Goal: Task Accomplishment & Management: Complete application form

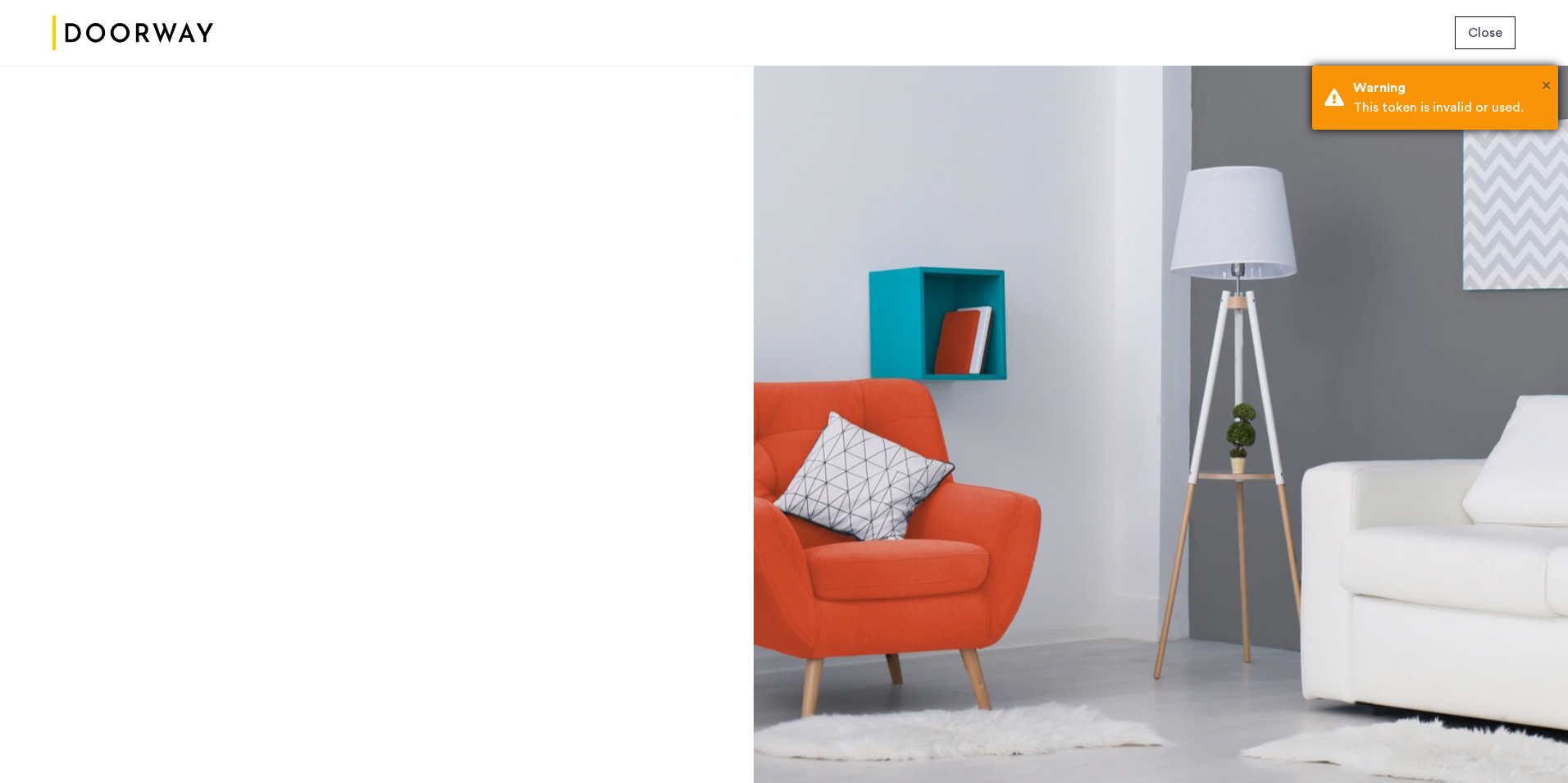
click at [1541, 85] on span "×" at bounding box center [1545, 85] width 9 height 16
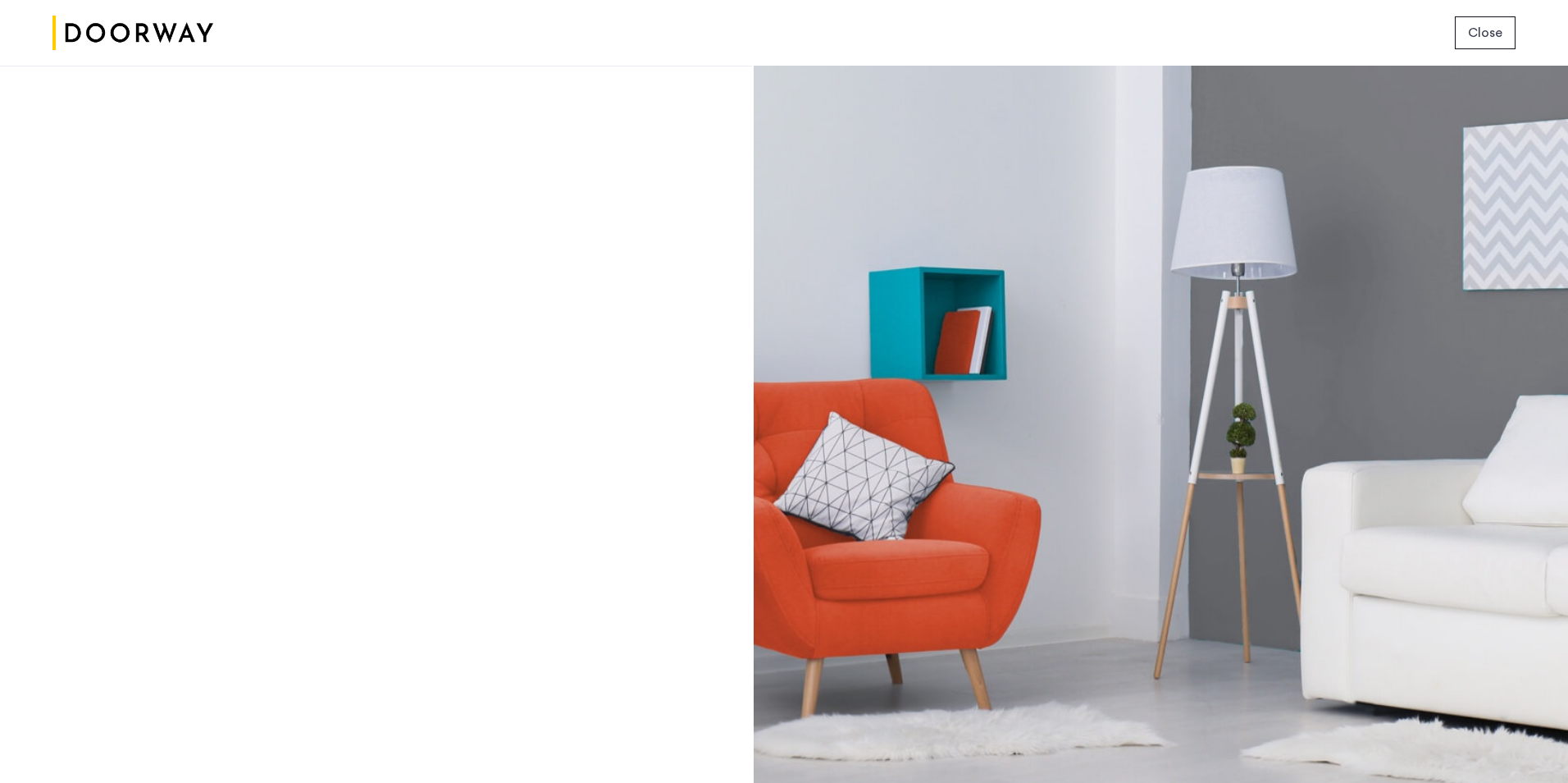
click at [1507, 35] on button "Close" at bounding box center [1485, 33] width 61 height 33
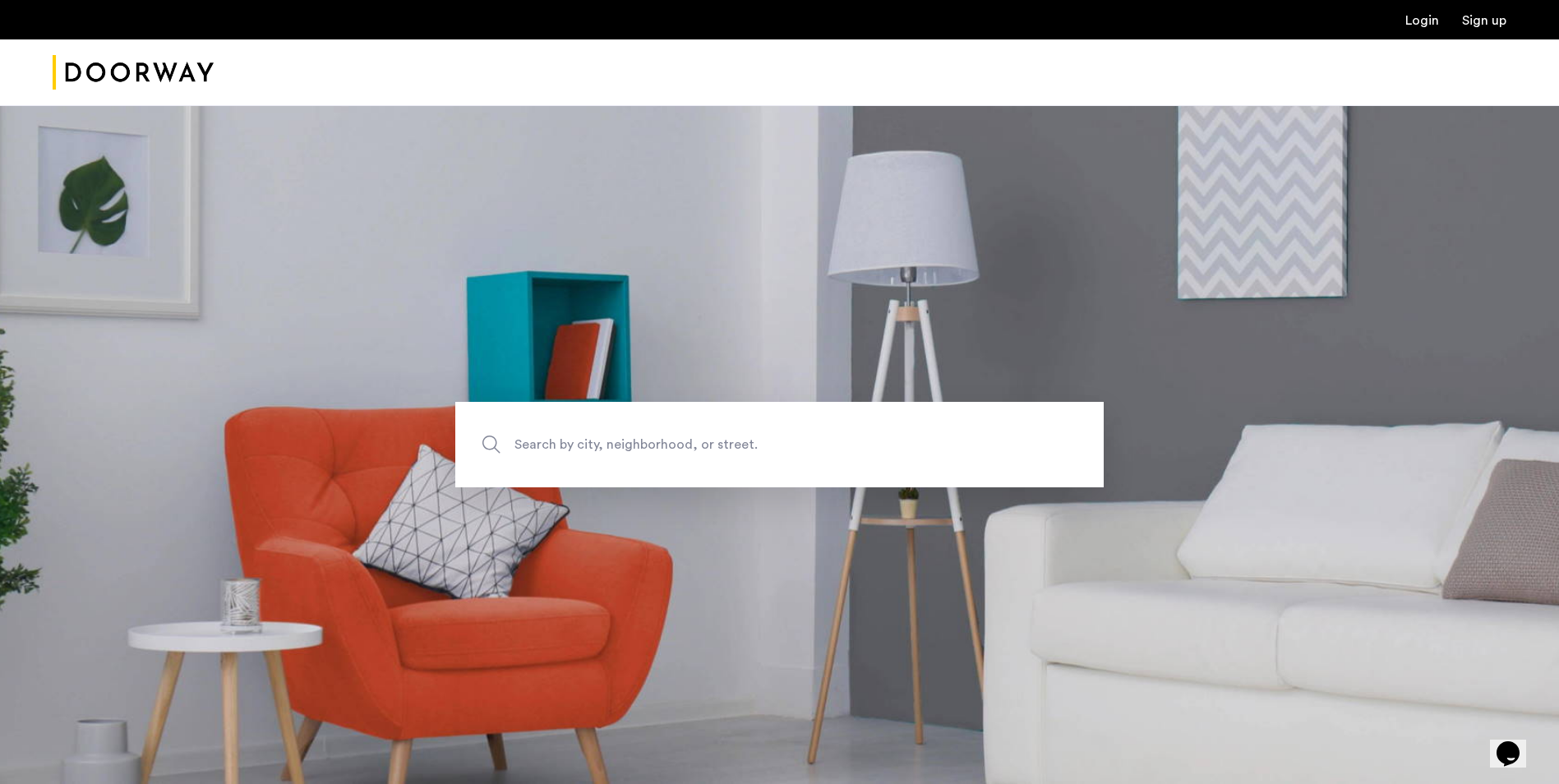
click at [1421, 16] on link "Login" at bounding box center [1421, 20] width 34 height 14
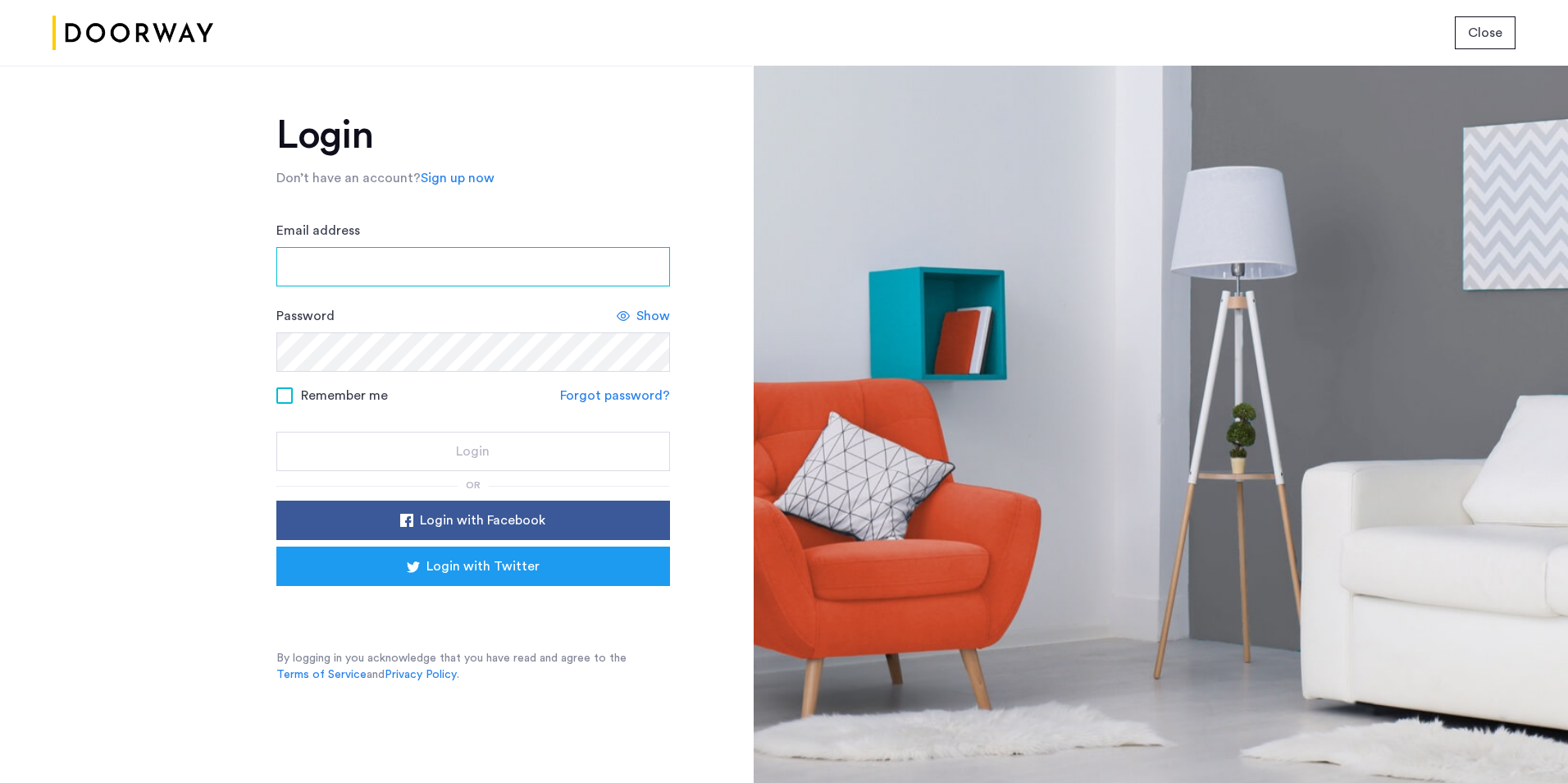
click at [358, 264] on input "Email address" at bounding box center [473, 266] width 394 height 40
type input "**********"
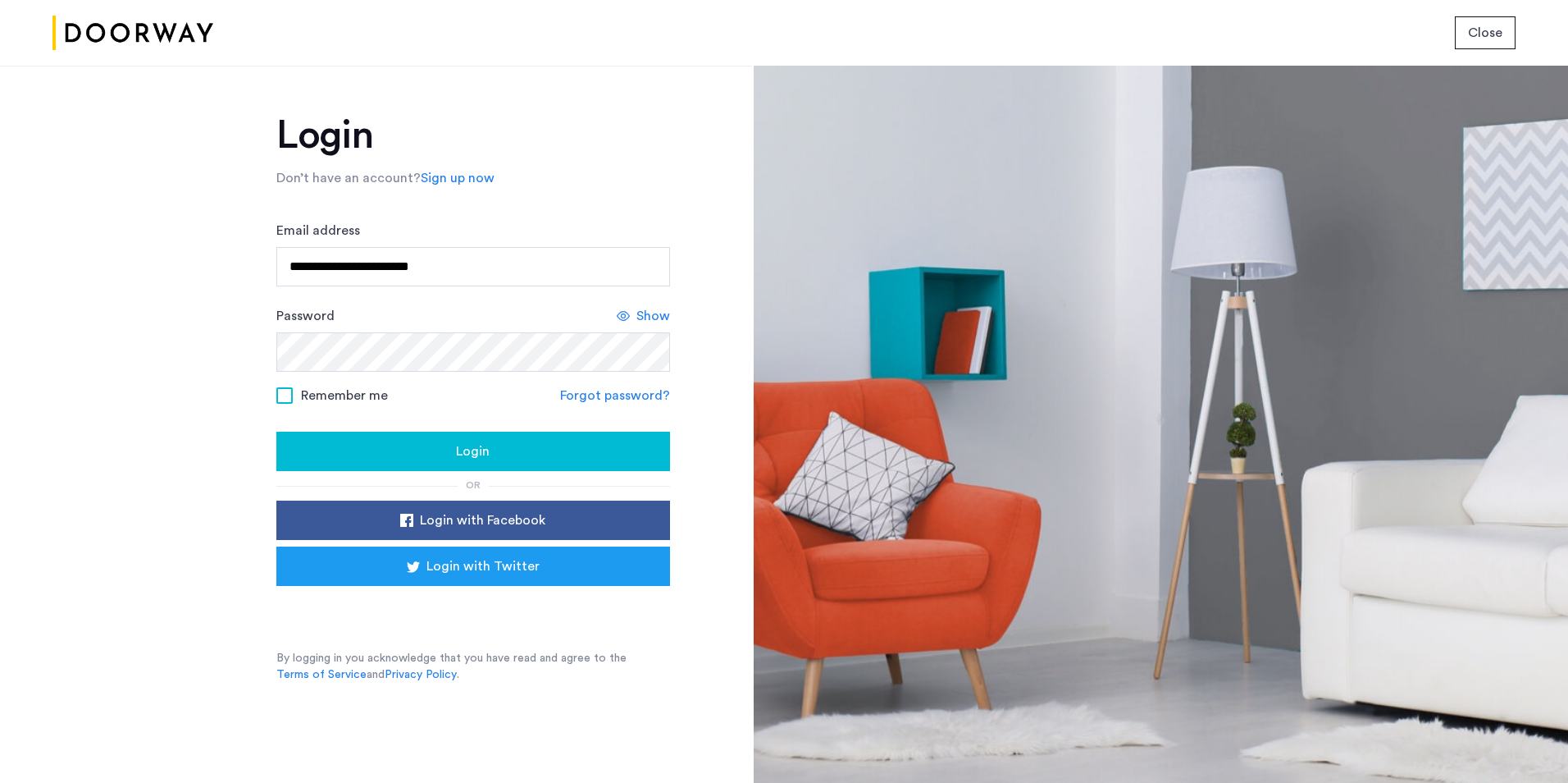
click at [281, 398] on span at bounding box center [284, 395] width 16 height 16
click at [472, 449] on span "Login" at bounding box center [472, 451] width 34 height 19
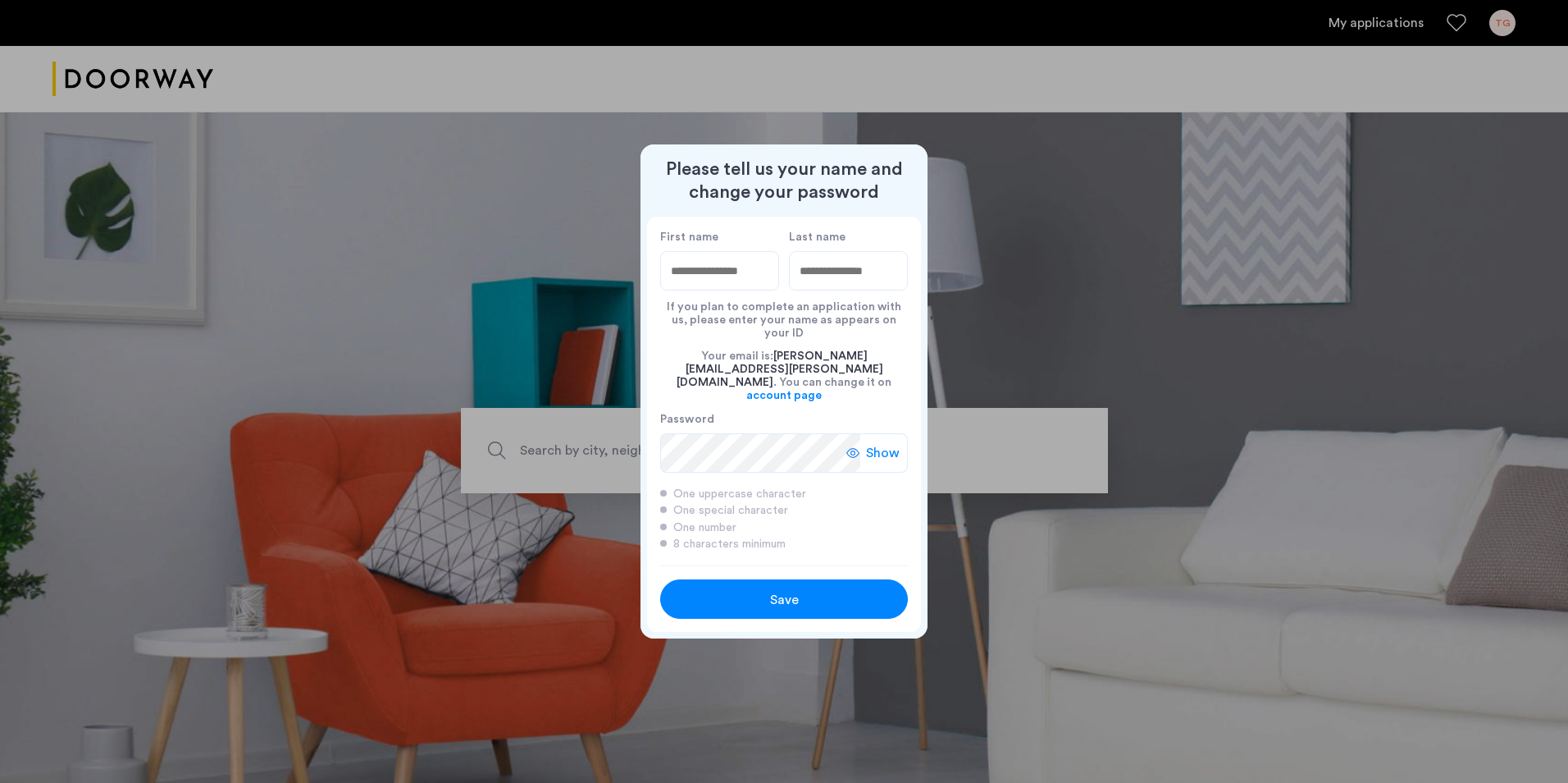
click at [874, 443] on span "Show" at bounding box center [882, 453] width 34 height 19
click at [782, 589] on span "Save" at bounding box center [784, 599] width 29 height 19
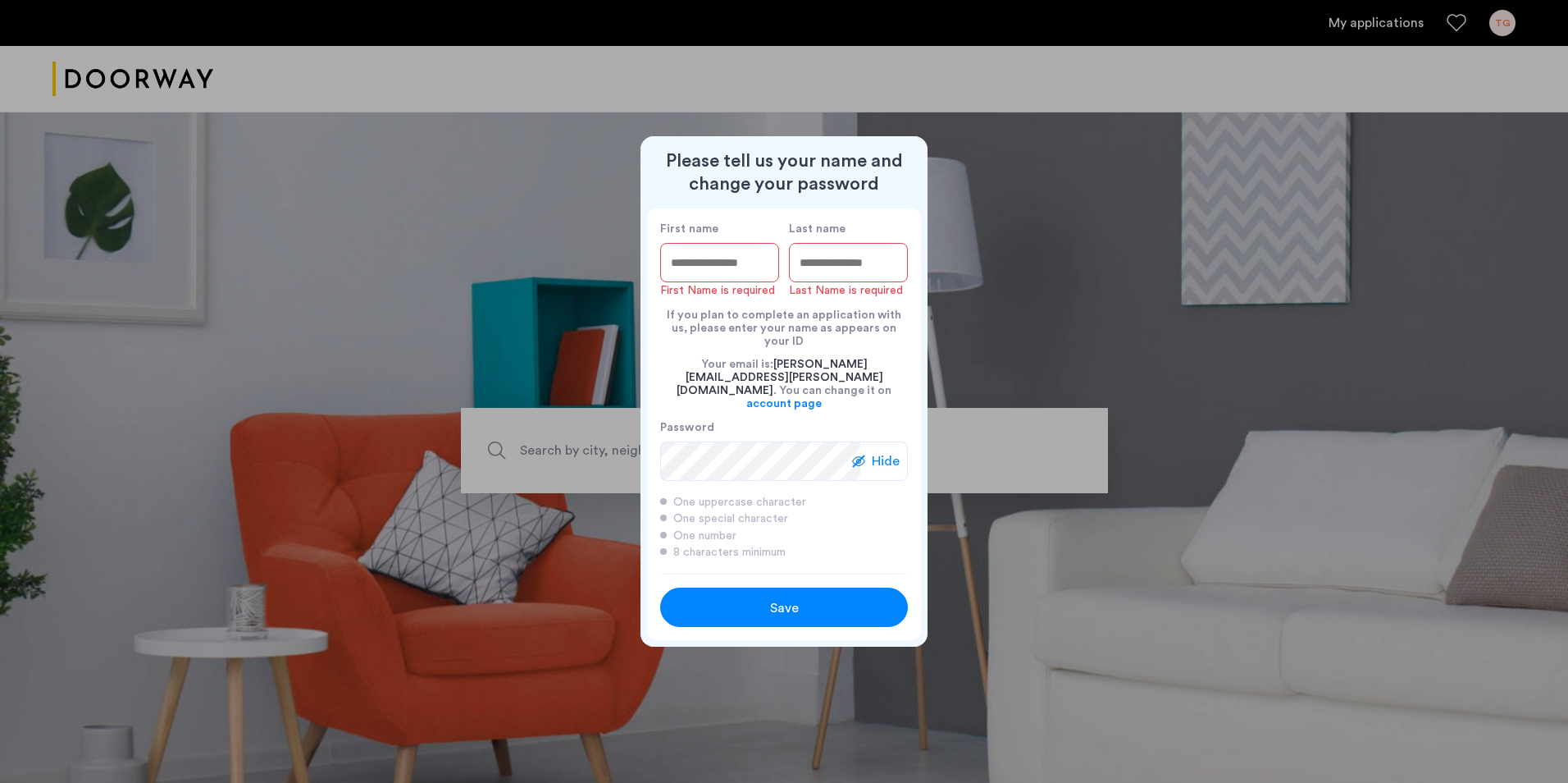
click at [728, 283] on input "First name" at bounding box center [719, 262] width 119 height 40
type input "******"
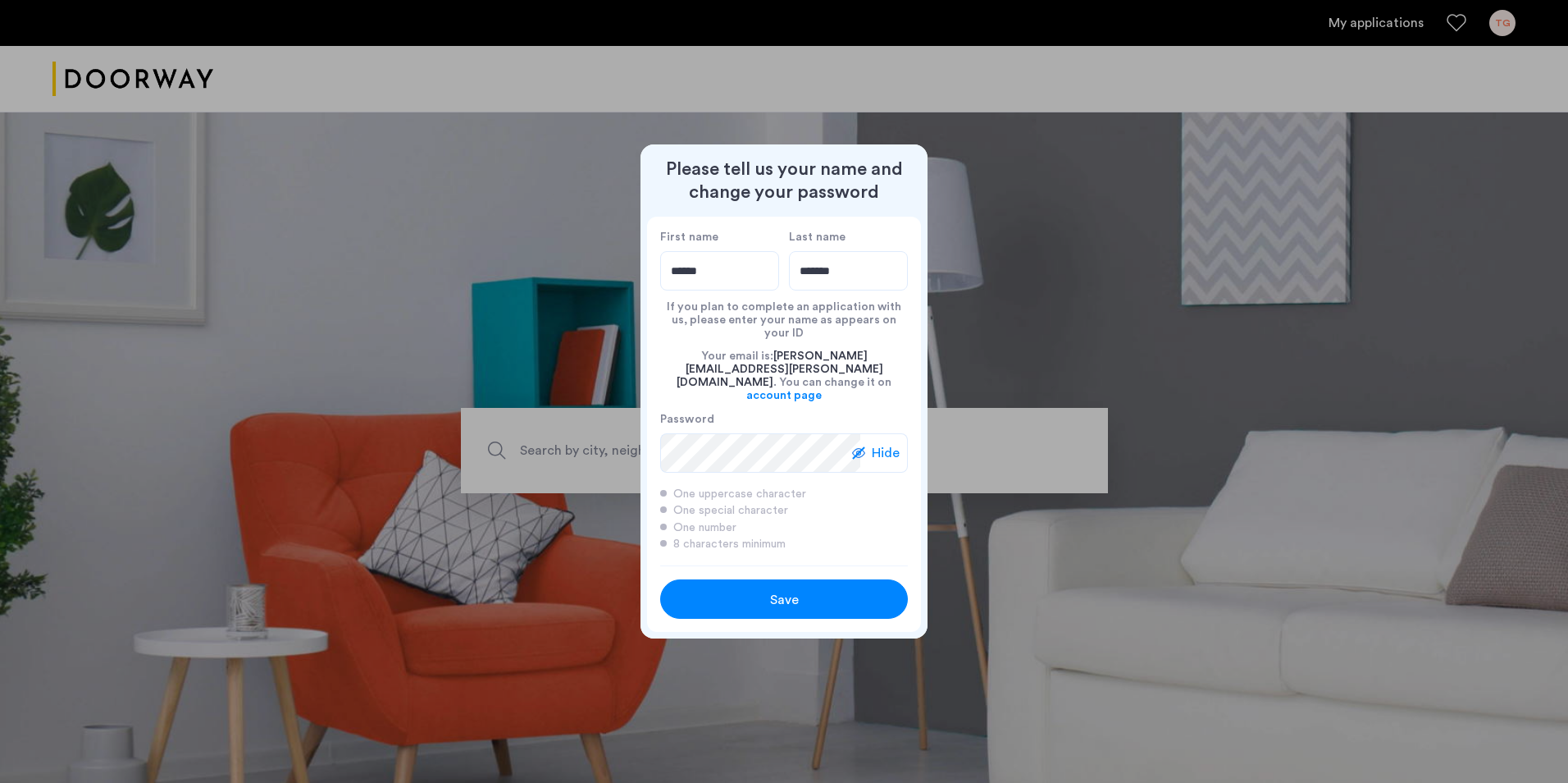
type input "*******"
click at [785, 589] on span "Save" at bounding box center [784, 599] width 29 height 19
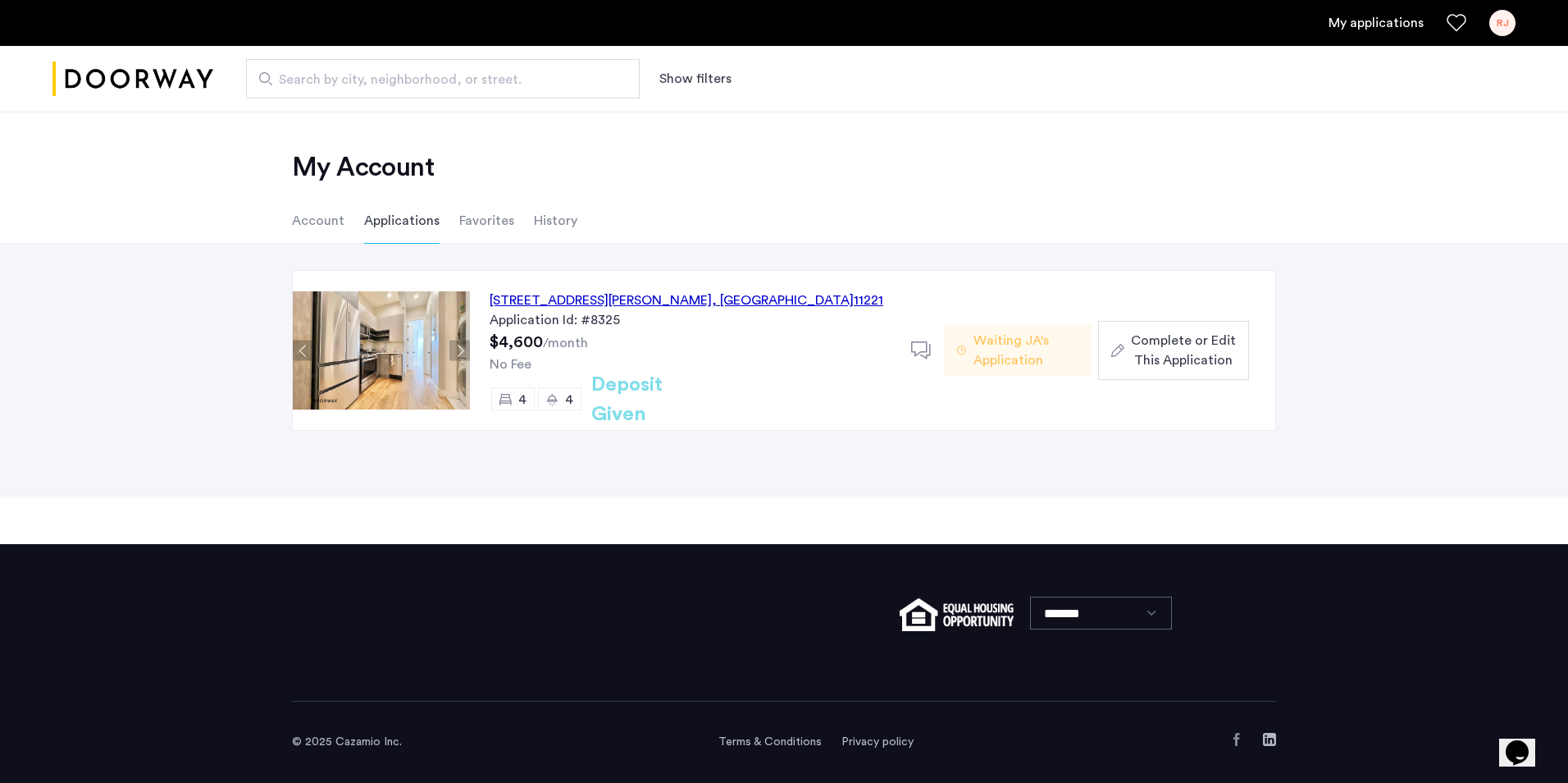
click at [1206, 345] on span "Complete or Edit This Application" at bounding box center [1183, 350] width 104 height 40
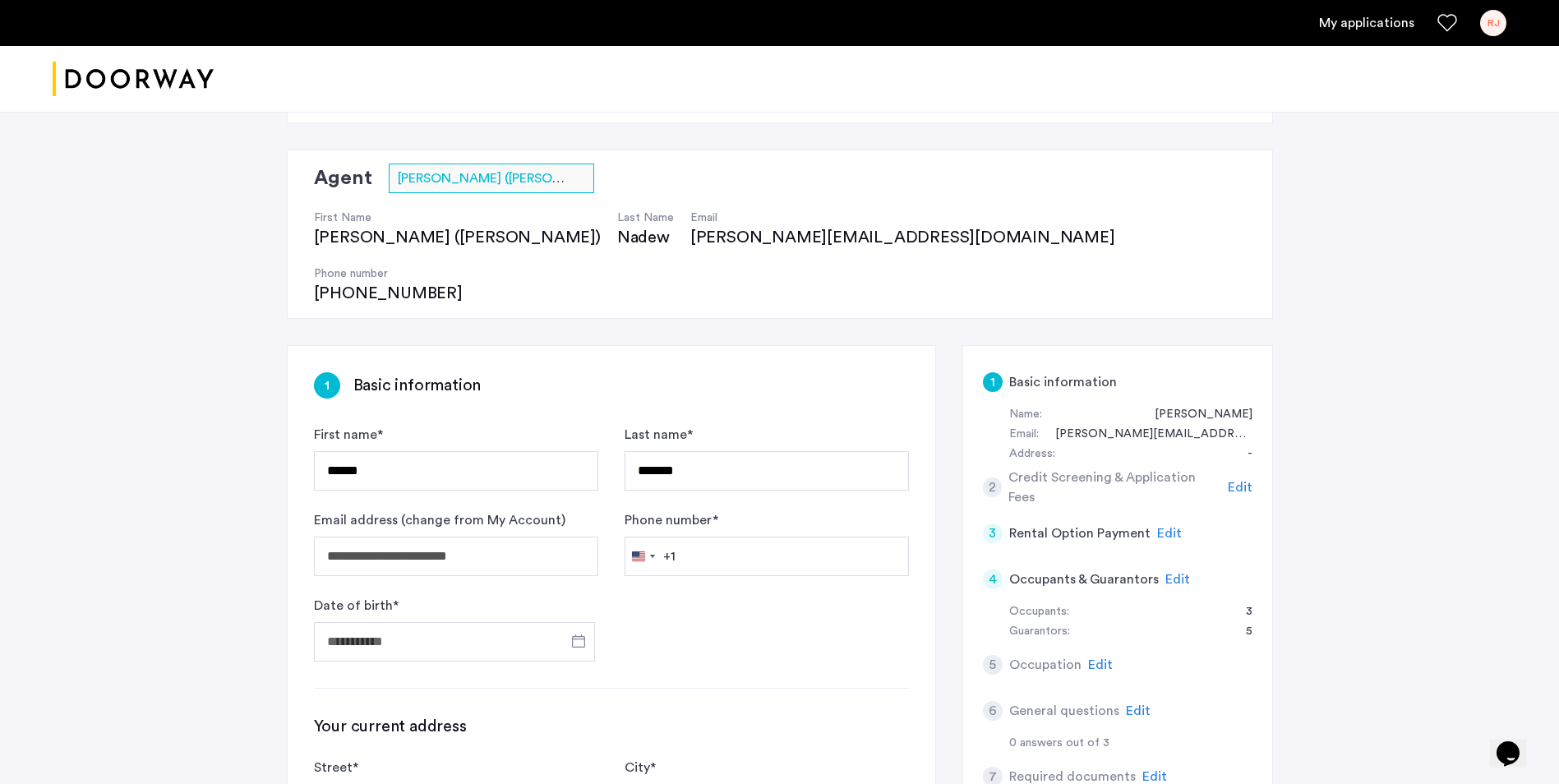
scroll to position [246, 0]
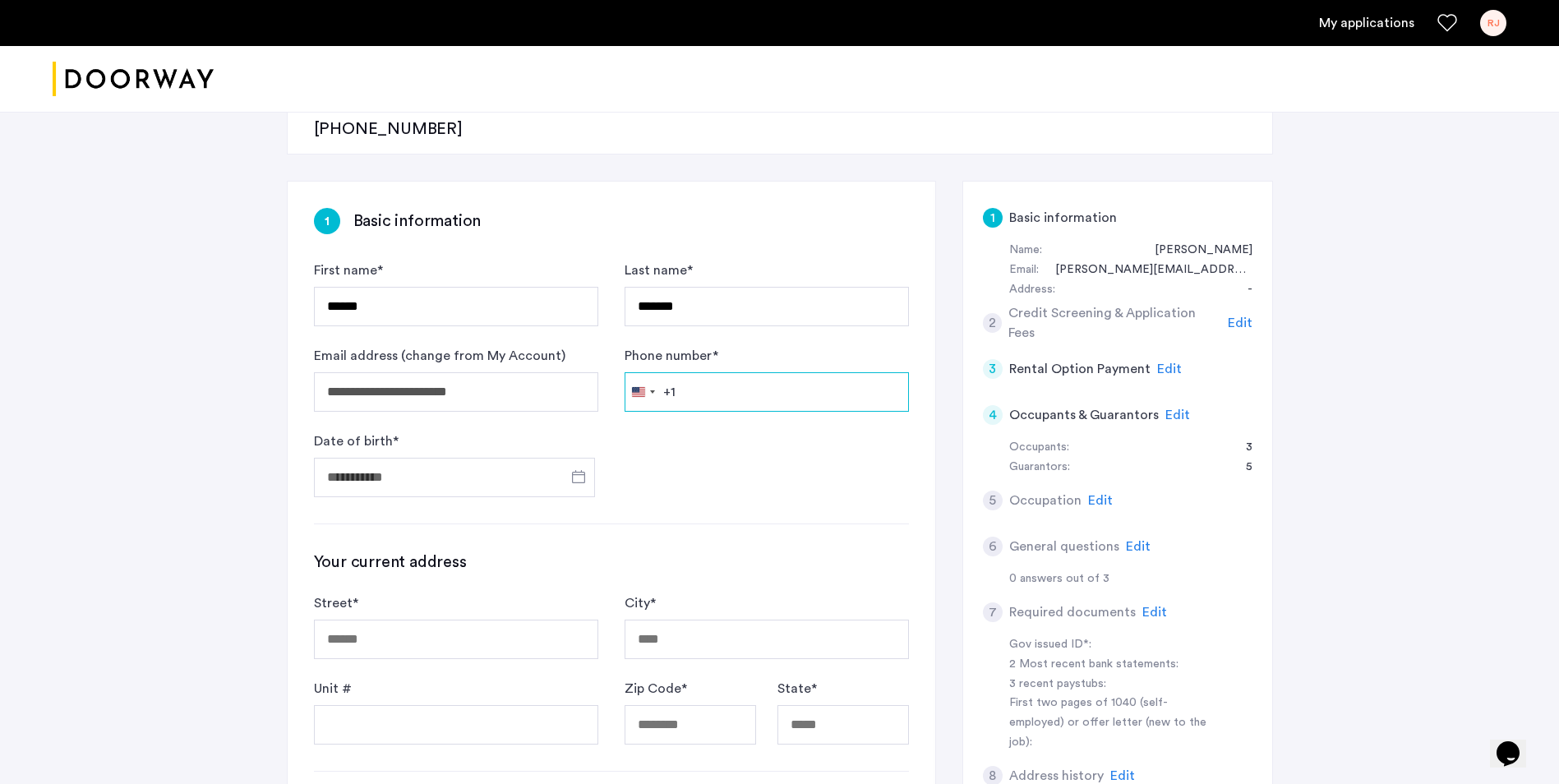
click at [720, 372] on input "Phone number *" at bounding box center [766, 392] width 284 height 40
type input "**********"
click at [495, 457] on input "Date of birth *" at bounding box center [455, 477] width 281 height 40
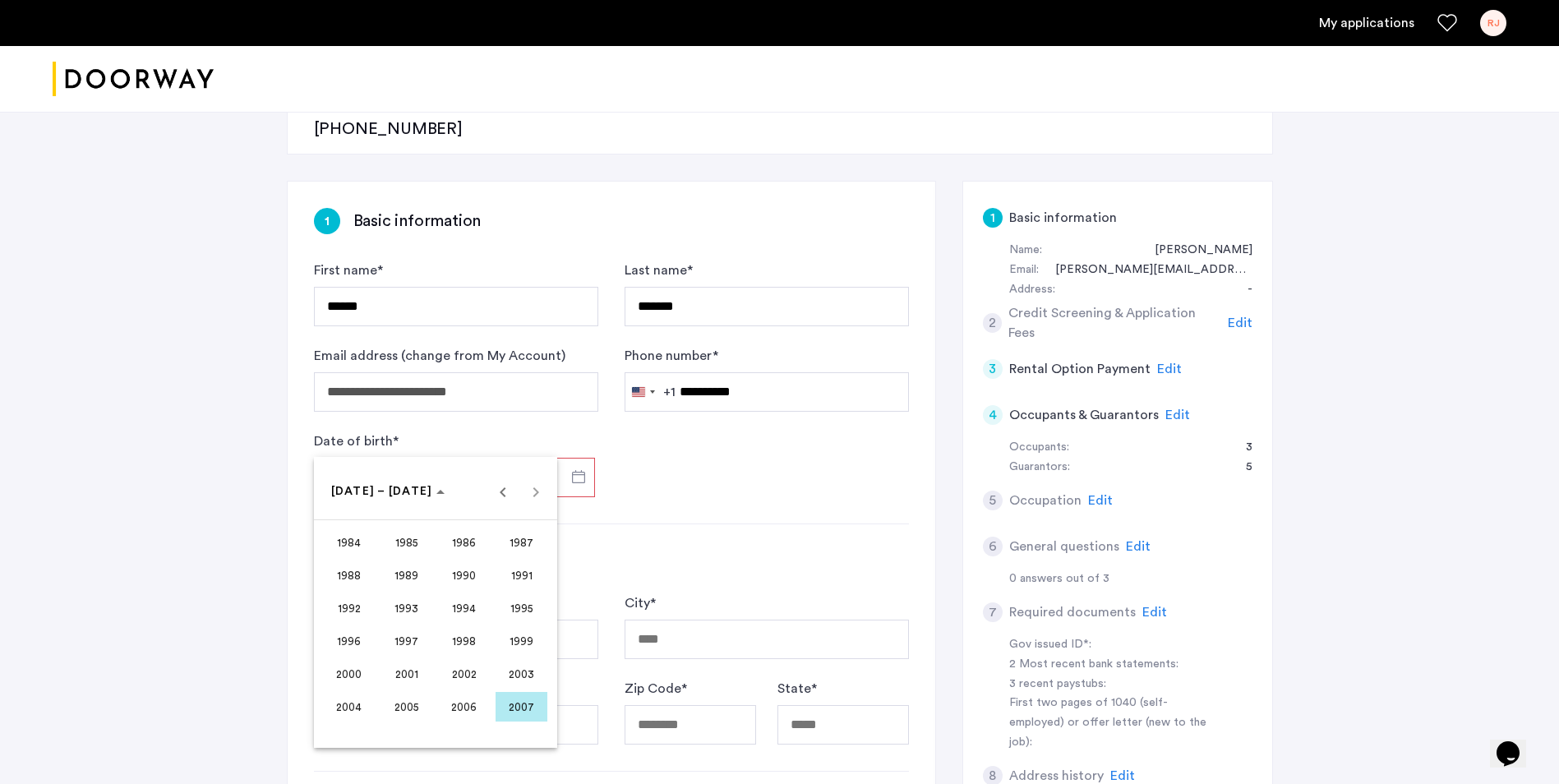
click at [397, 423] on div at bounding box center [780, 392] width 1559 height 784
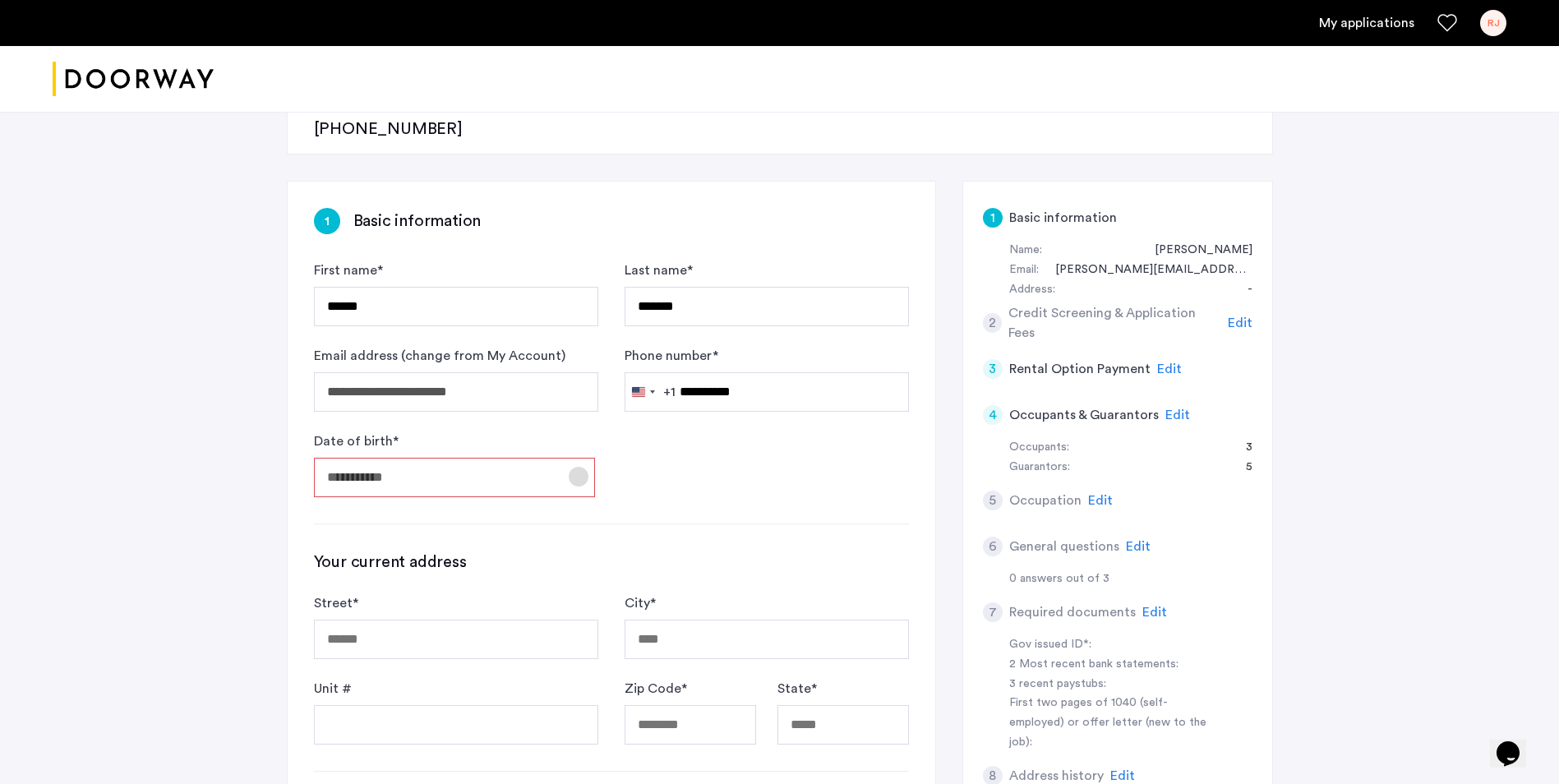
click at [577, 456] on span "Open calendar" at bounding box center [578, 476] width 40 height 40
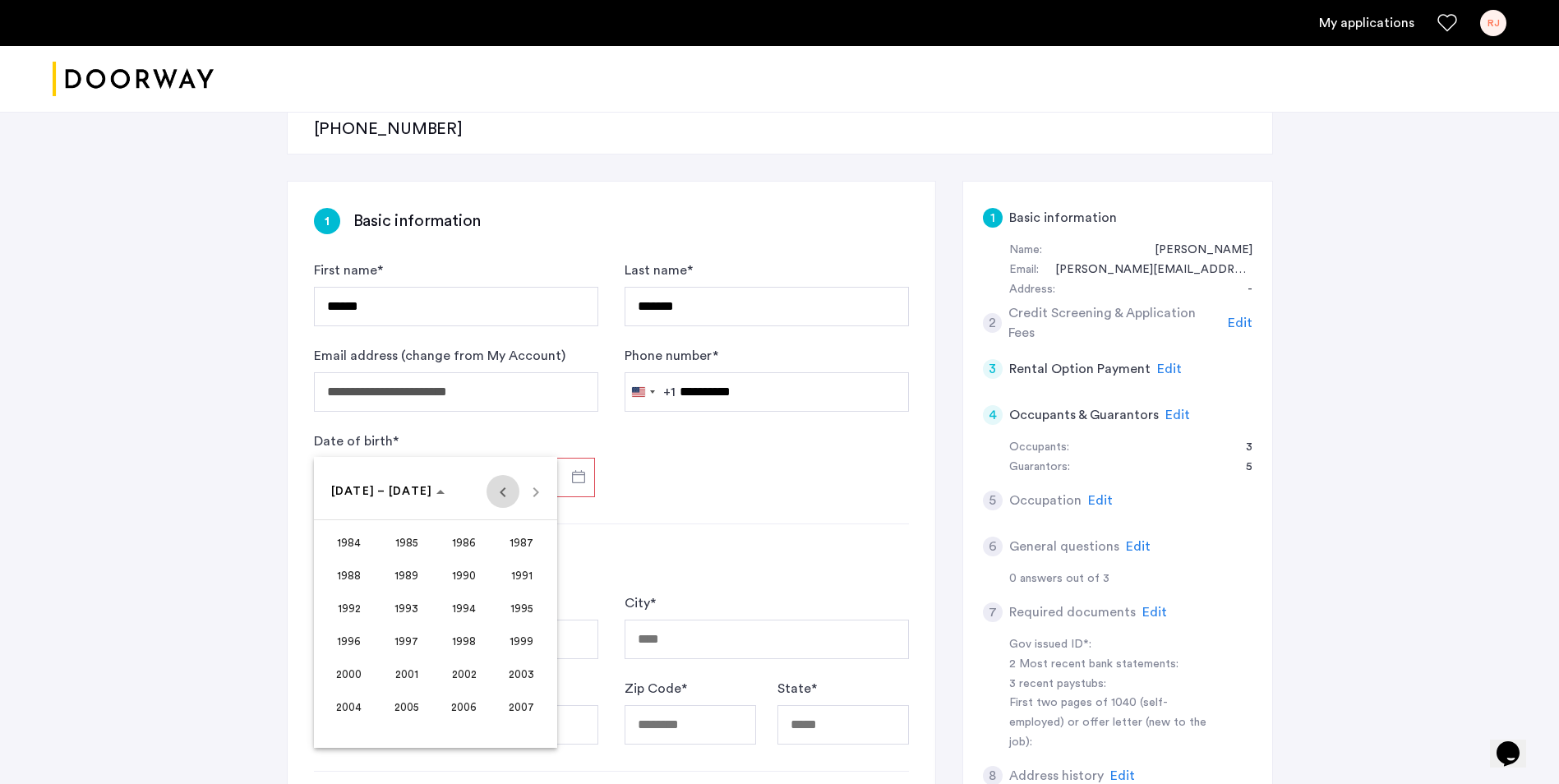
click at [509, 493] on span "Previous 24 years" at bounding box center [503, 491] width 33 height 33
click at [471, 543] on span "1962" at bounding box center [463, 542] width 51 height 30
click at [357, 577] on span "JAN" at bounding box center [348, 575] width 51 height 30
click at [478, 599] on span "4" at bounding box center [468, 592] width 30 height 30
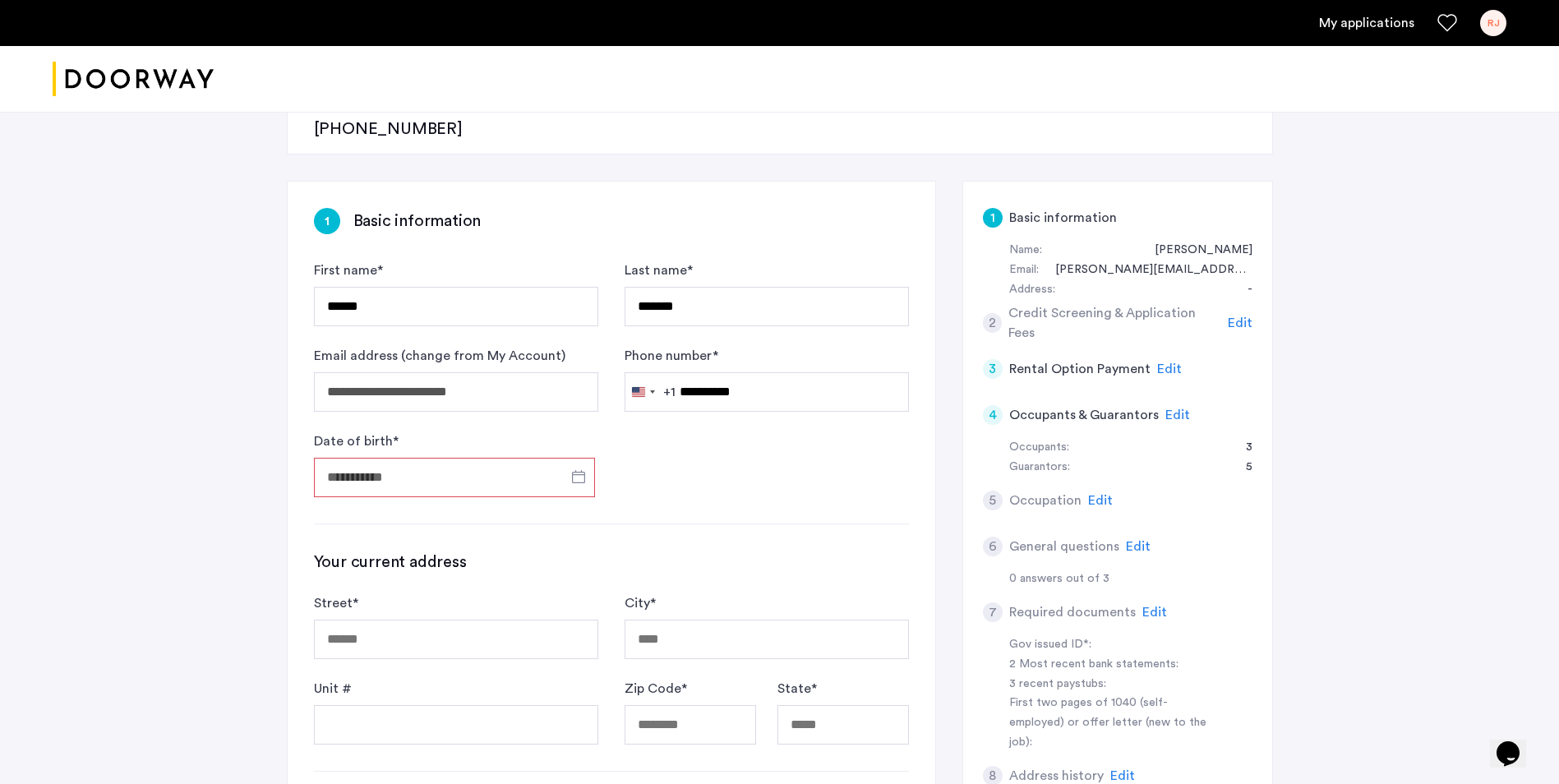
type input "**********"
click at [395, 619] on input "Street *" at bounding box center [456, 639] width 284 height 40
drag, startPoint x: 594, startPoint y: 586, endPoint x: 445, endPoint y: 584, distance: 149.0
click at [445, 619] on input "**********" at bounding box center [456, 639] width 284 height 40
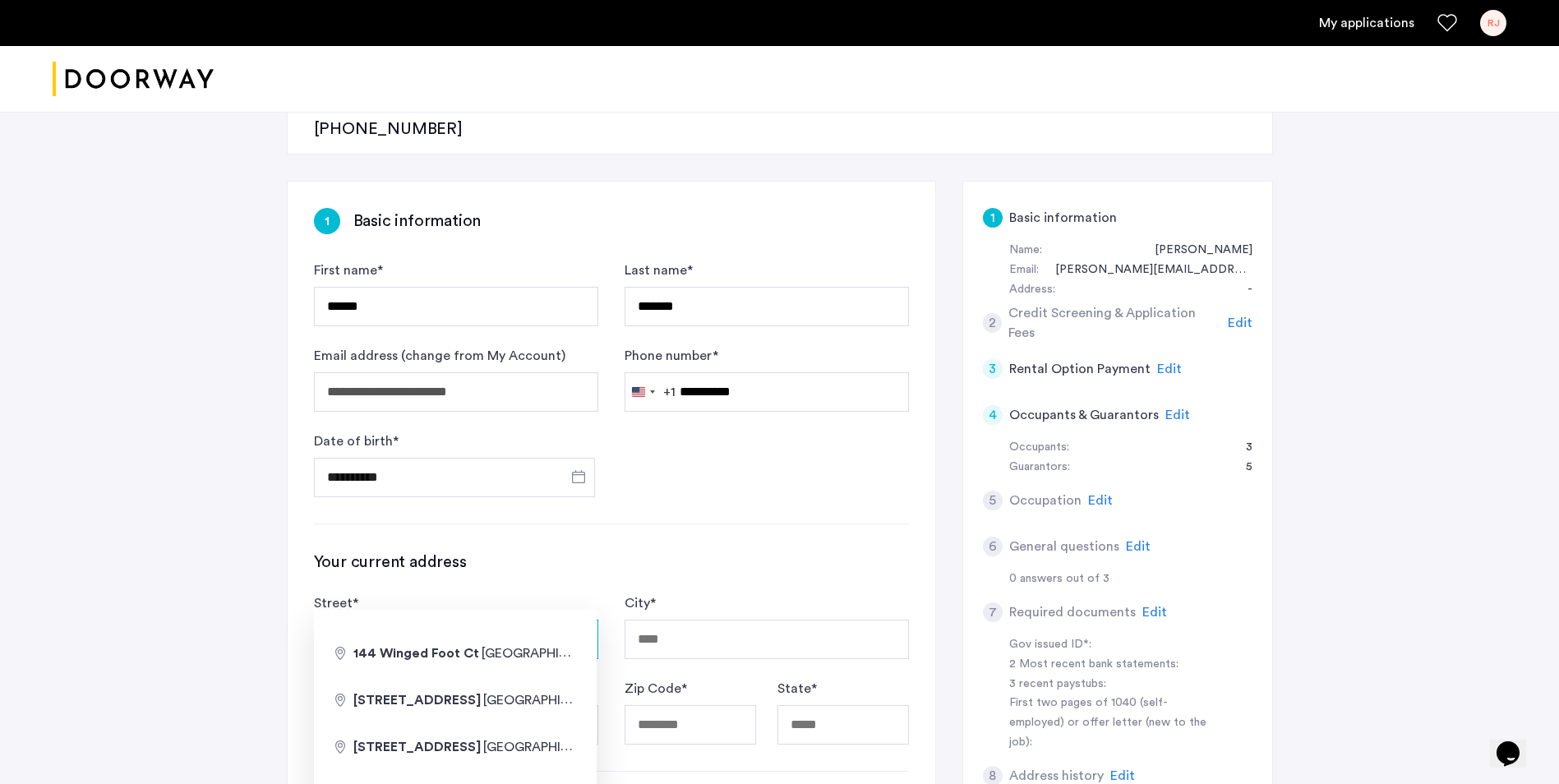
type input "**********"
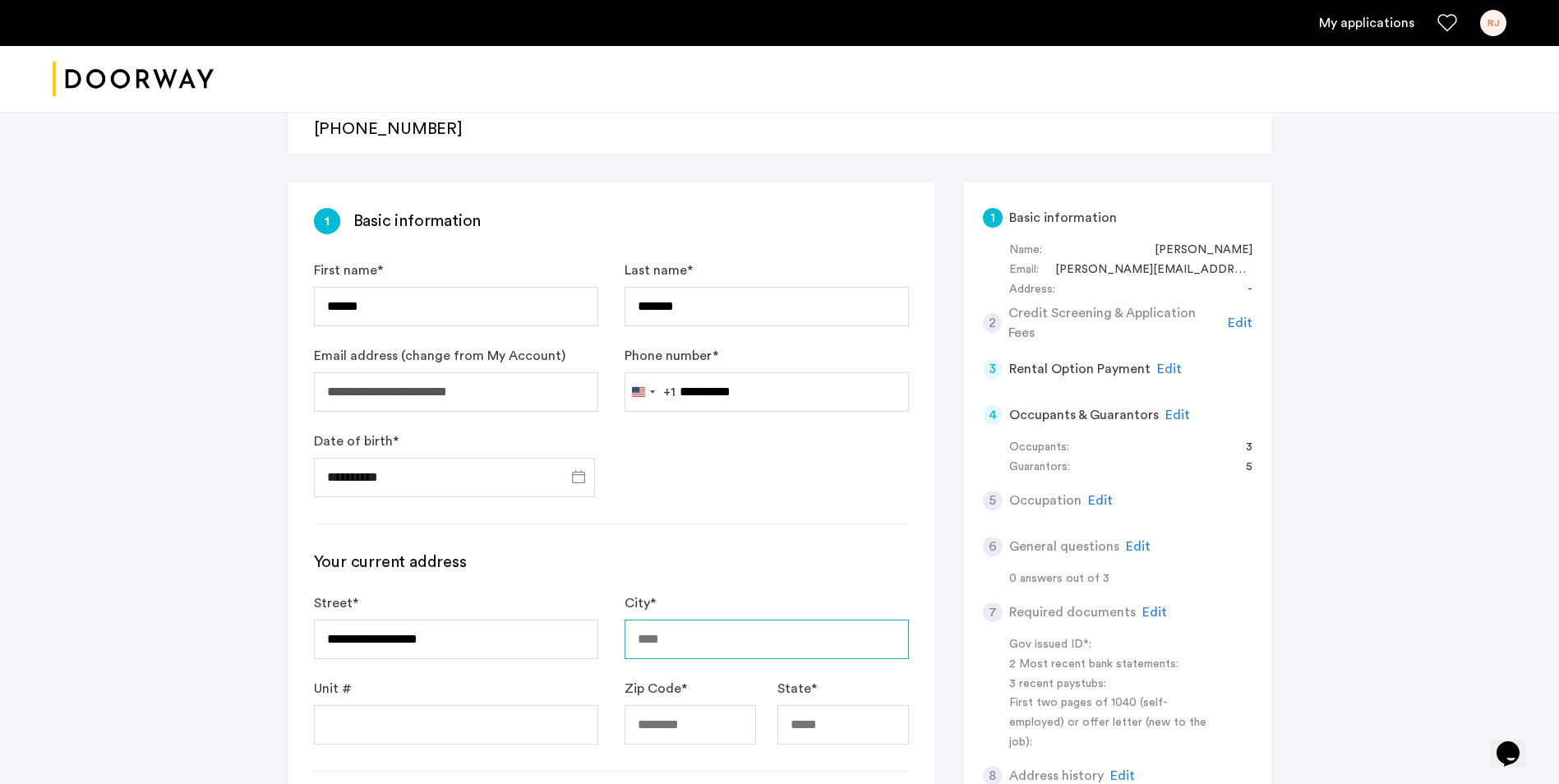
click at [668, 619] on input "City *" at bounding box center [766, 639] width 284 height 40
type input "**********"
type input "*****"
type input "**"
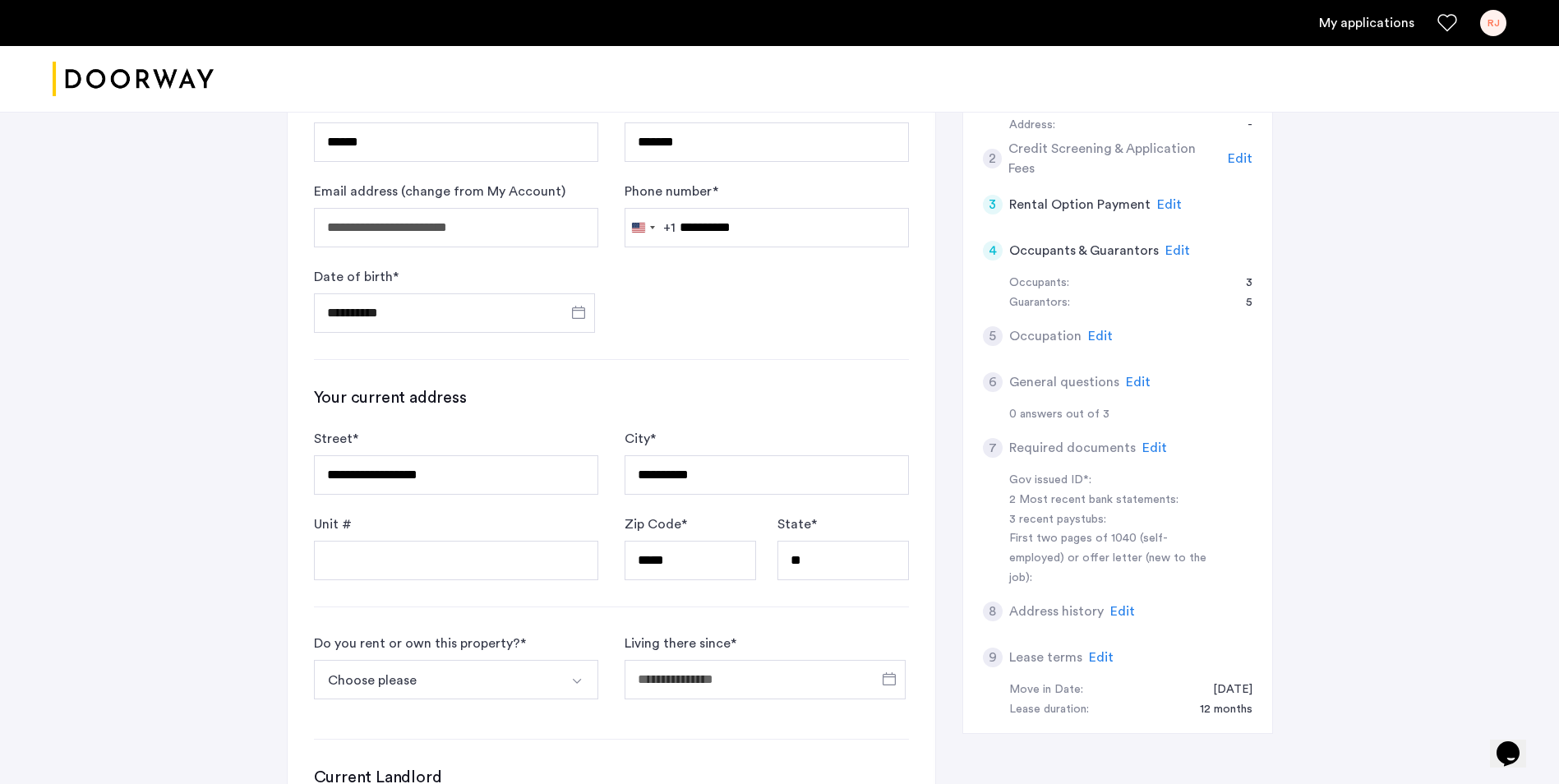
click at [582, 674] on img "Select option" at bounding box center [577, 681] width 14 height 14
click at [403, 757] on div "I own this property" at bounding box center [380, 767] width 114 height 19
click at [691, 660] on input "*" at bounding box center [766, 679] width 284 height 40
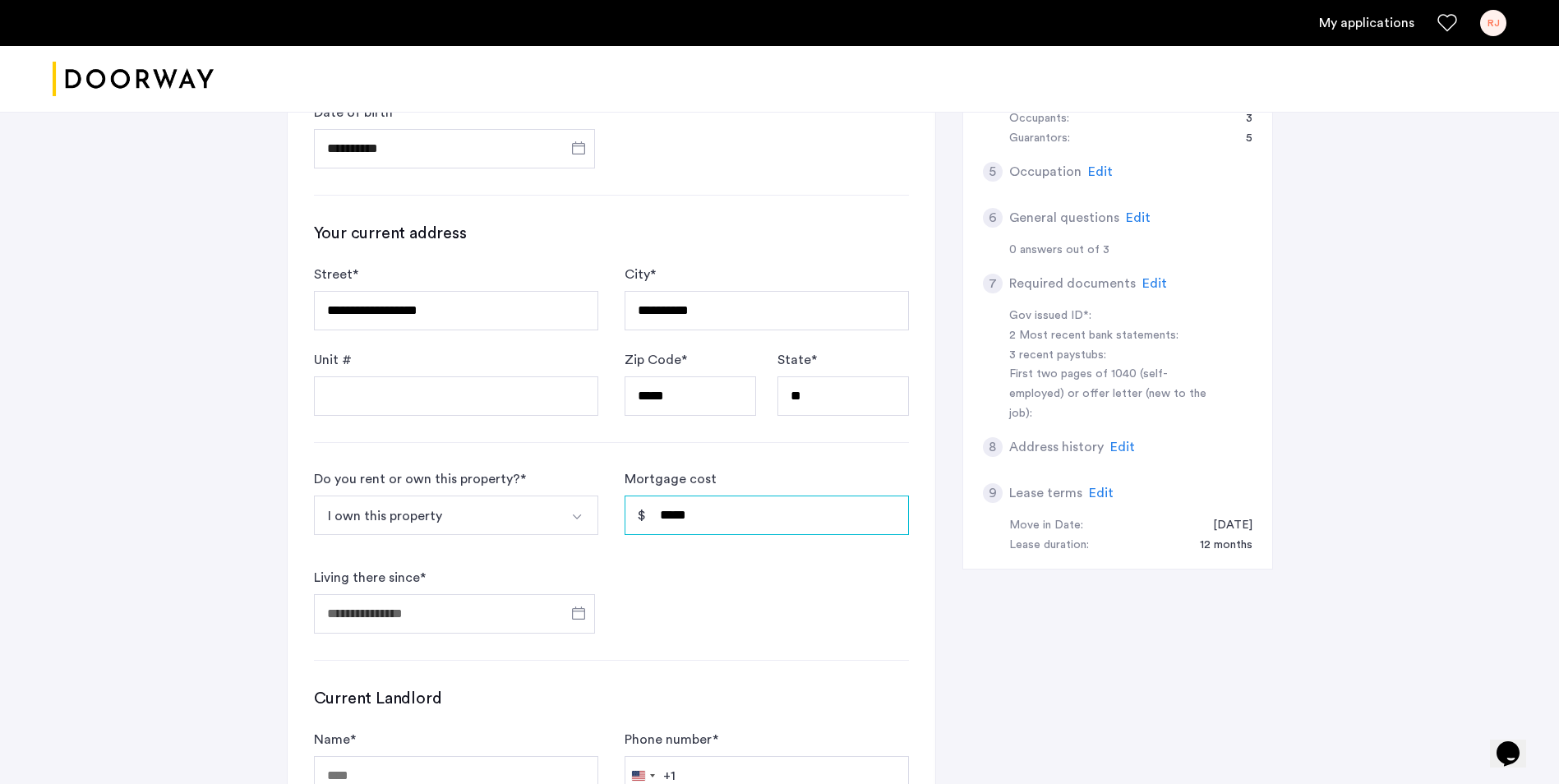
type input "*****"
click at [386, 594] on input "Living there since *" at bounding box center [455, 613] width 281 height 40
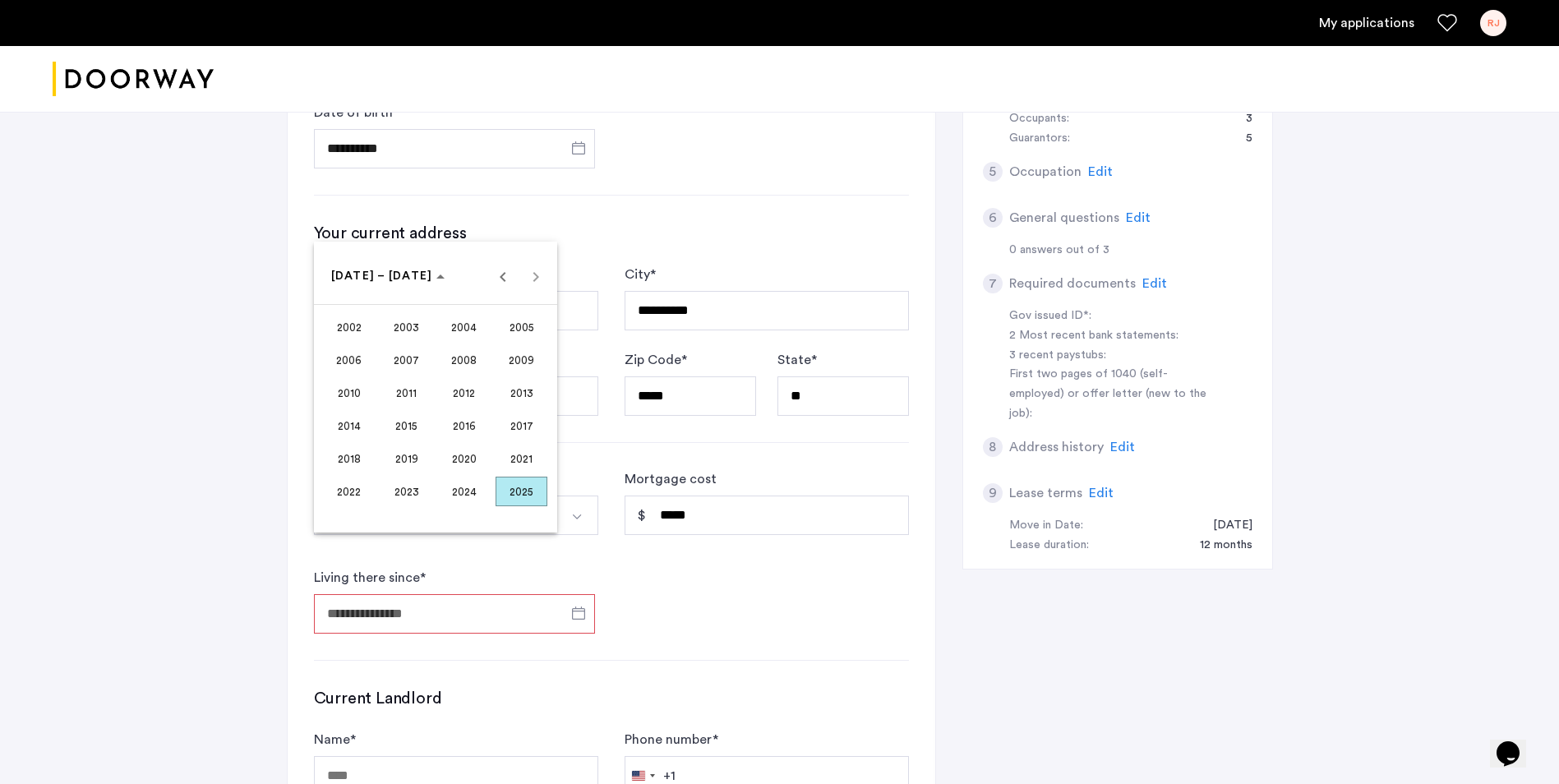
click at [359, 432] on span "2014" at bounding box center [348, 425] width 51 height 30
click at [525, 353] on span "APR" at bounding box center [521, 360] width 51 height 30
click at [405, 380] on span "1" at bounding box center [402, 377] width 30 height 30
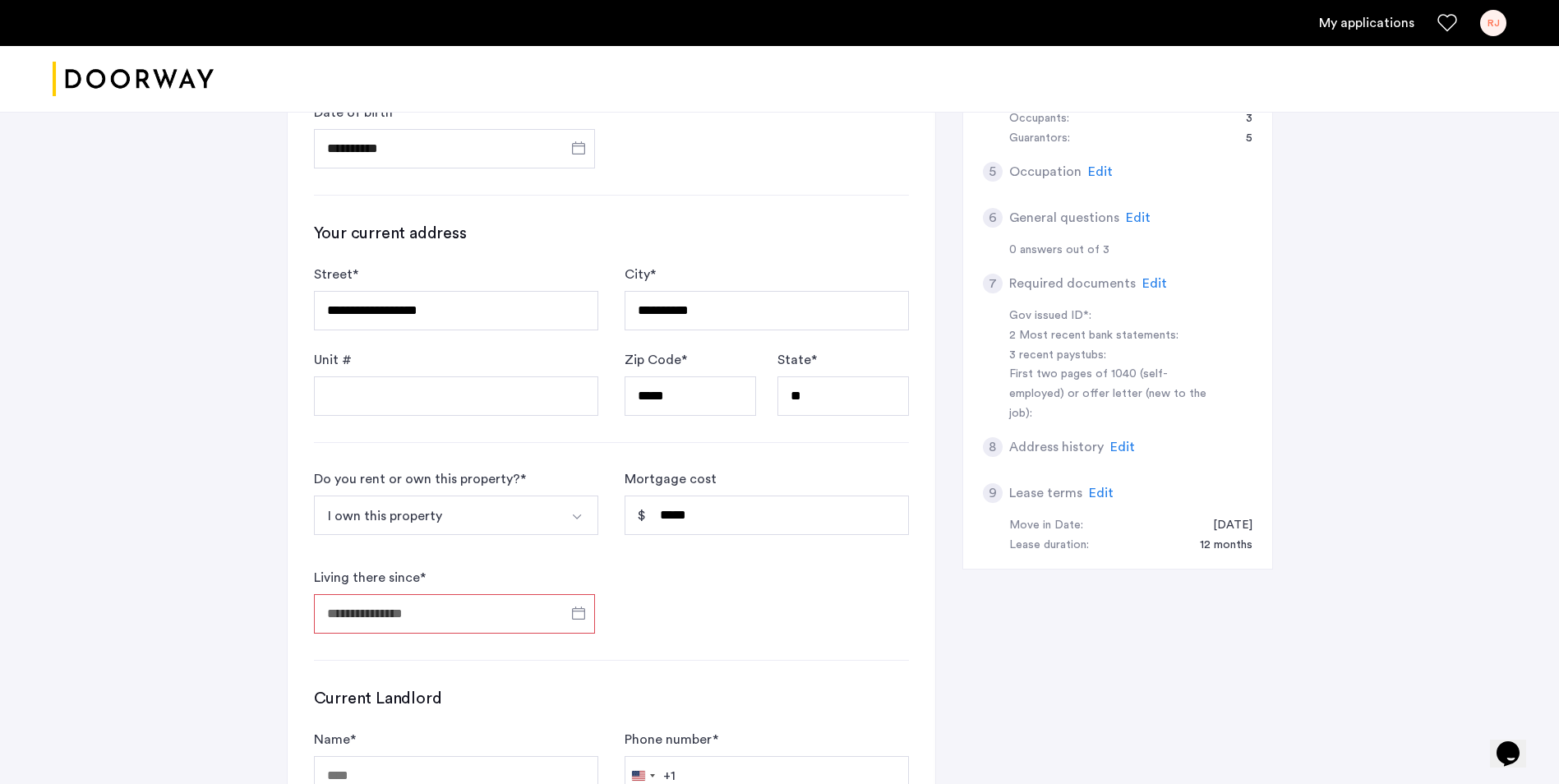
type input "**********"
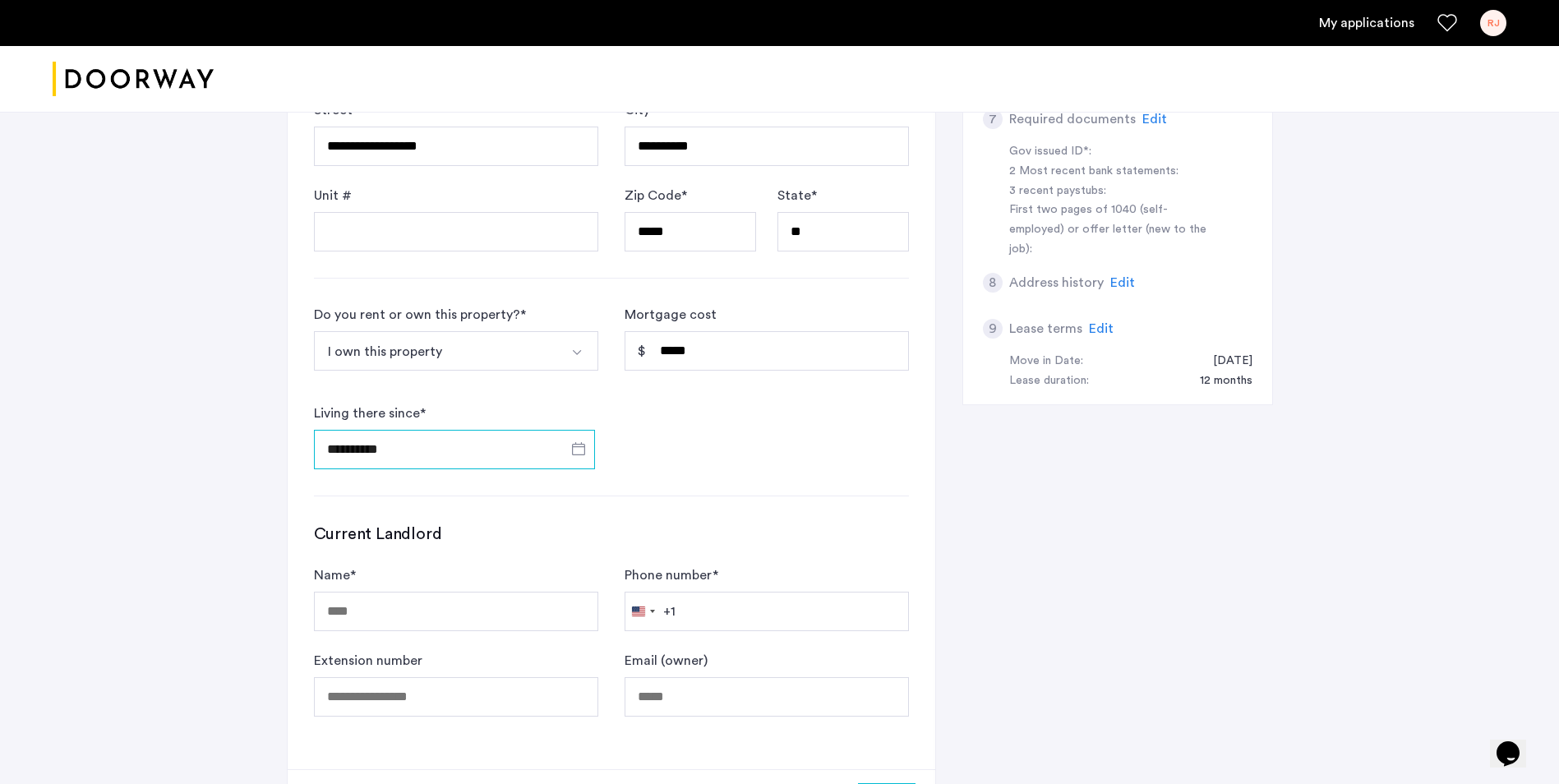
scroll to position [822, 0]
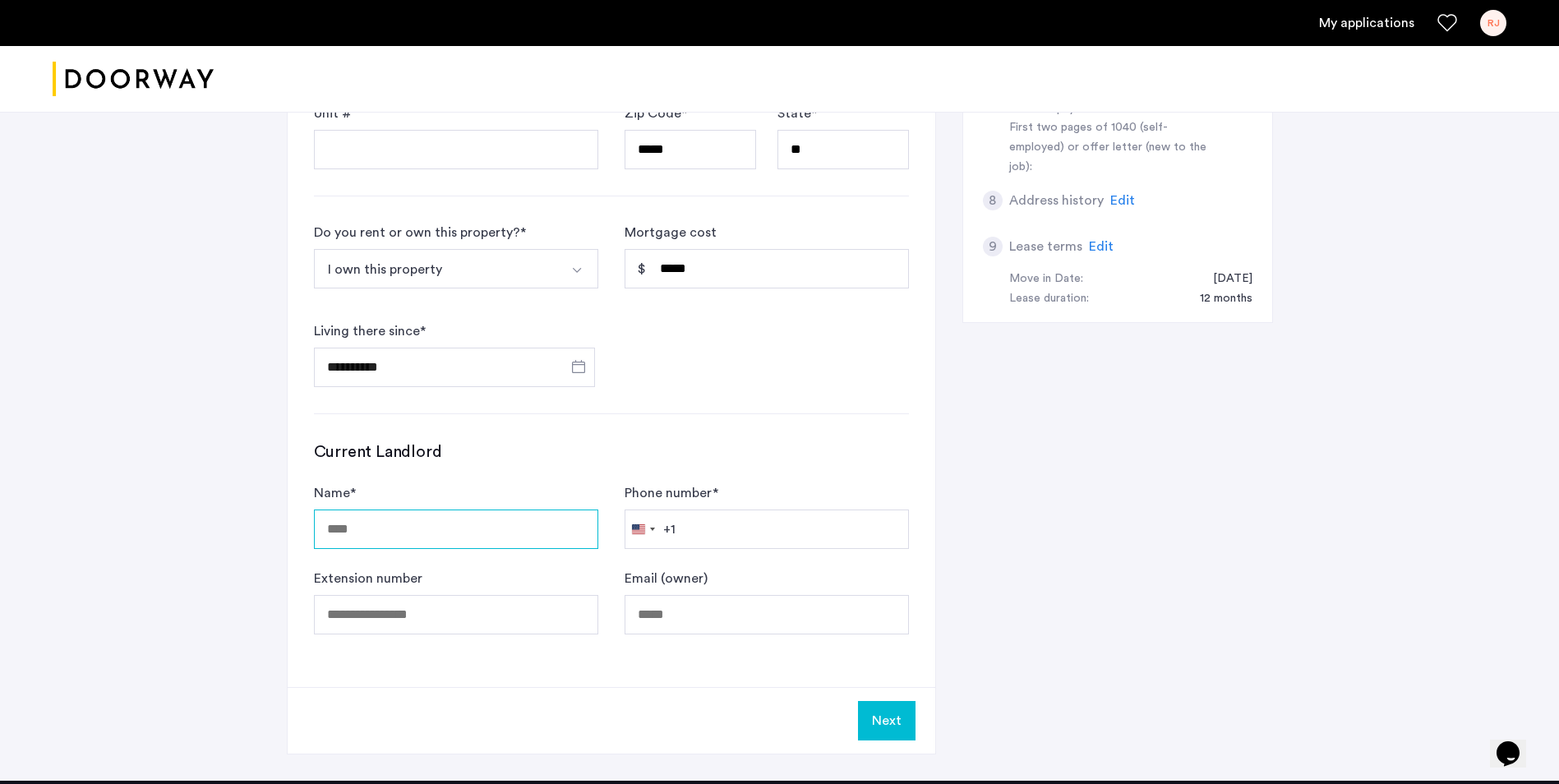
click at [393, 509] on input "Name *" at bounding box center [456, 528] width 284 height 40
click at [684, 626] on div "**********" at bounding box center [612, 146] width 648 height 1081
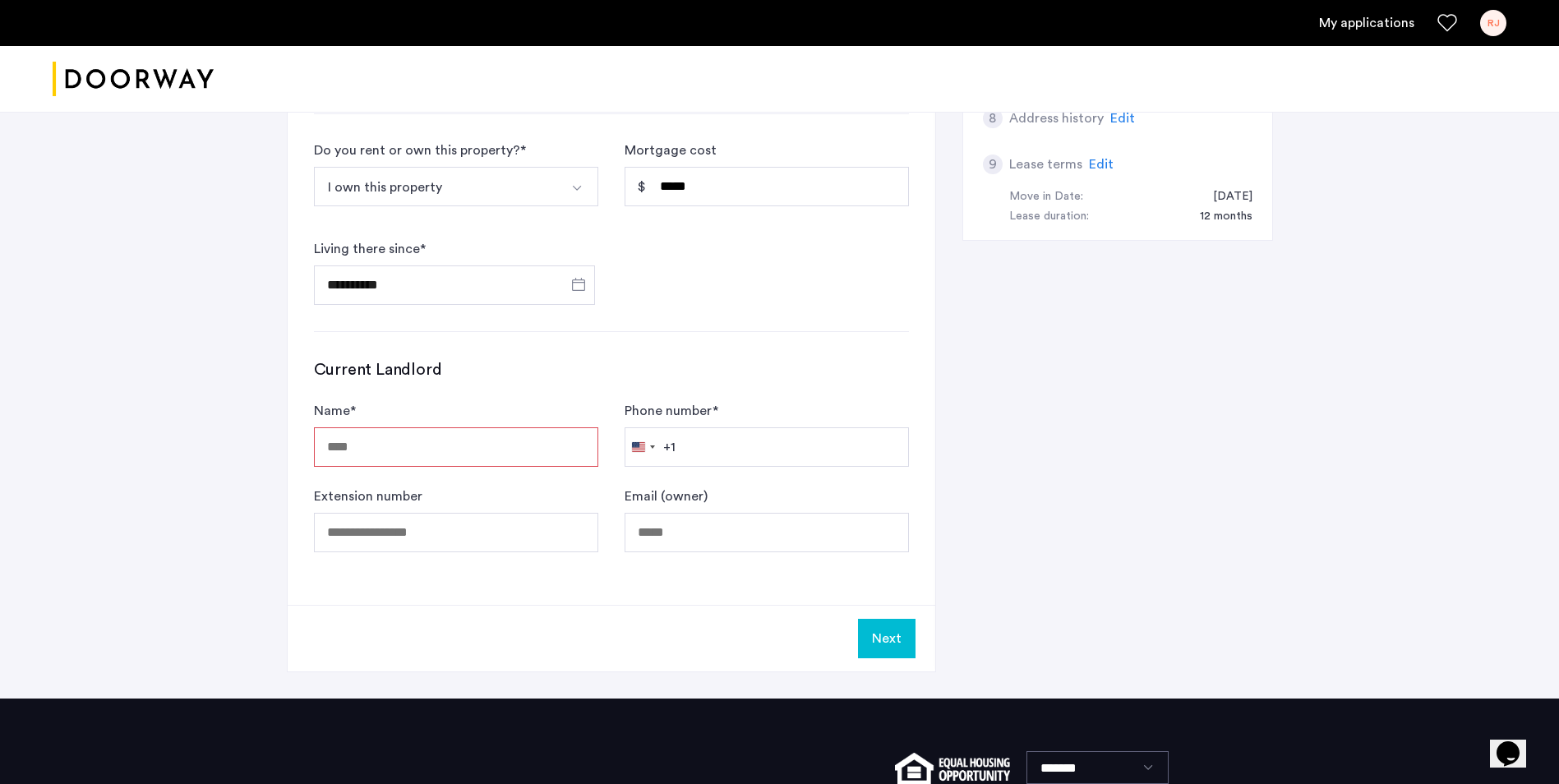
scroll to position [986, 0]
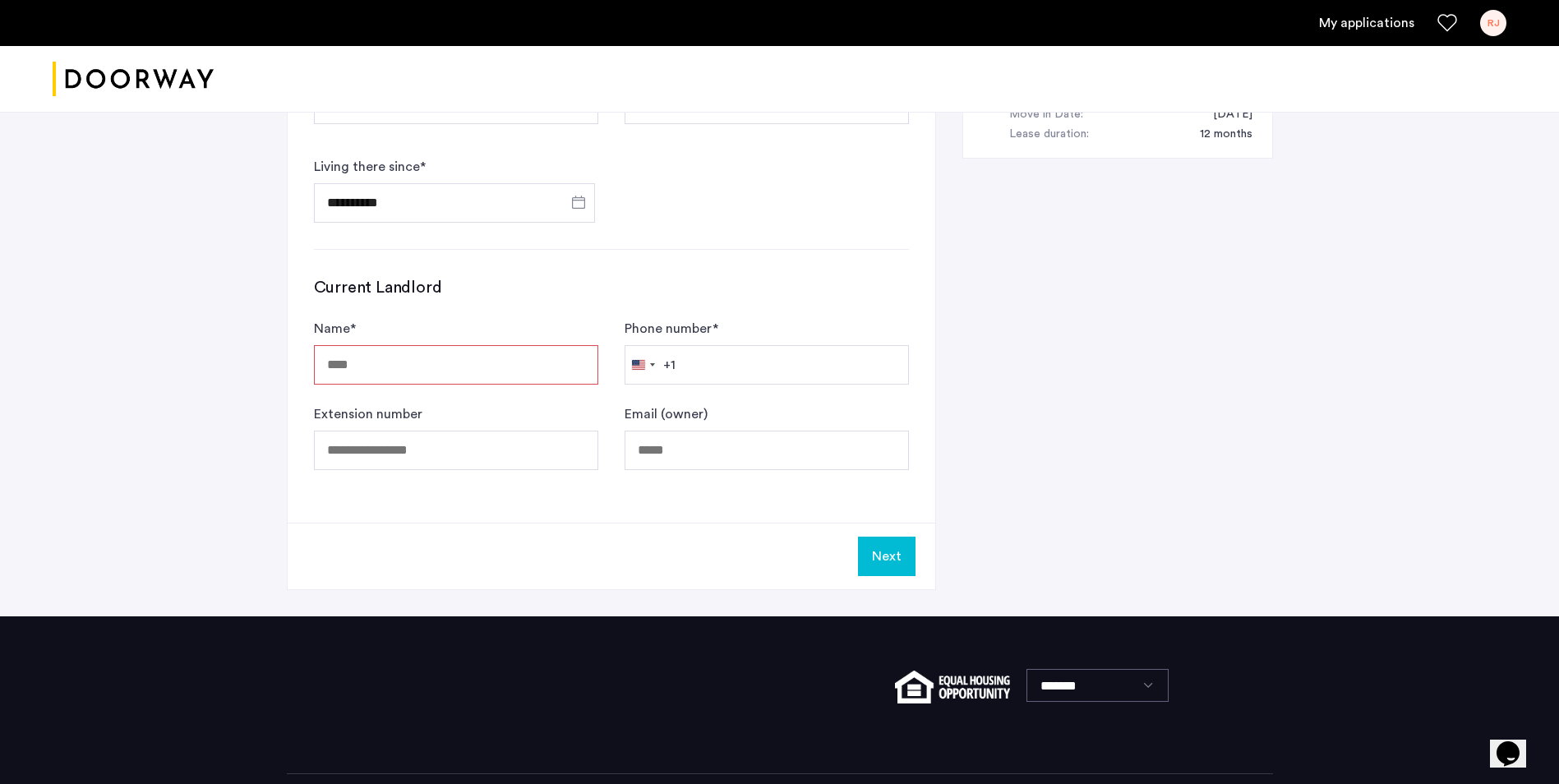
click at [364, 345] on input "Name *" at bounding box center [456, 364] width 284 height 40
type input "***"
click at [891, 536] on button "Next" at bounding box center [886, 555] width 57 height 40
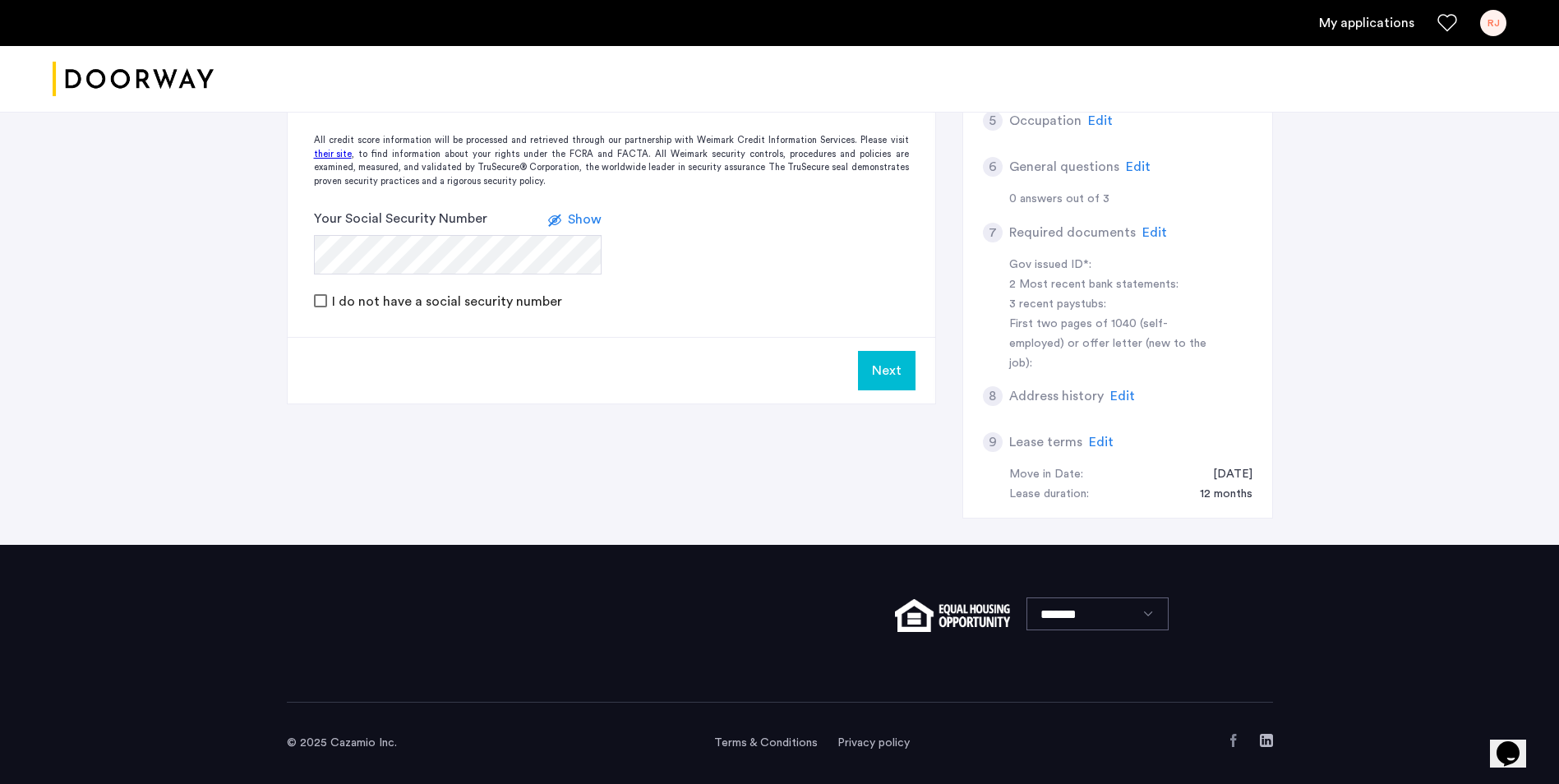
scroll to position [0, 0]
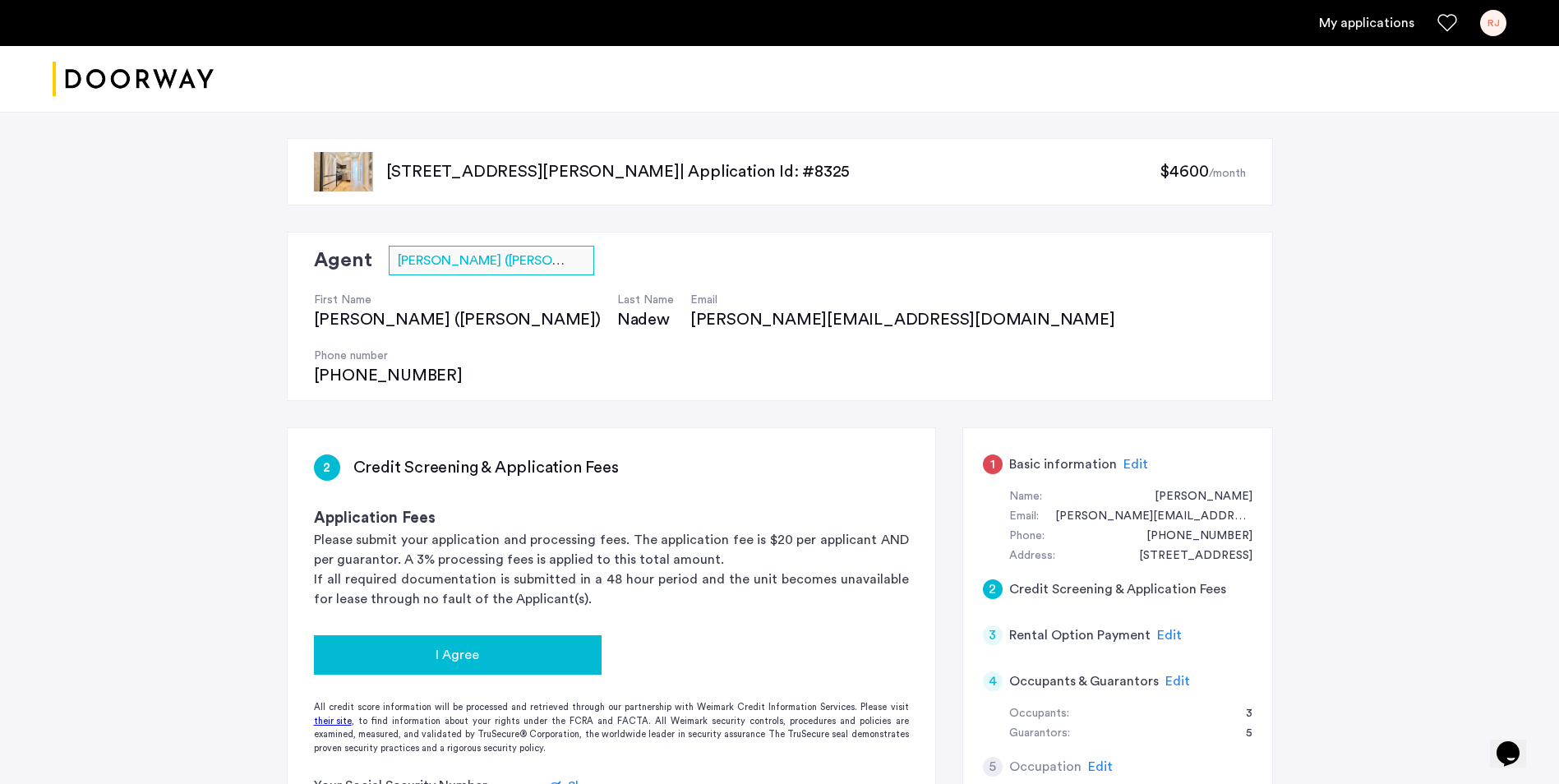
click at [446, 644] on span "I Agree" at bounding box center [457, 654] width 44 height 19
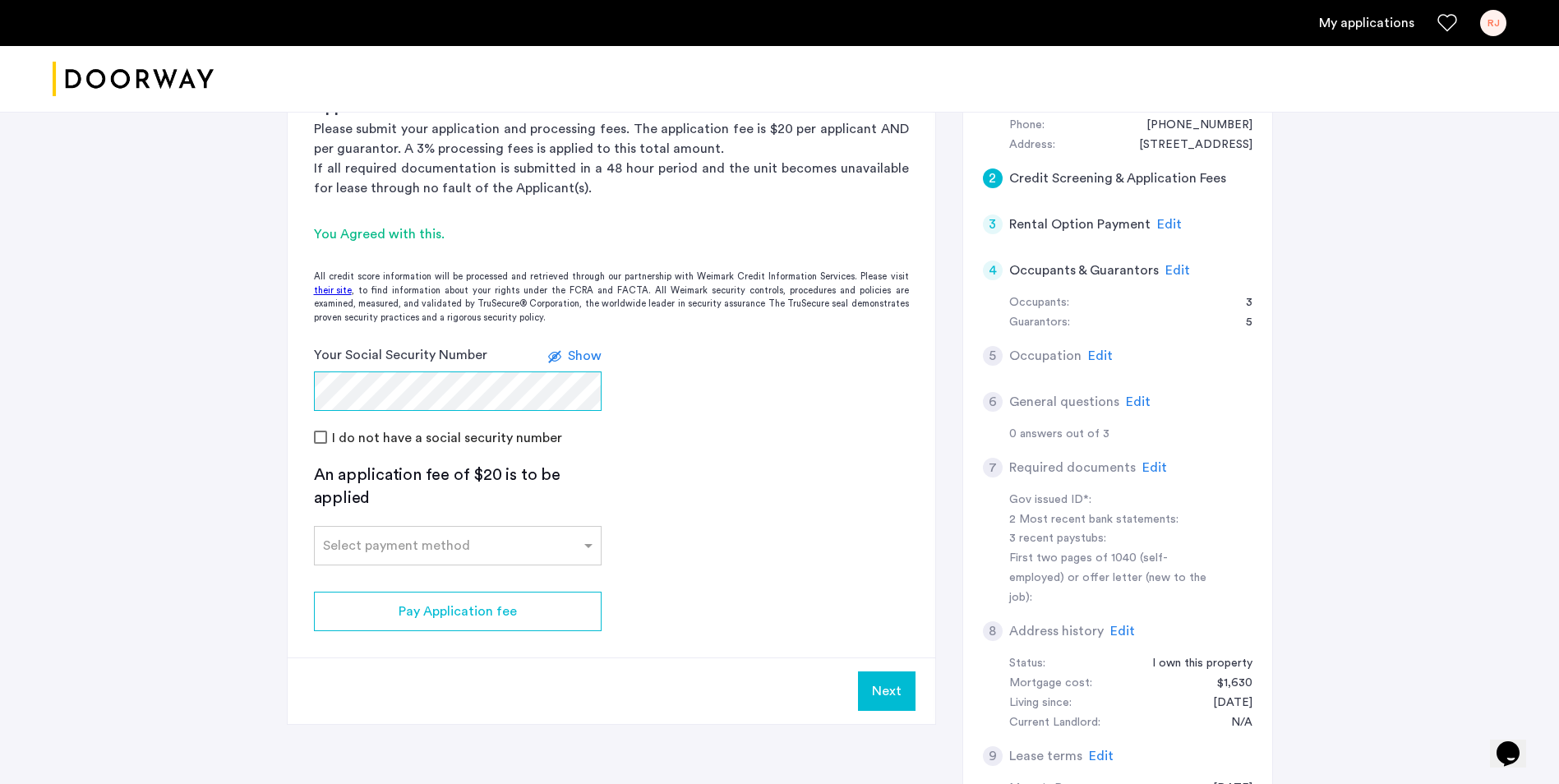
scroll to position [493, 0]
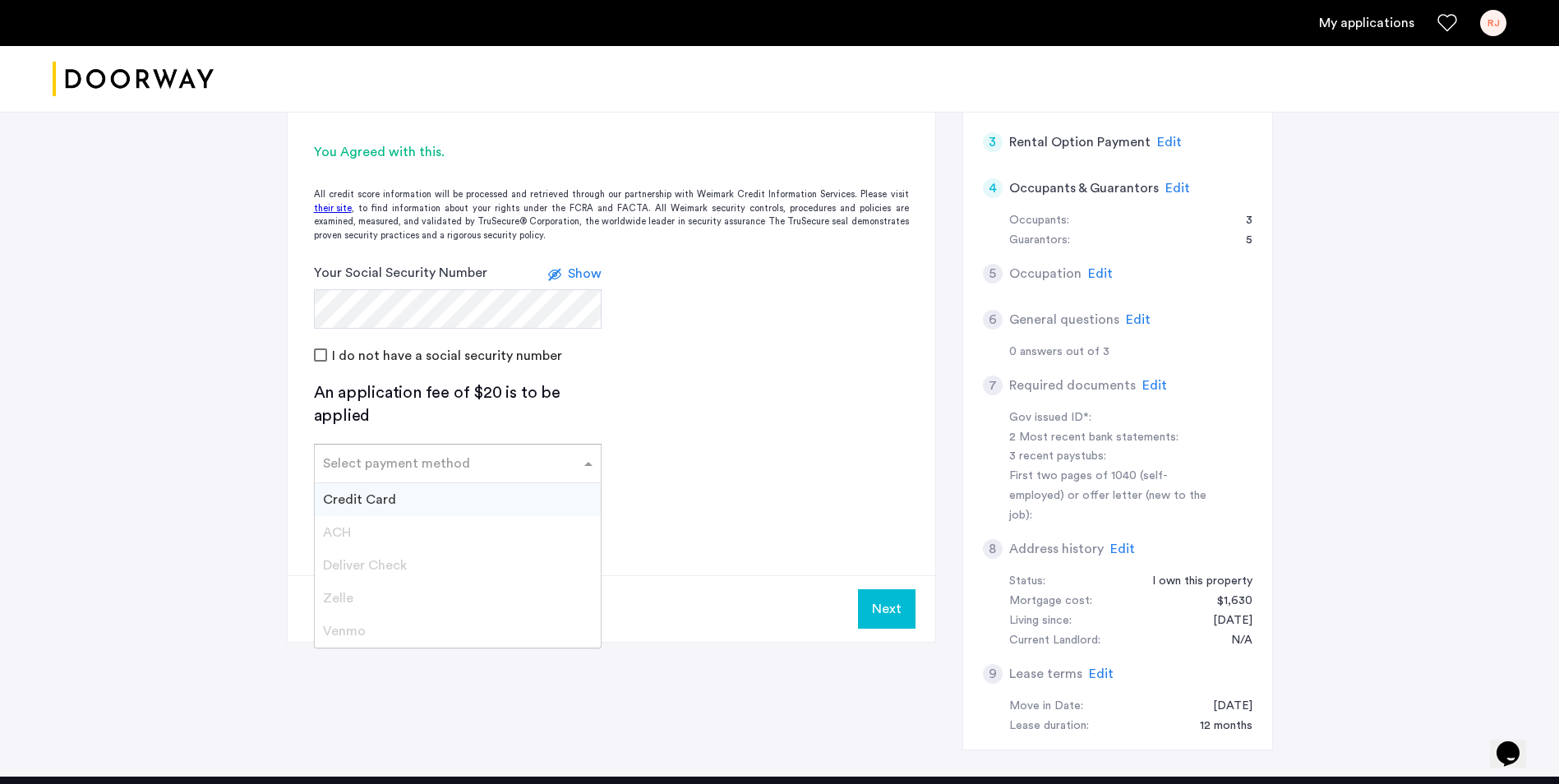
click at [419, 454] on div "Select payment method" at bounding box center [397, 463] width 147 height 19
click at [401, 483] on div "Credit Card" at bounding box center [458, 499] width 286 height 33
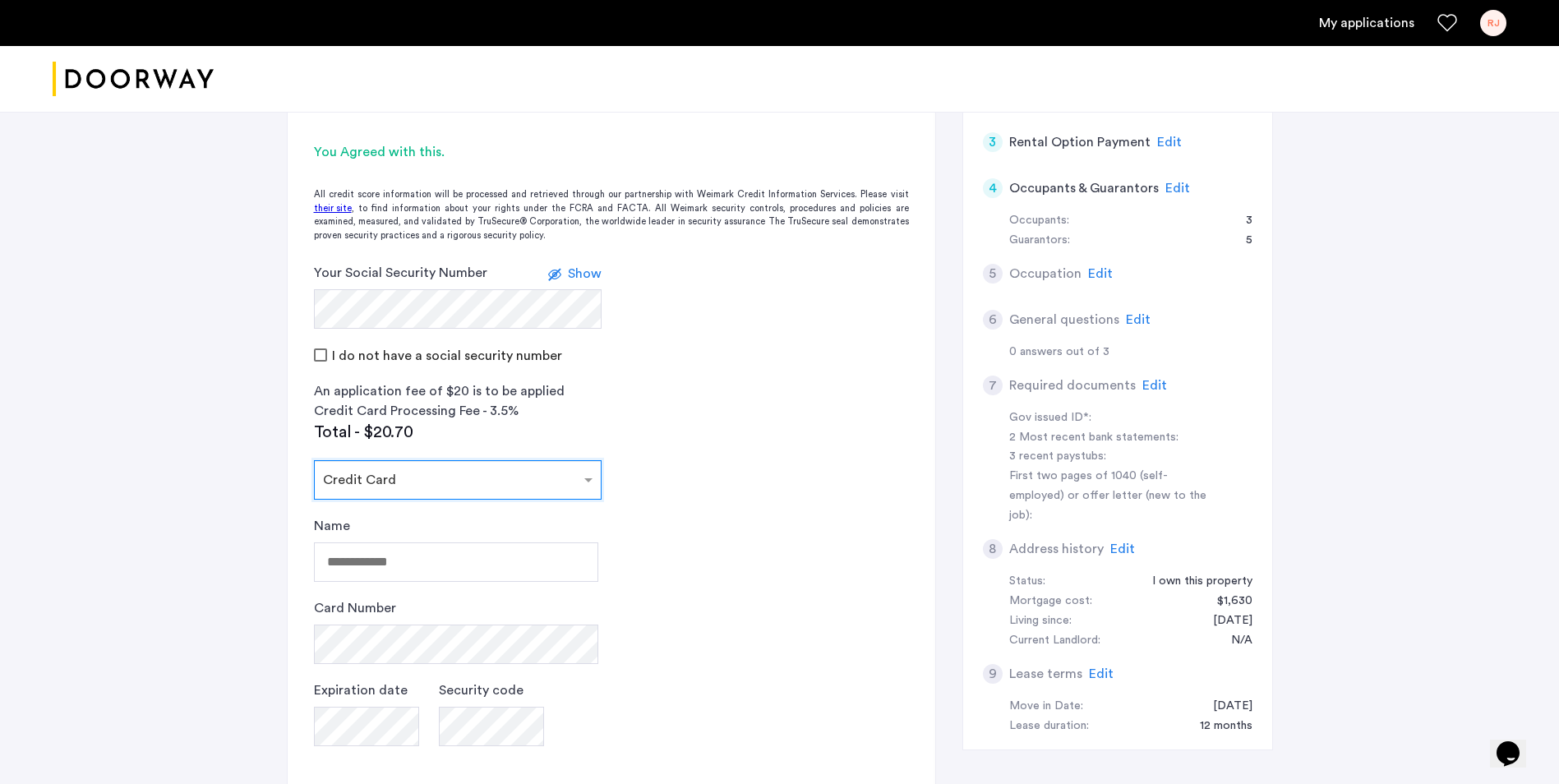
scroll to position [575, 0]
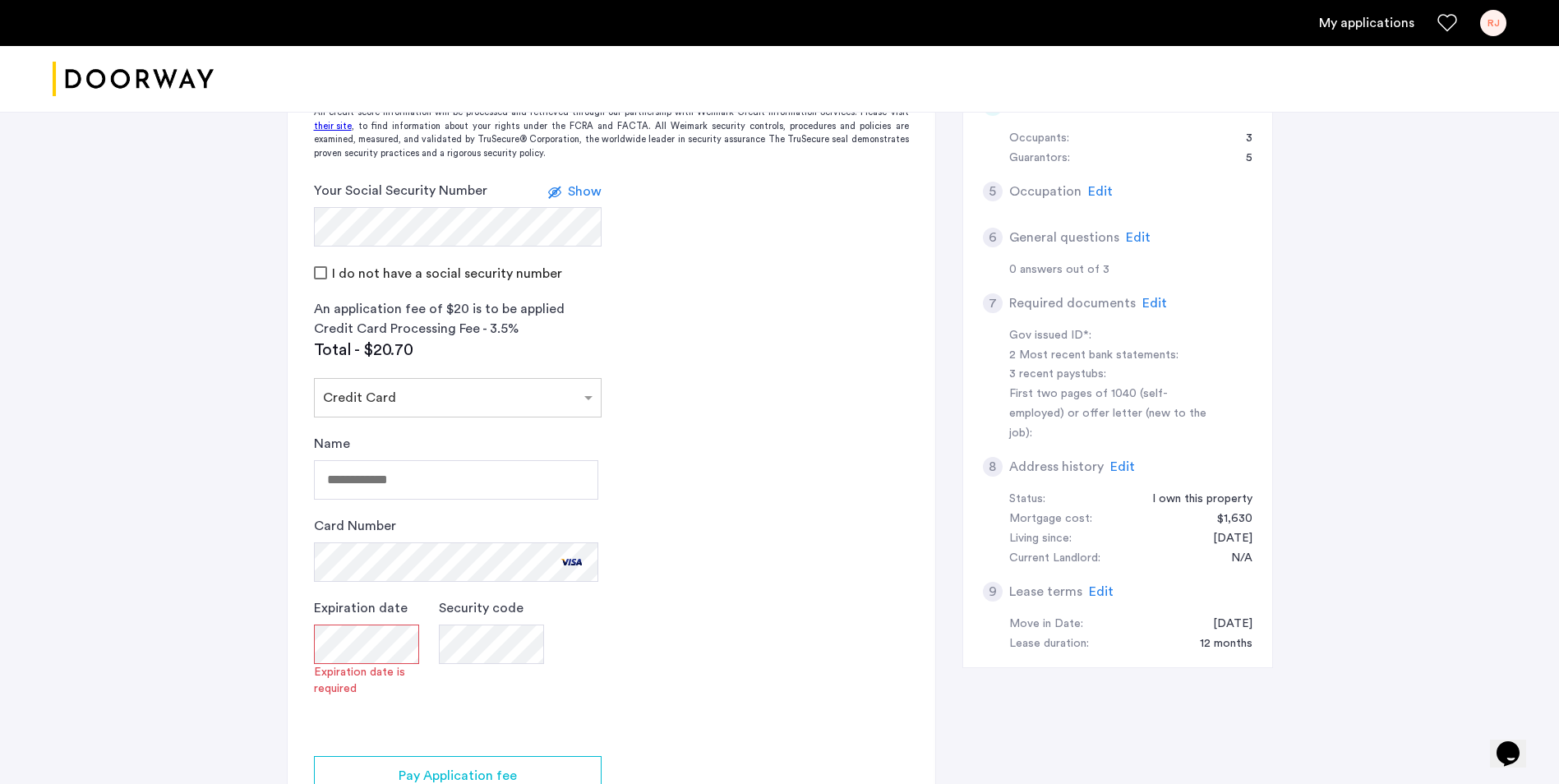
click at [705, 534] on app-credit-screening "2 Credit Screening & Application Fees Application Fees Please submit your appli…" at bounding box center [612, 370] width 648 height 1035
click at [625, 566] on app-credit-screening "2 Credit Screening & Application Fees Application Fees Please submit your appli…" at bounding box center [612, 354] width 648 height 1002
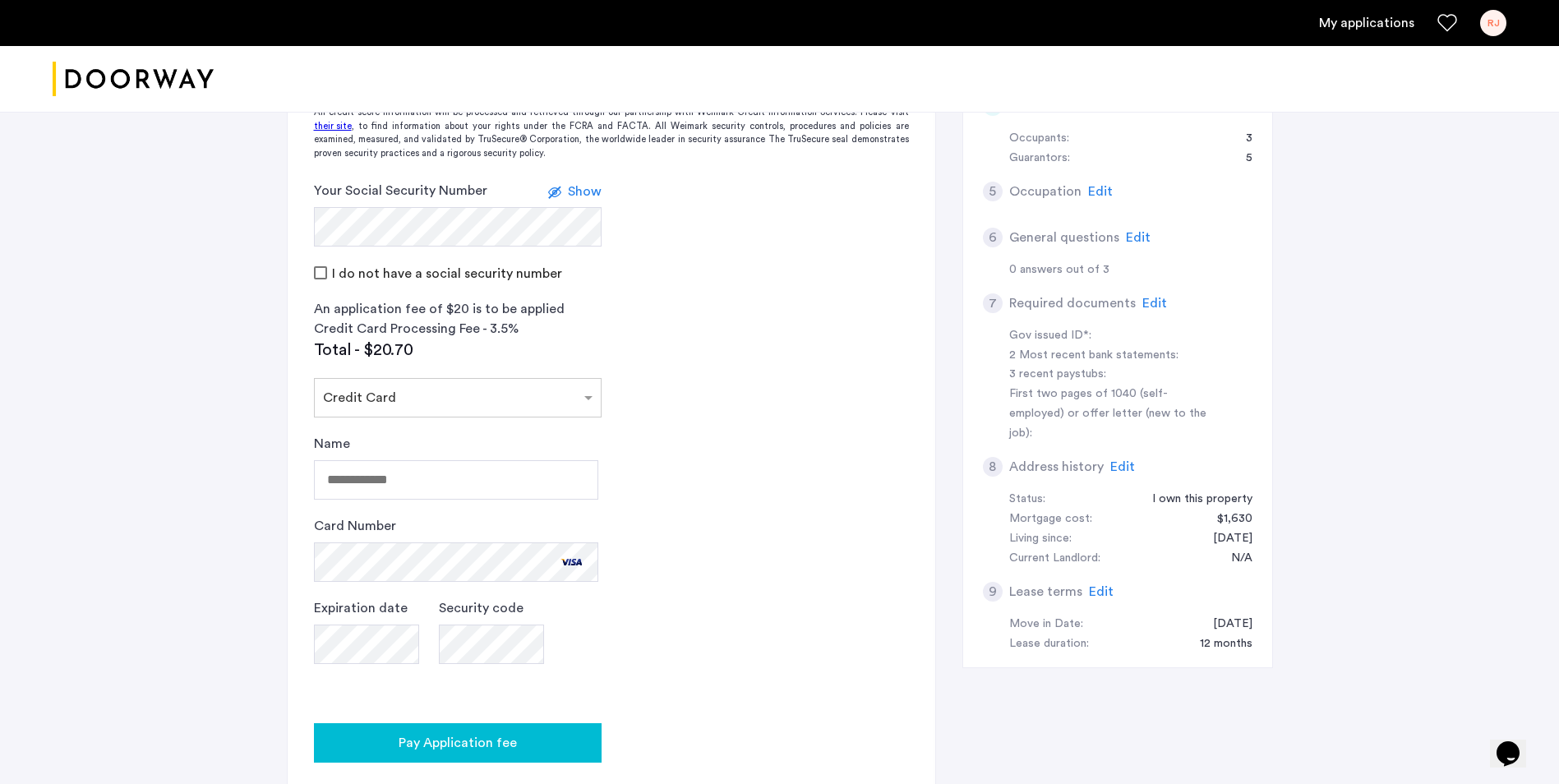
click at [485, 733] on span "Pay Application fee" at bounding box center [458, 742] width 118 height 19
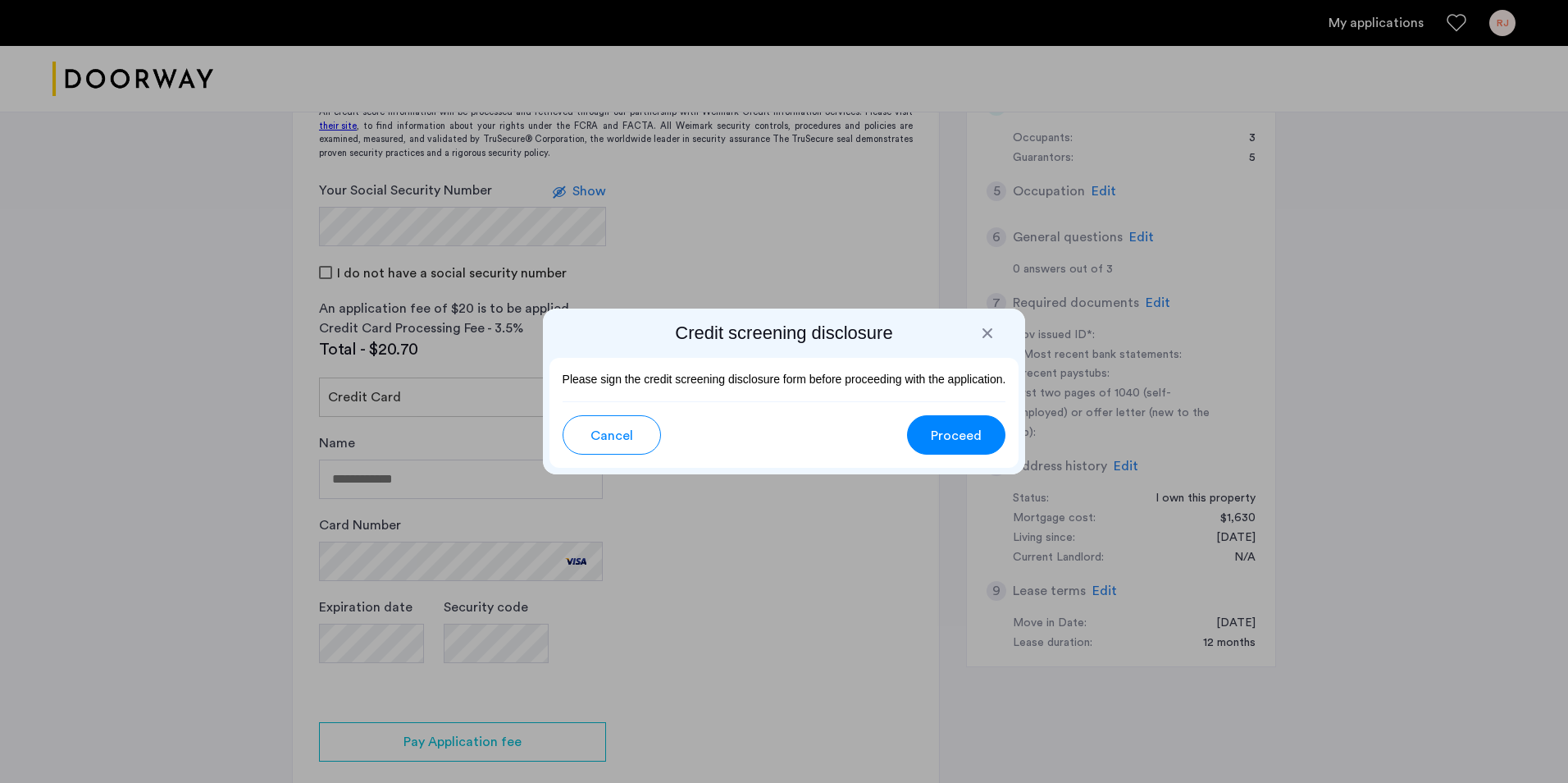
click at [987, 331] on div at bounding box center [987, 333] width 16 height 16
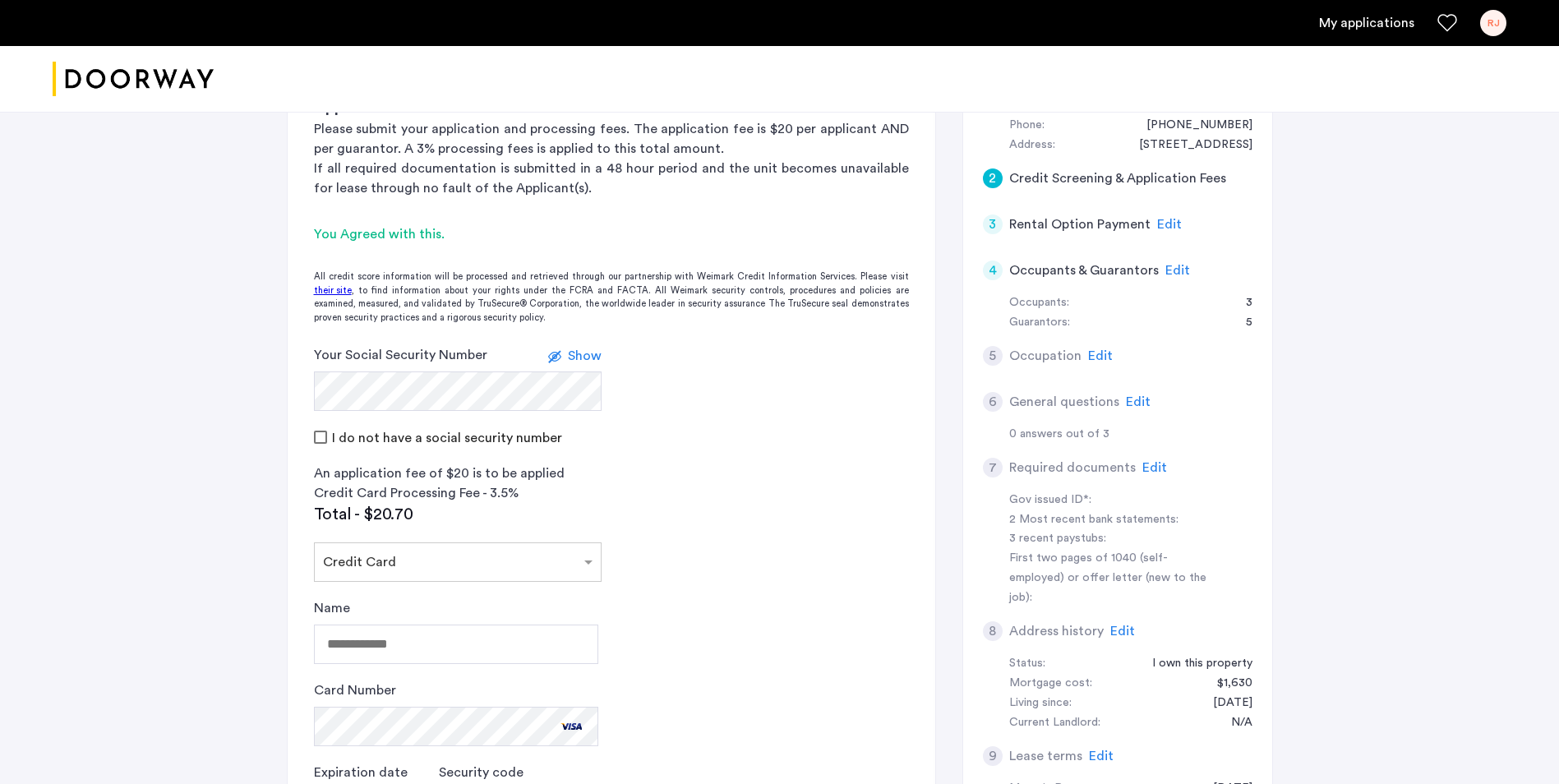
scroll to position [493, 0]
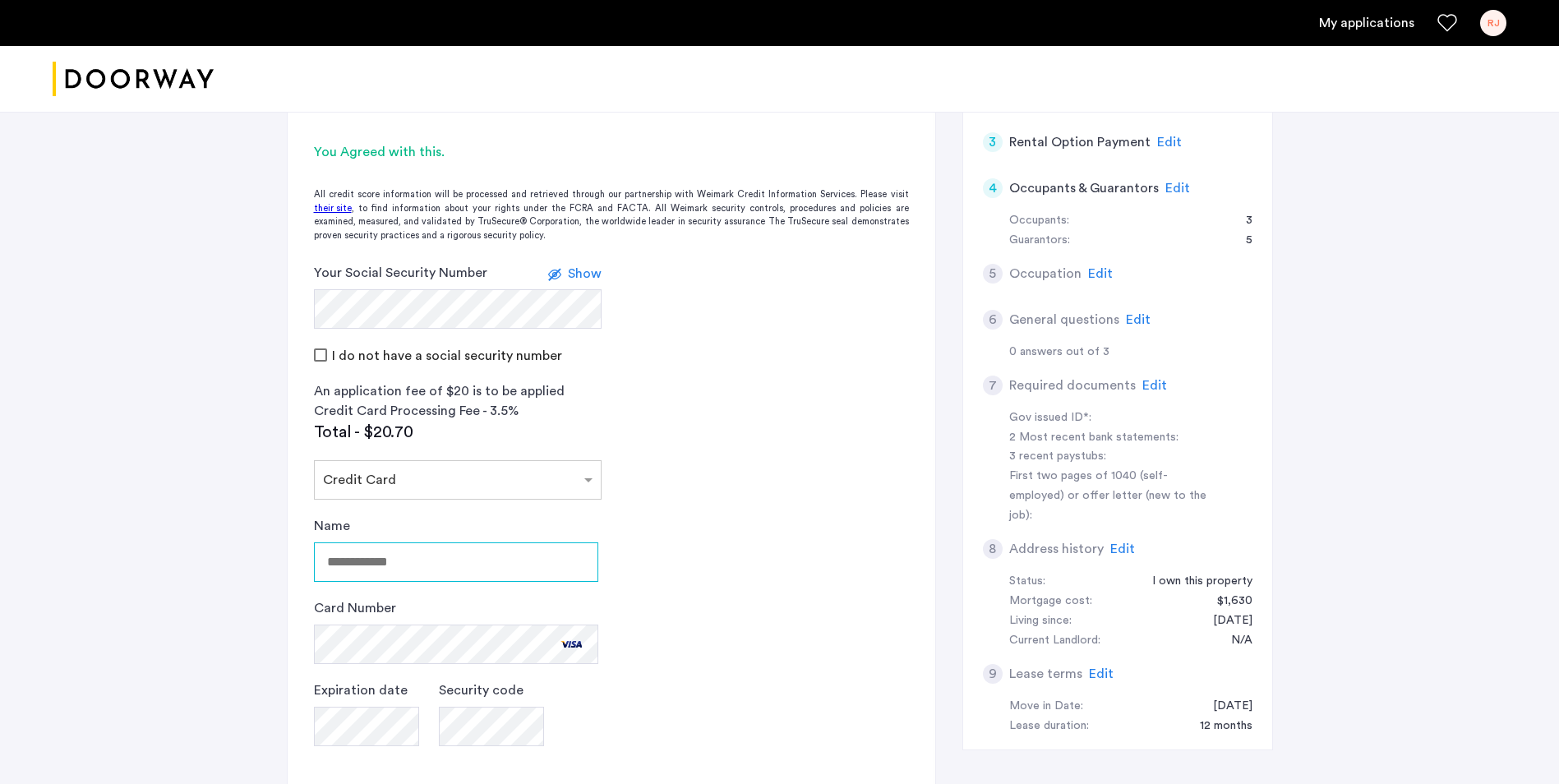
click at [359, 542] on input "Name" at bounding box center [456, 561] width 284 height 40
type input "**********"
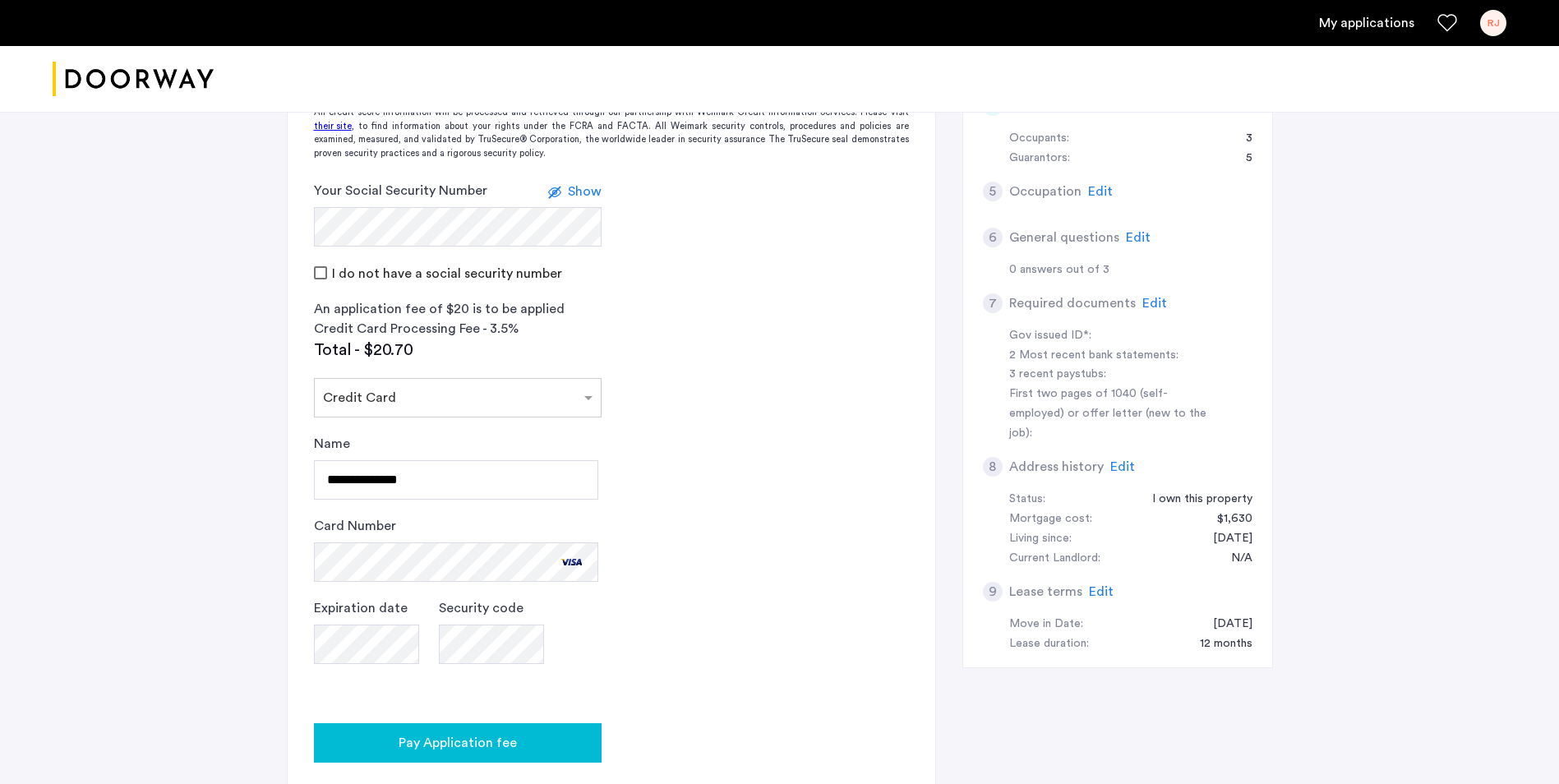
click at [459, 733] on span "Pay Application fee" at bounding box center [458, 742] width 118 height 19
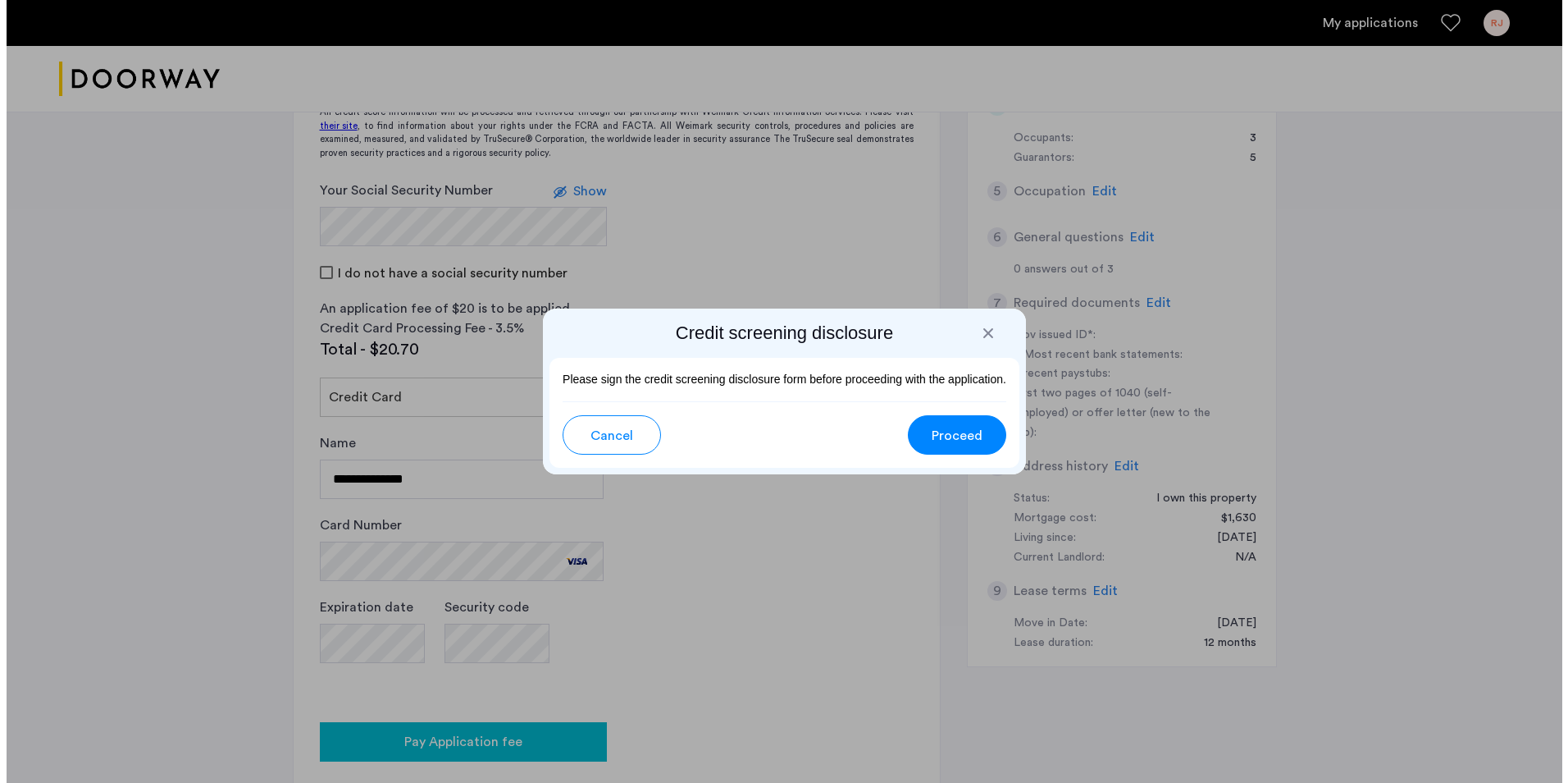
scroll to position [0, 0]
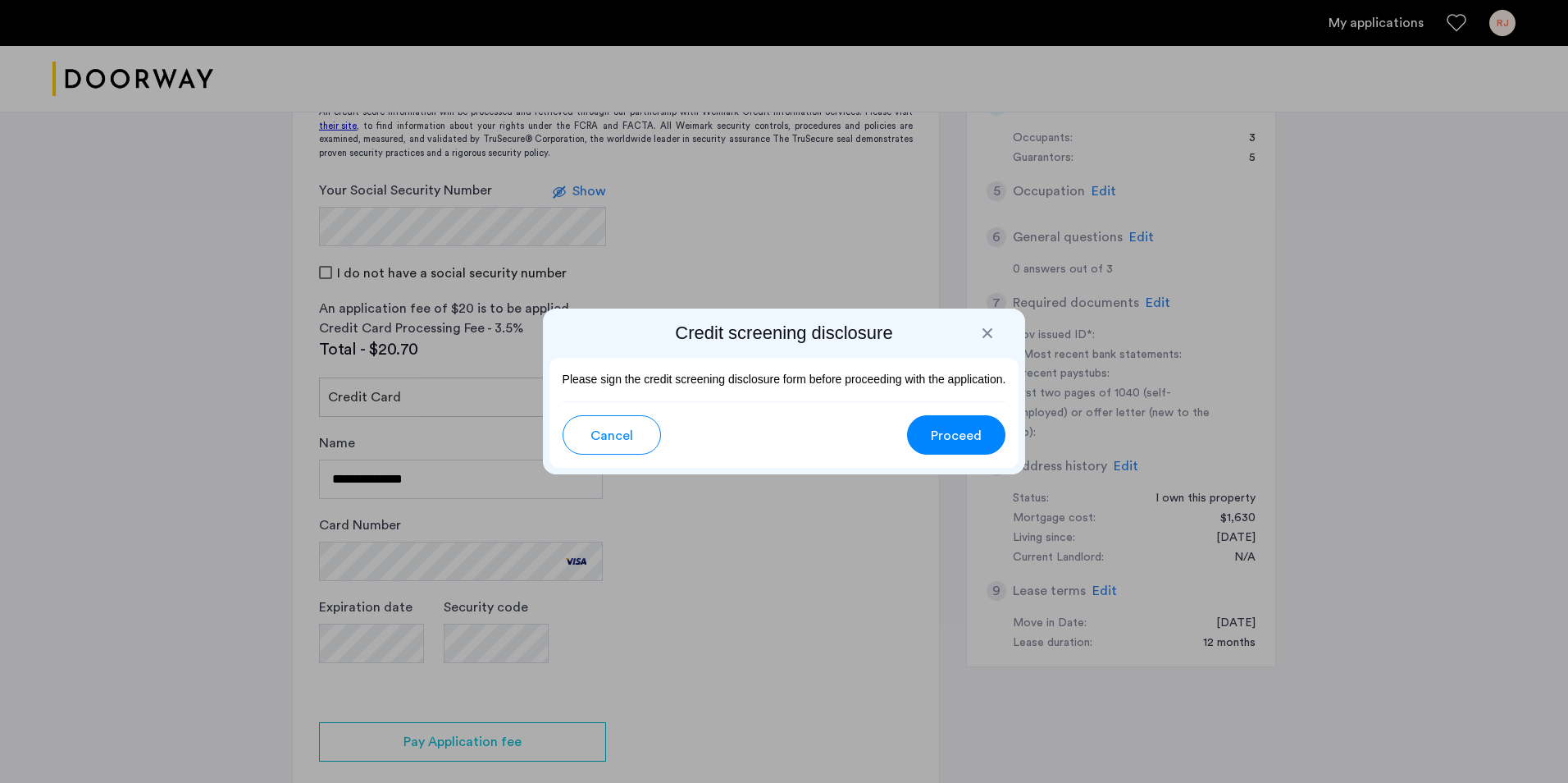
click at [845, 526] on div at bounding box center [784, 391] width 1568 height 783
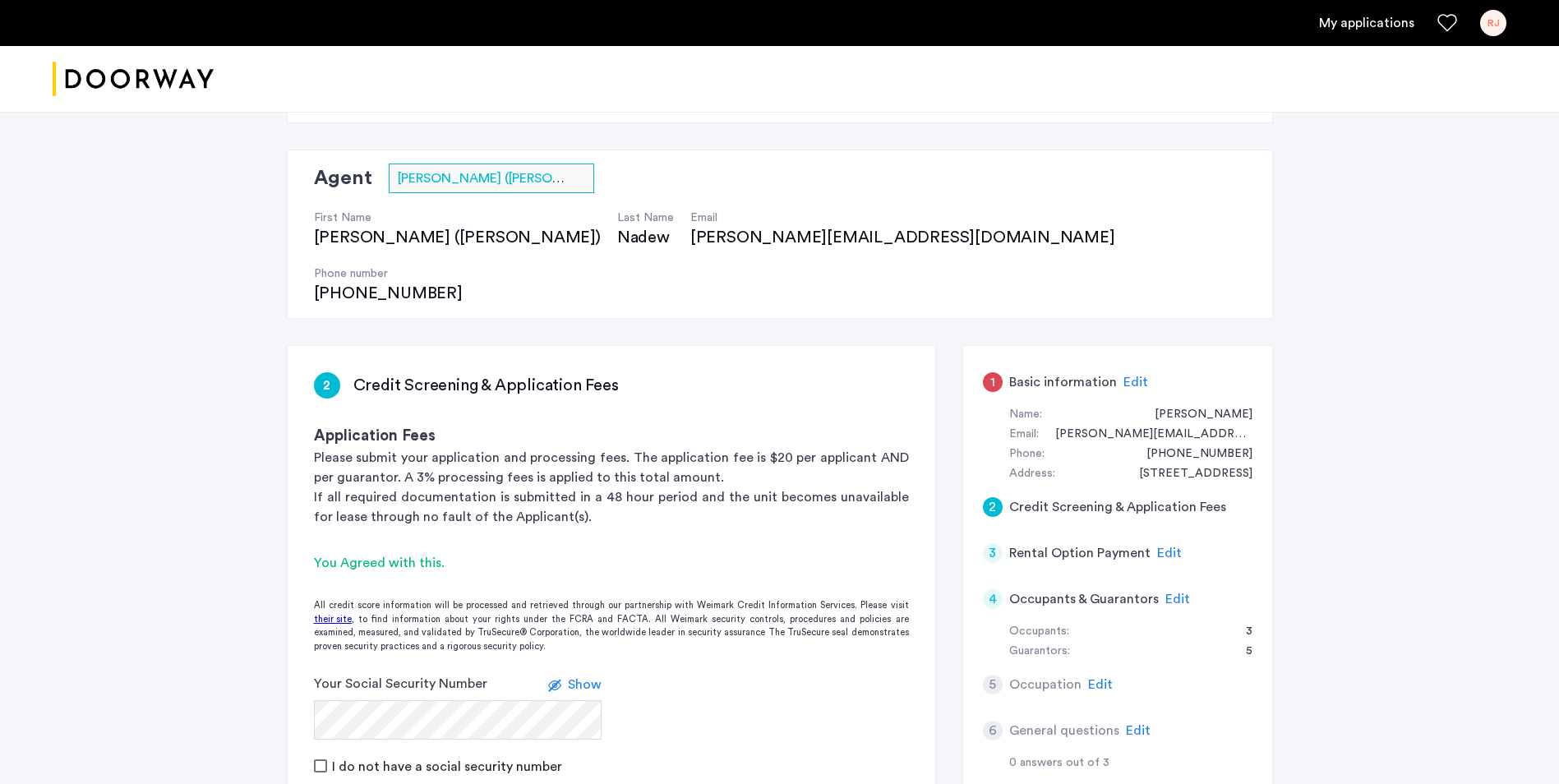
scroll to position [165, 0]
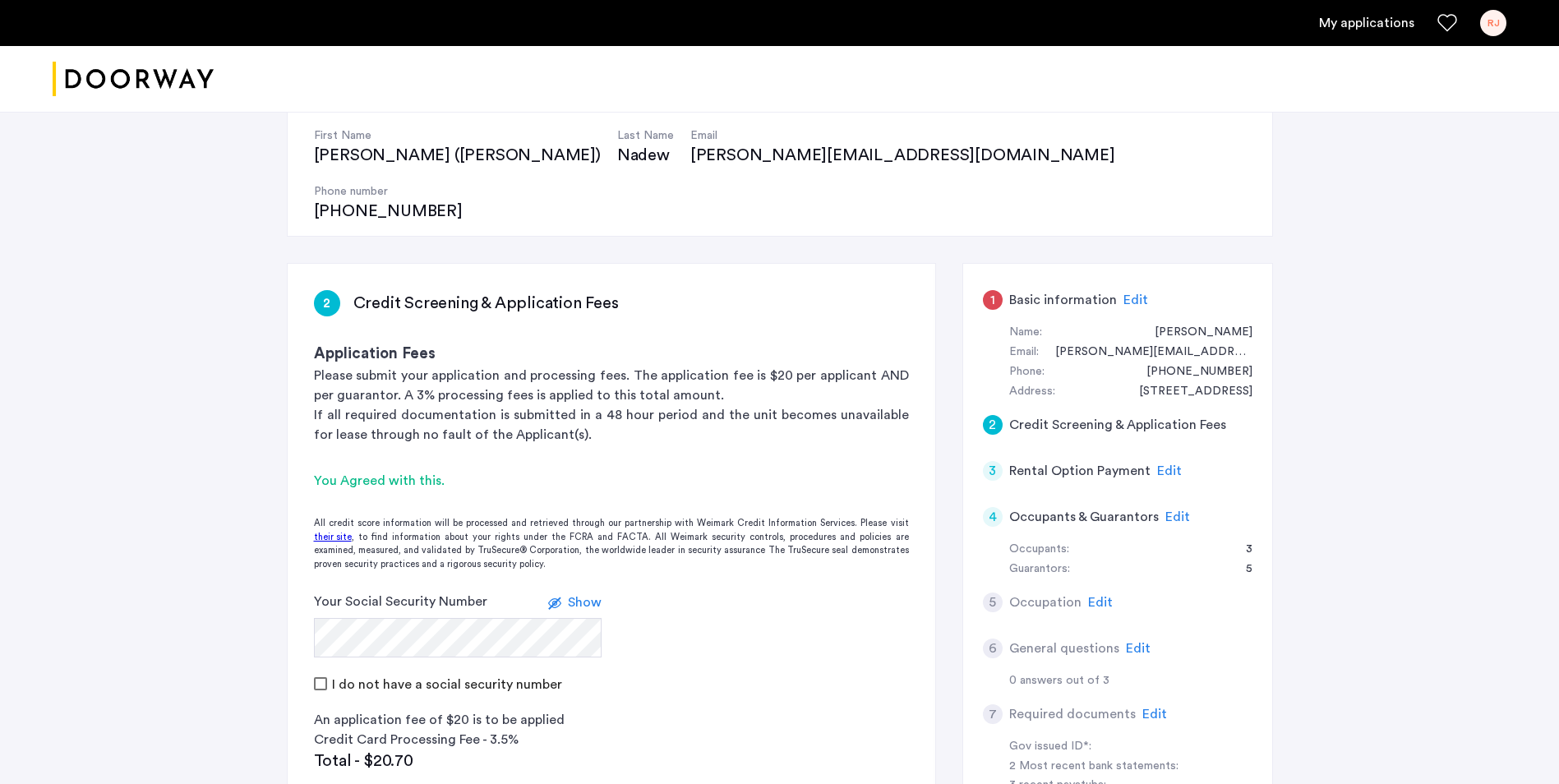
click at [359, 471] on div "You Agreed with this." at bounding box center [612, 481] width 595 height 19
click at [429, 471] on div "You Agreed with this." at bounding box center [612, 481] width 595 height 19
click at [558, 365] on p "Please submit your application and processing fees. The application fee is $20 …" at bounding box center [612, 385] width 595 height 40
click at [422, 471] on div "You Agreed with this." at bounding box center [612, 481] width 595 height 19
click at [736, 405] on p "If all required documentation is submitted in a 48 hour period and the unit bec…" at bounding box center [612, 424] width 595 height 40
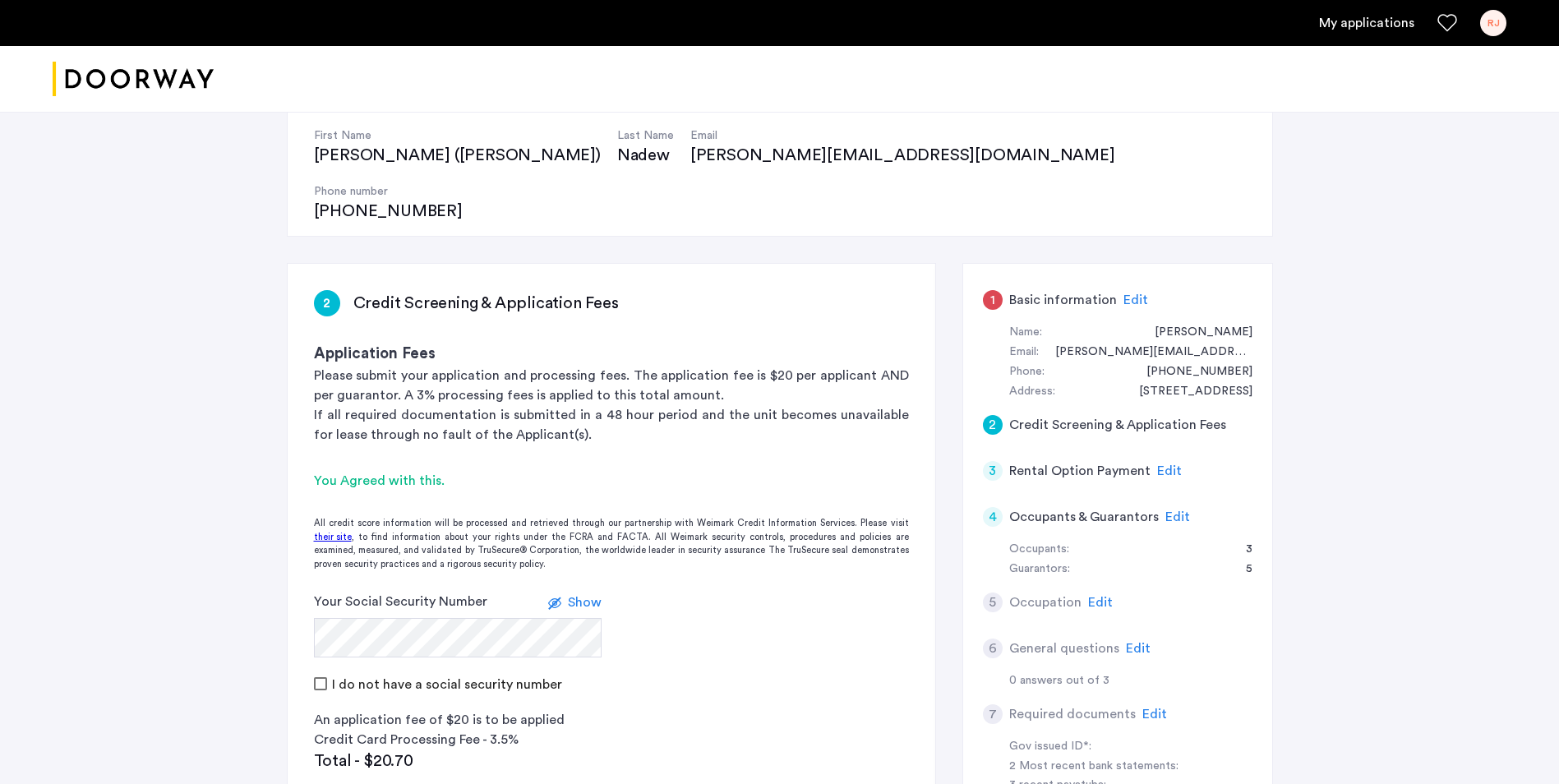
click at [325, 290] on div "2" at bounding box center [327, 302] width 26 height 26
click at [433, 292] on h3 "Credit Screening & Application Fees" at bounding box center [486, 303] width 266 height 23
click at [1119, 415] on h5 "Credit Screening & Application Fees" at bounding box center [1118, 424] width 217 height 19
click at [989, 415] on div "2" at bounding box center [993, 424] width 19 height 19
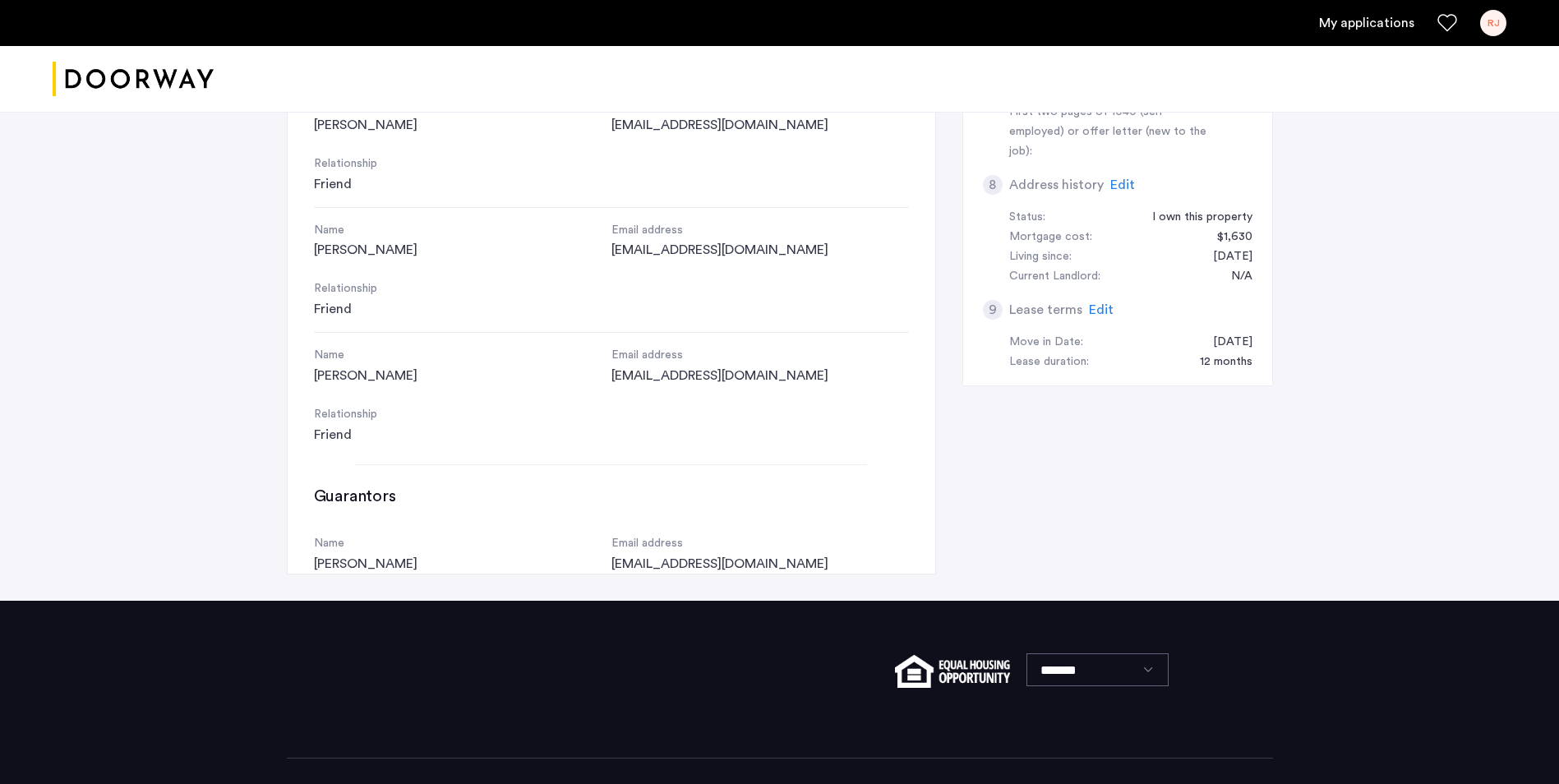
scroll to position [0, 0]
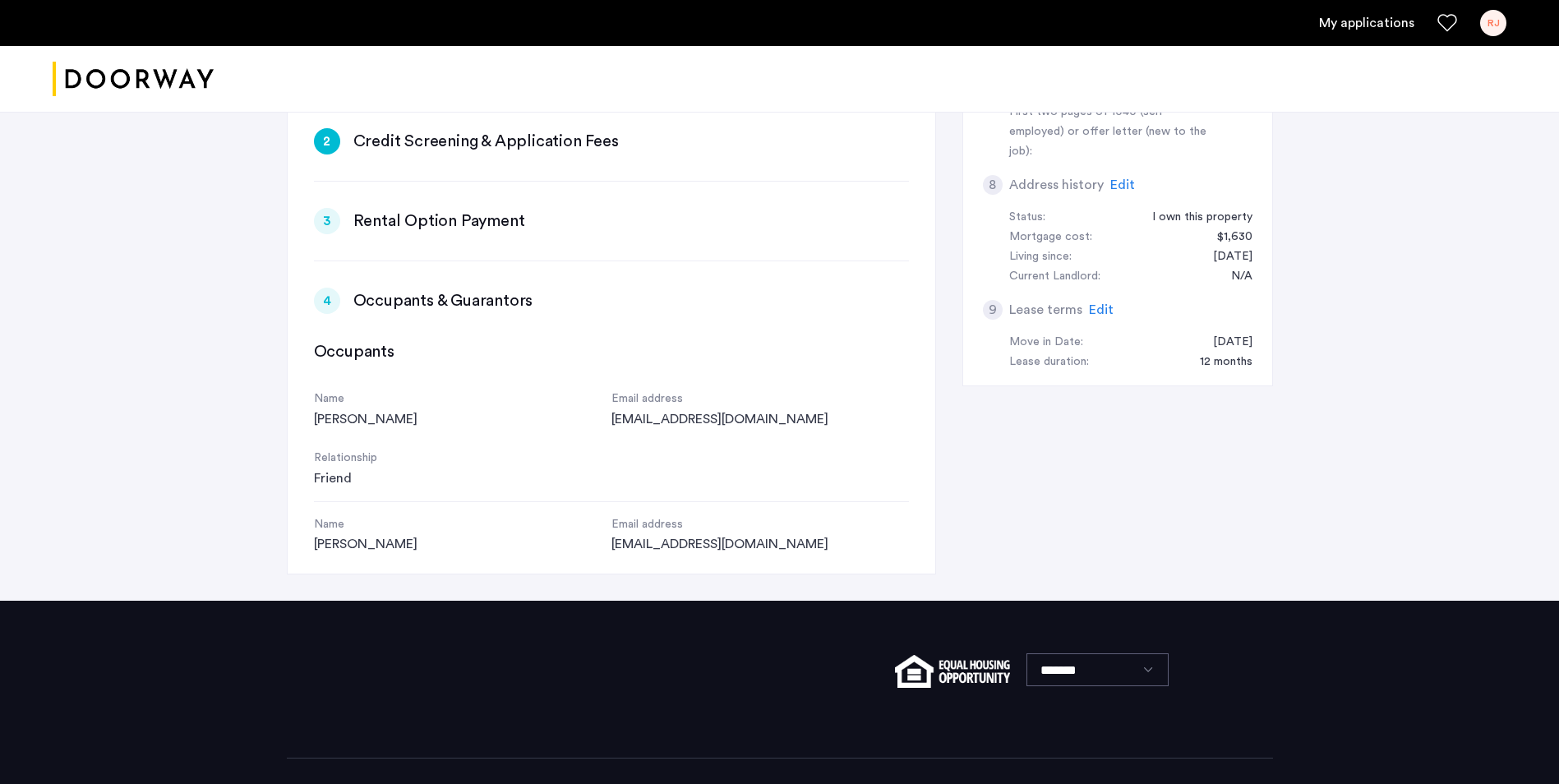
click at [428, 209] on h3 "Rental Option Payment" at bounding box center [438, 221] width 172 height 23
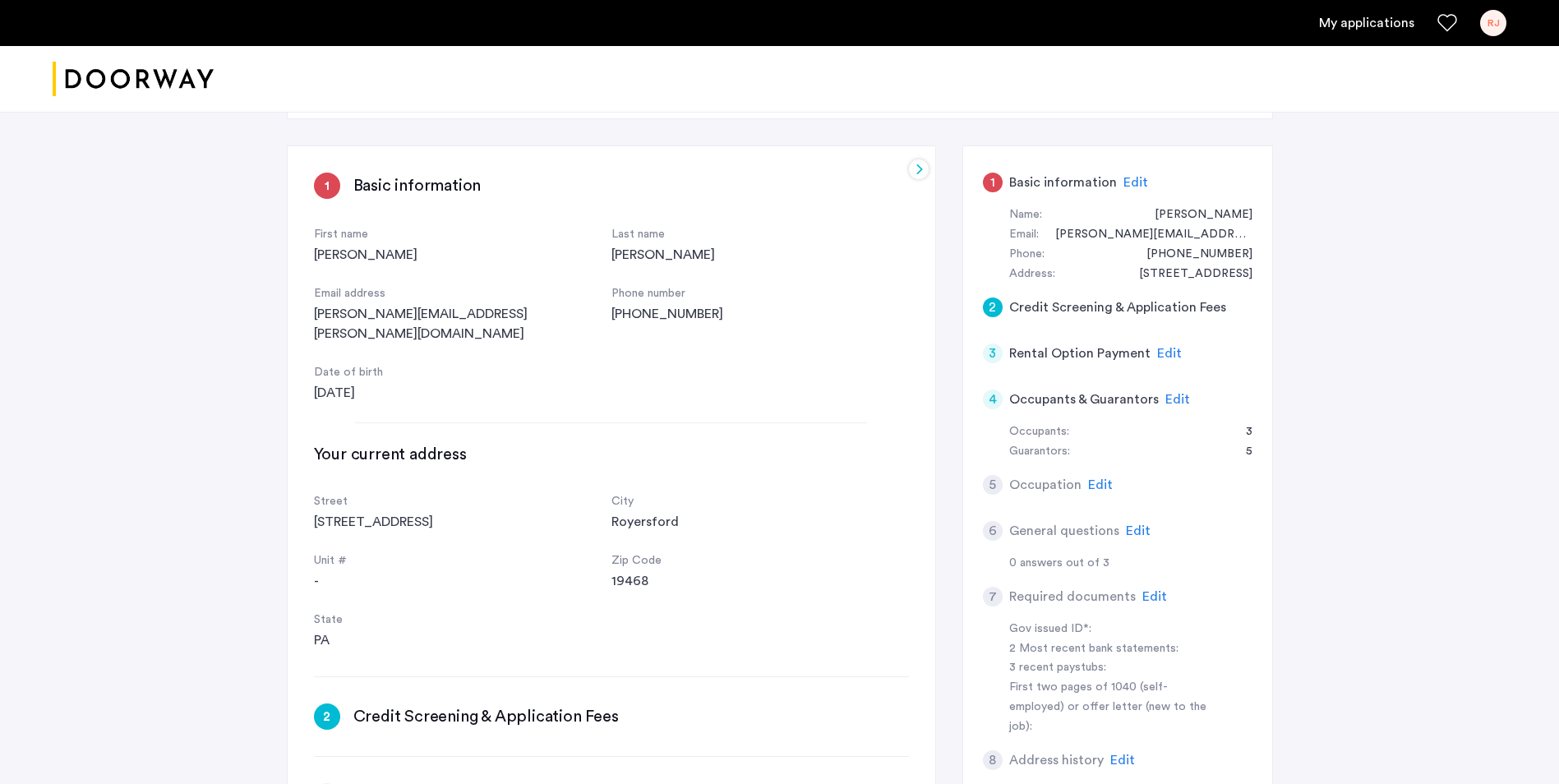
scroll to position [35, 0]
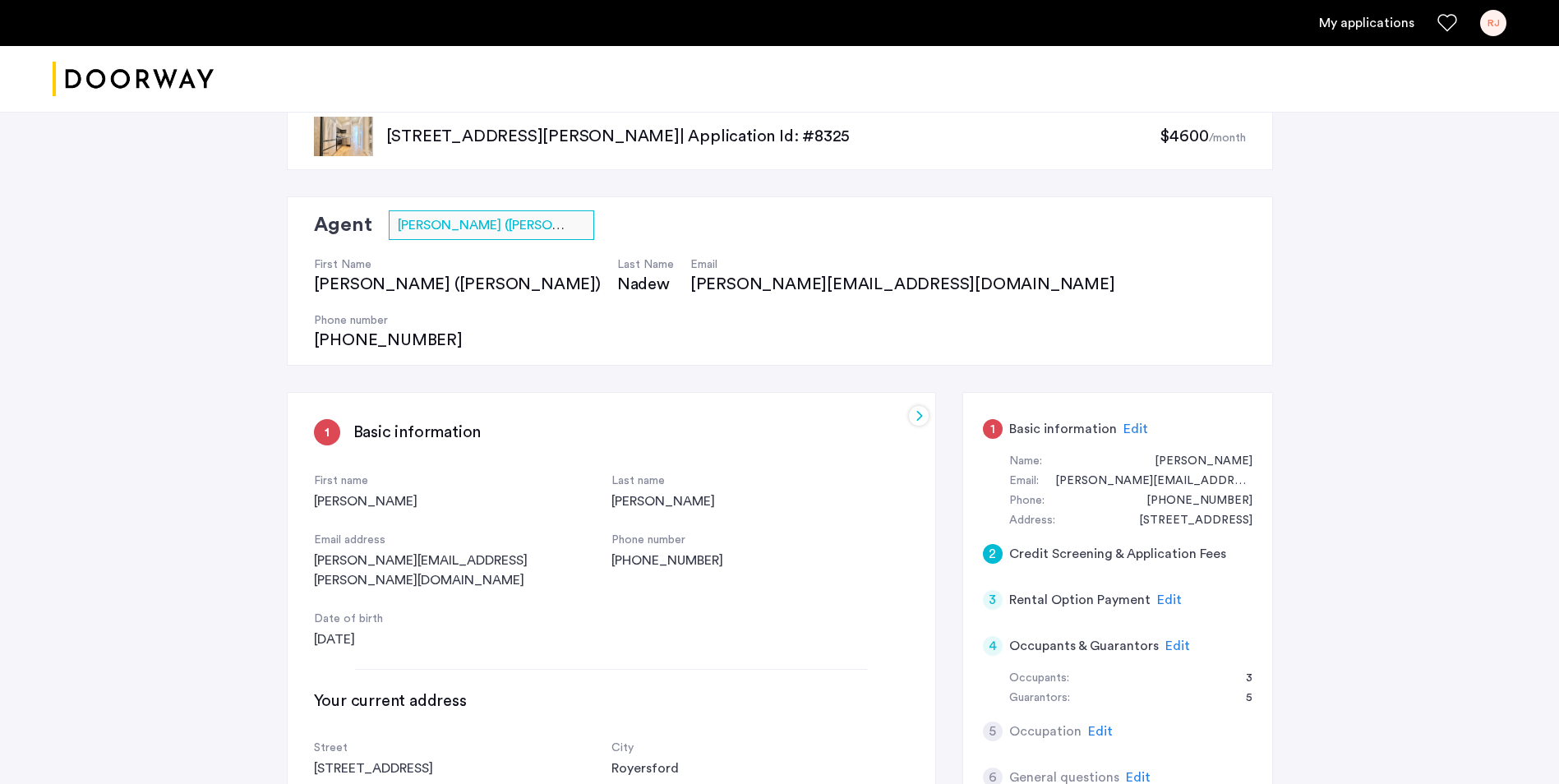
click at [369, 421] on h3 "Basic information" at bounding box center [417, 432] width 128 height 23
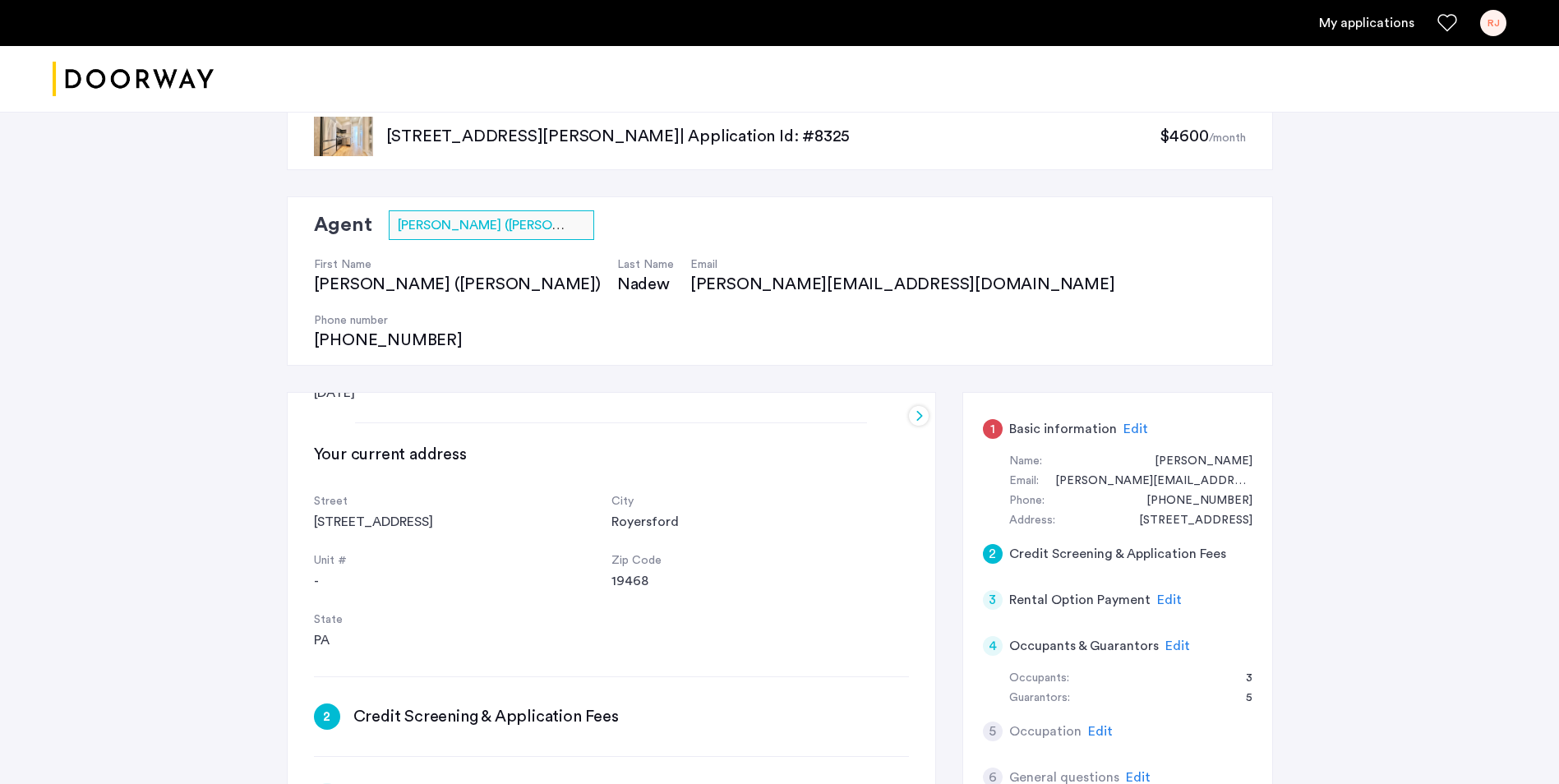
scroll to position [329, 0]
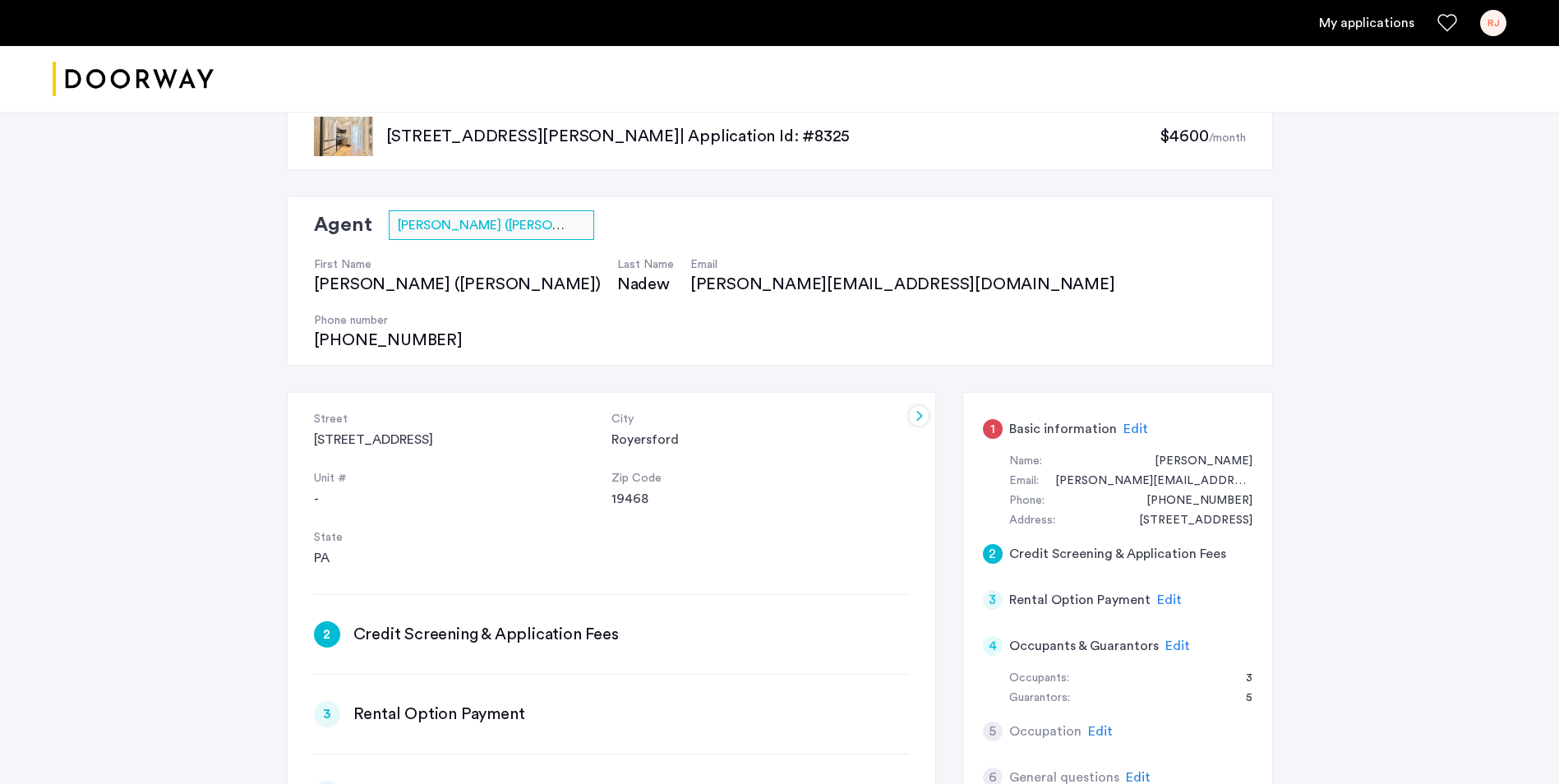
click at [489, 622] on h3 "Credit Screening & Application Fees" at bounding box center [486, 634] width 266 height 23
click at [327, 621] on div "2" at bounding box center [327, 634] width 26 height 26
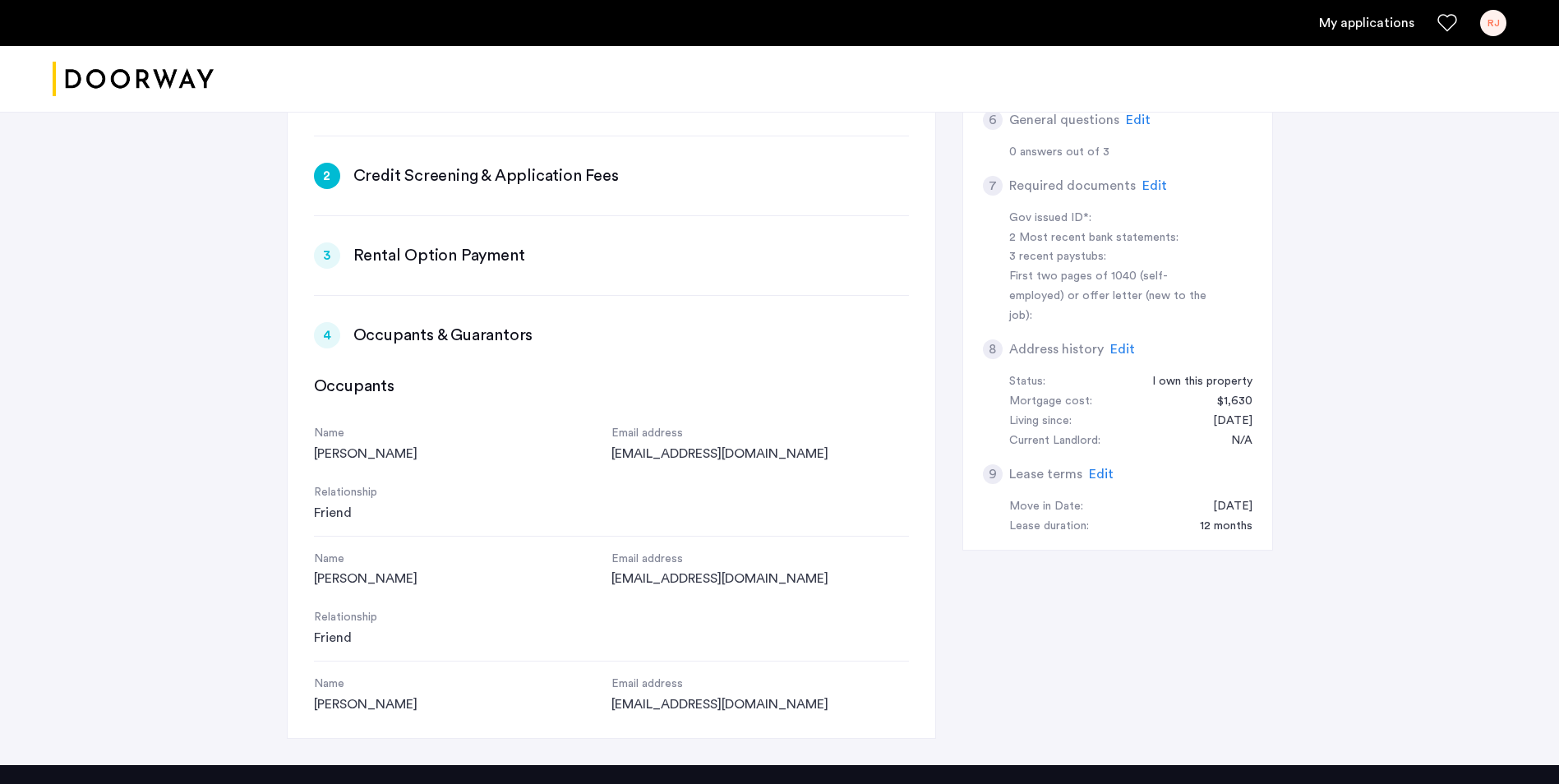
scroll to position [0, 0]
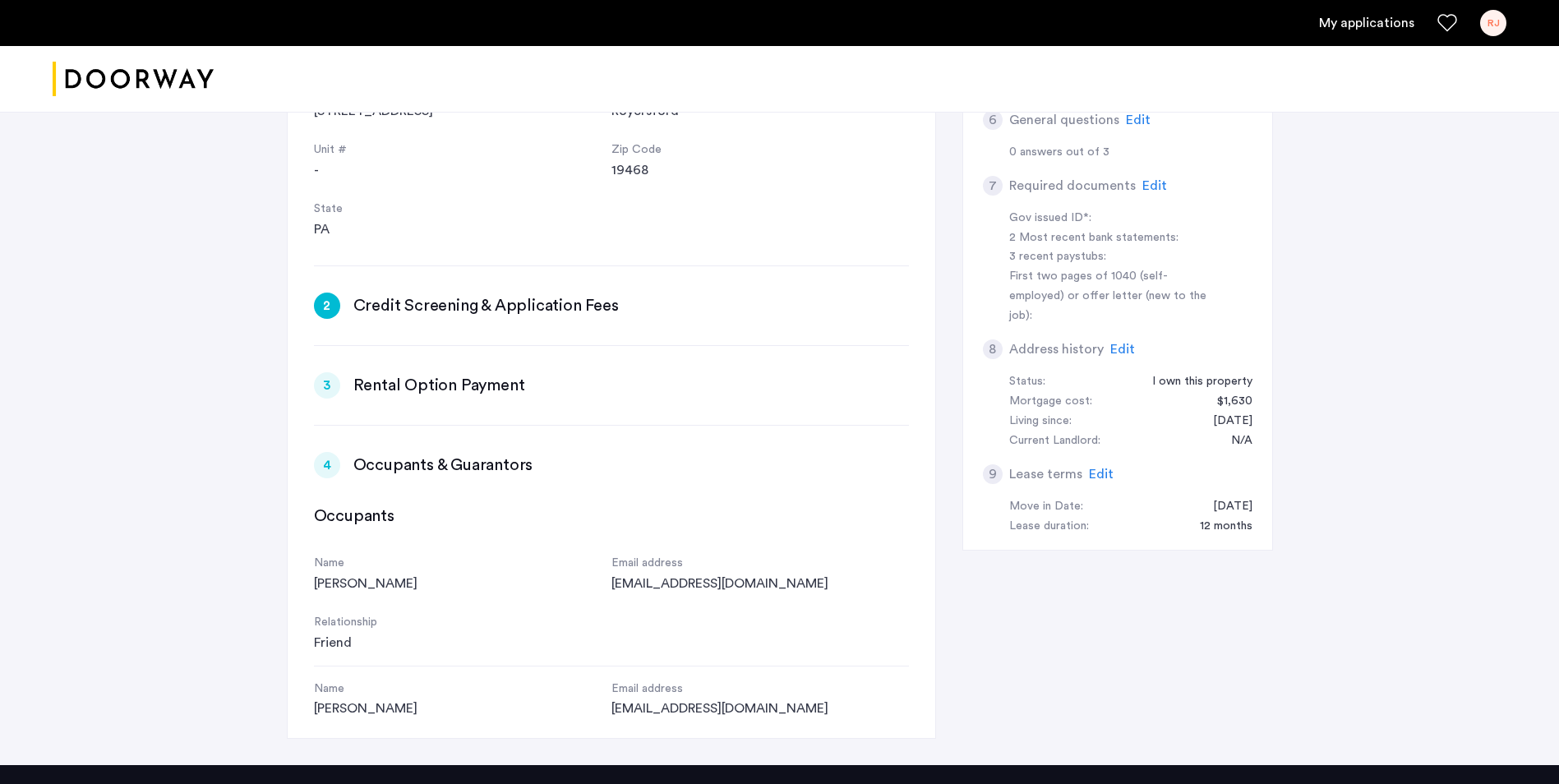
click at [321, 293] on div "2" at bounding box center [327, 305] width 26 height 26
click at [549, 294] on h3 "Credit Screening & Application Fees" at bounding box center [486, 305] width 266 height 23
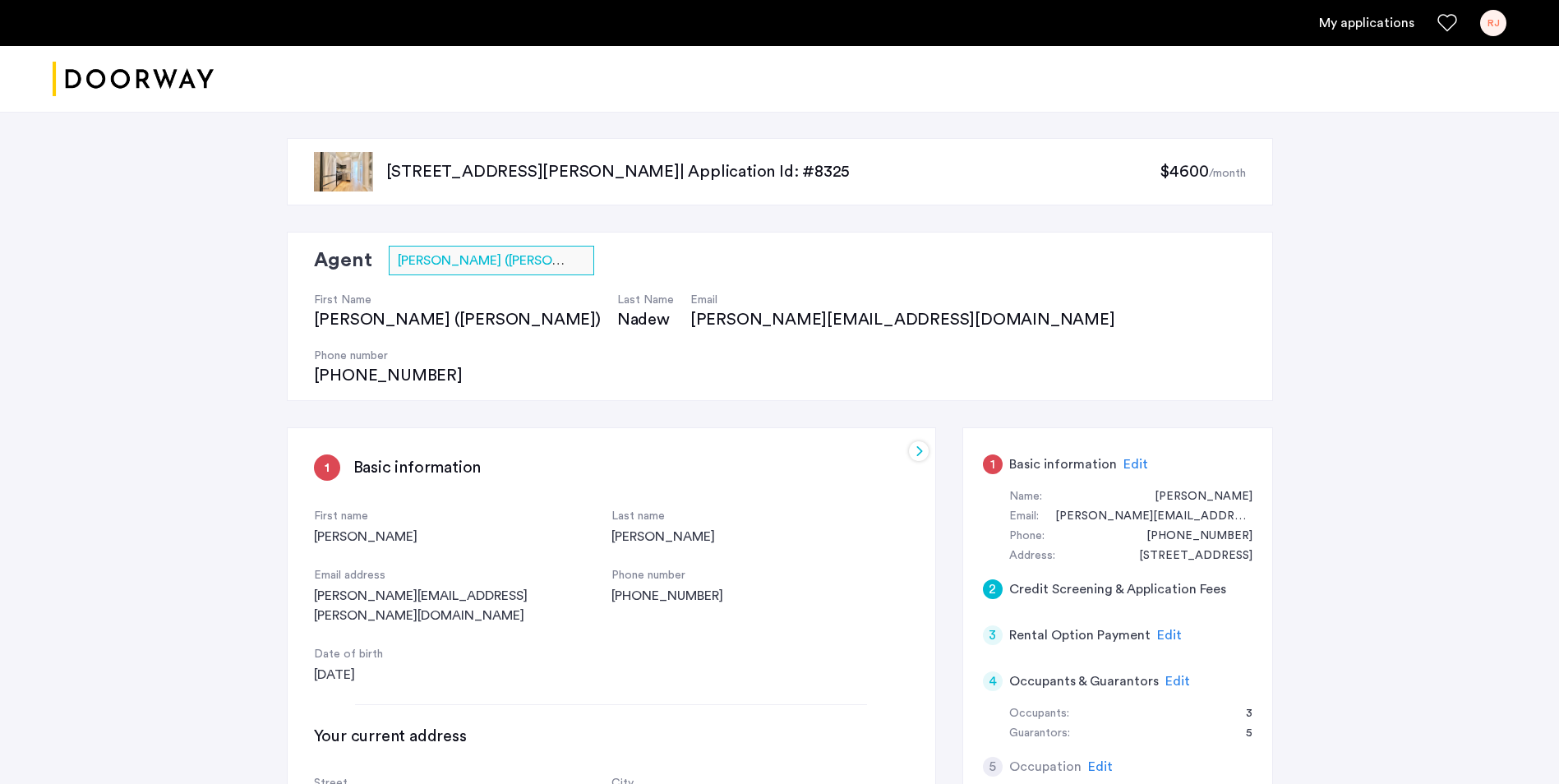
click at [547, 558] on div "First name [PERSON_NAME] Last name [PERSON_NAME] Email address [PERSON_NAME][EM…" at bounding box center [612, 595] width 595 height 177
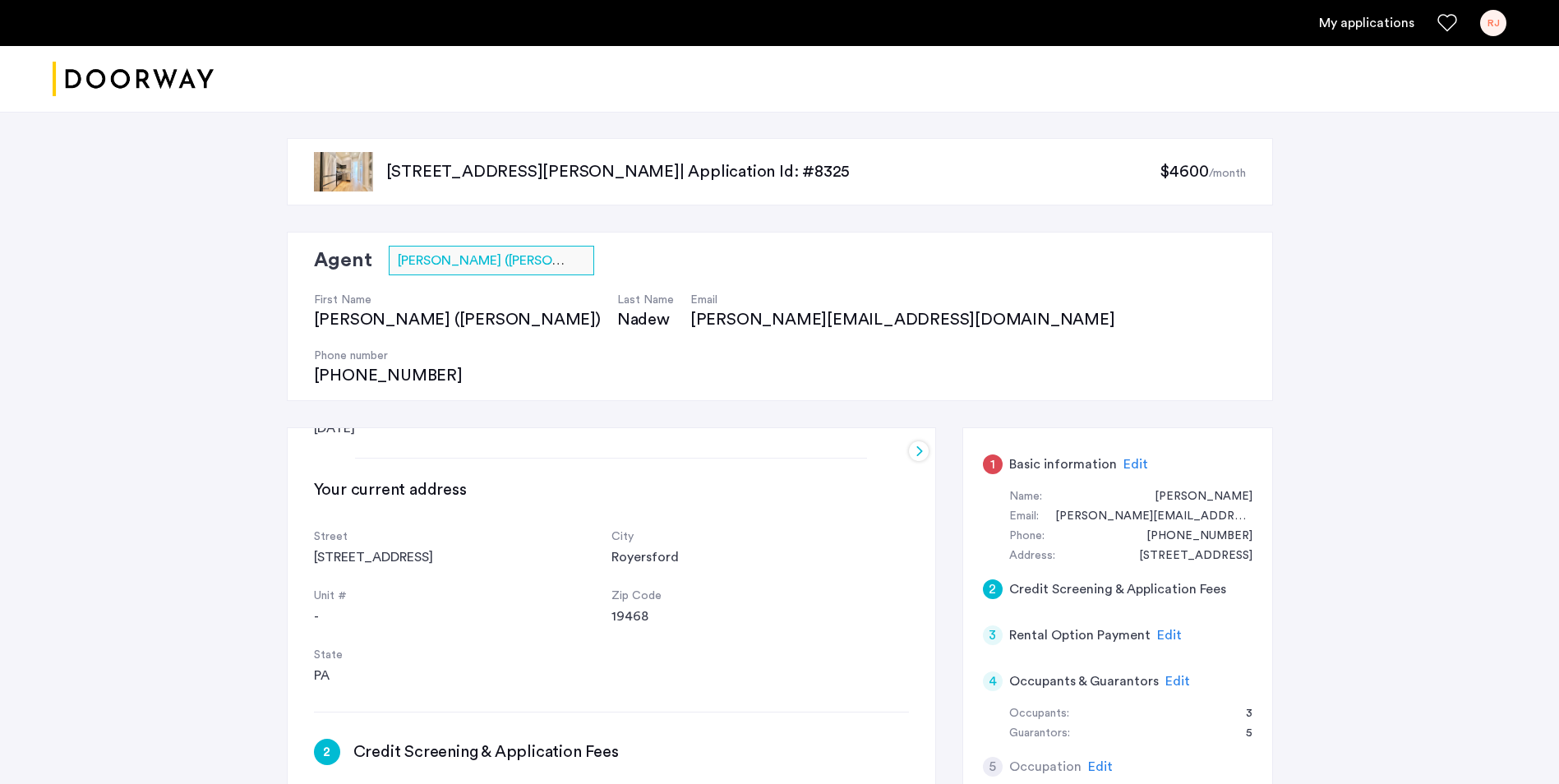
scroll to position [411, 0]
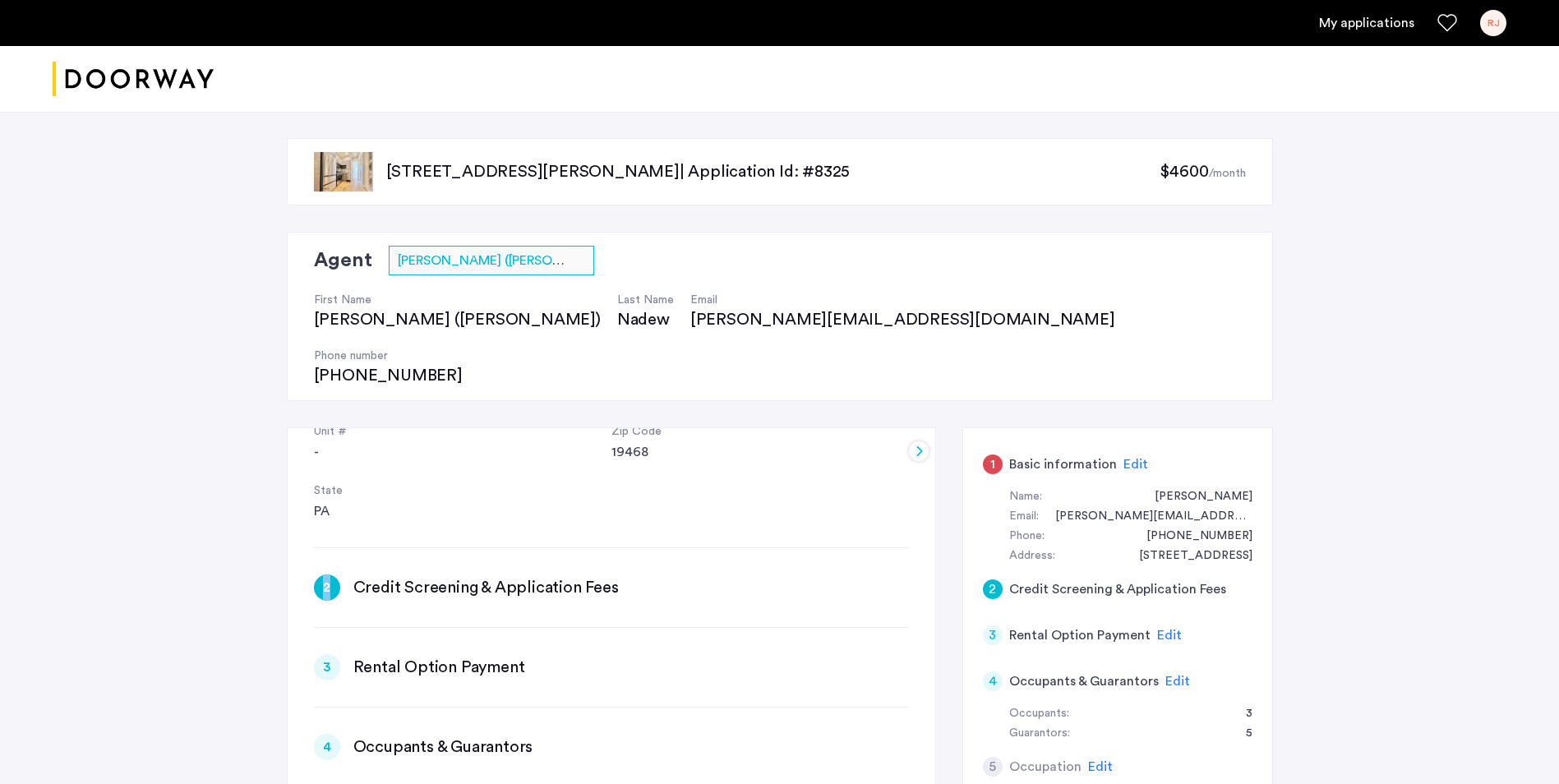
click at [326, 574] on div "2" at bounding box center [327, 586] width 26 height 26
drag, startPoint x: 326, startPoint y: 514, endPoint x: 498, endPoint y: 515, distance: 172.0
click at [498, 576] on h3 "Credit Screening & Application Fees" at bounding box center [486, 587] width 266 height 23
click at [562, 576] on h3 "Credit Screening & Application Fees" at bounding box center [486, 587] width 266 height 23
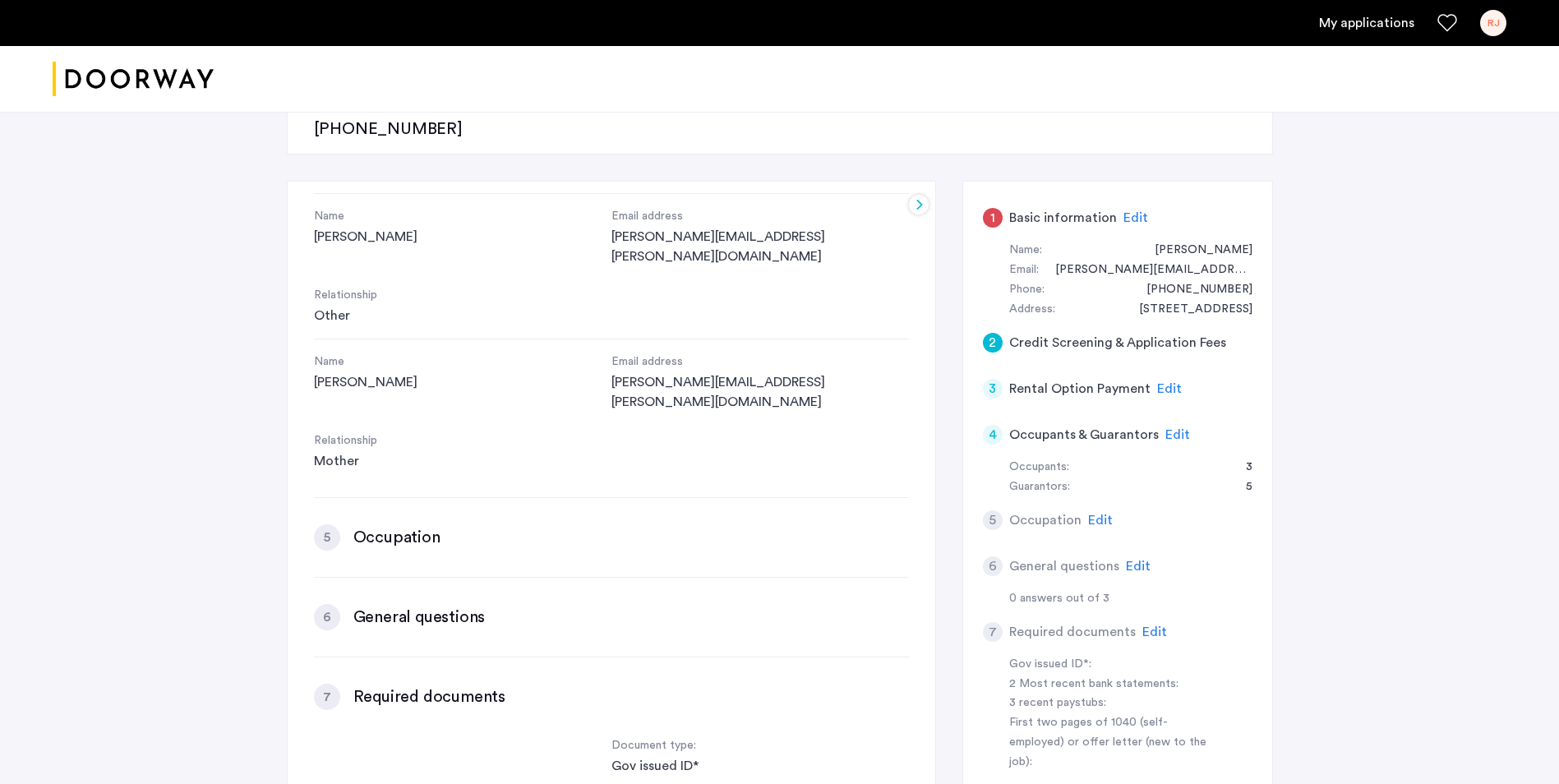
scroll to position [329, 0]
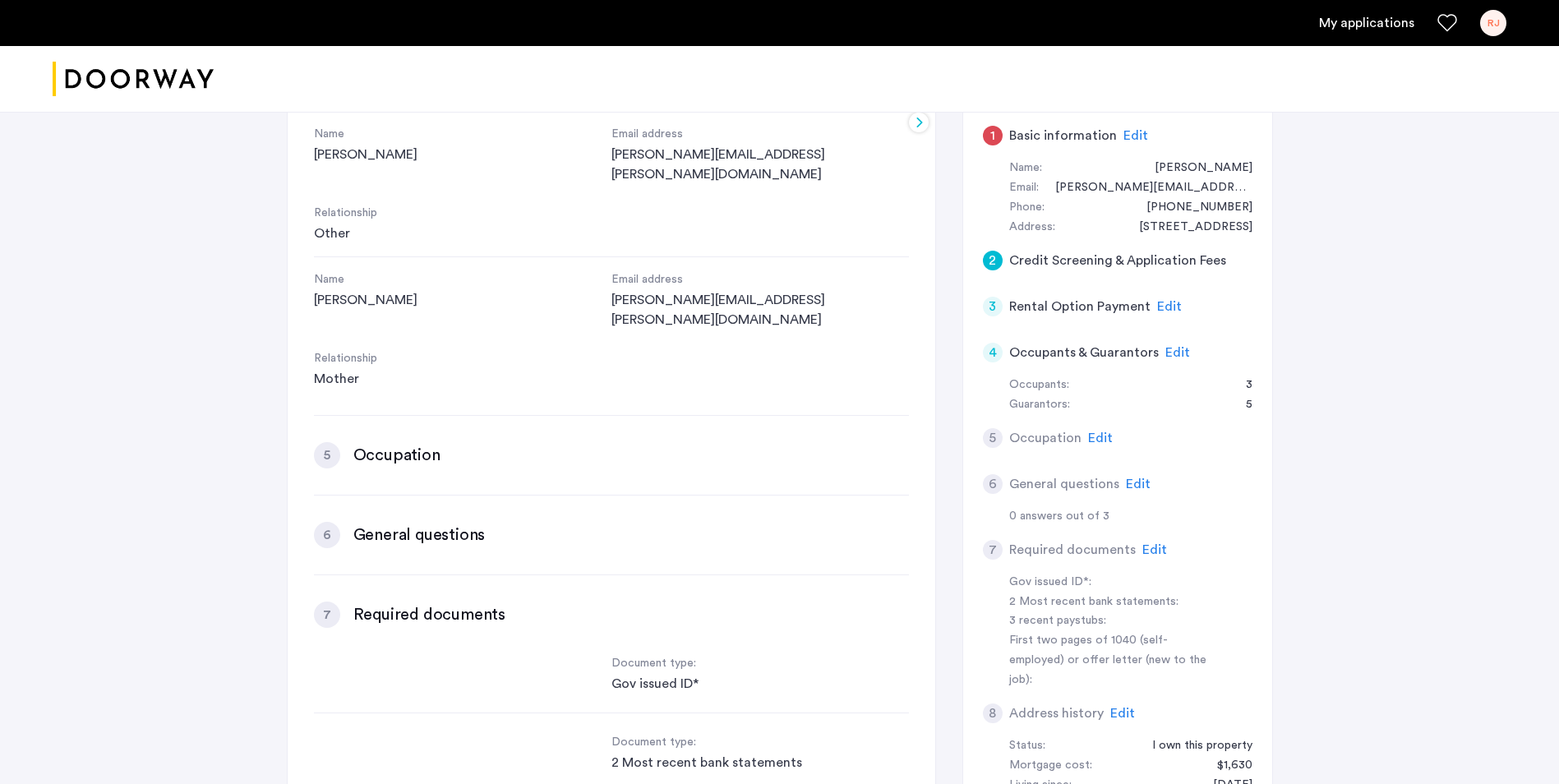
click at [389, 444] on h3 "Occupation" at bounding box center [397, 455] width 87 height 23
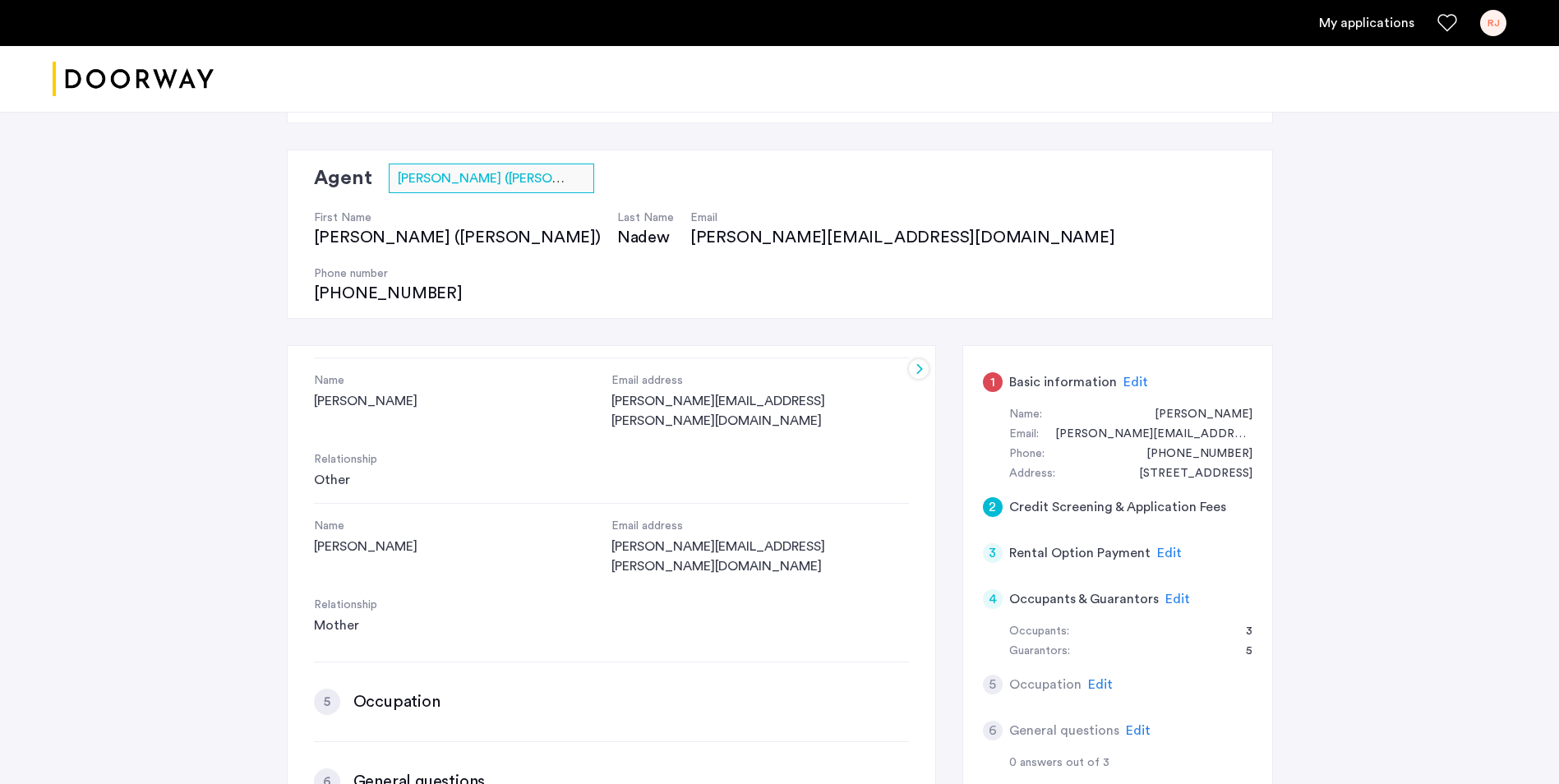
scroll to position [0, 0]
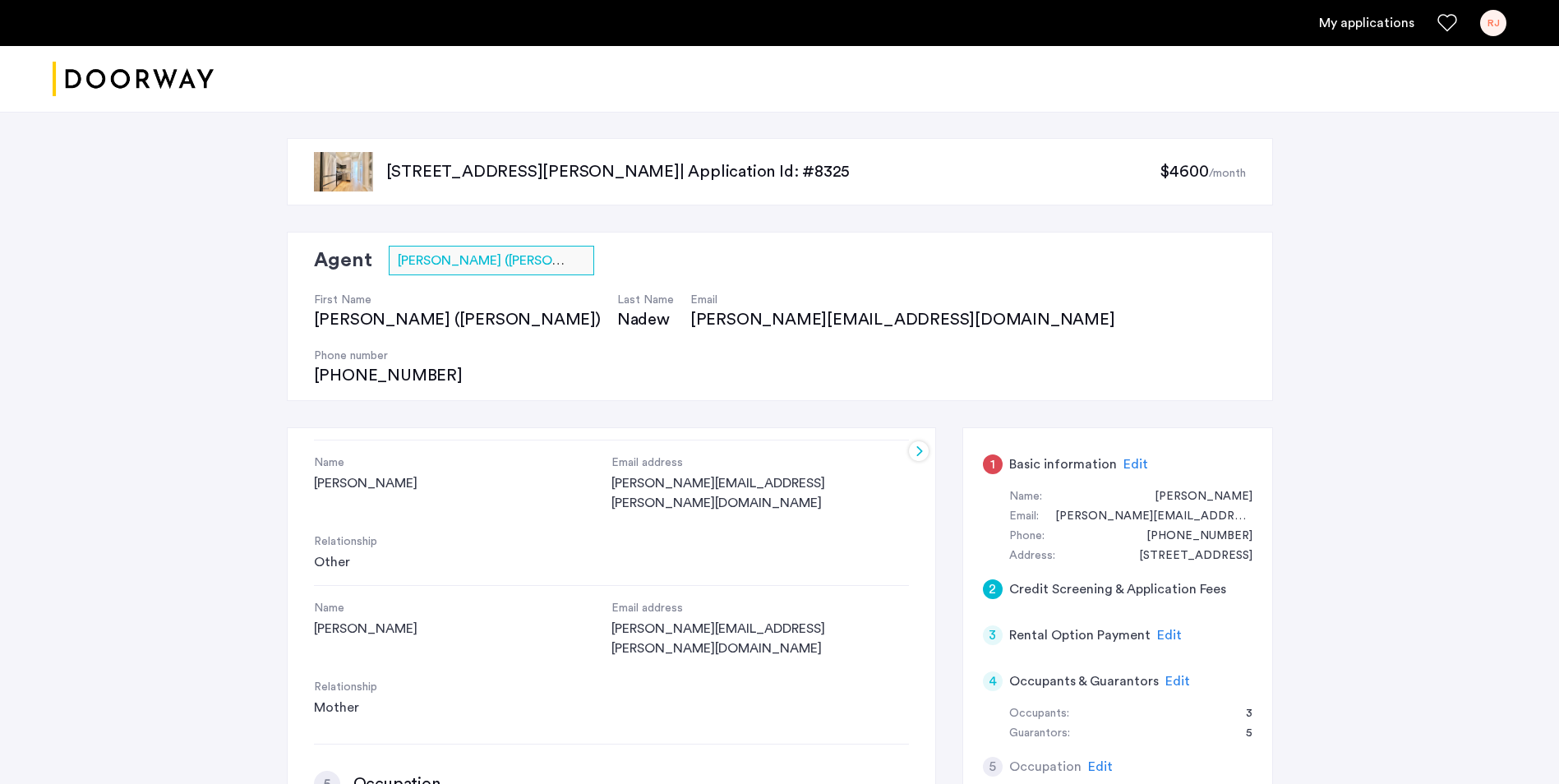
click at [1129, 457] on span "Edit" at bounding box center [1135, 464] width 24 height 14
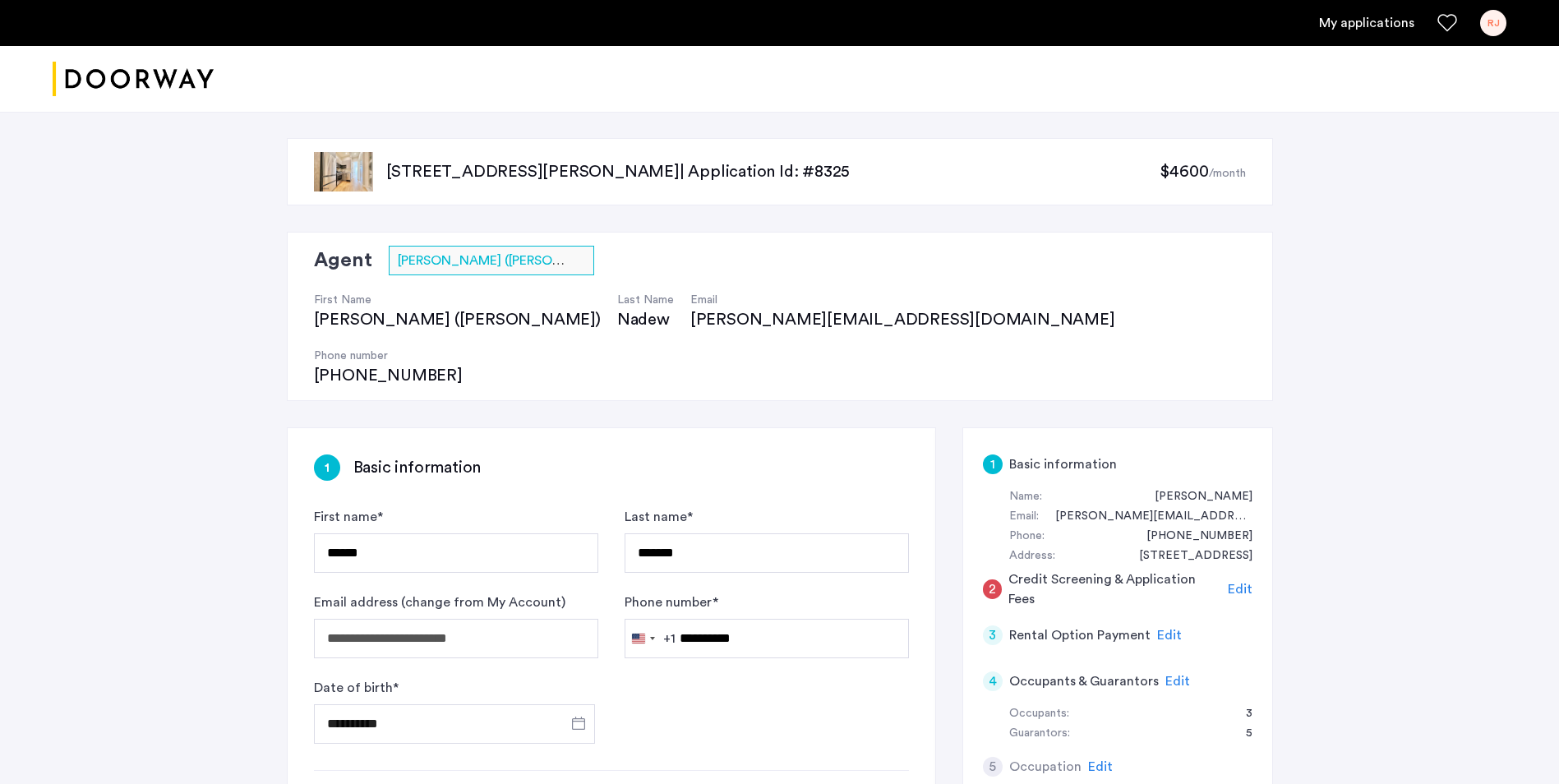
scroll to position [560, 0]
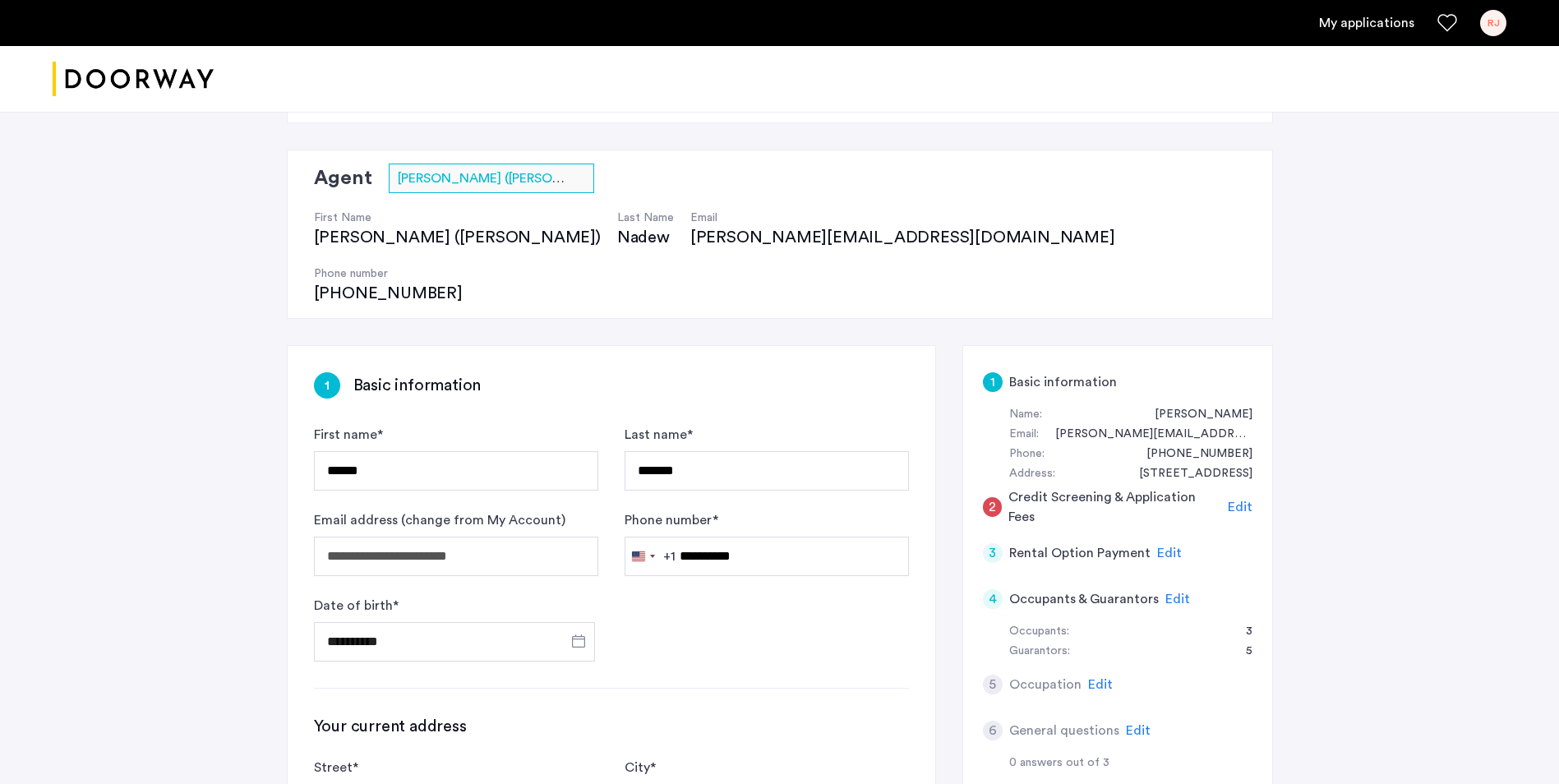
click at [649, 542] on form "**********" at bounding box center [612, 543] width 595 height 236
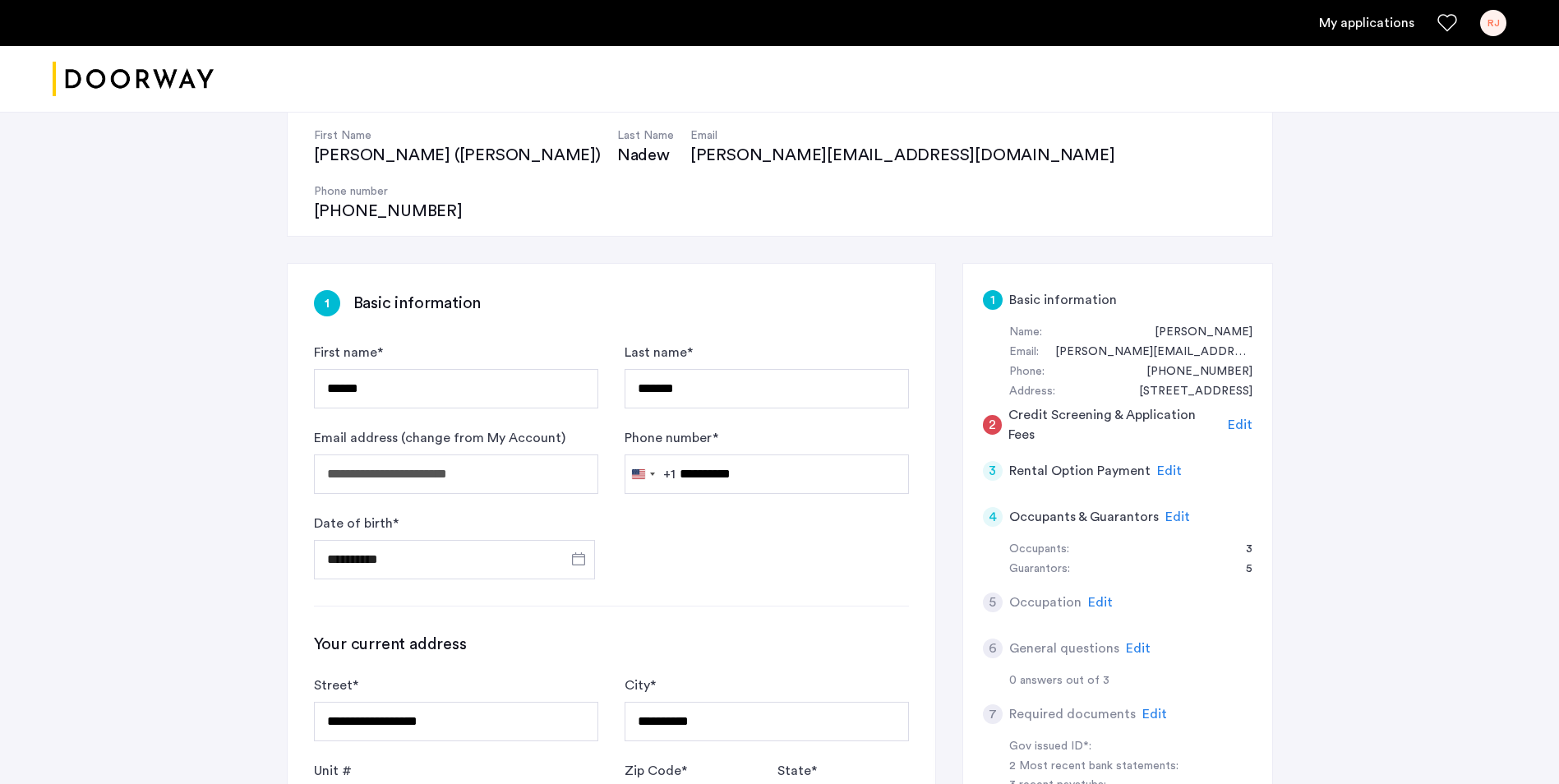
click at [1237, 418] on span "Edit" at bounding box center [1239, 424] width 24 height 14
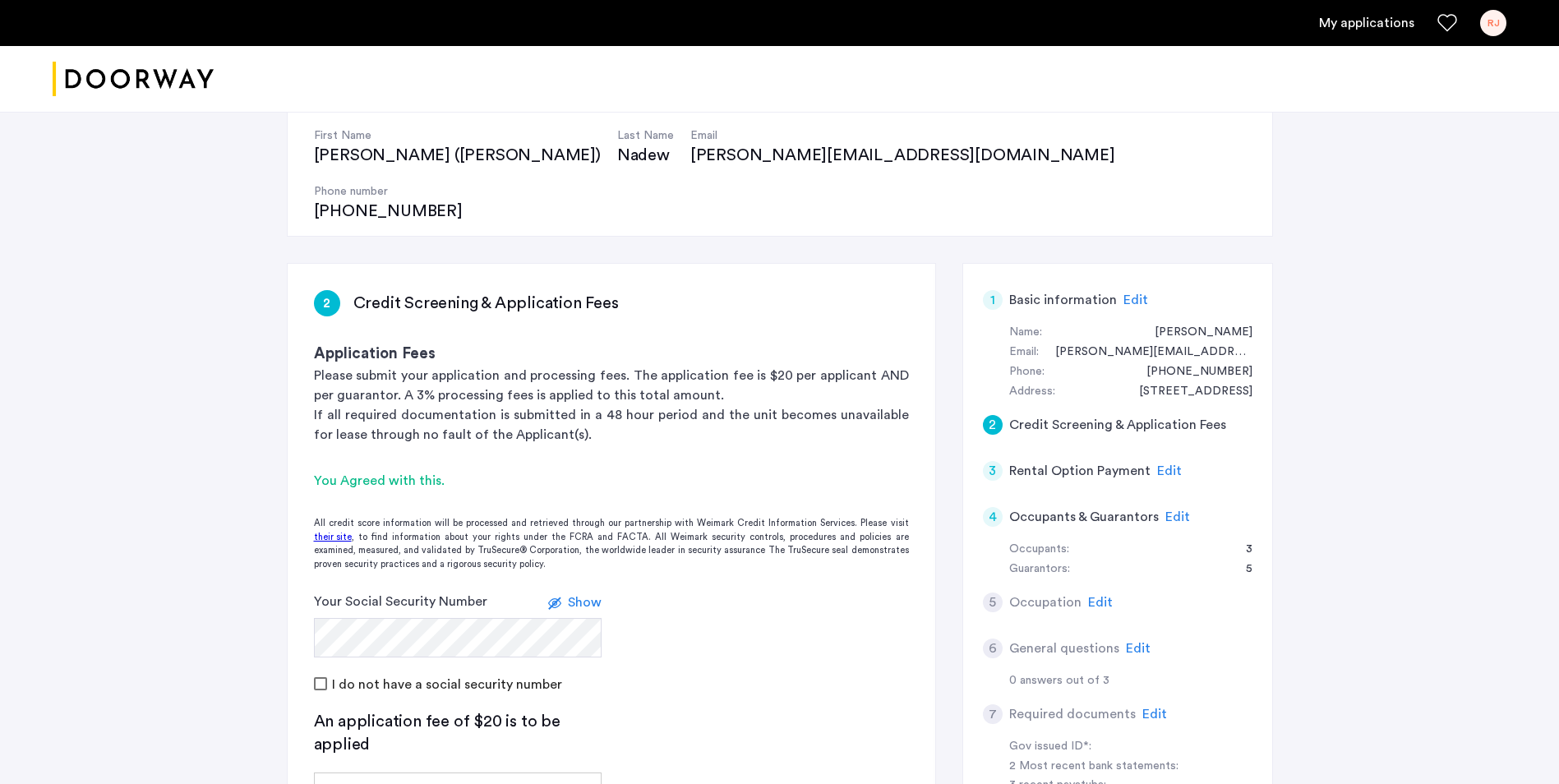
click at [353, 471] on div "You Agreed with this." at bounding box center [612, 481] width 595 height 19
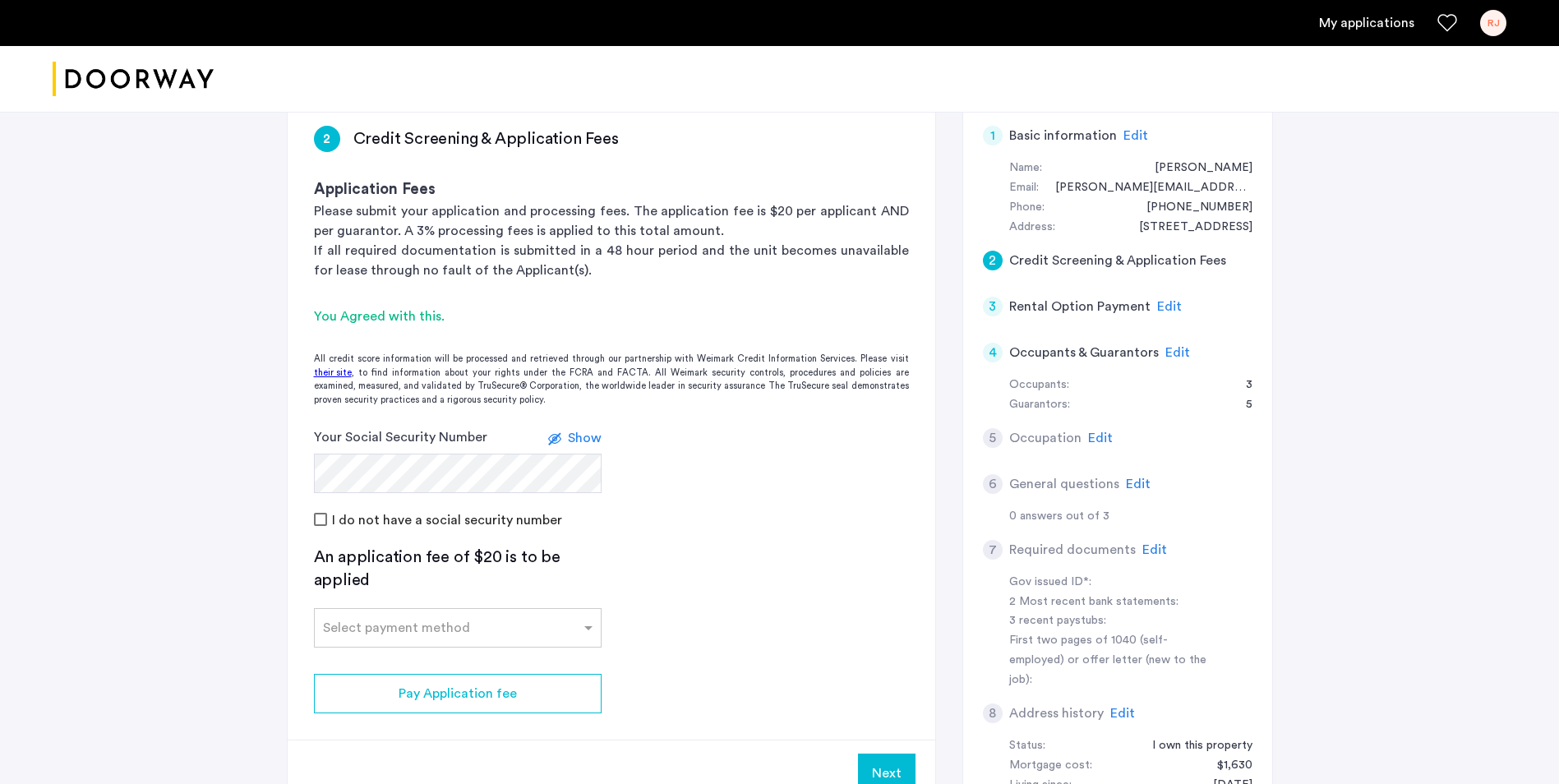
scroll to position [493, 0]
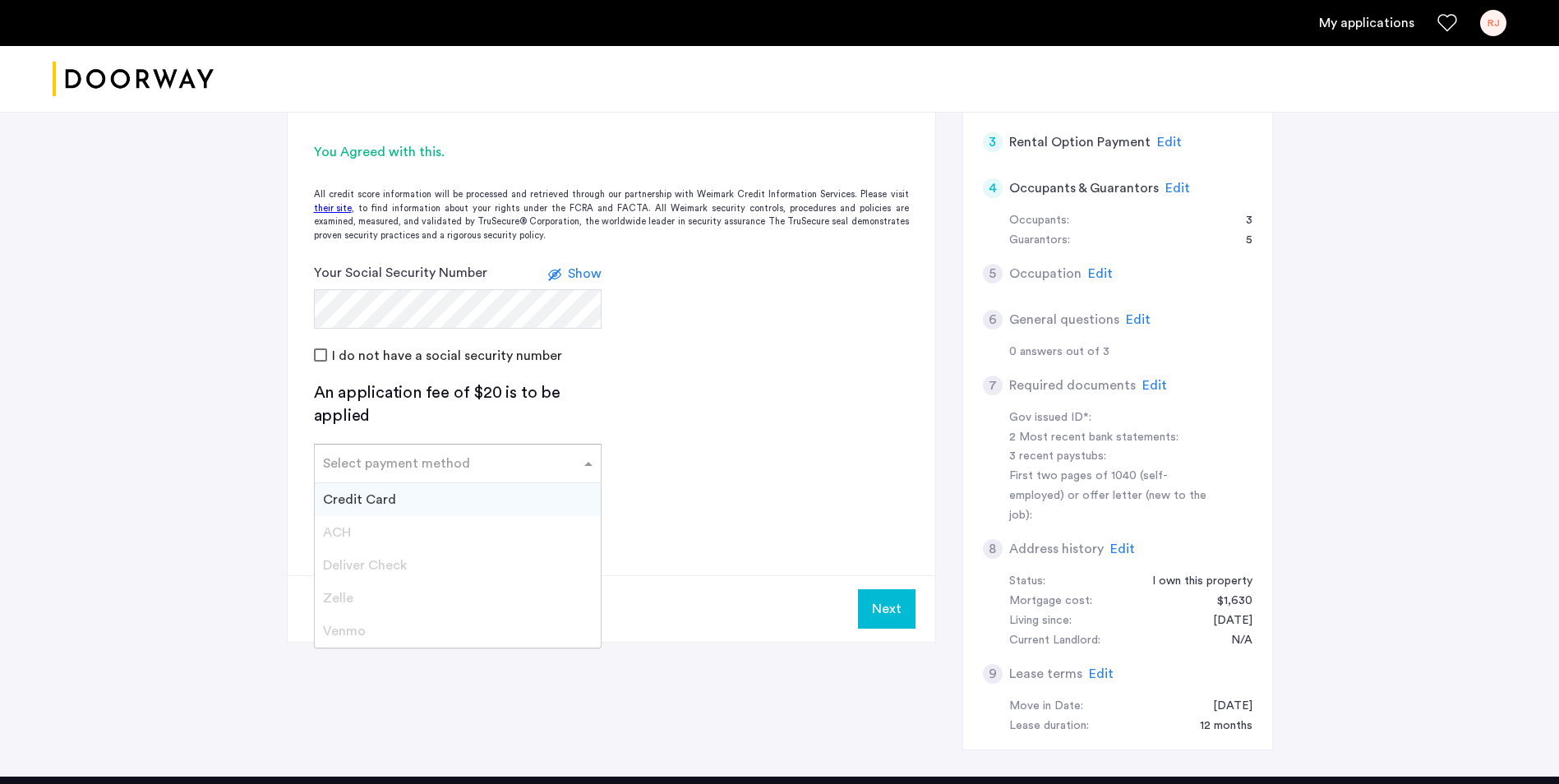
click at [584, 454] on span at bounding box center [589, 463] width 20 height 19
click at [375, 493] on span "Credit Card" at bounding box center [359, 500] width 73 height 14
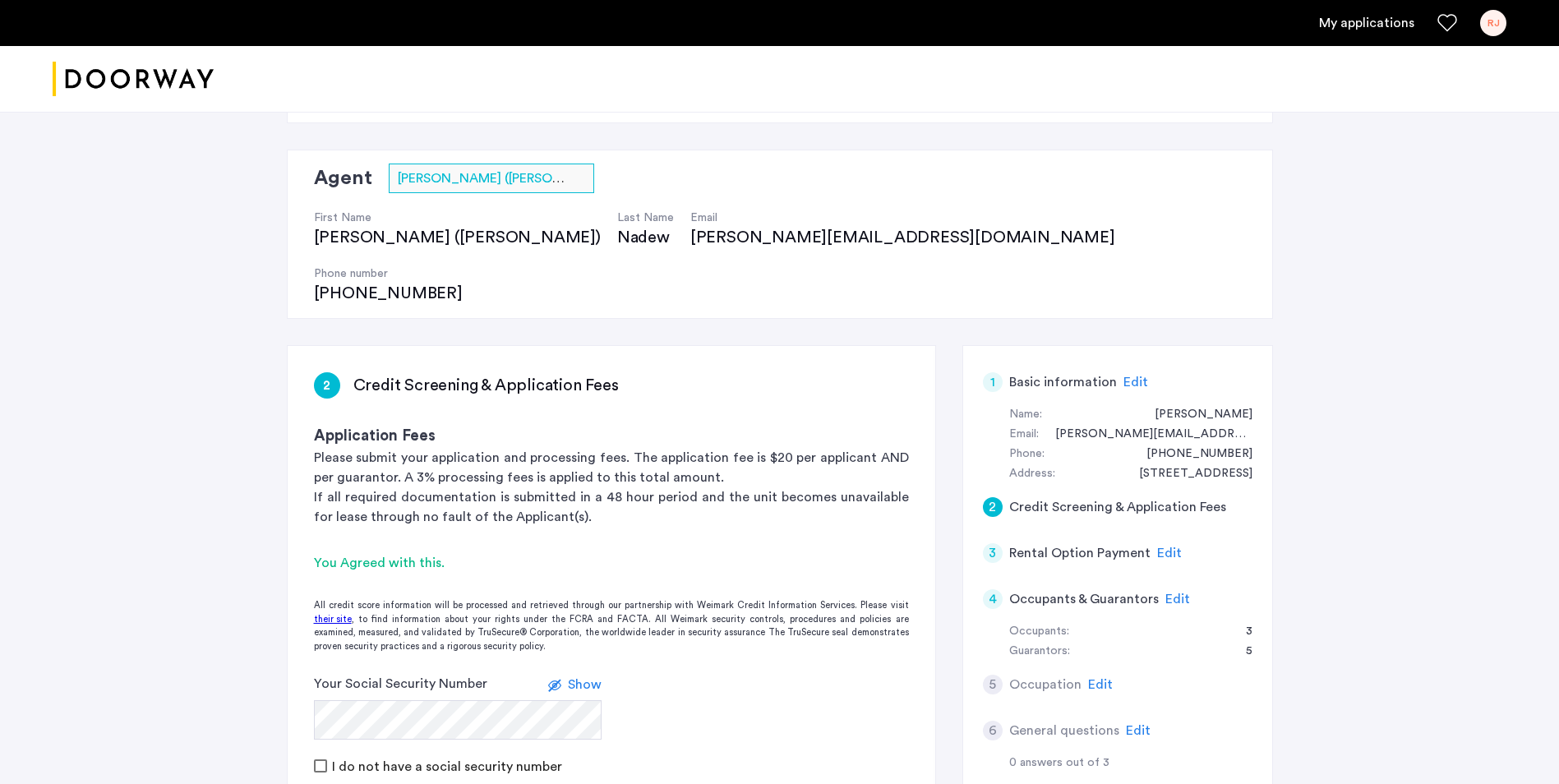
scroll to position [0, 0]
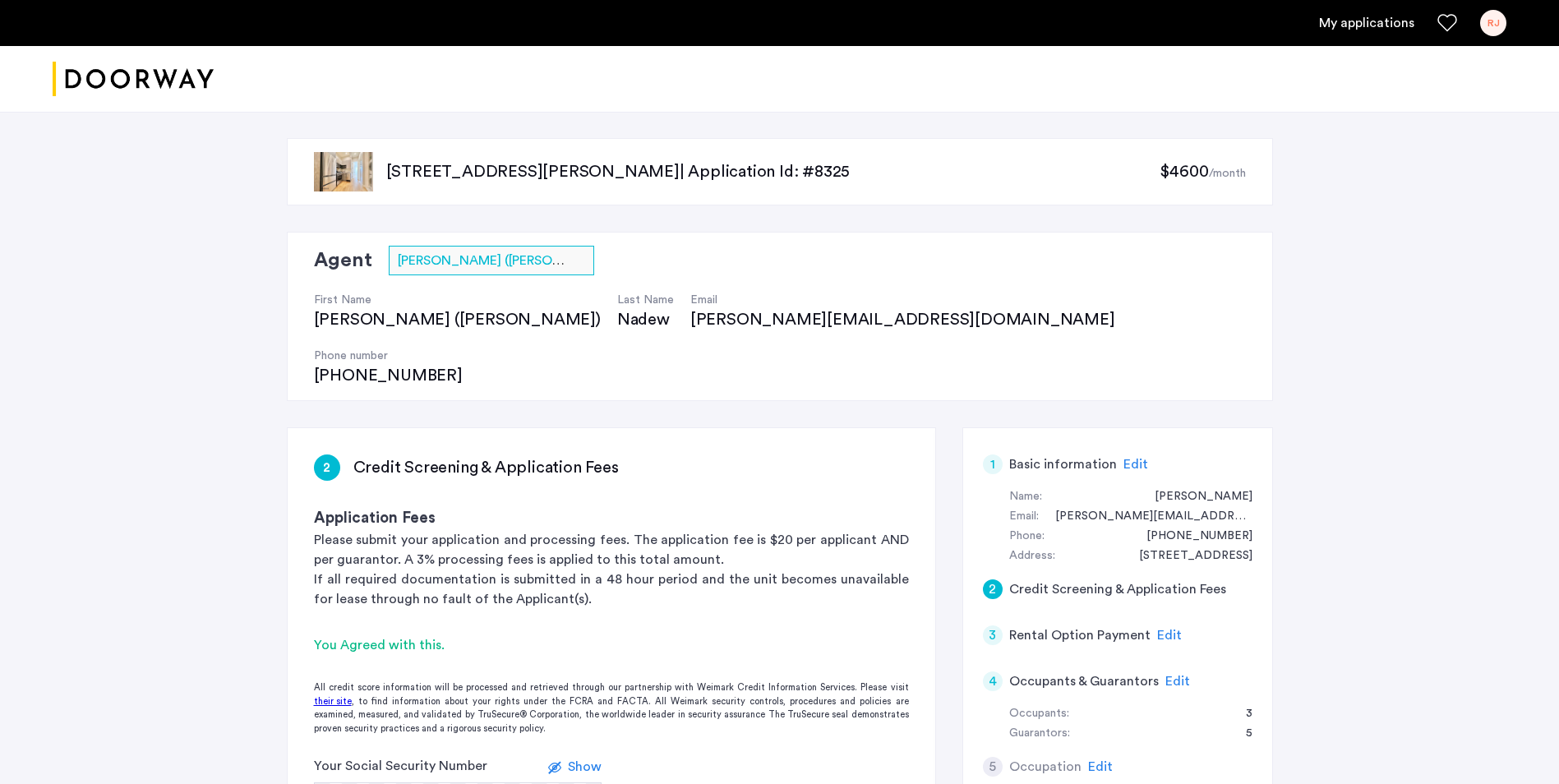
click at [1134, 457] on span "Edit" at bounding box center [1135, 464] width 24 height 14
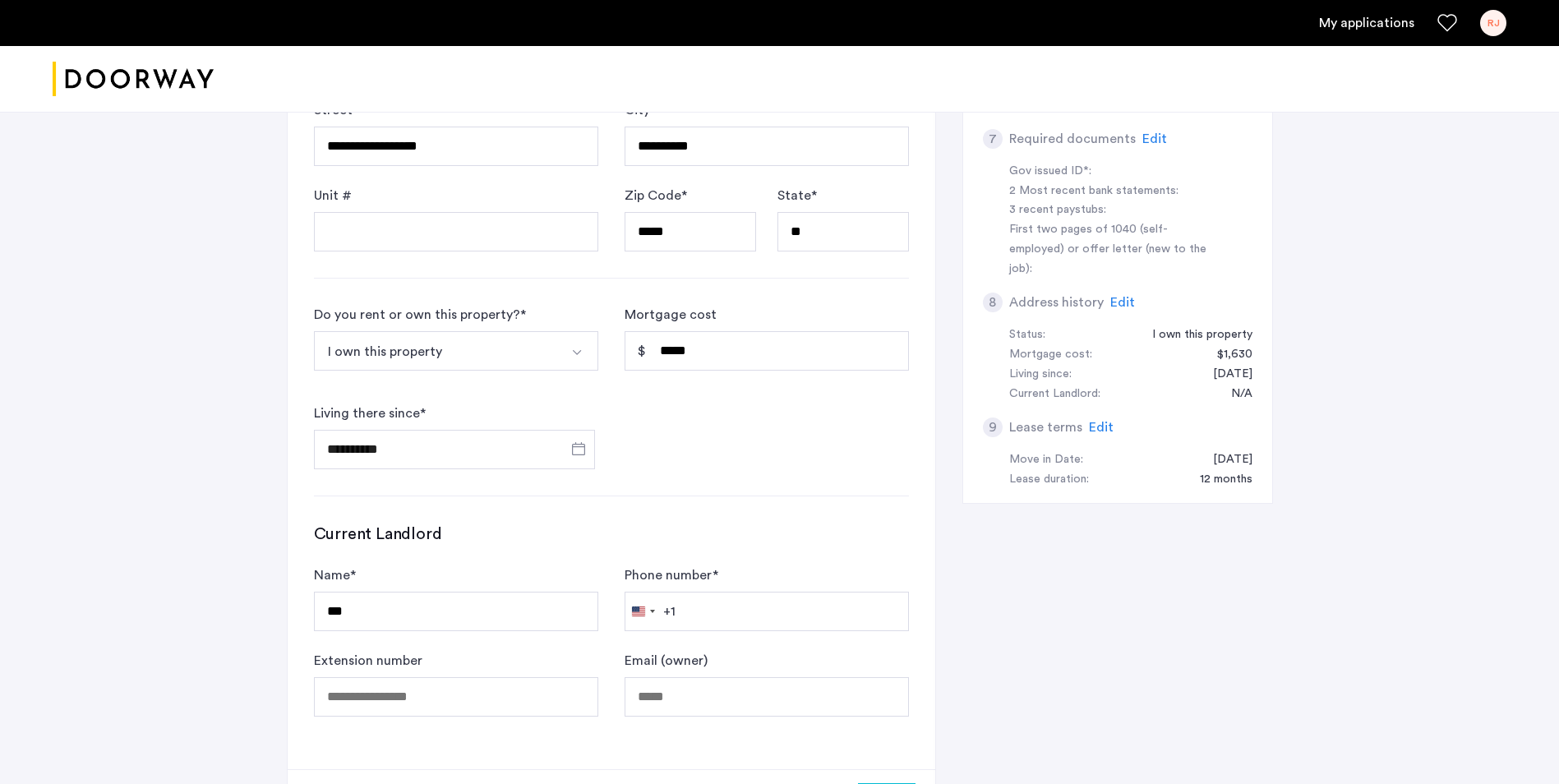
scroll to position [822, 0]
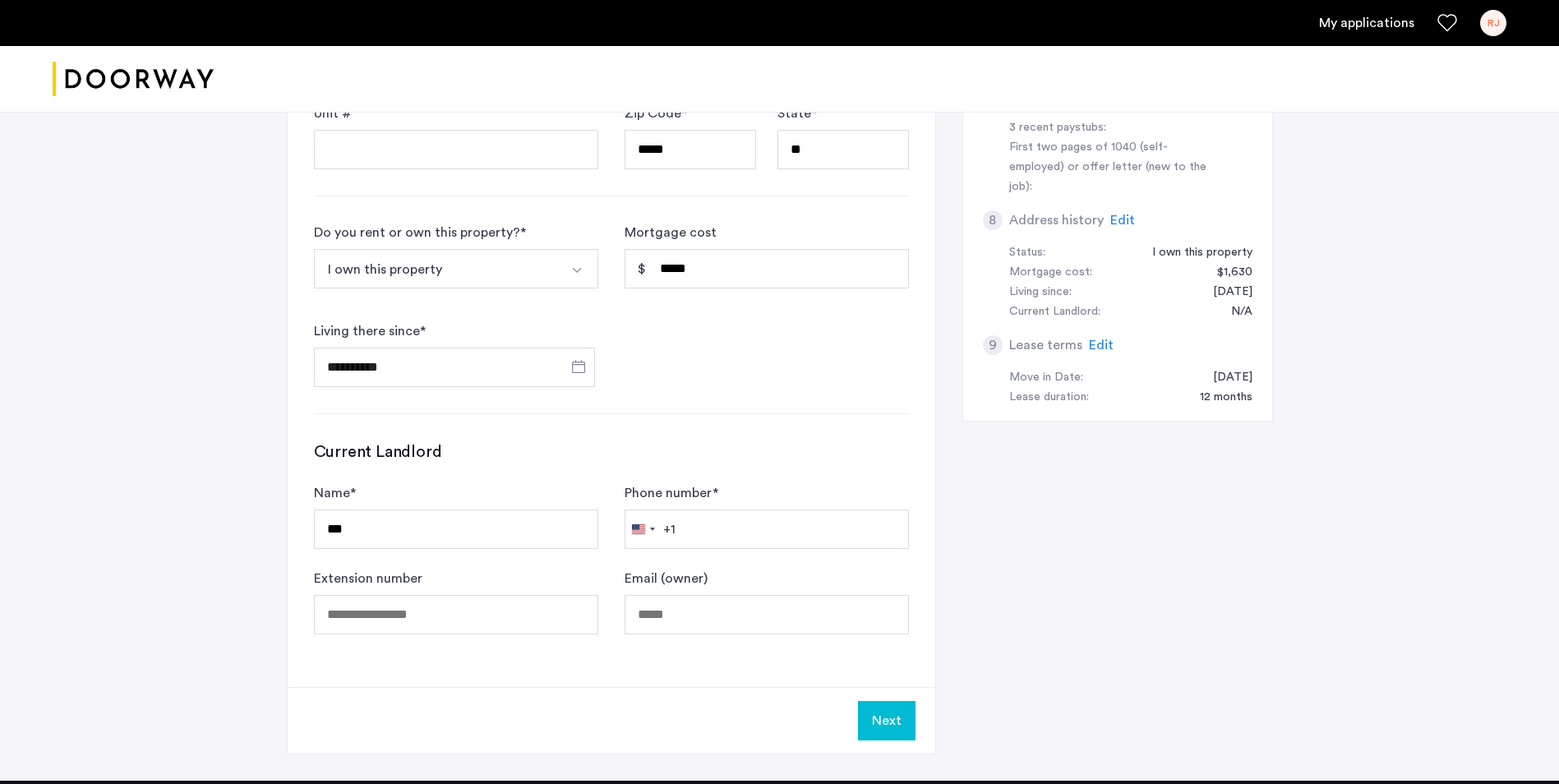
click at [880, 701] on button "Next" at bounding box center [886, 720] width 57 height 40
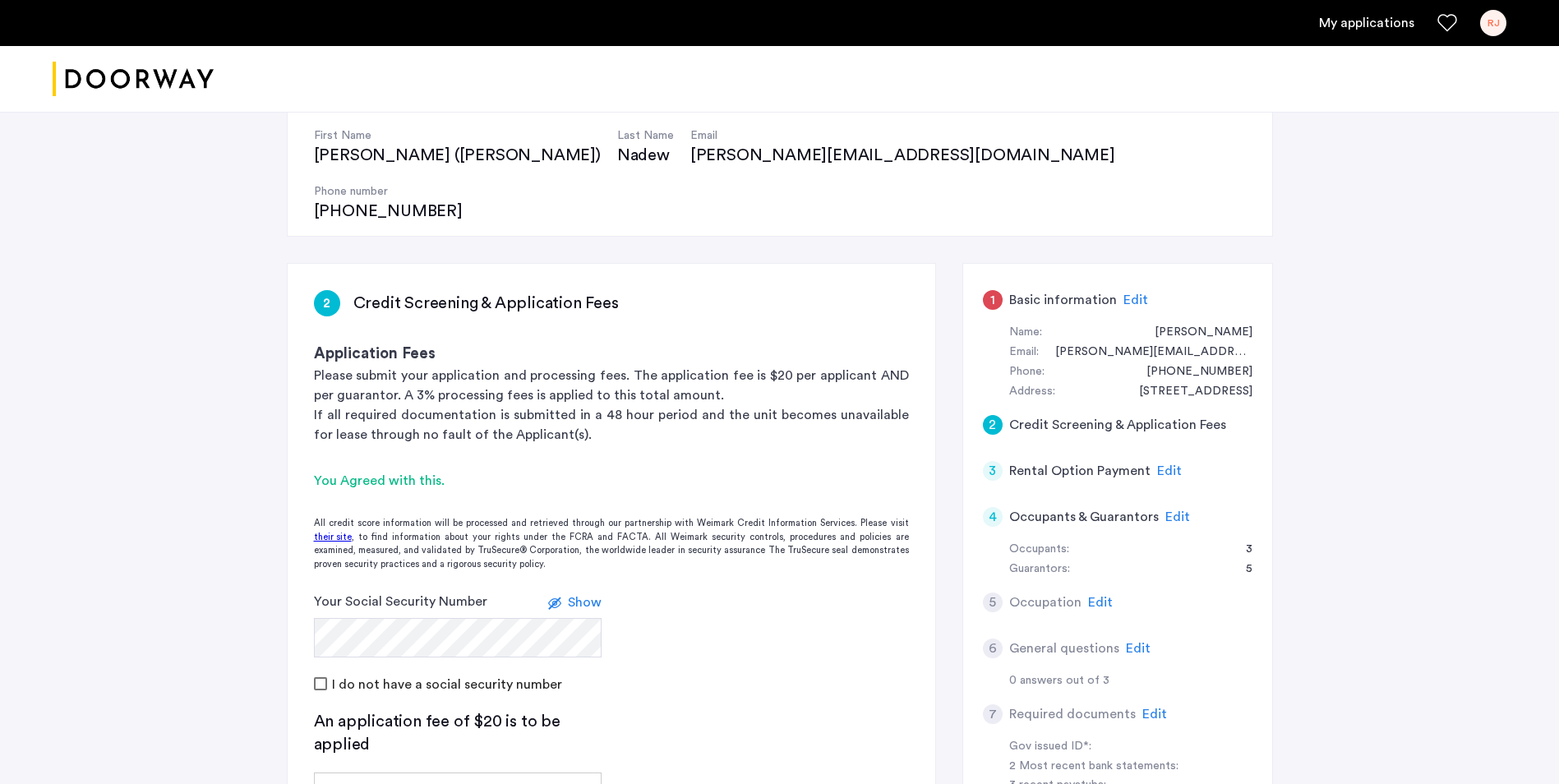
scroll to position [246, 0]
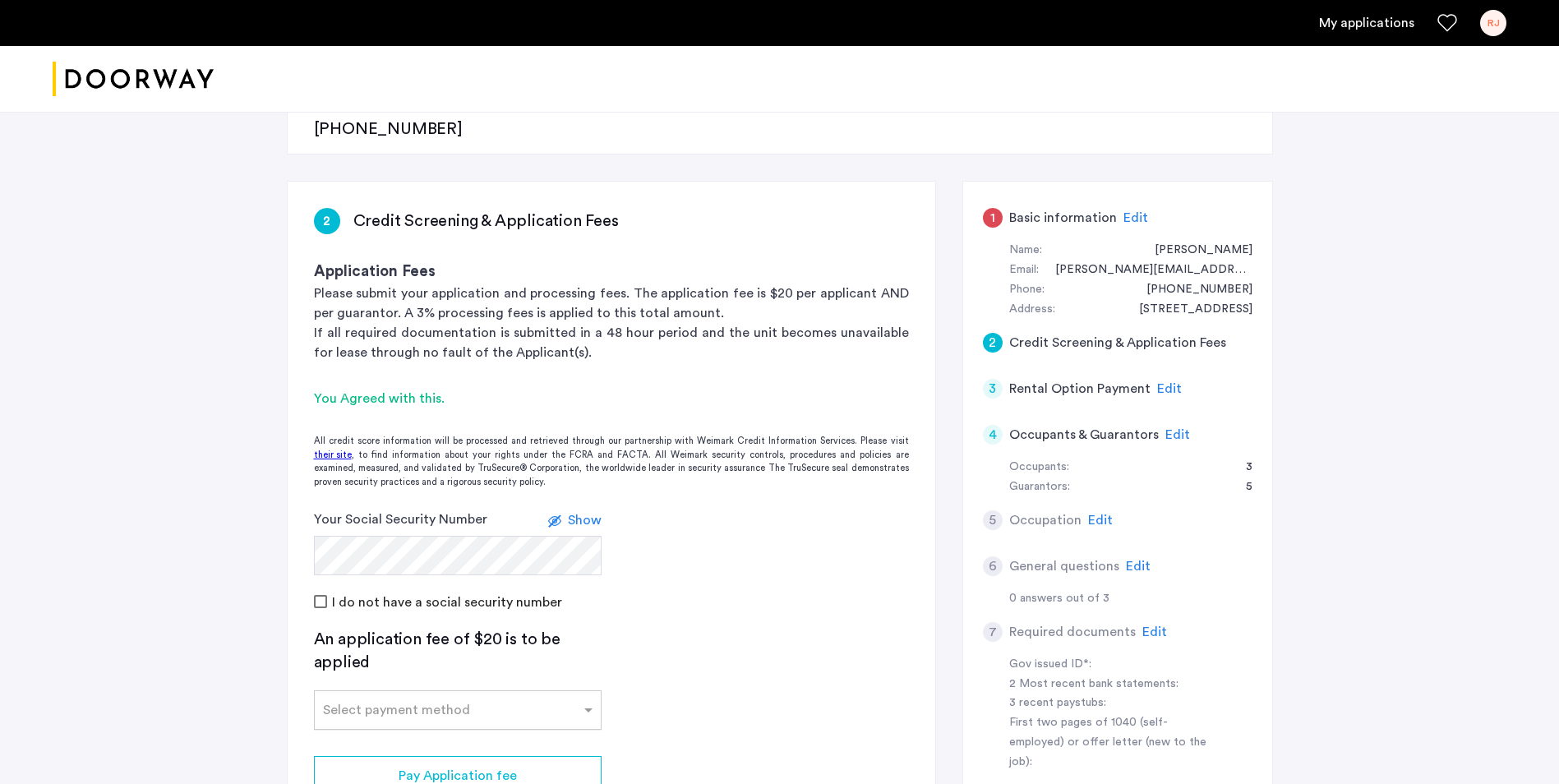
click at [450, 701] on input "text" at bounding box center [441, 706] width 237 height 12
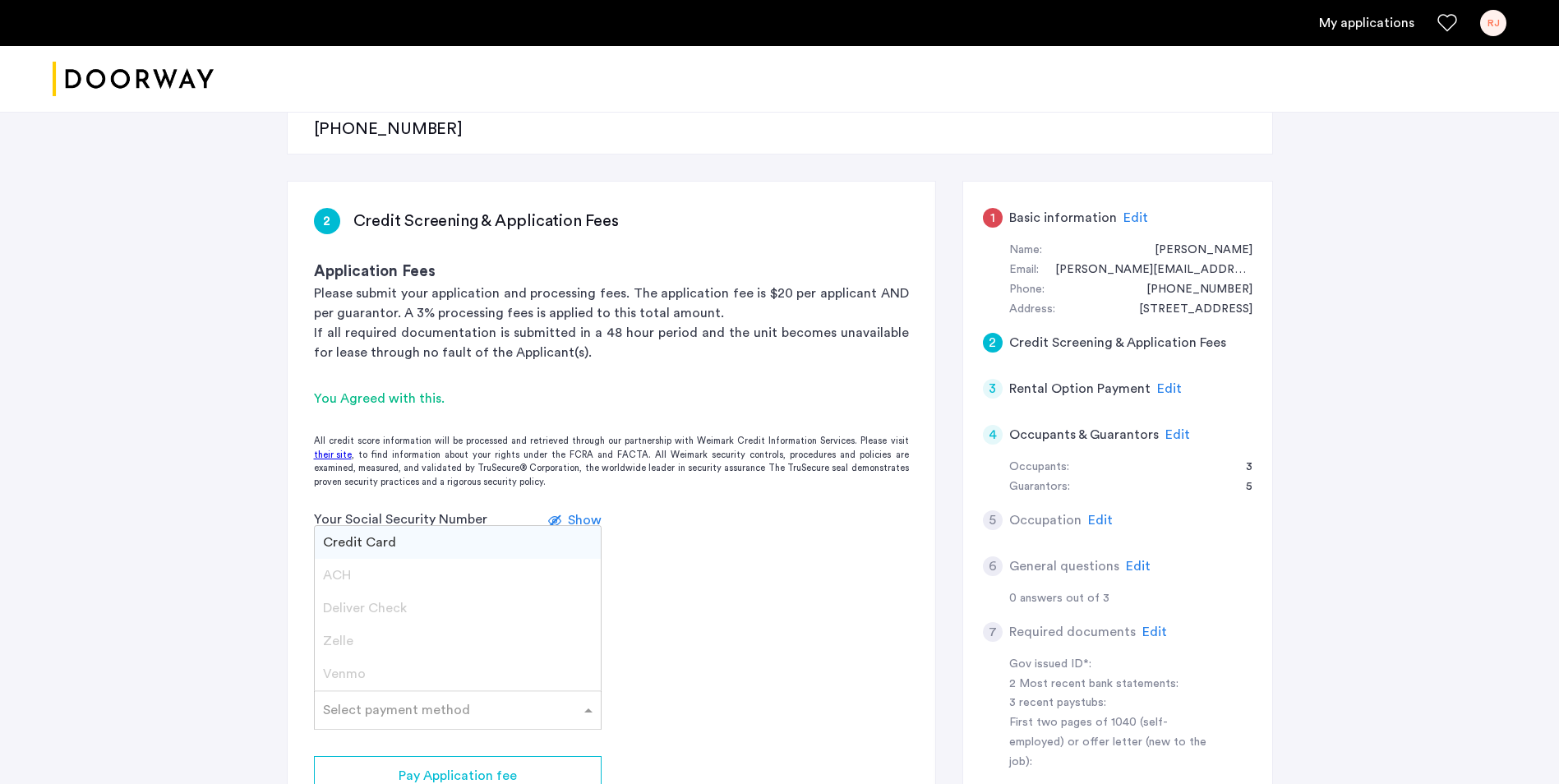
click at [378, 536] on span "Credit Card" at bounding box center [359, 543] width 73 height 14
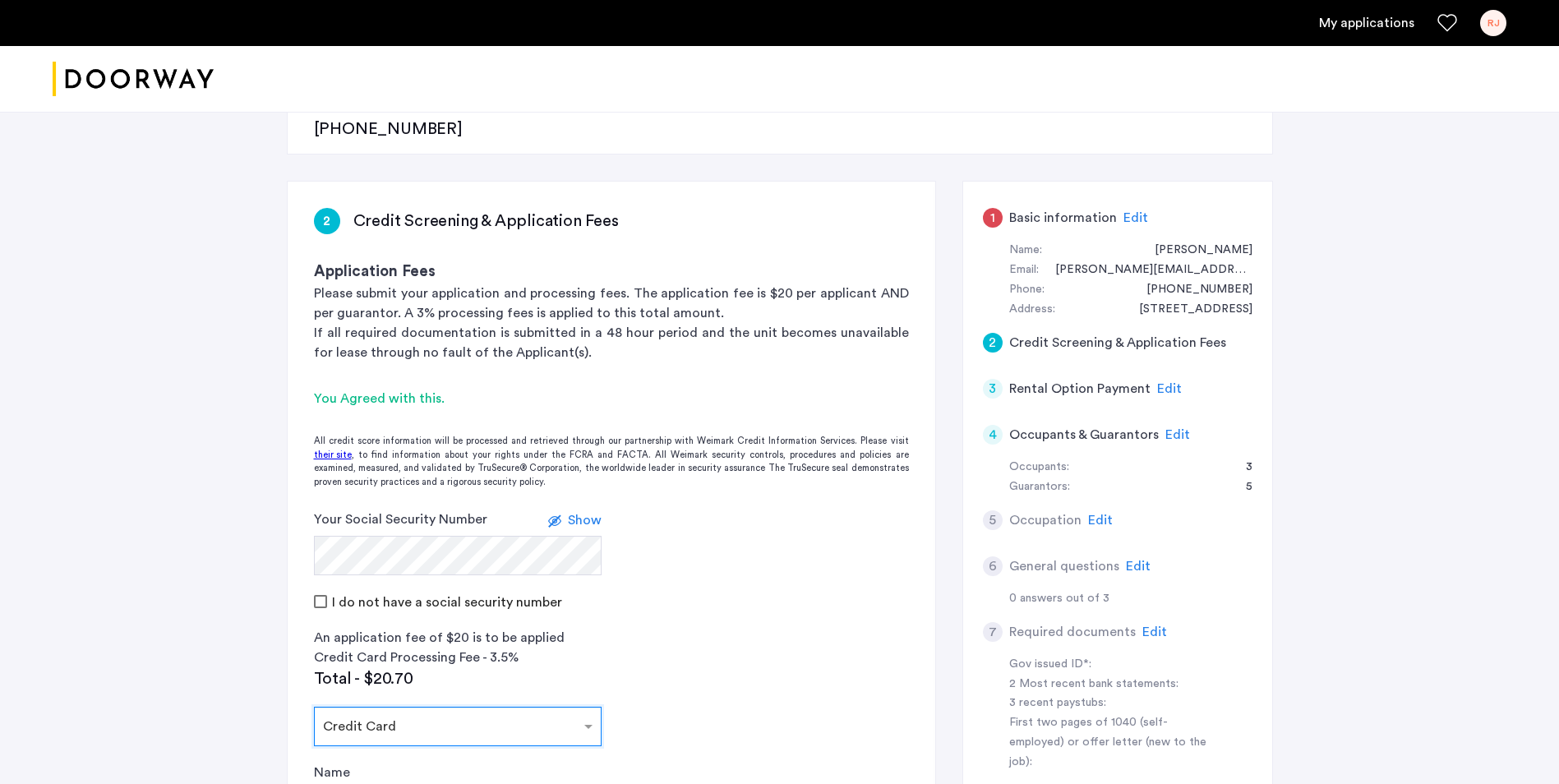
scroll to position [411, 0]
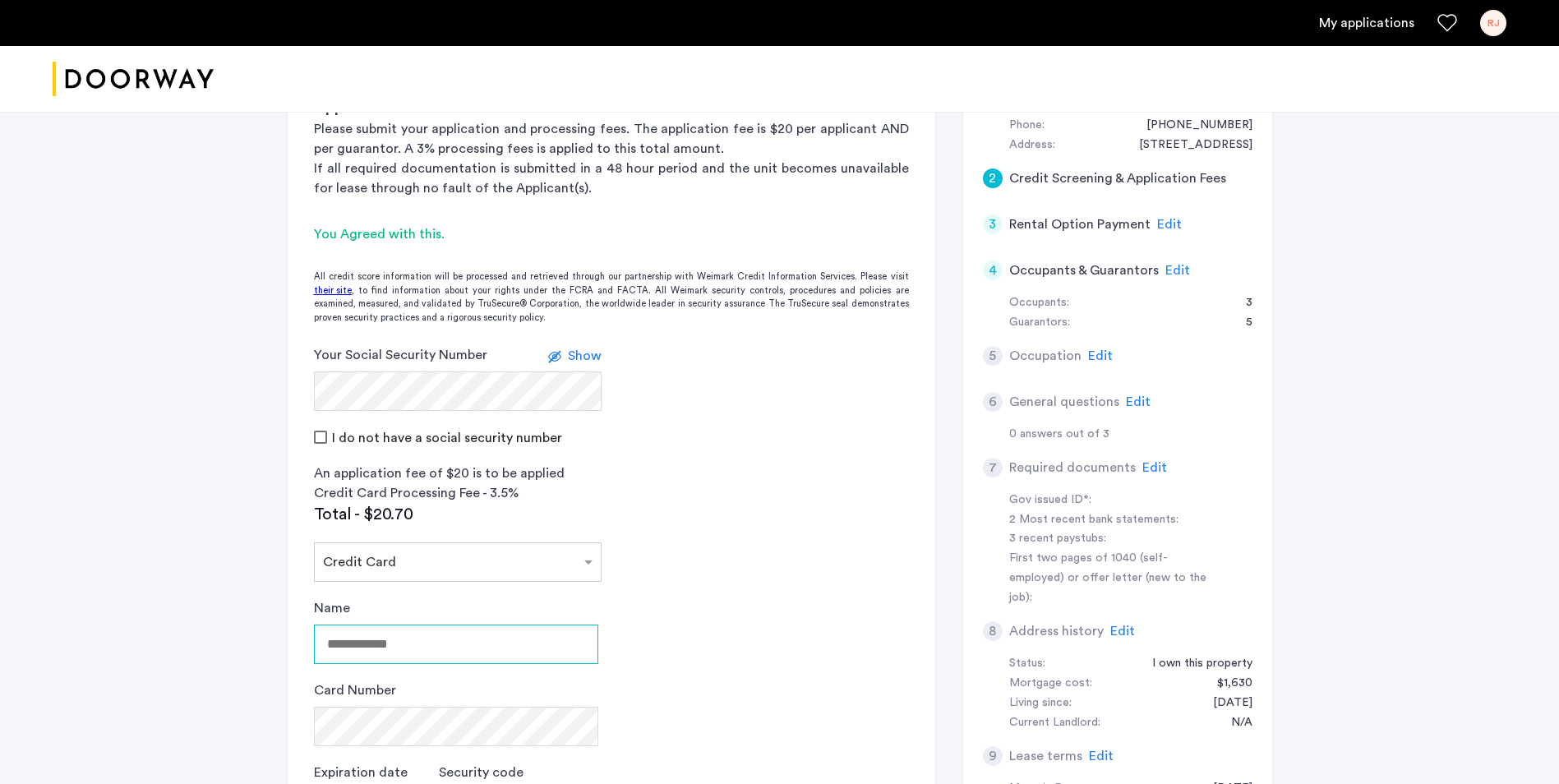
click at [366, 624] on input "Name" at bounding box center [456, 643] width 284 height 40
type input "***"
drag, startPoint x: 396, startPoint y: 587, endPoint x: 249, endPoint y: 599, distance: 147.5
click at [249, 599] on div "[STREET_ADDRESS][PERSON_NAME] | Application Id: #8325 $4600 /month Agent Select…" at bounding box center [780, 373] width 1559 height 1345
click at [340, 624] on input "Name" at bounding box center [456, 643] width 284 height 40
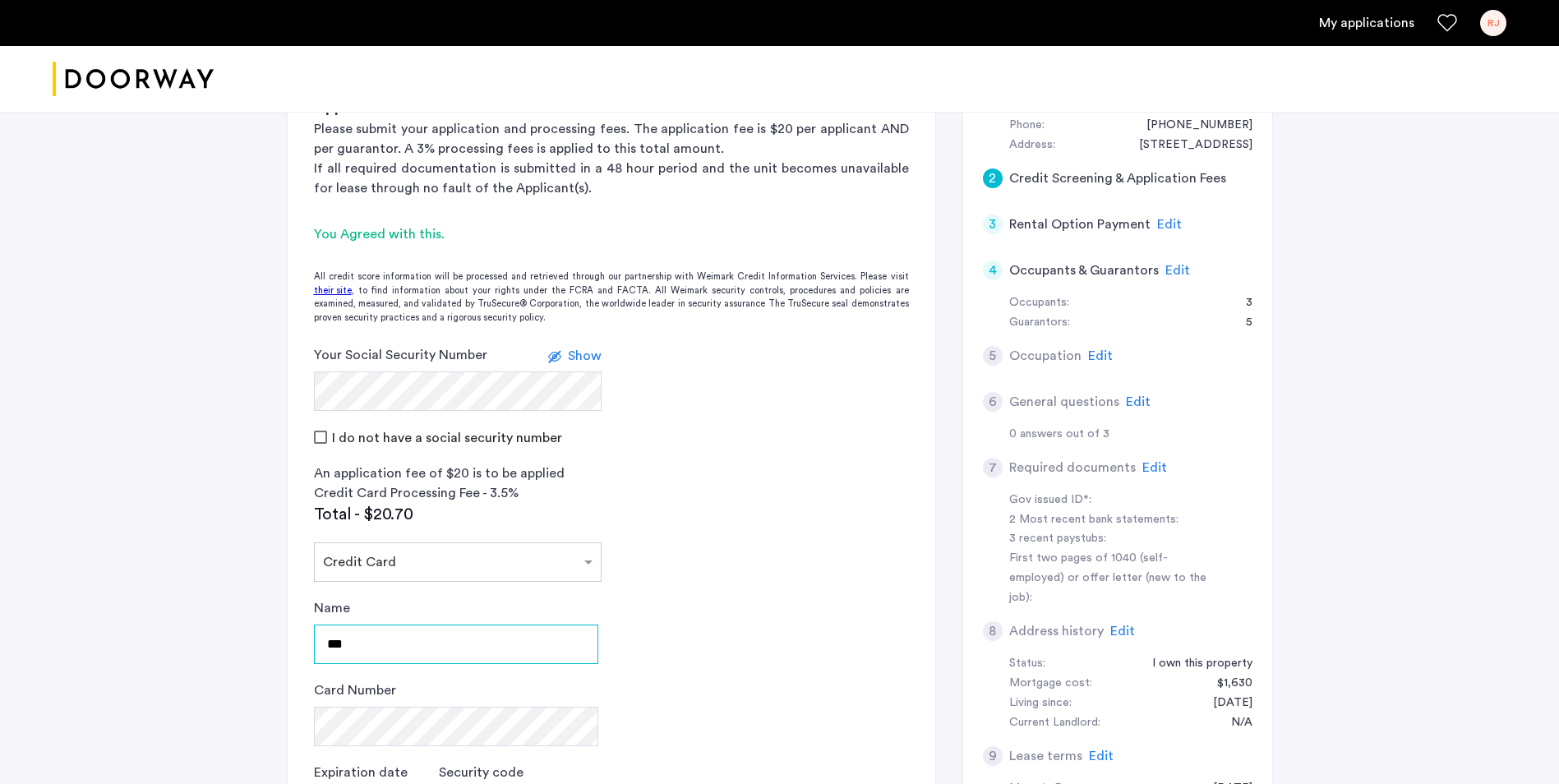
drag, startPoint x: 404, startPoint y: 590, endPoint x: 272, endPoint y: 591, distance: 132.0
click at [272, 591] on div "[STREET_ADDRESS][PERSON_NAME] | Application Id: #8325 $4600 /month Agent Select…" at bounding box center [780, 373] width 1035 height 1345
type input "**********"
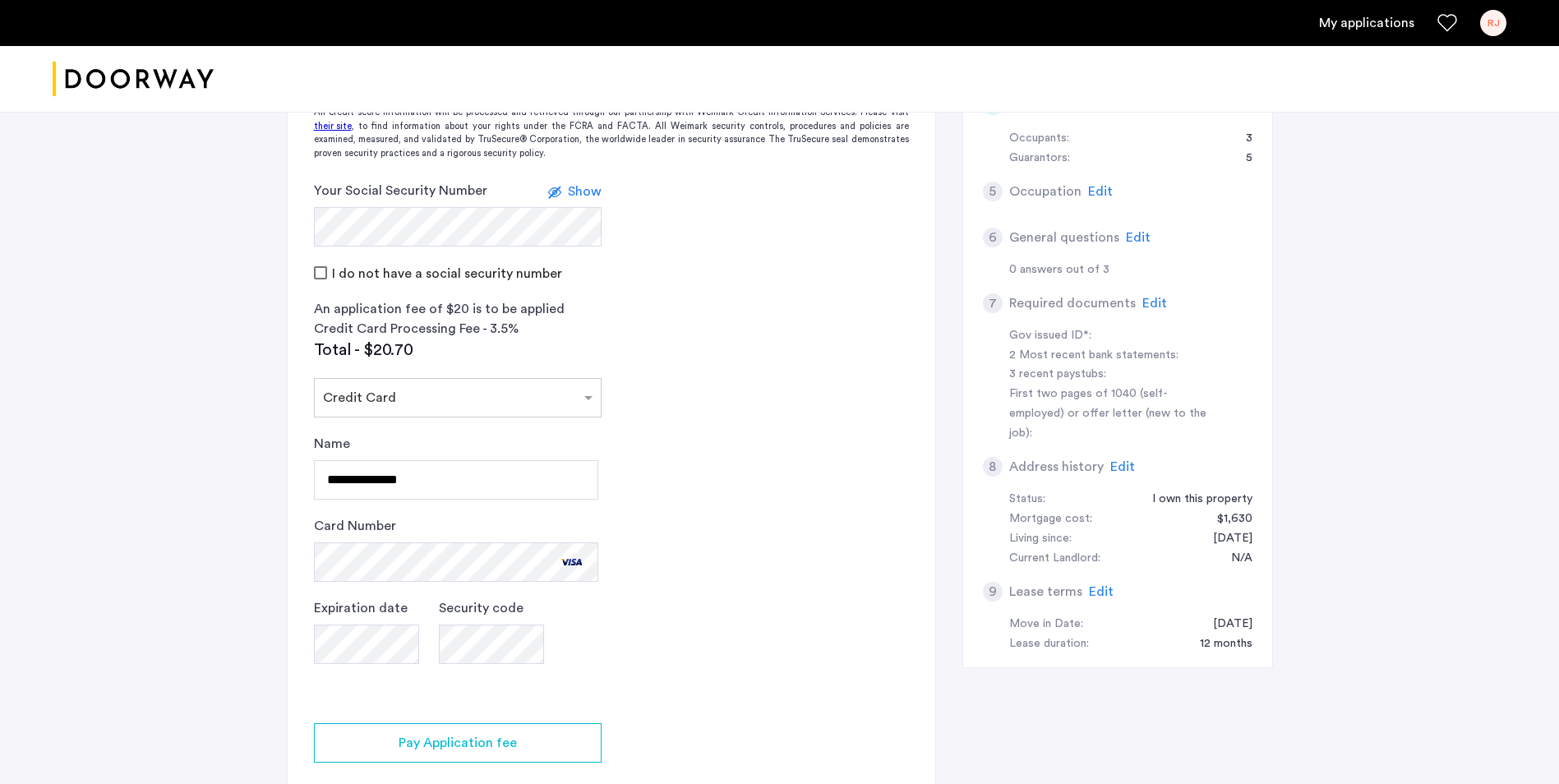
scroll to position [657, 0]
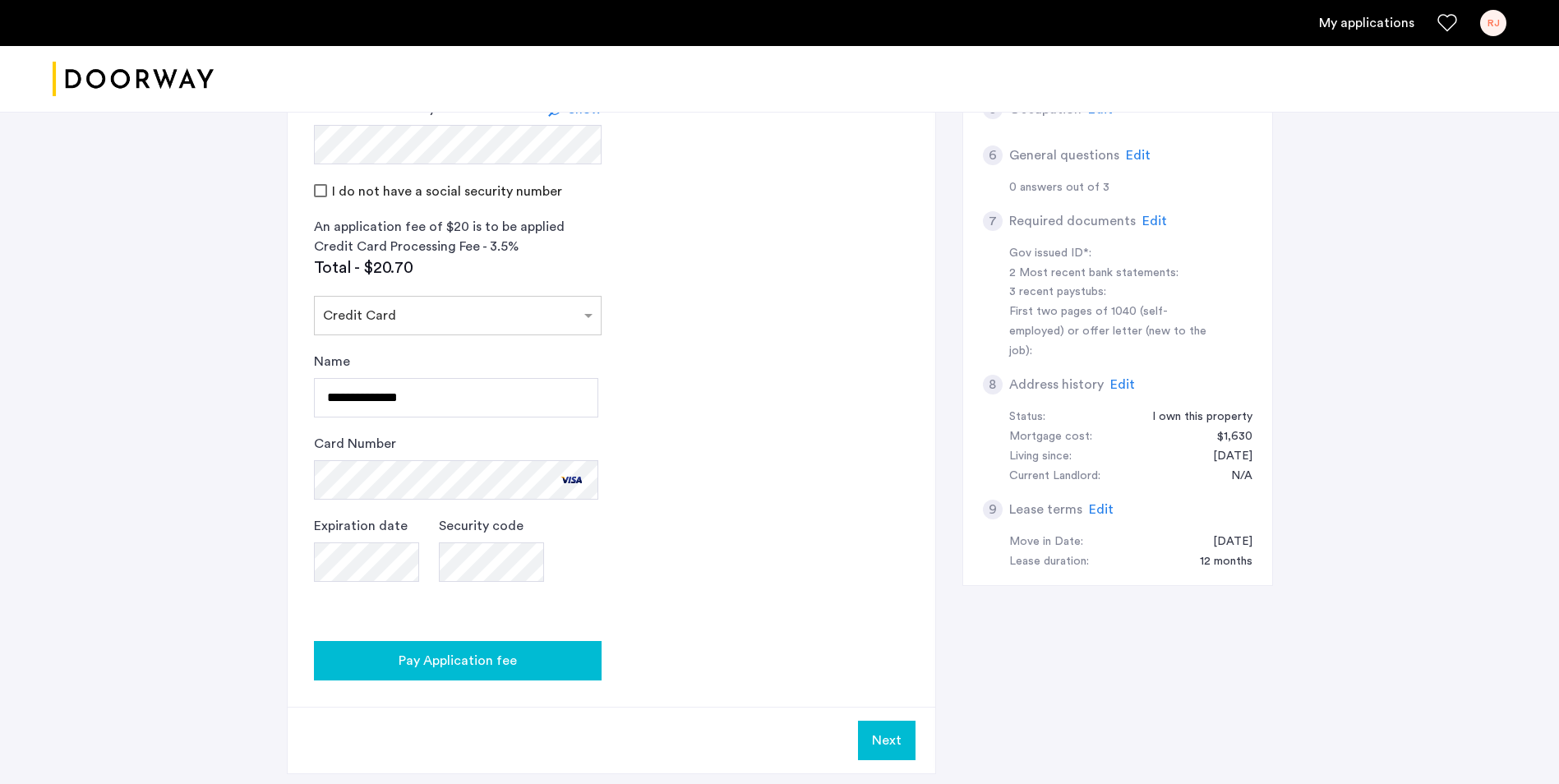
click at [480, 650] on span "Pay Application fee" at bounding box center [458, 660] width 118 height 19
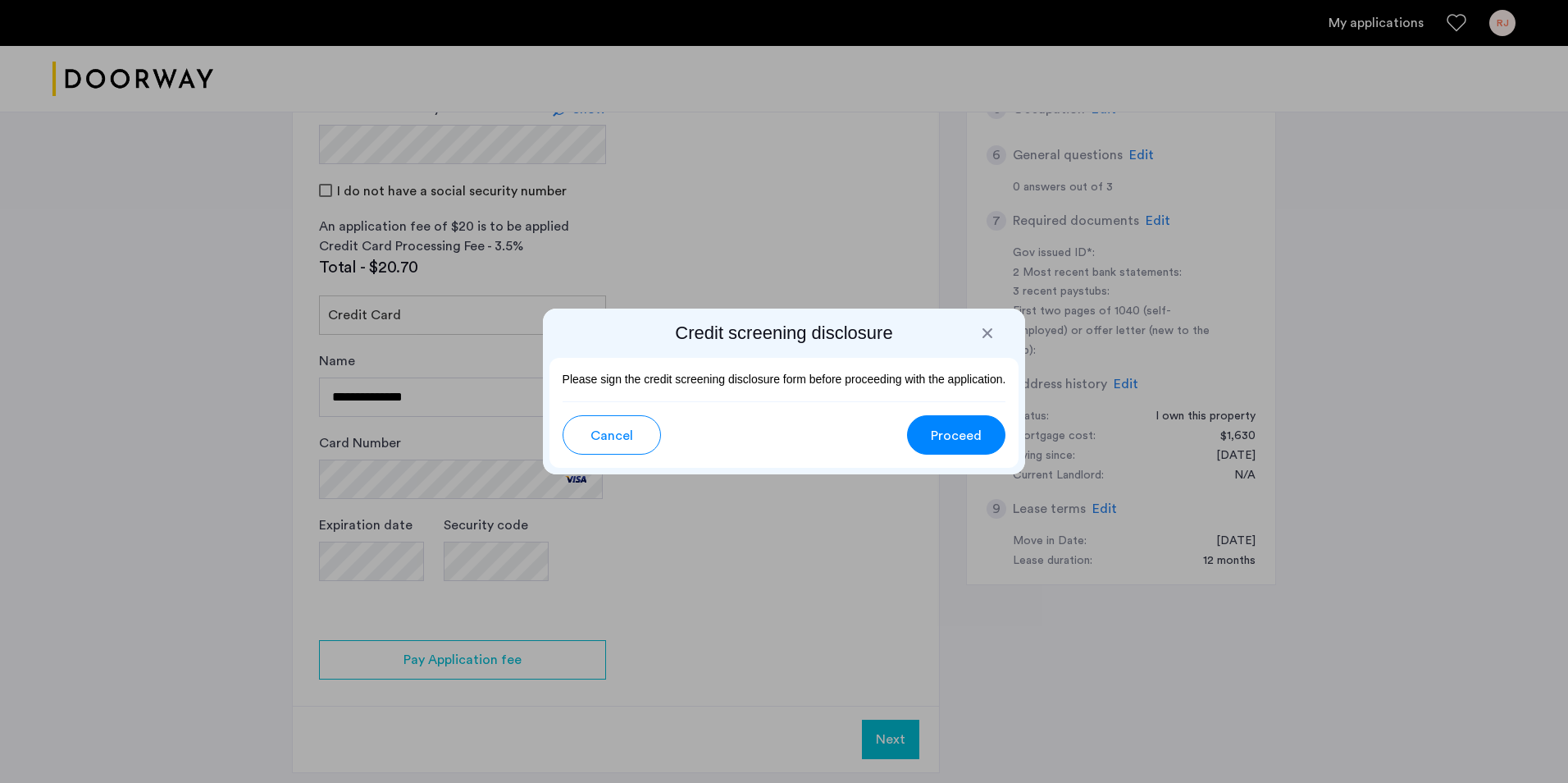
click at [972, 434] on span "Proceed" at bounding box center [956, 436] width 51 height 19
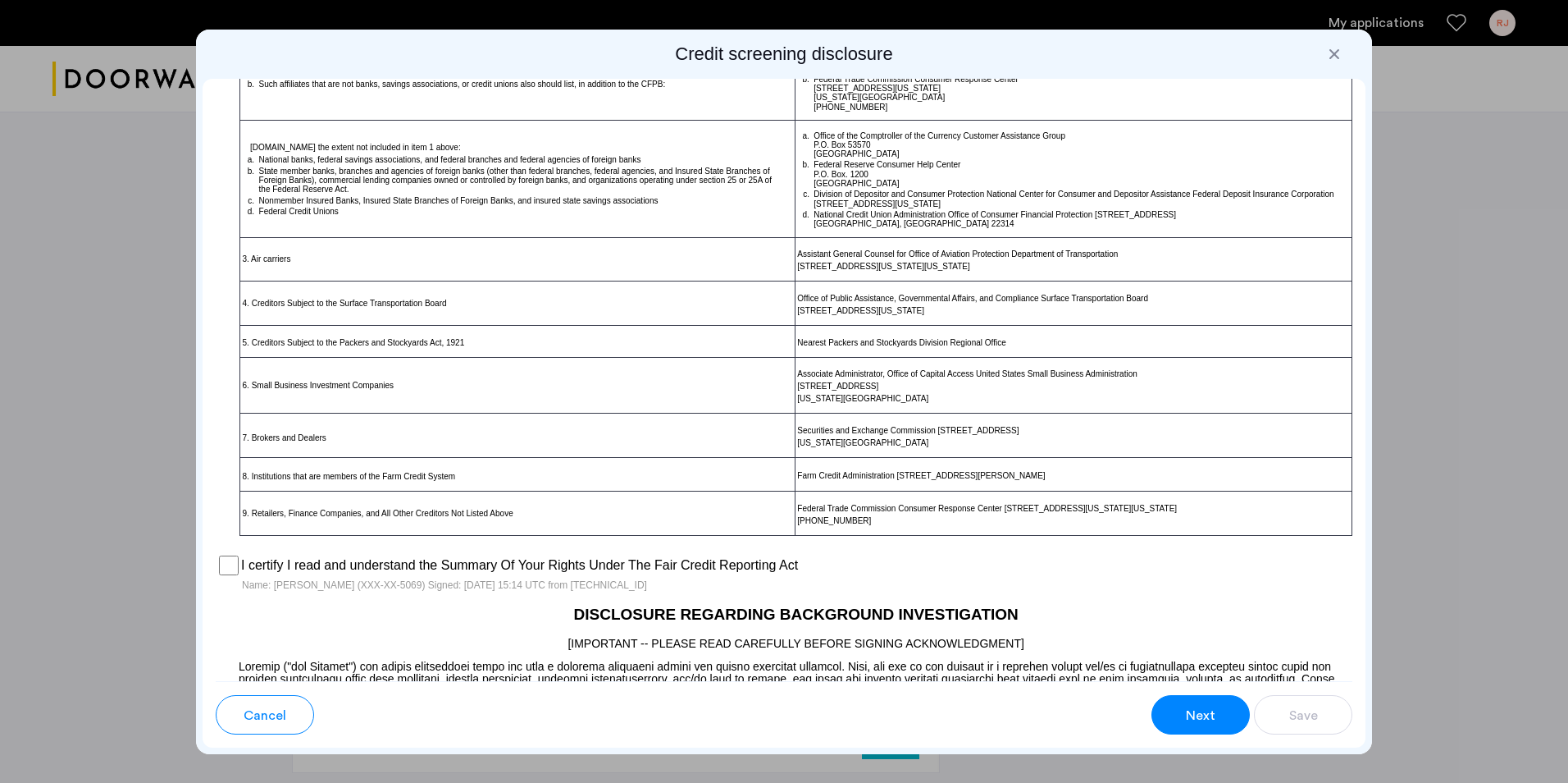
scroll to position [656, 0]
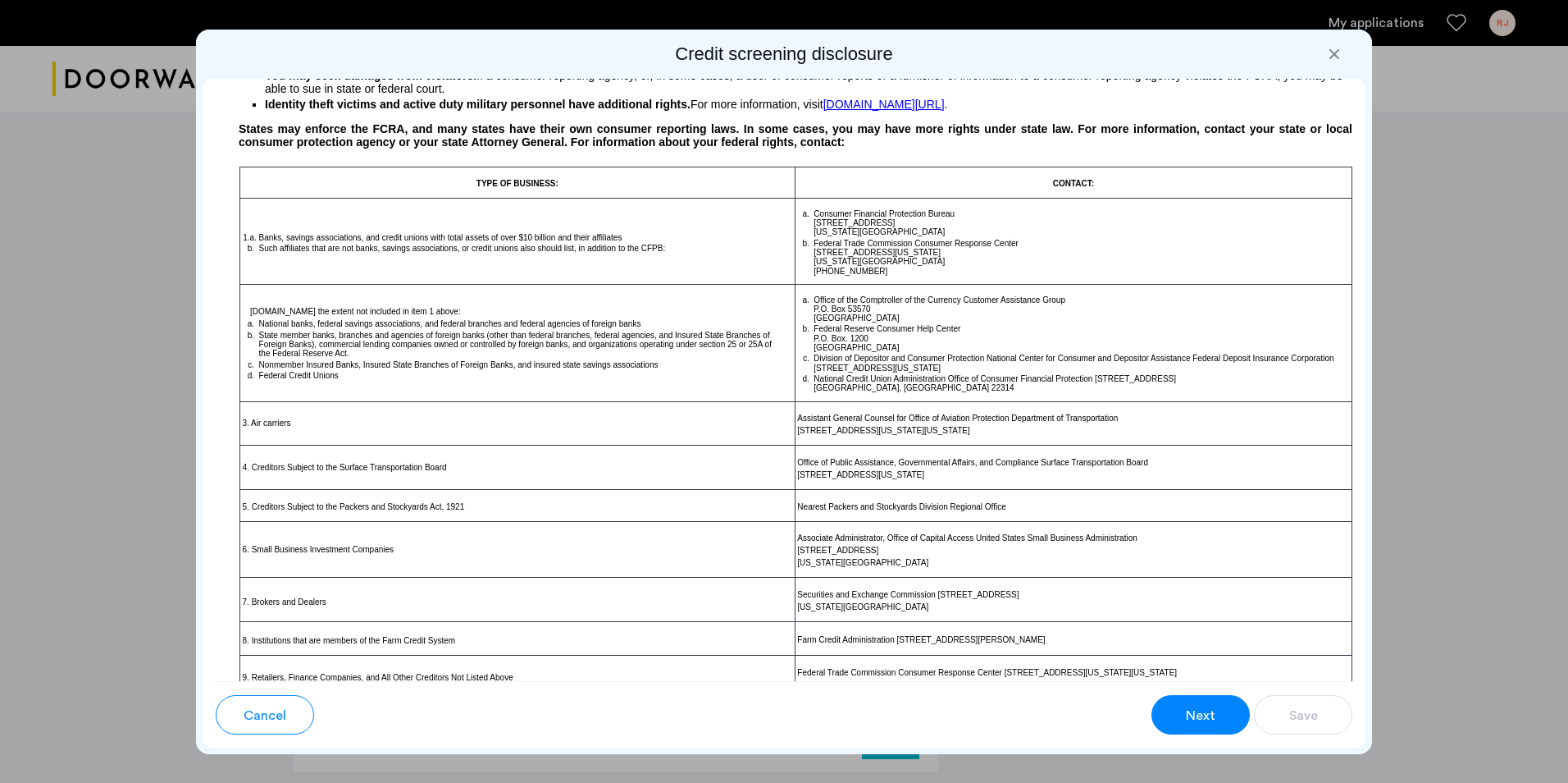
click at [1195, 716] on span "Next" at bounding box center [1200, 715] width 30 height 19
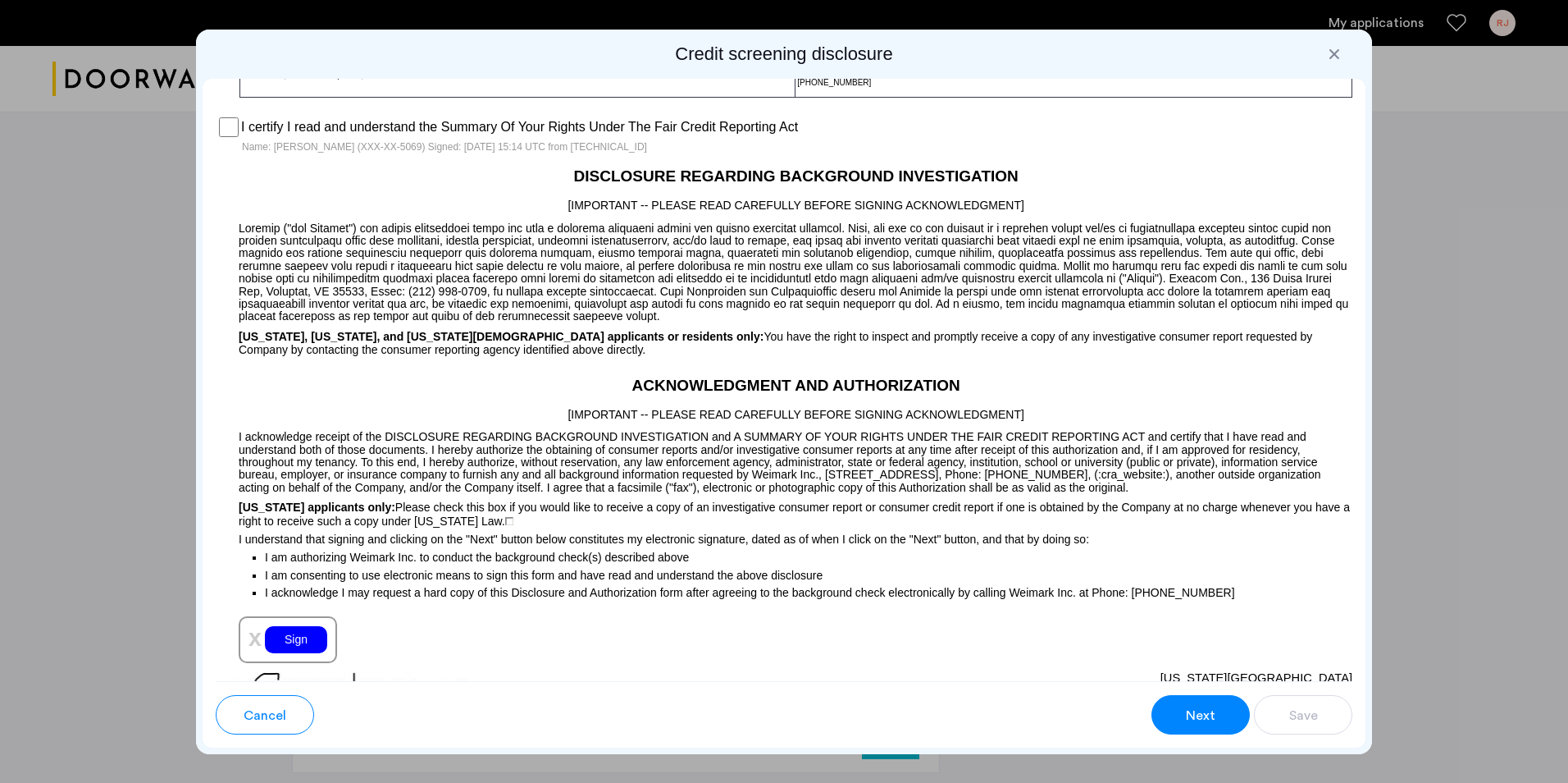
click at [294, 648] on div "Sign" at bounding box center [296, 640] width 62 height 27
click at [1196, 717] on span "Next" at bounding box center [1200, 715] width 30 height 19
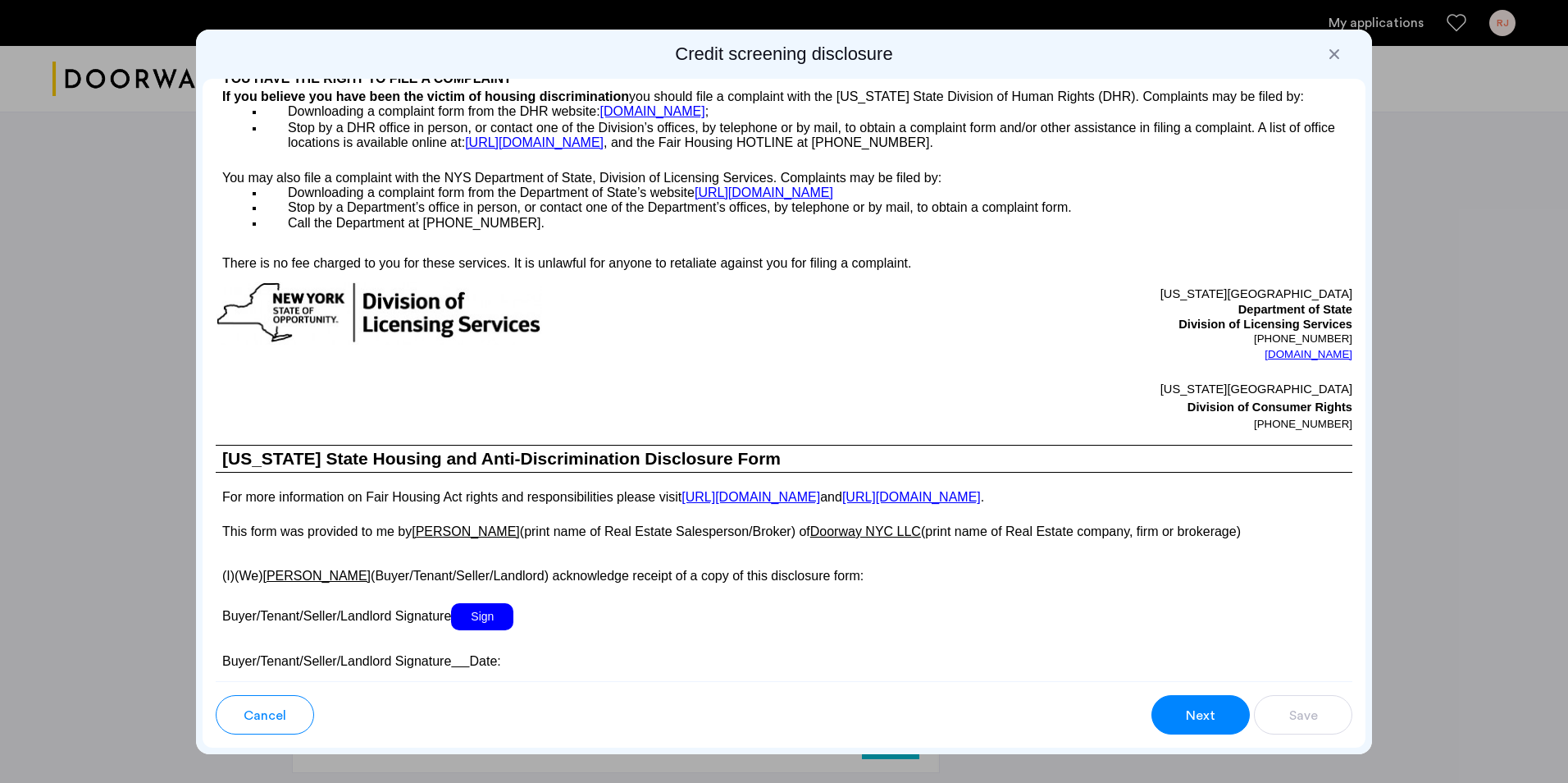
scroll to position [2763, 0]
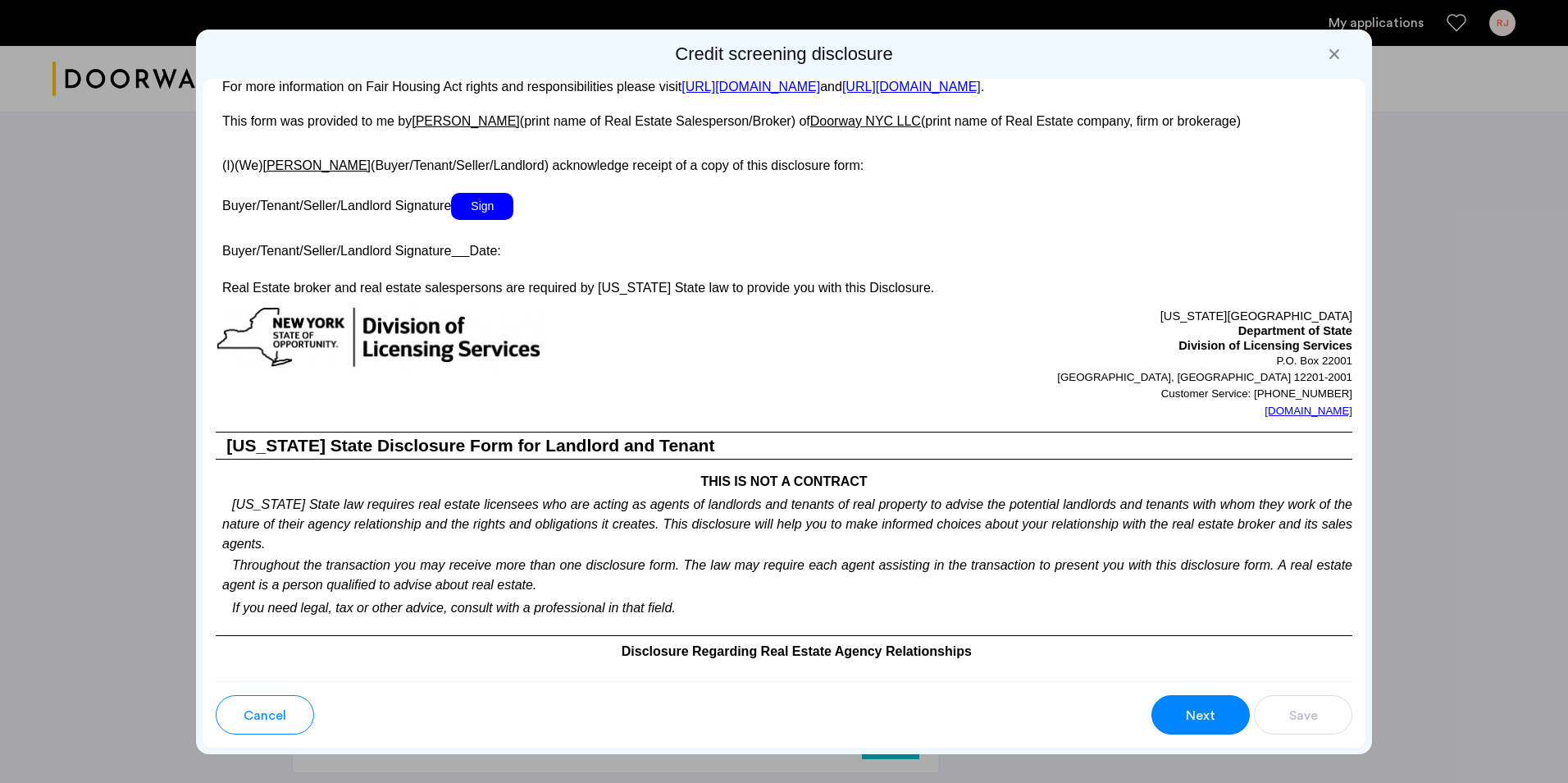
click at [491, 220] on span "Sign" at bounding box center [482, 206] width 62 height 27
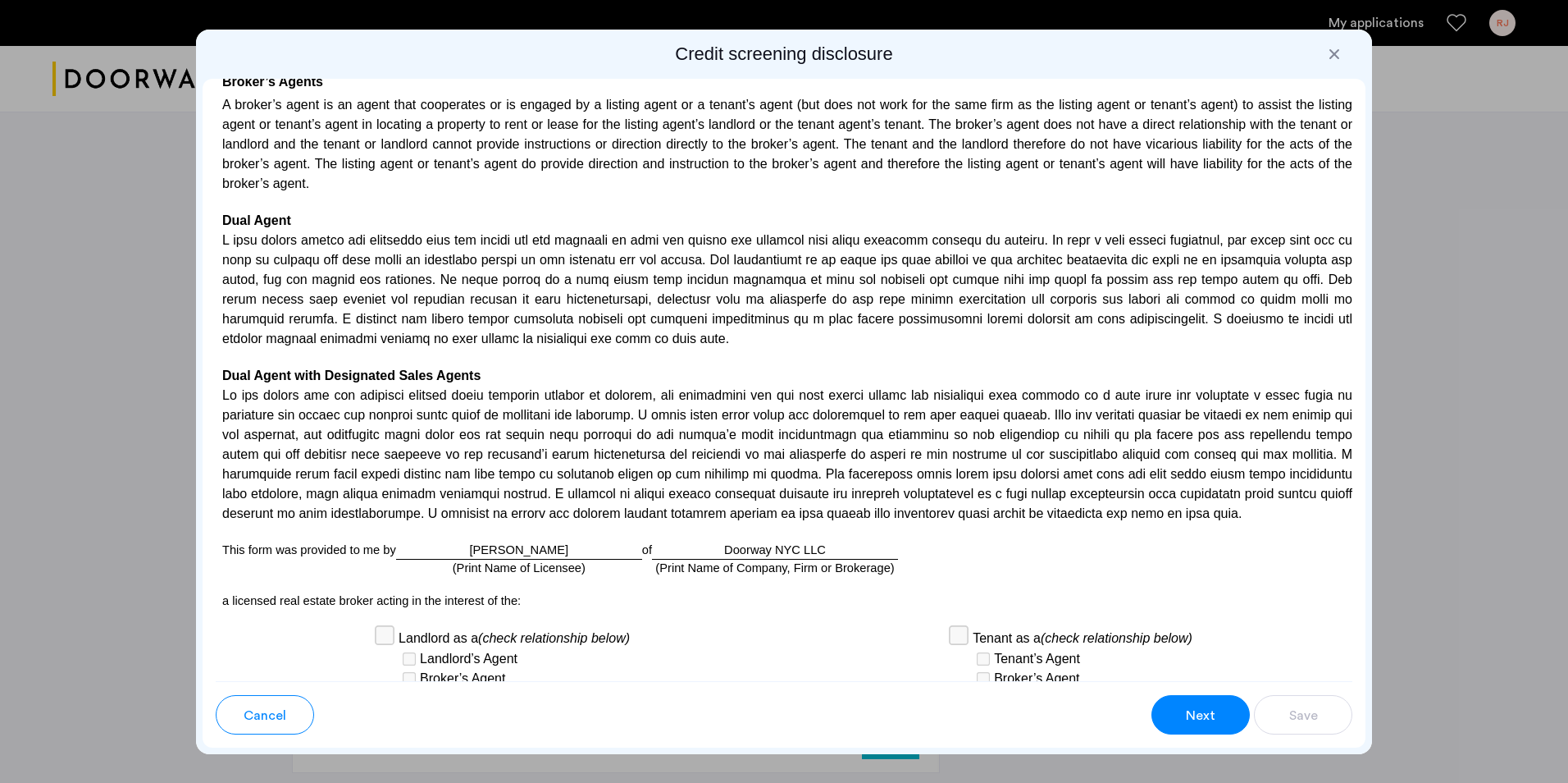
scroll to position [4148, 0]
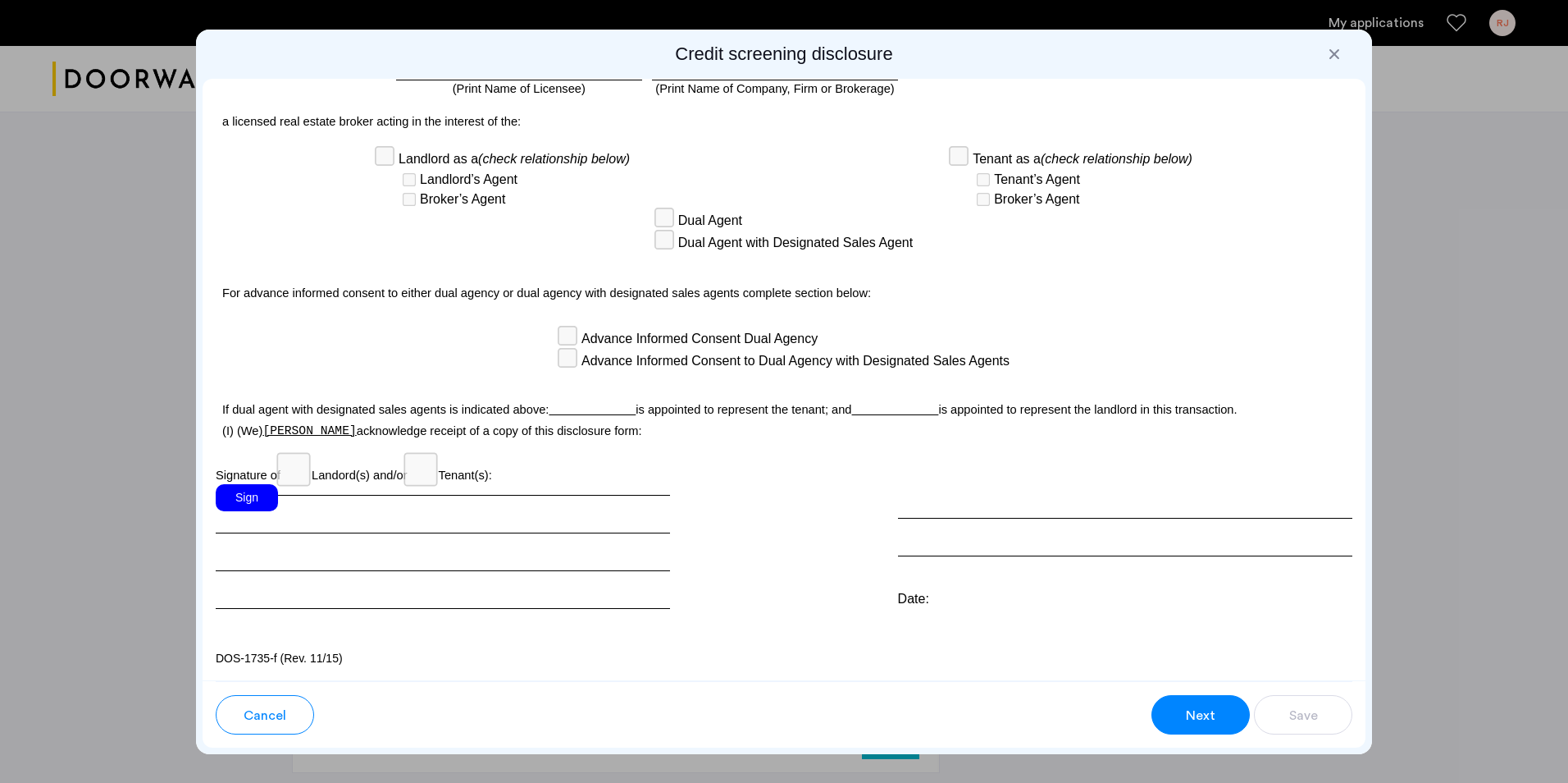
click at [242, 499] on div "Sign" at bounding box center [247, 497] width 62 height 27
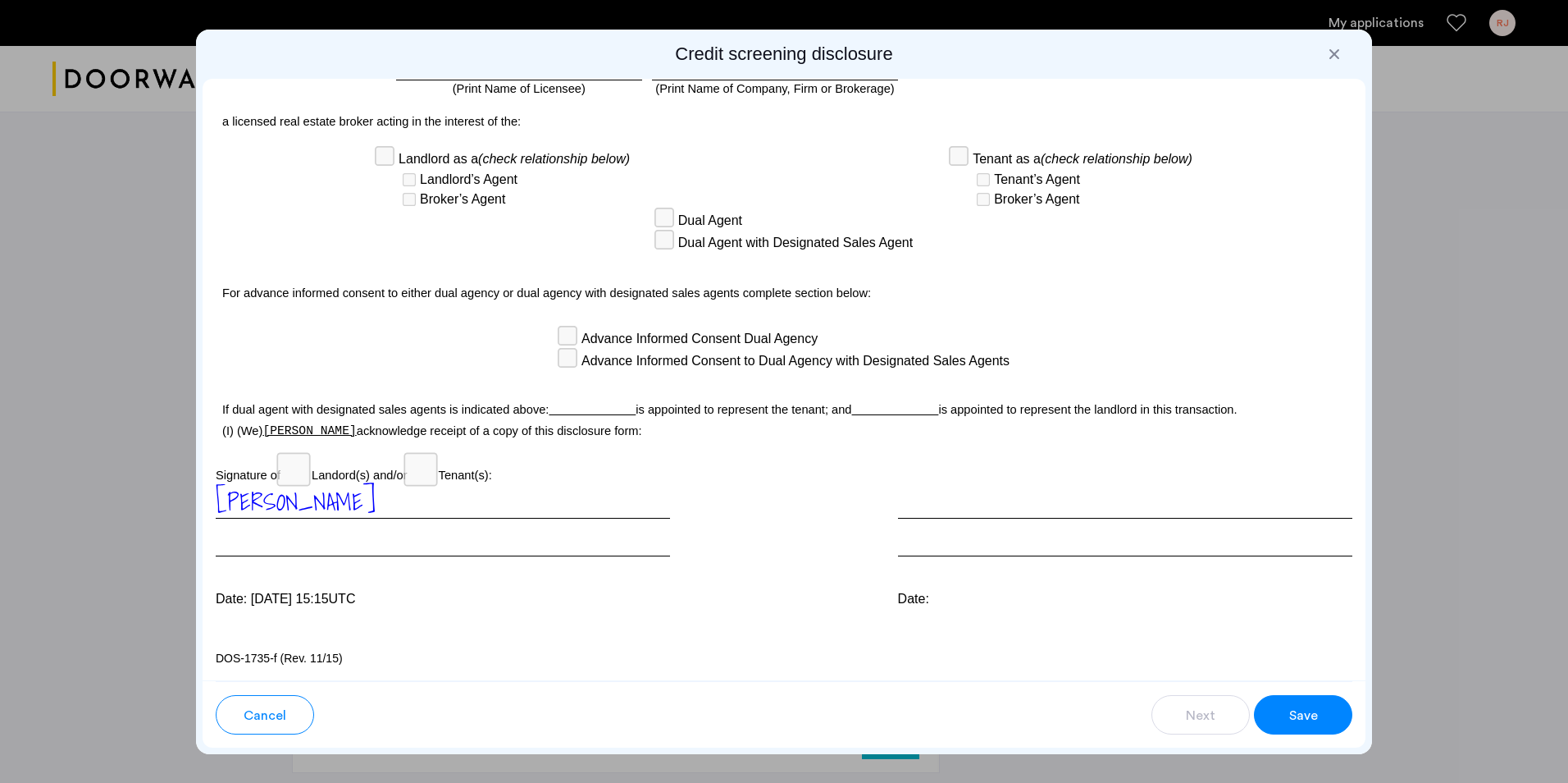
click at [1322, 708] on button "Save" at bounding box center [1303, 714] width 99 height 40
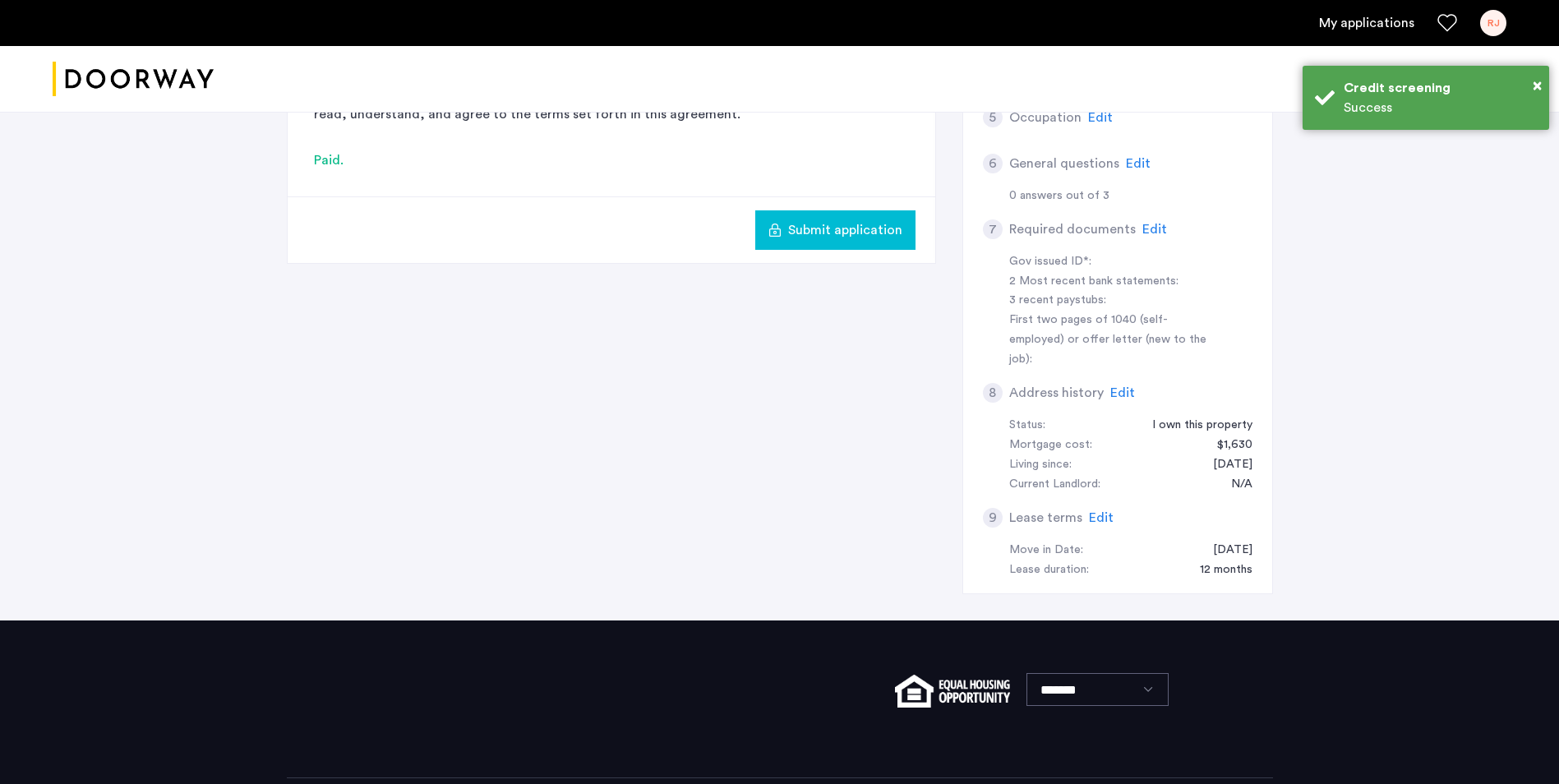
scroll to position [0, 0]
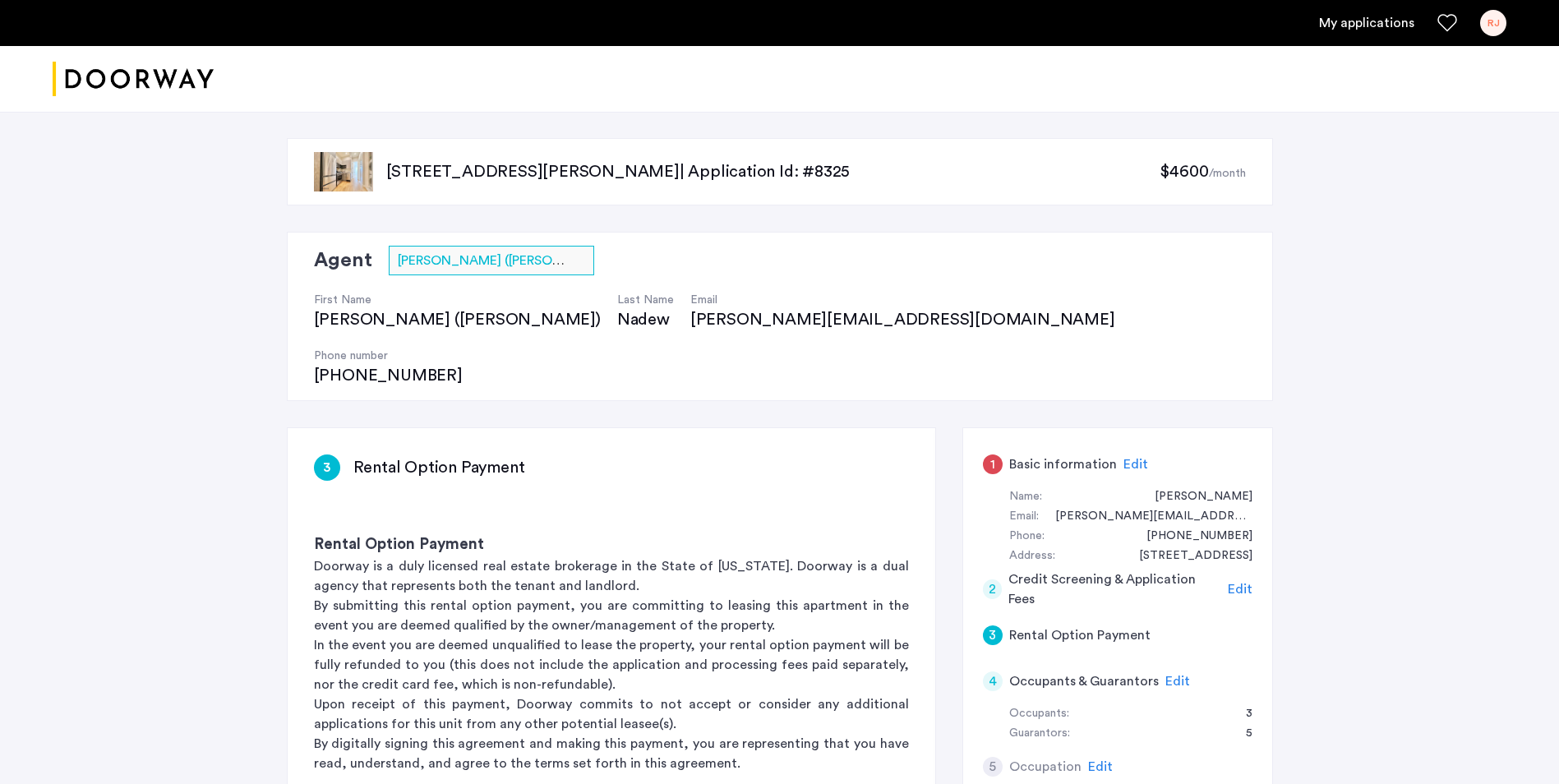
click at [1132, 457] on span "Edit" at bounding box center [1135, 464] width 24 height 14
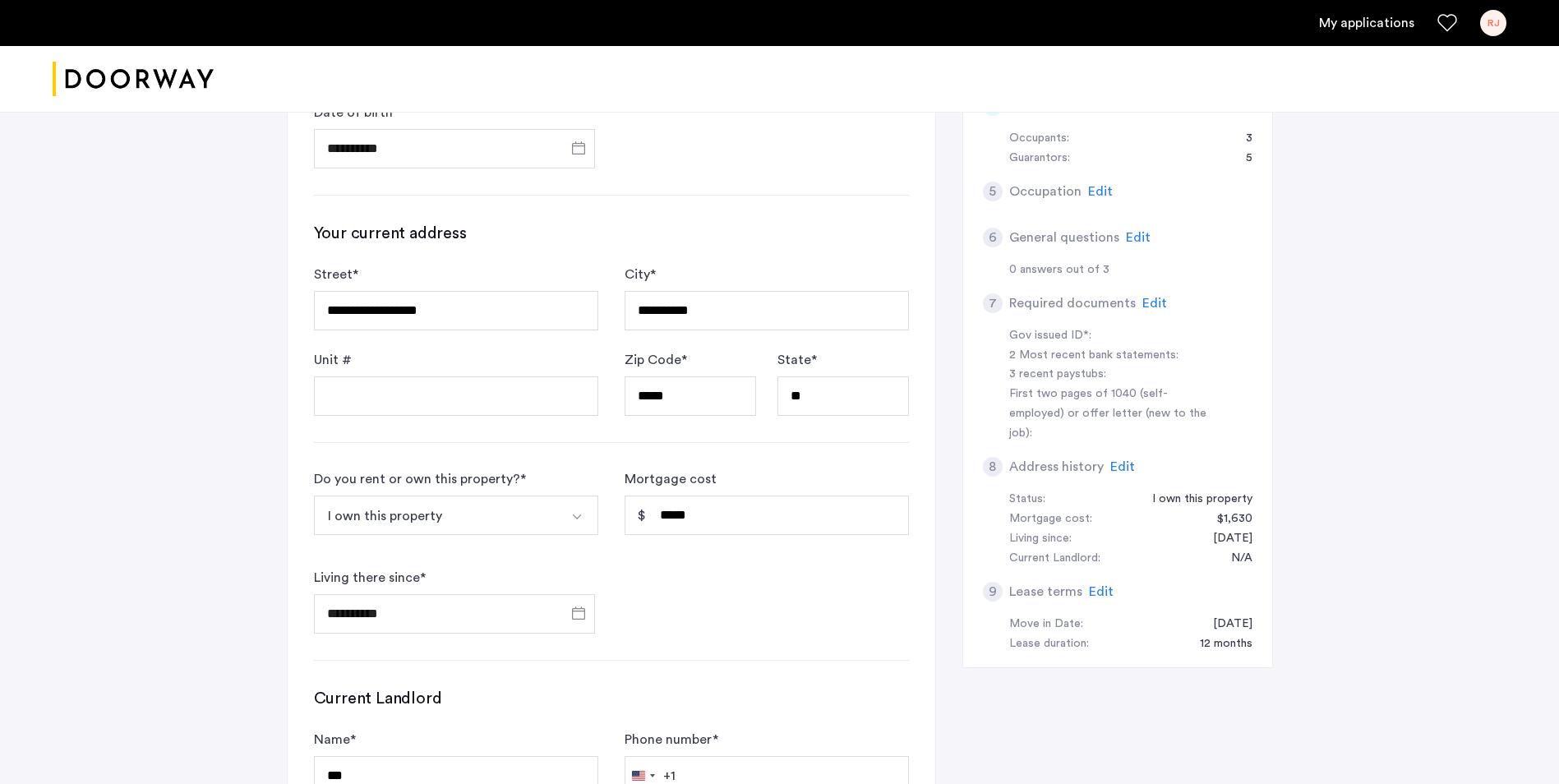
scroll to position [657, 0]
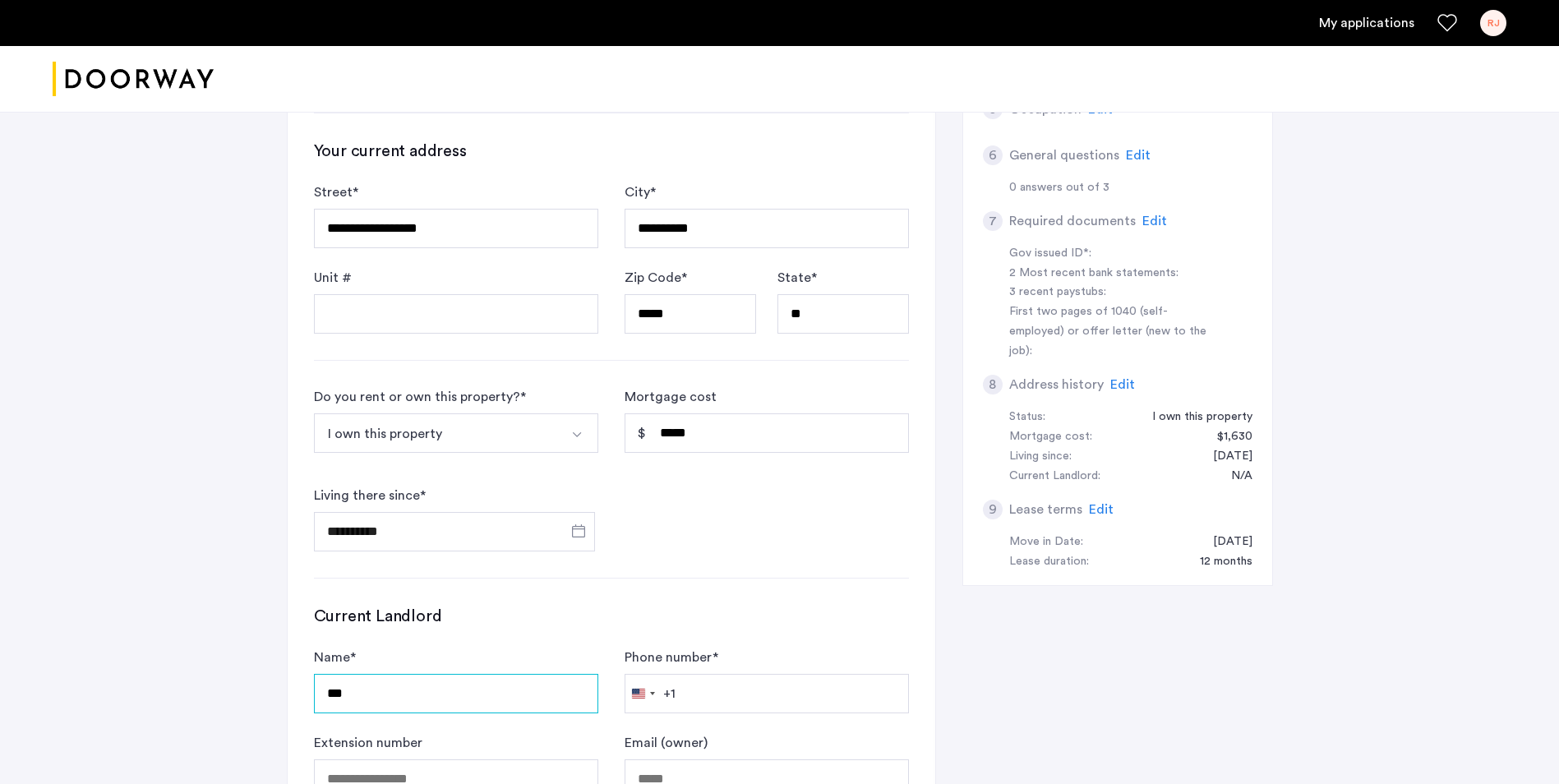
drag, startPoint x: 353, startPoint y: 641, endPoint x: 294, endPoint y: 641, distance: 59.0
click at [294, 641] on div "**********" at bounding box center [612, 311] width 648 height 1081
type input "*****"
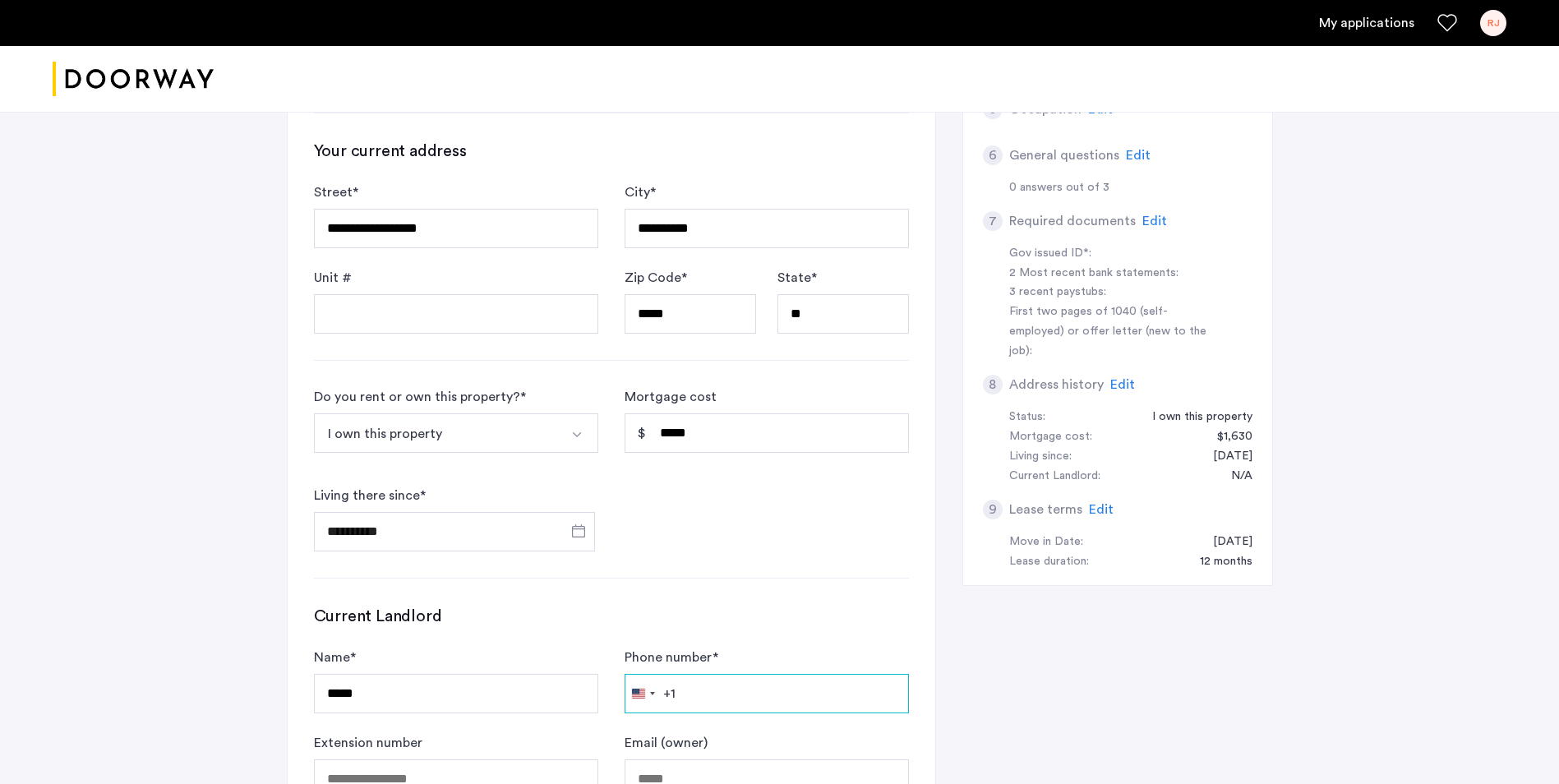
click at [711, 674] on input "Phone number *" at bounding box center [766, 693] width 284 height 40
type input "**********"
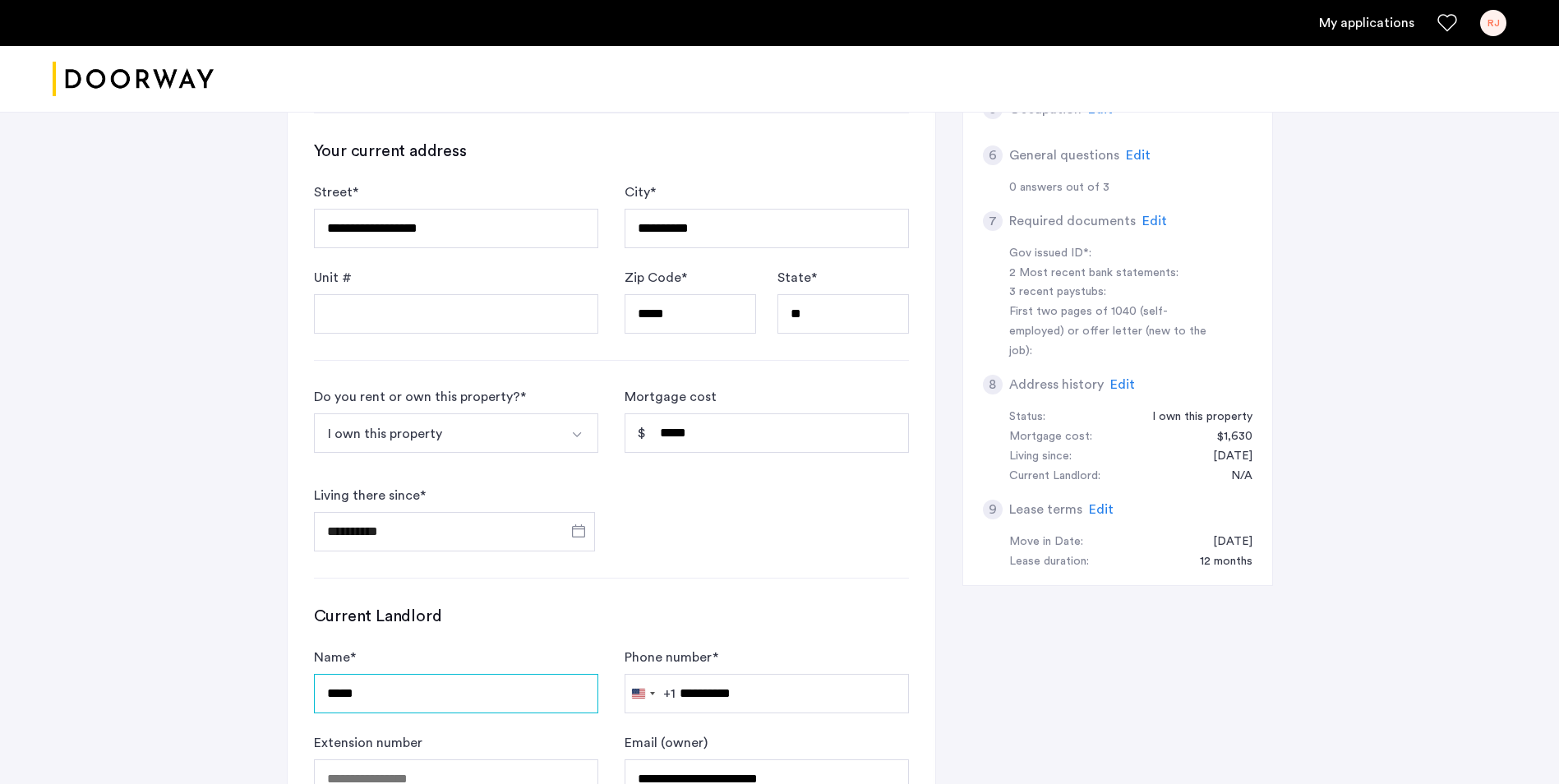
click at [329, 674] on input "*****" at bounding box center [456, 693] width 284 height 40
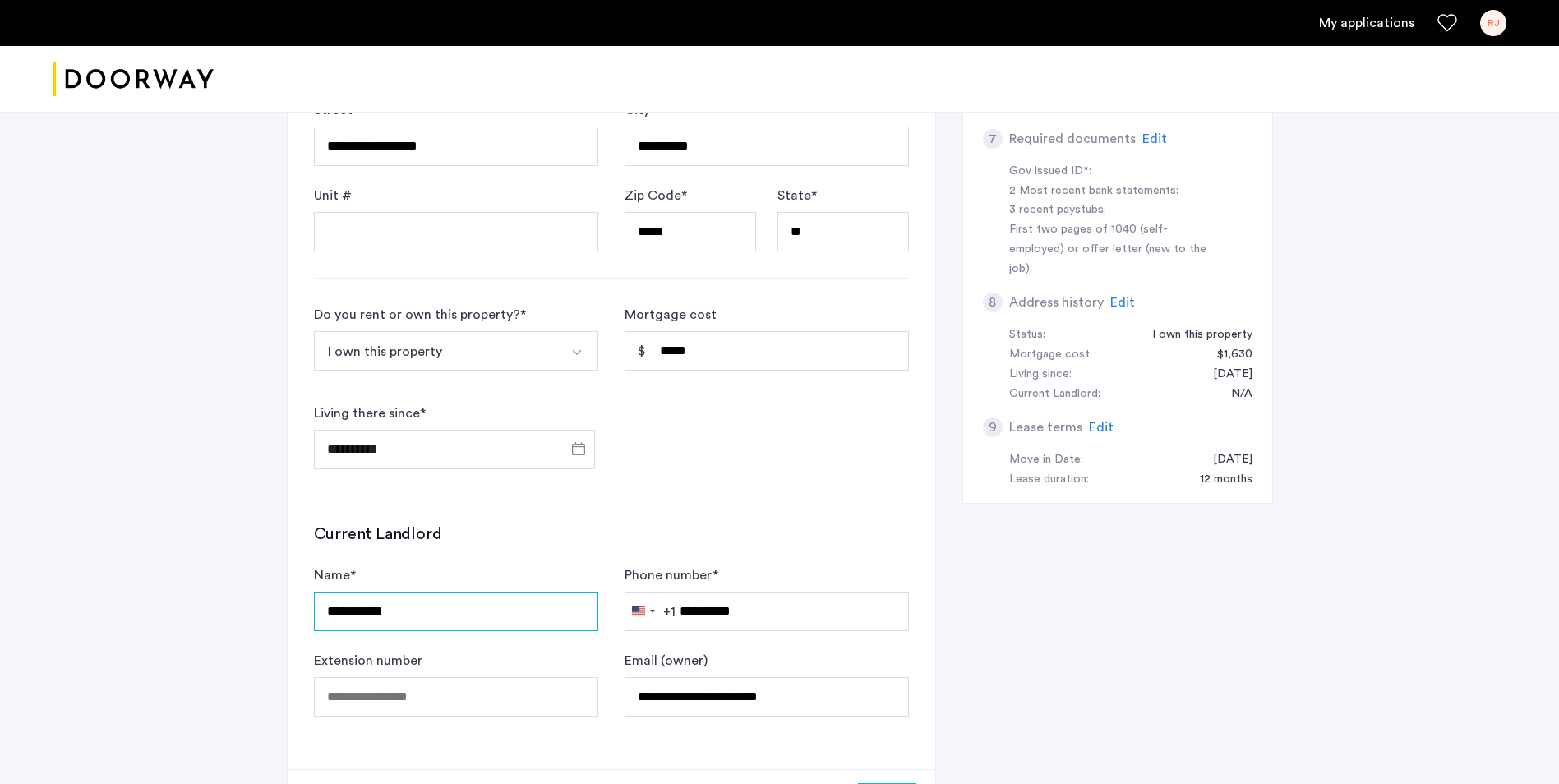
scroll to position [822, 0]
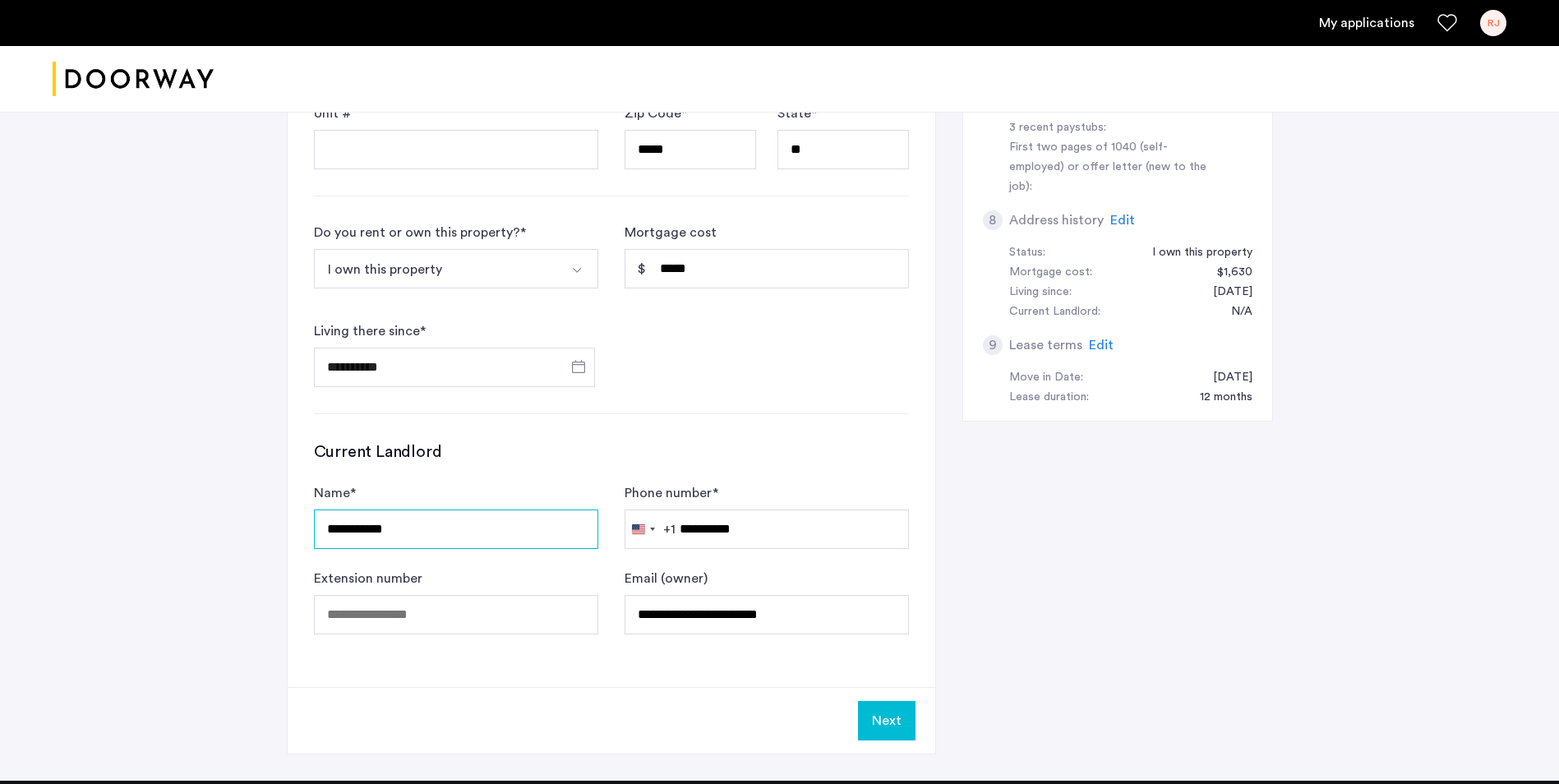
type input "**********"
click at [885, 701] on button "Next" at bounding box center [886, 720] width 57 height 40
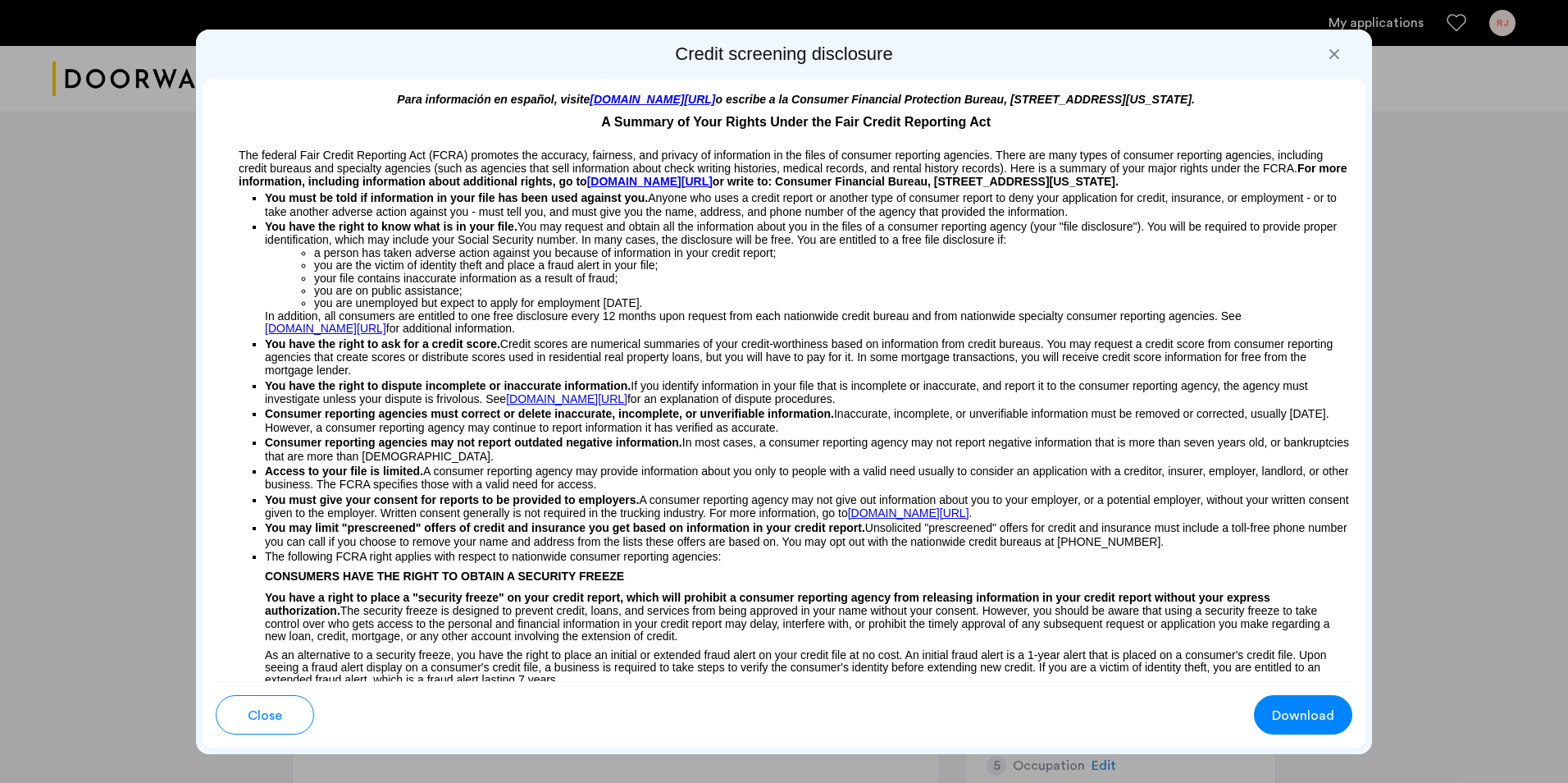
click at [1284, 720] on span "Download" at bounding box center [1303, 715] width 62 height 19
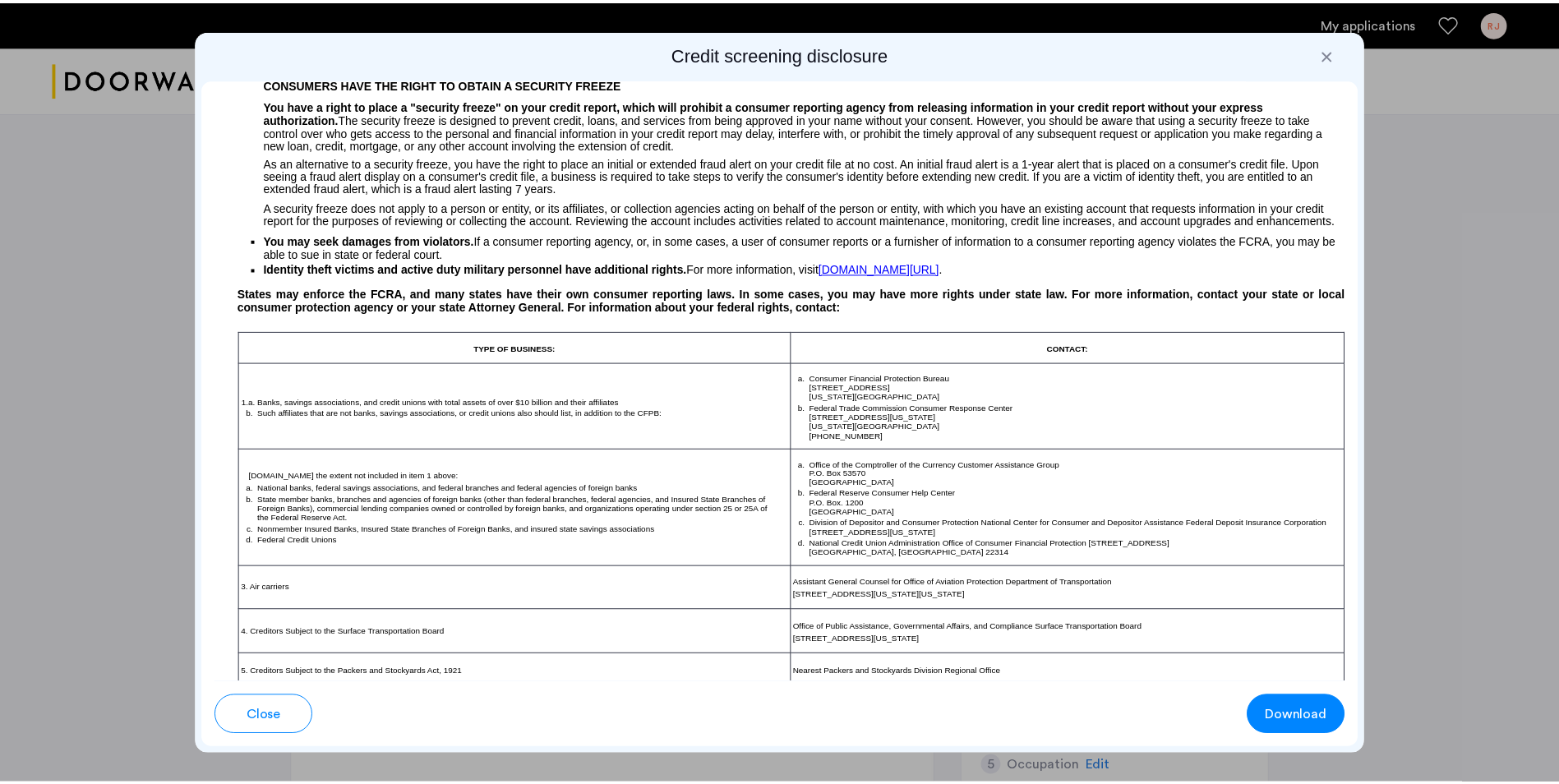
scroll to position [986, 0]
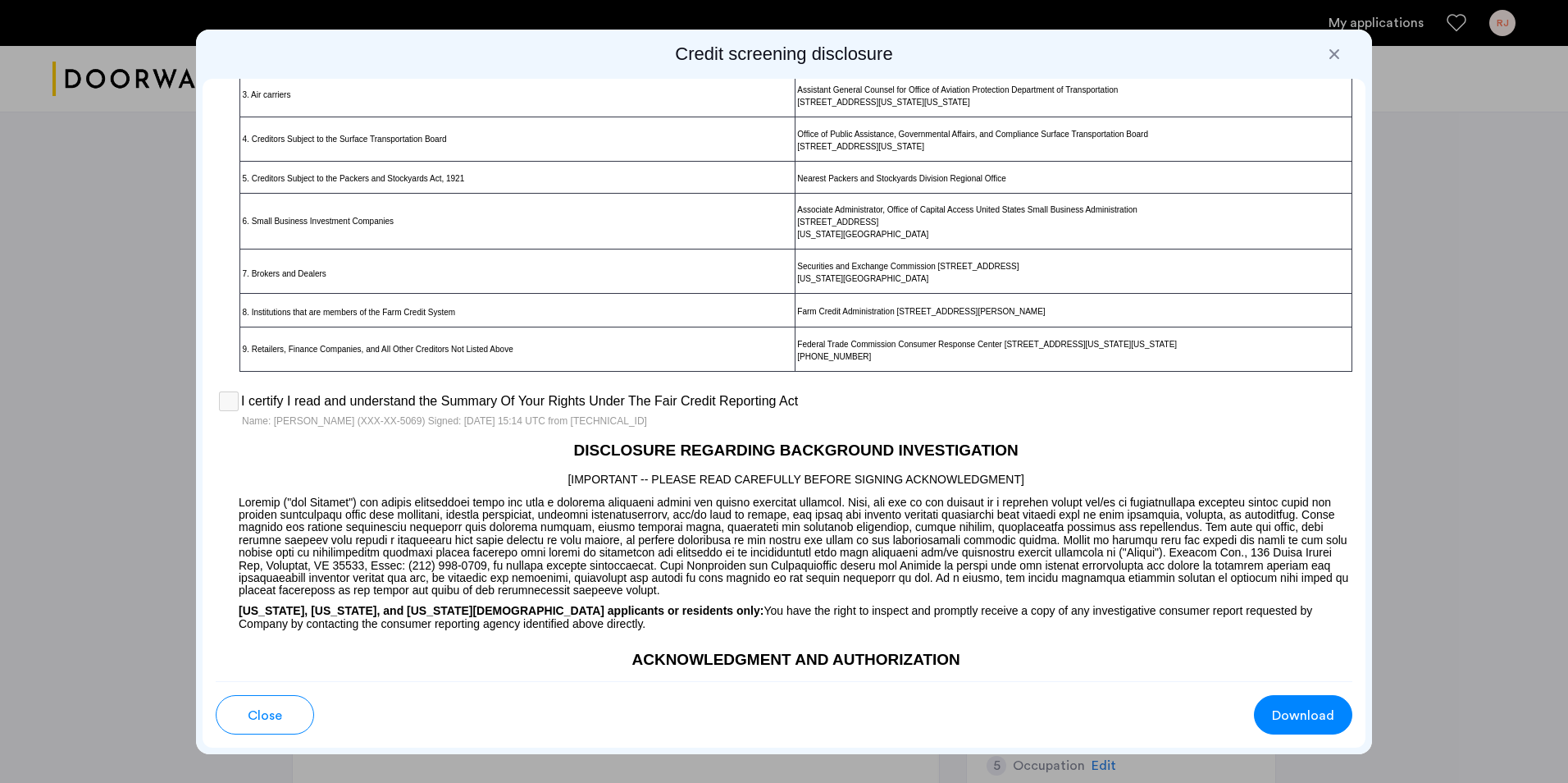
click at [260, 716] on span "Close" at bounding box center [265, 715] width 35 height 19
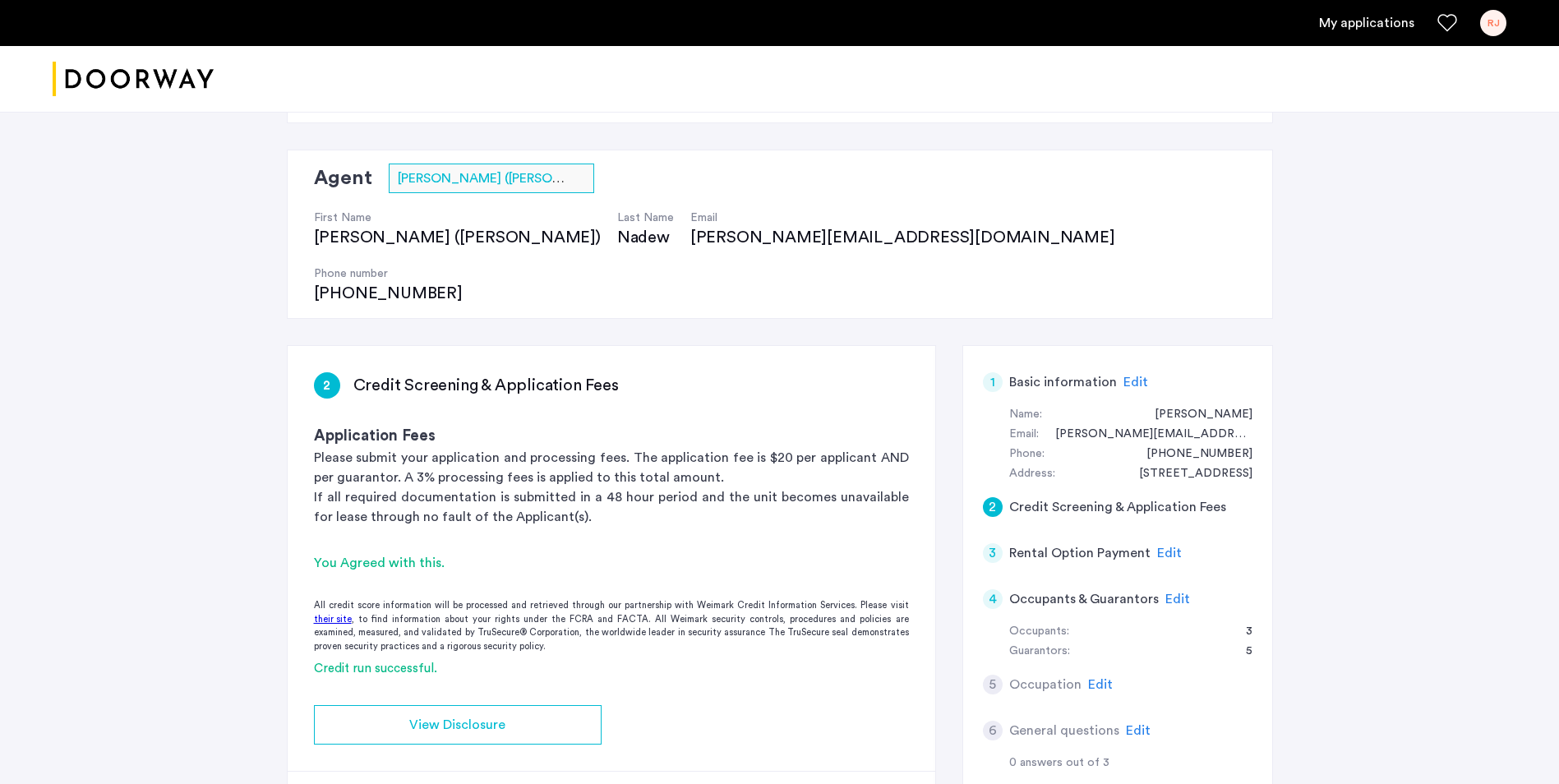
scroll to position [246, 0]
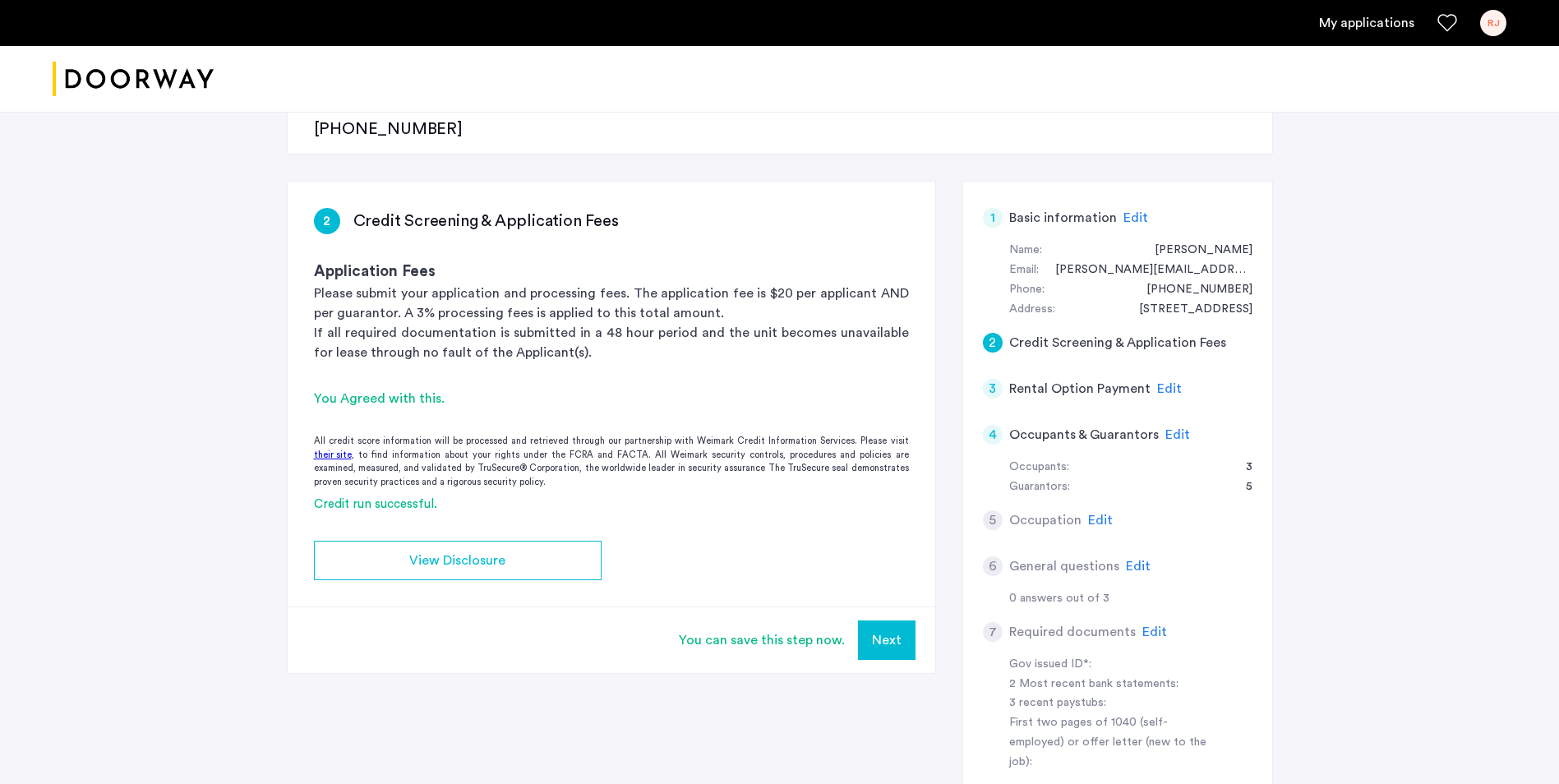
click at [888, 620] on button "Next" at bounding box center [886, 640] width 57 height 40
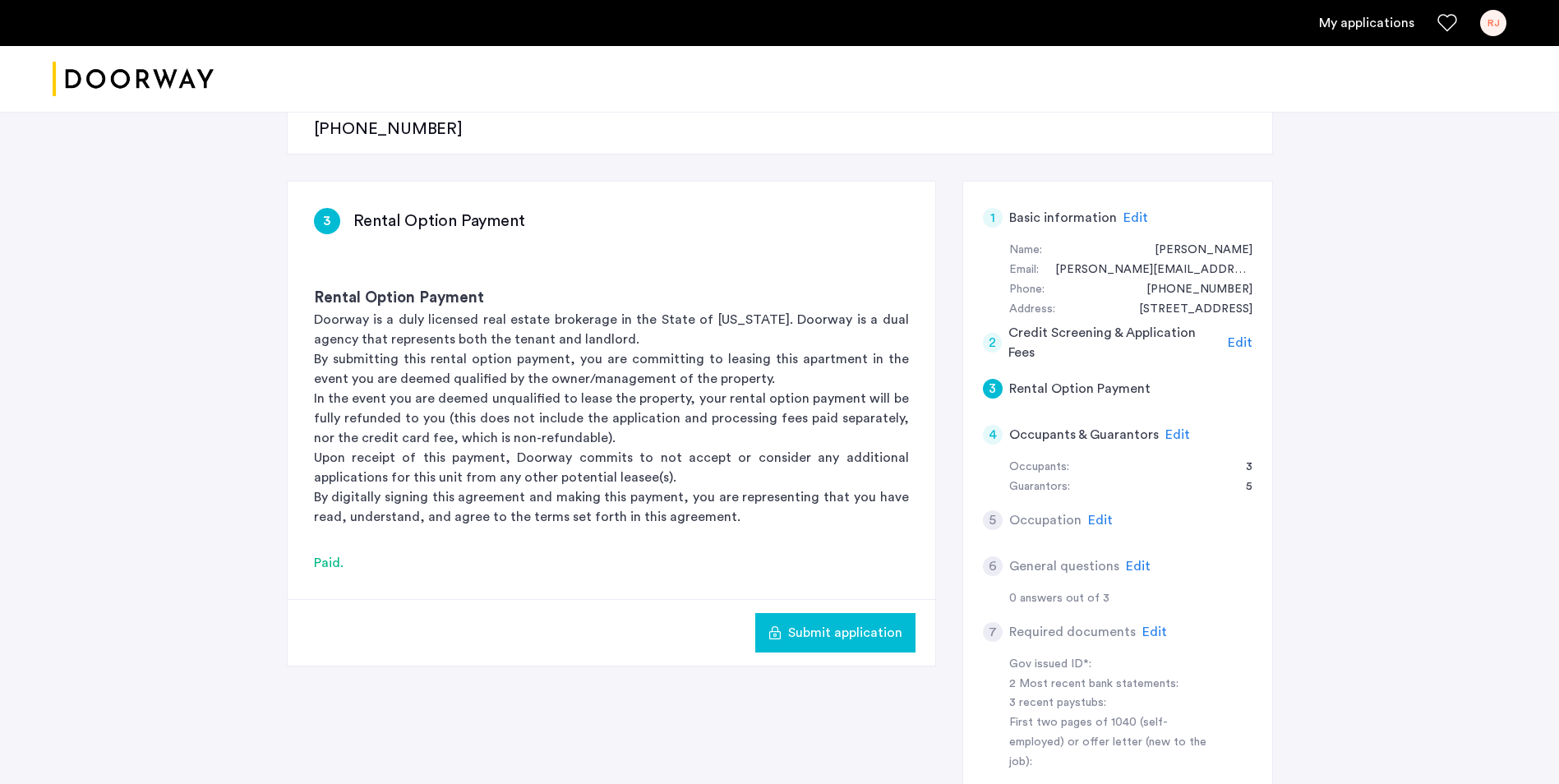
click at [865, 622] on span "Submit application" at bounding box center [845, 632] width 114 height 19
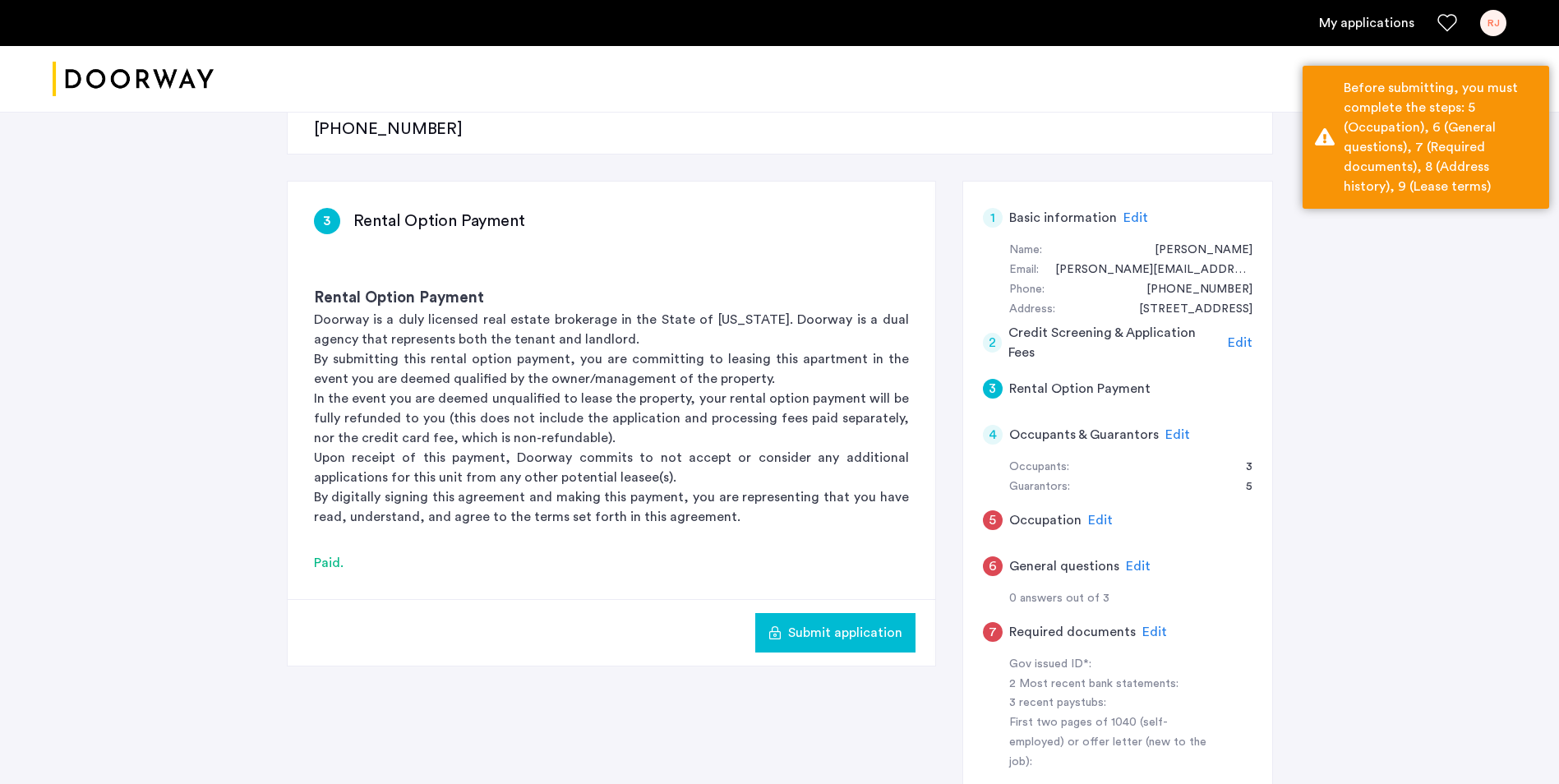
click at [1098, 514] on span "Edit" at bounding box center [1099, 520] width 24 height 14
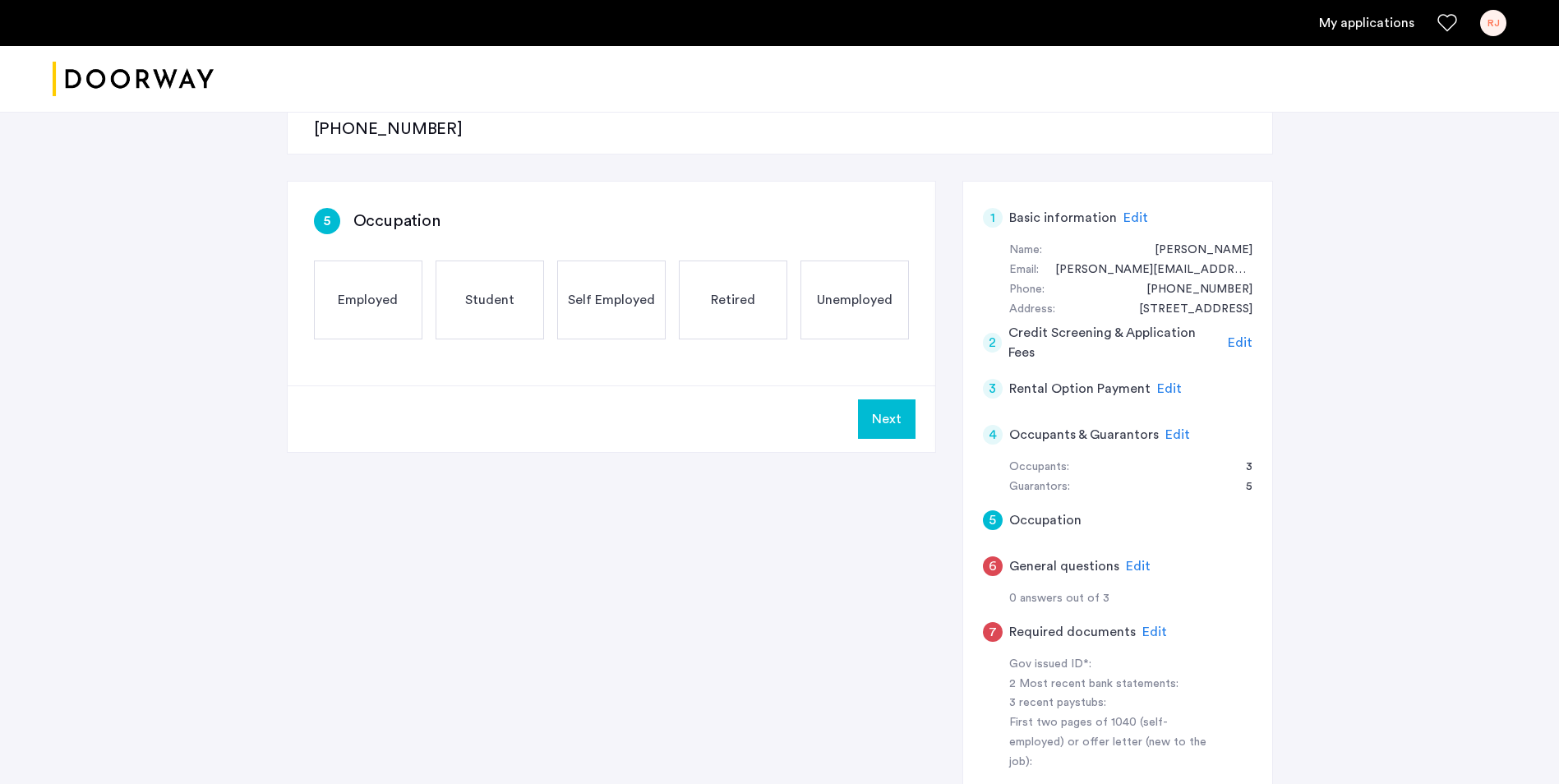
click at [375, 290] on span "Employed" at bounding box center [367, 299] width 60 height 19
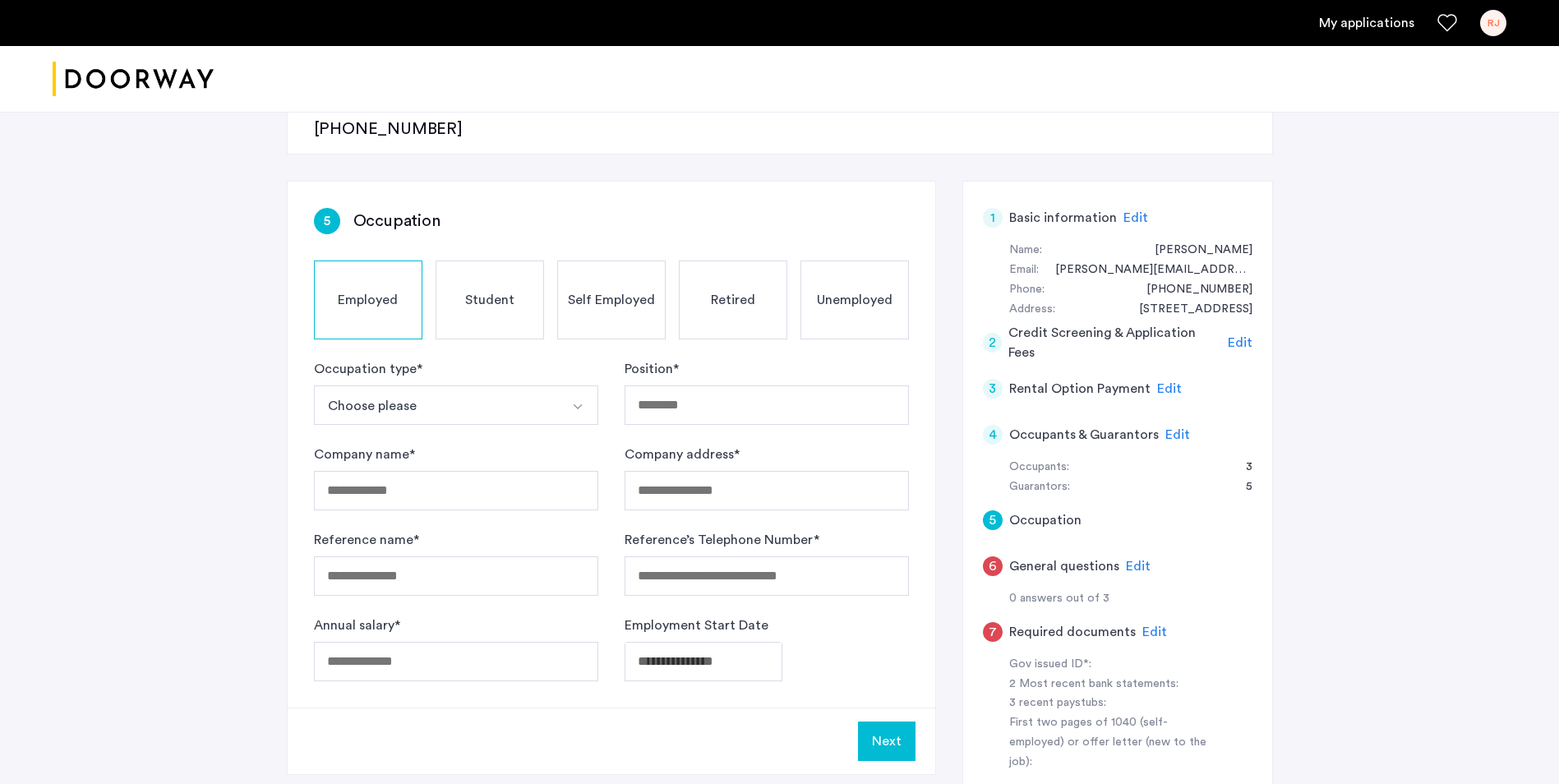
click at [397, 386] on button "Choose please" at bounding box center [436, 405] width 245 height 40
click at [376, 469] on div "Full-Time" at bounding box center [456, 479] width 267 height 19
click at [376, 471] on input "Company name *" at bounding box center [456, 490] width 284 height 40
type input "**********"
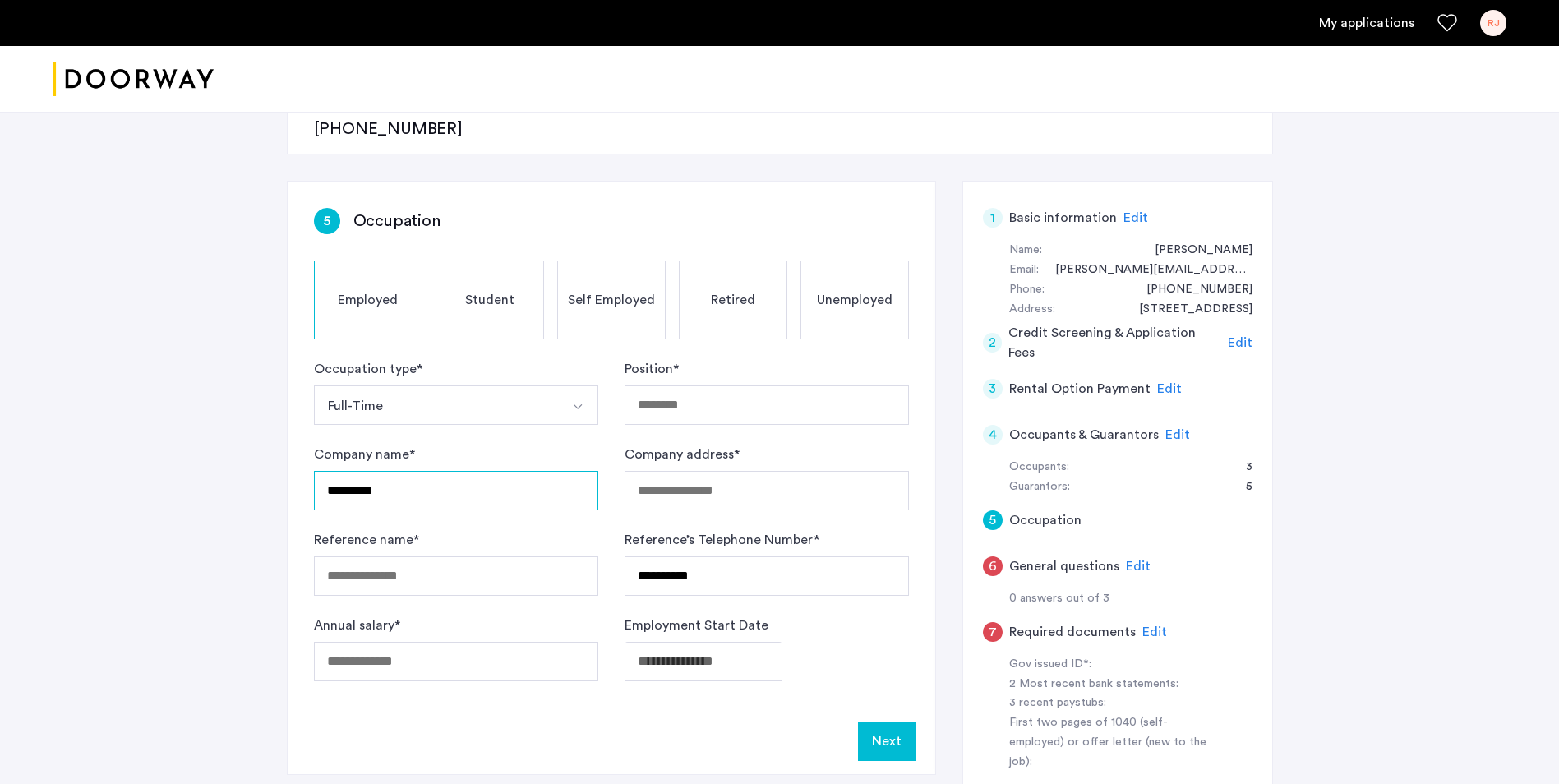
drag, startPoint x: 394, startPoint y: 432, endPoint x: 261, endPoint y: 420, distance: 133.5
click at [261, 420] on div "**********" at bounding box center [780, 444] width 1559 height 1157
type input "**********"
click at [371, 556] on input "Reference name *" at bounding box center [456, 576] width 284 height 40
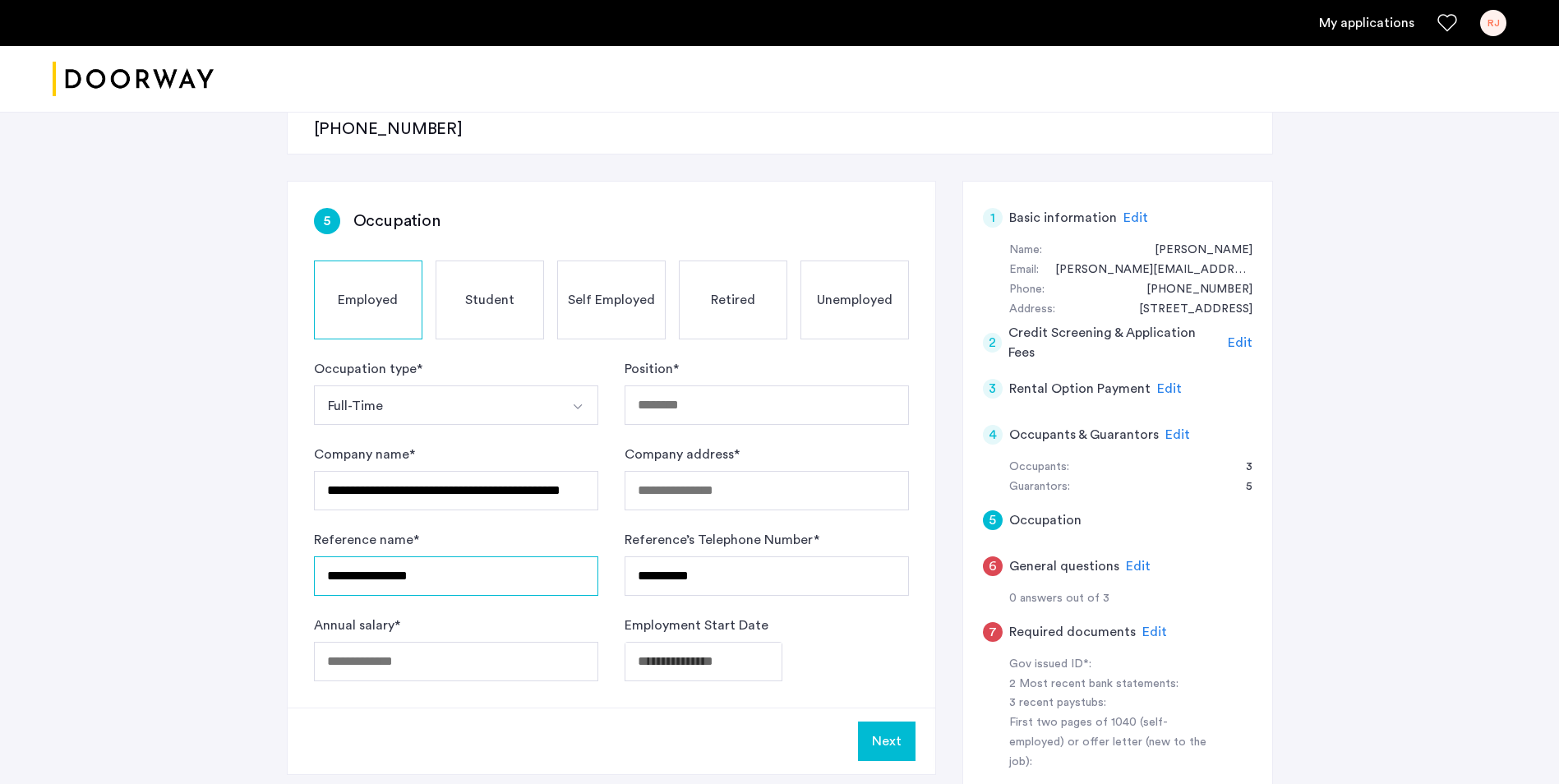
type input "**********"
click at [332, 642] on input "Annual salary *" at bounding box center [456, 661] width 284 height 40
type input "******"
click at [656, 537] on body "**********" at bounding box center [780, 145] width 1559 height 784
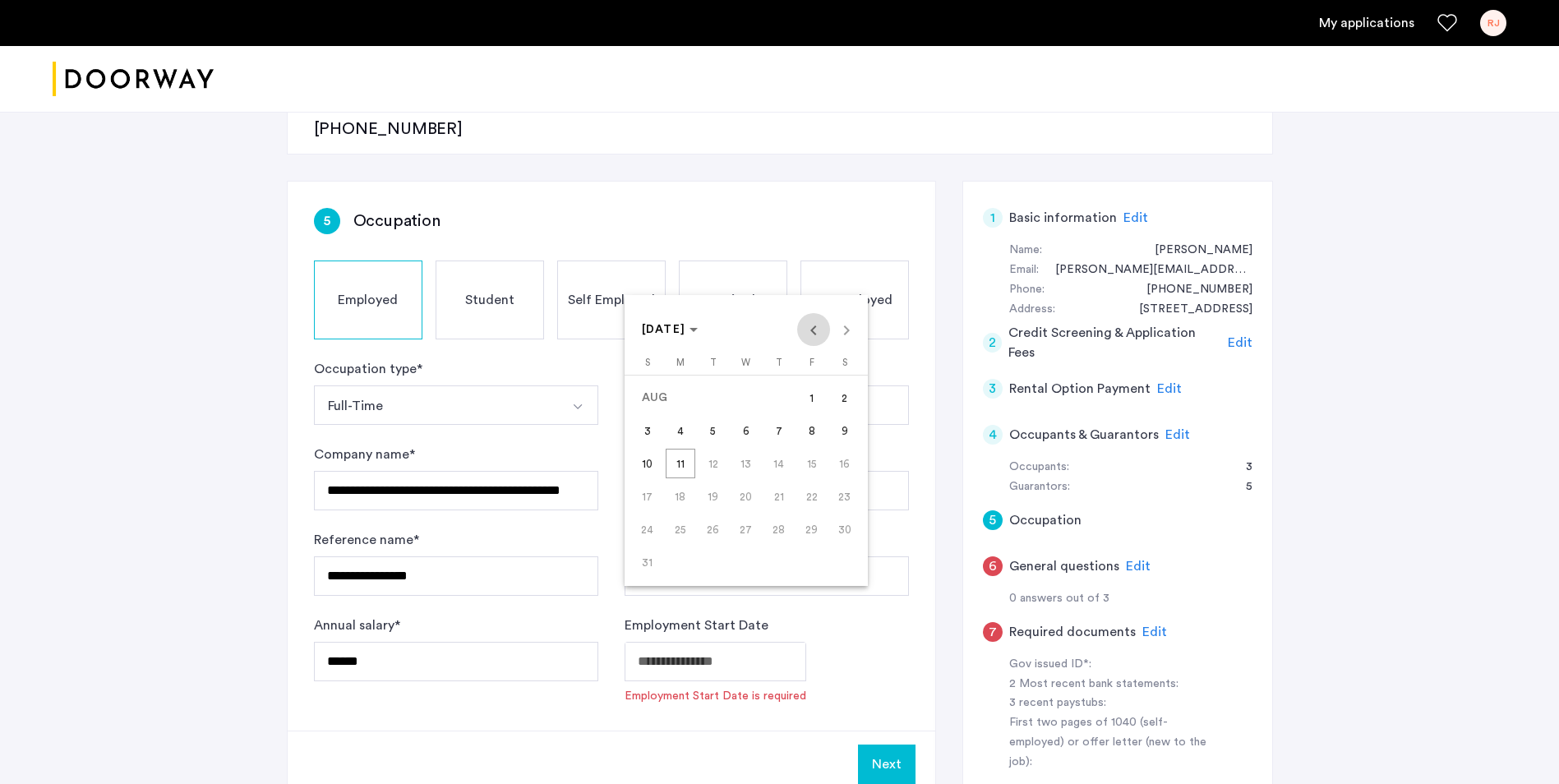
click at [815, 329] on span "Previous month" at bounding box center [813, 329] width 33 height 33
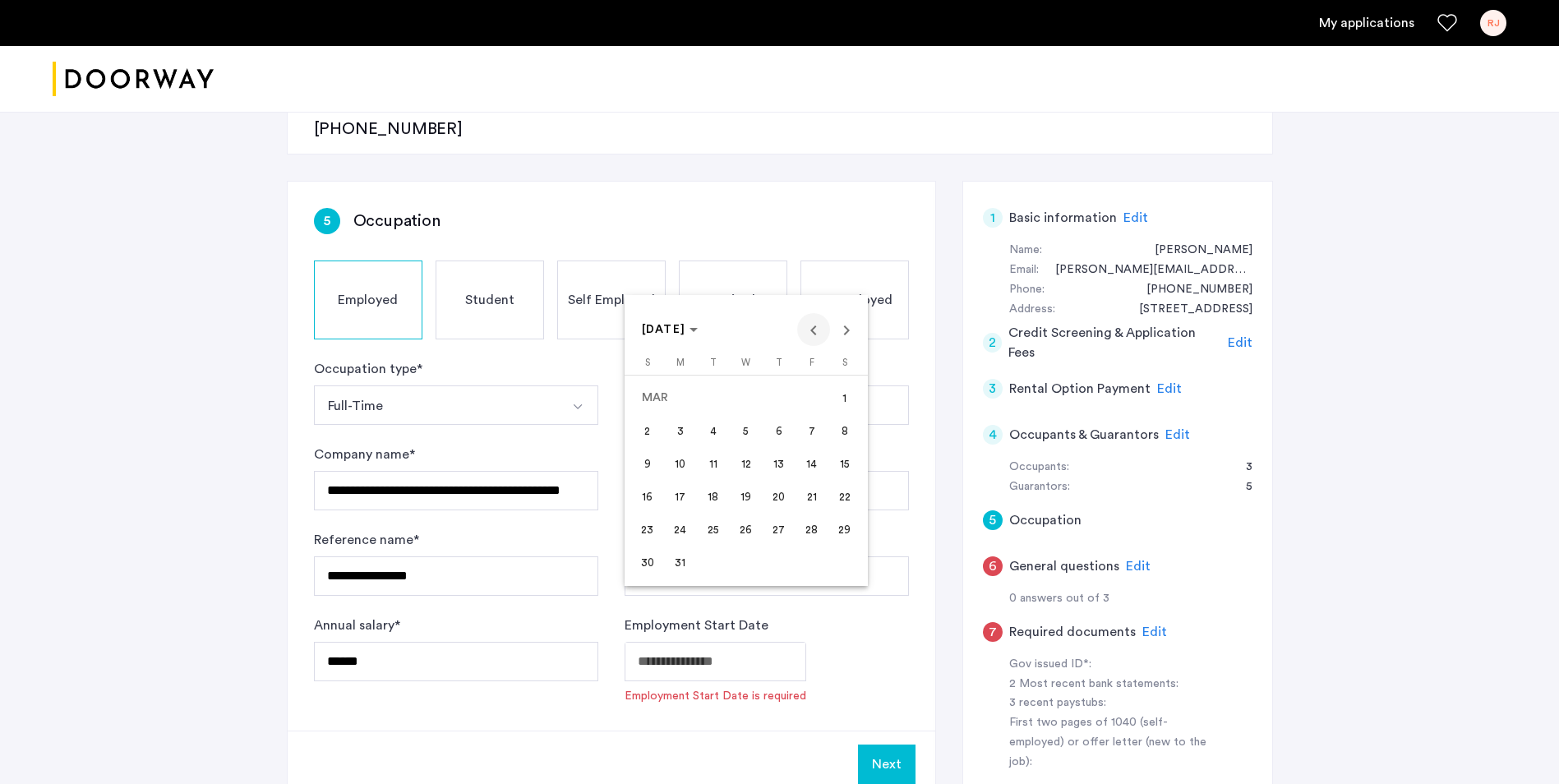
click at [815, 329] on span "Previous month" at bounding box center [813, 329] width 33 height 33
click at [677, 461] on span "10" at bounding box center [681, 463] width 30 height 30
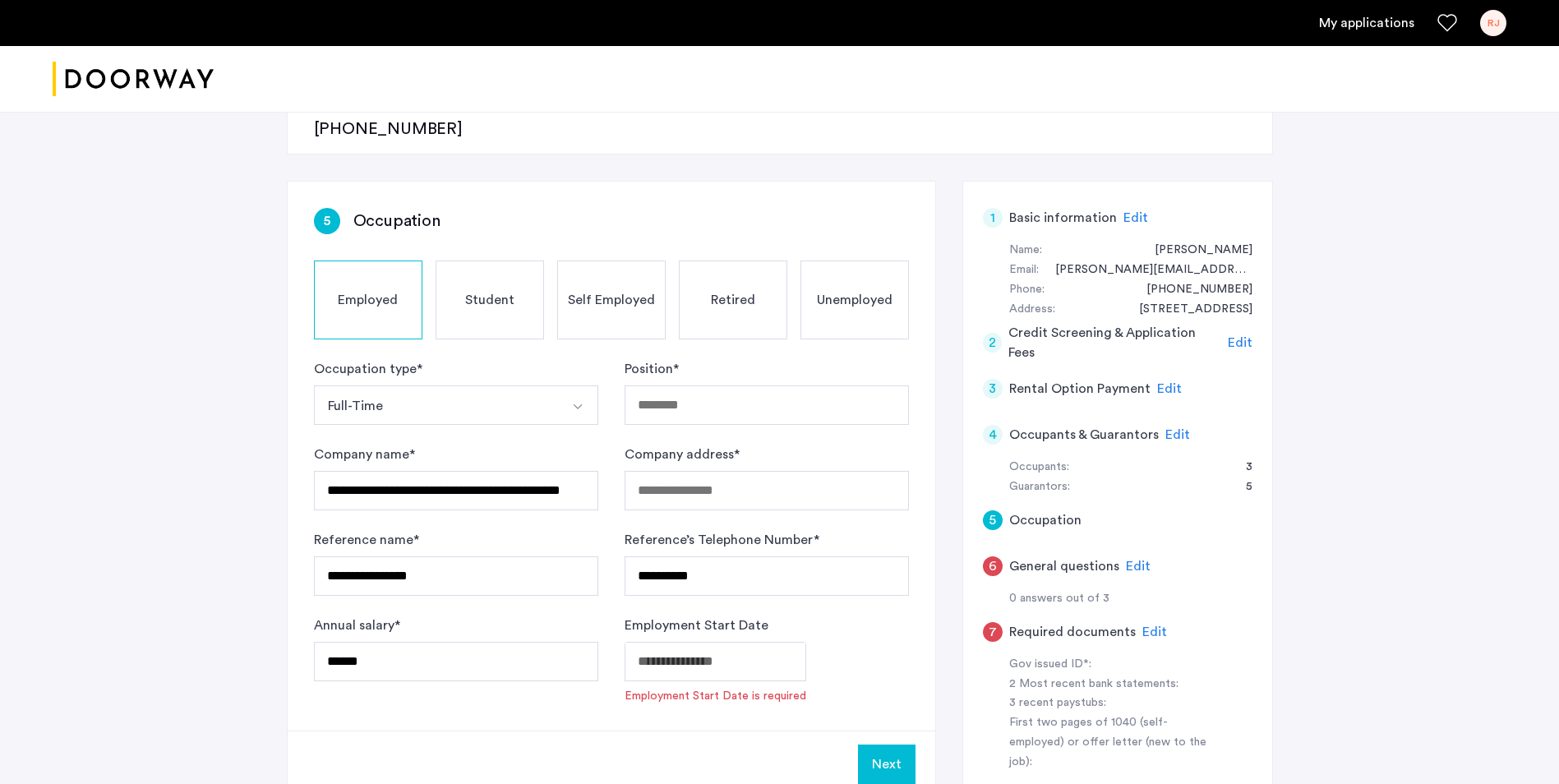
type input "**********"
click at [668, 386] on input "Position *" at bounding box center [766, 405] width 284 height 40
type input "**********"
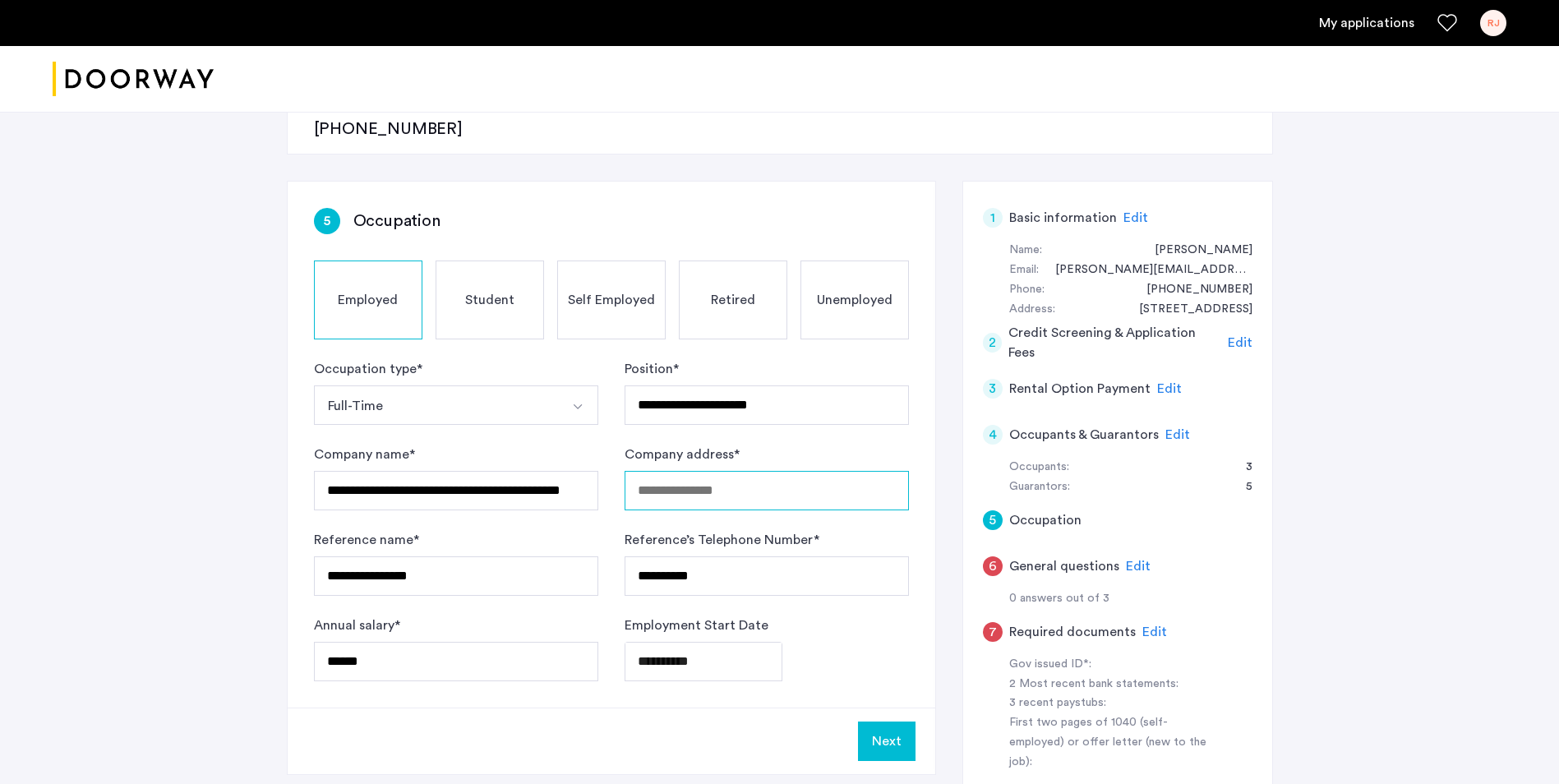
click at [697, 471] on input "Company address *" at bounding box center [766, 490] width 284 height 40
type input "**********"
click at [381, 642] on input "******" at bounding box center [456, 661] width 284 height 40
type input "******"
click at [888, 721] on button "Next" at bounding box center [886, 740] width 57 height 40
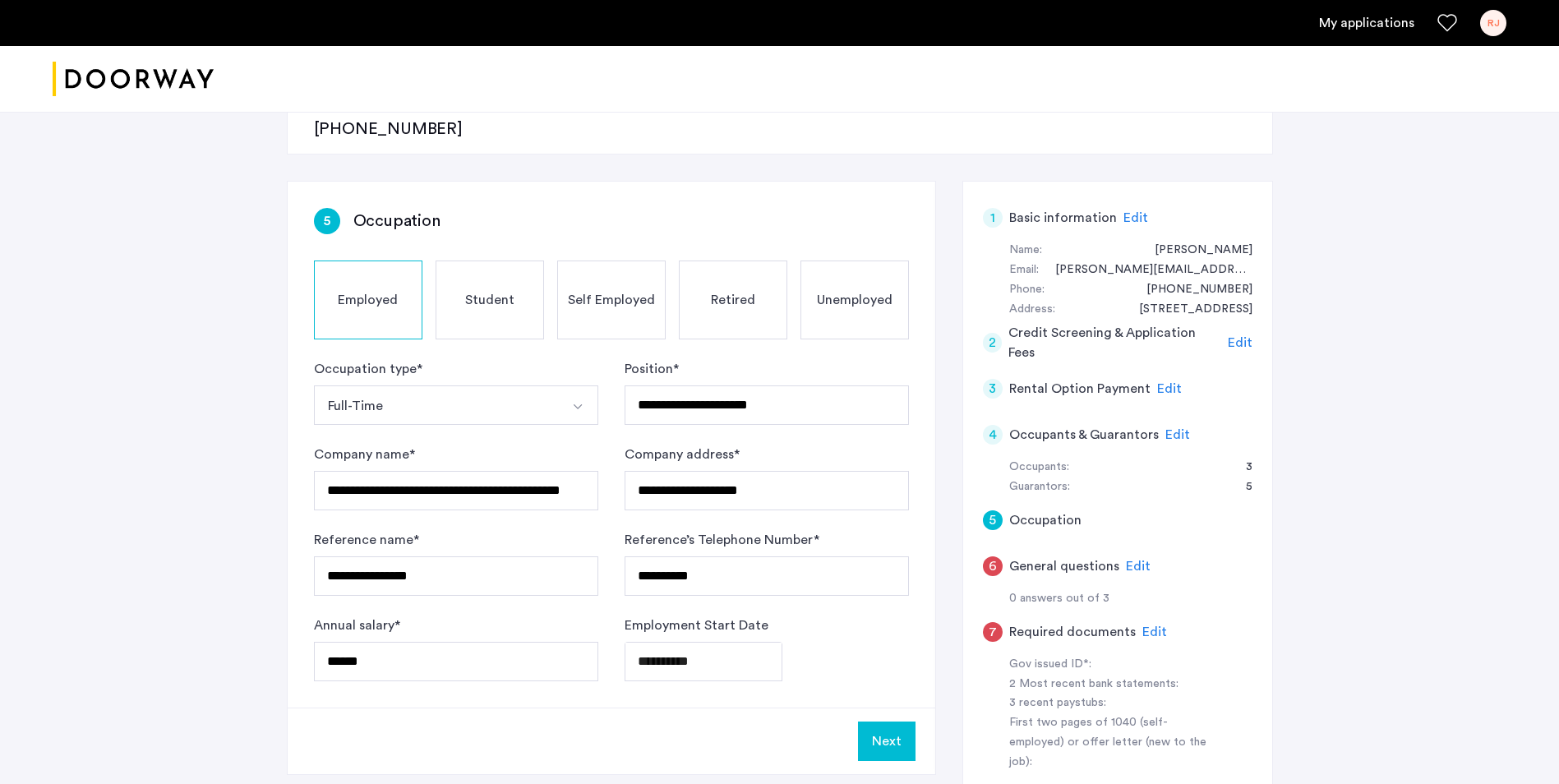
scroll to position [0, 0]
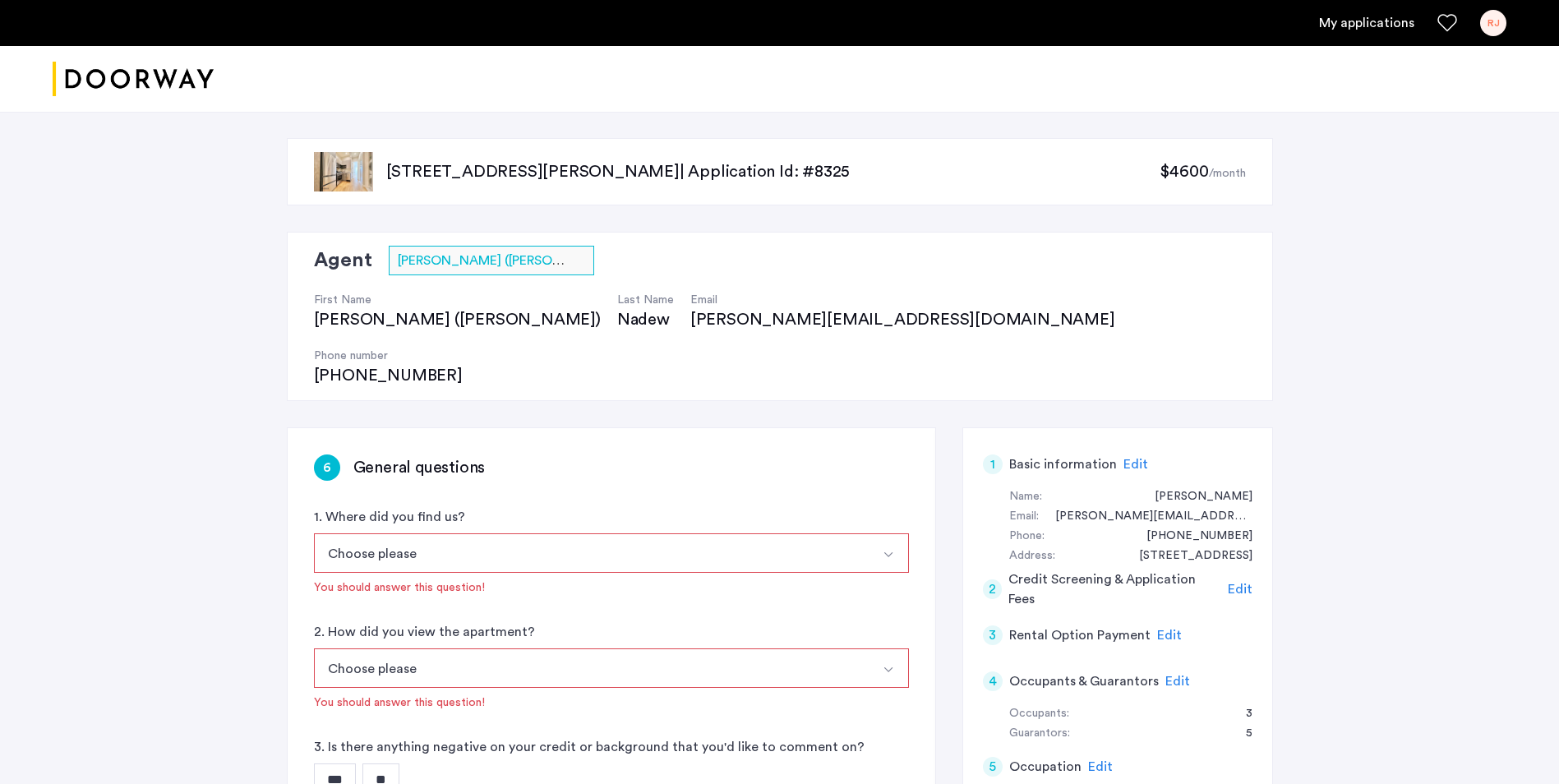
click at [364, 533] on button "Choose please" at bounding box center [592, 552] width 557 height 40
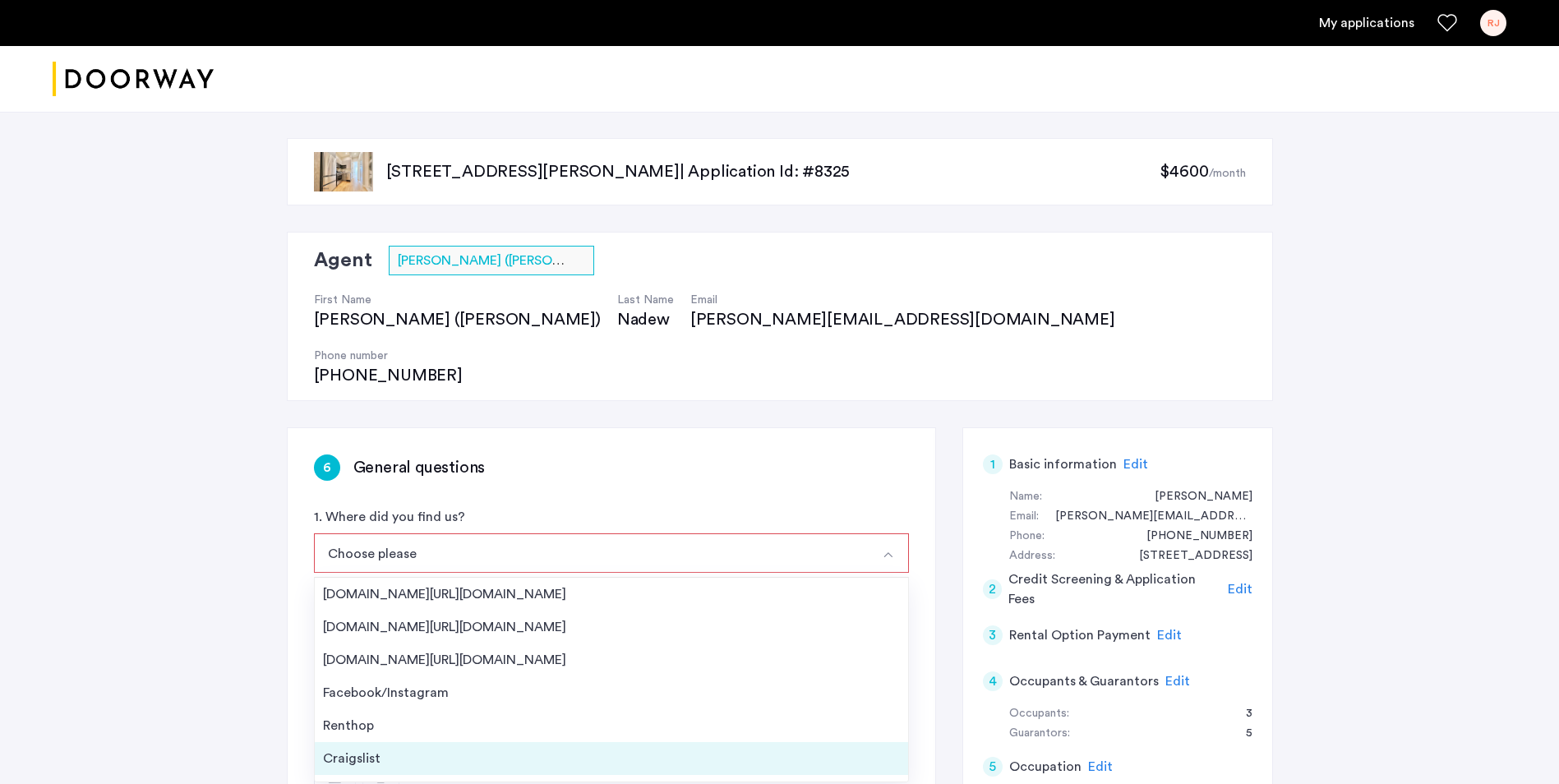
scroll to position [26, 0]
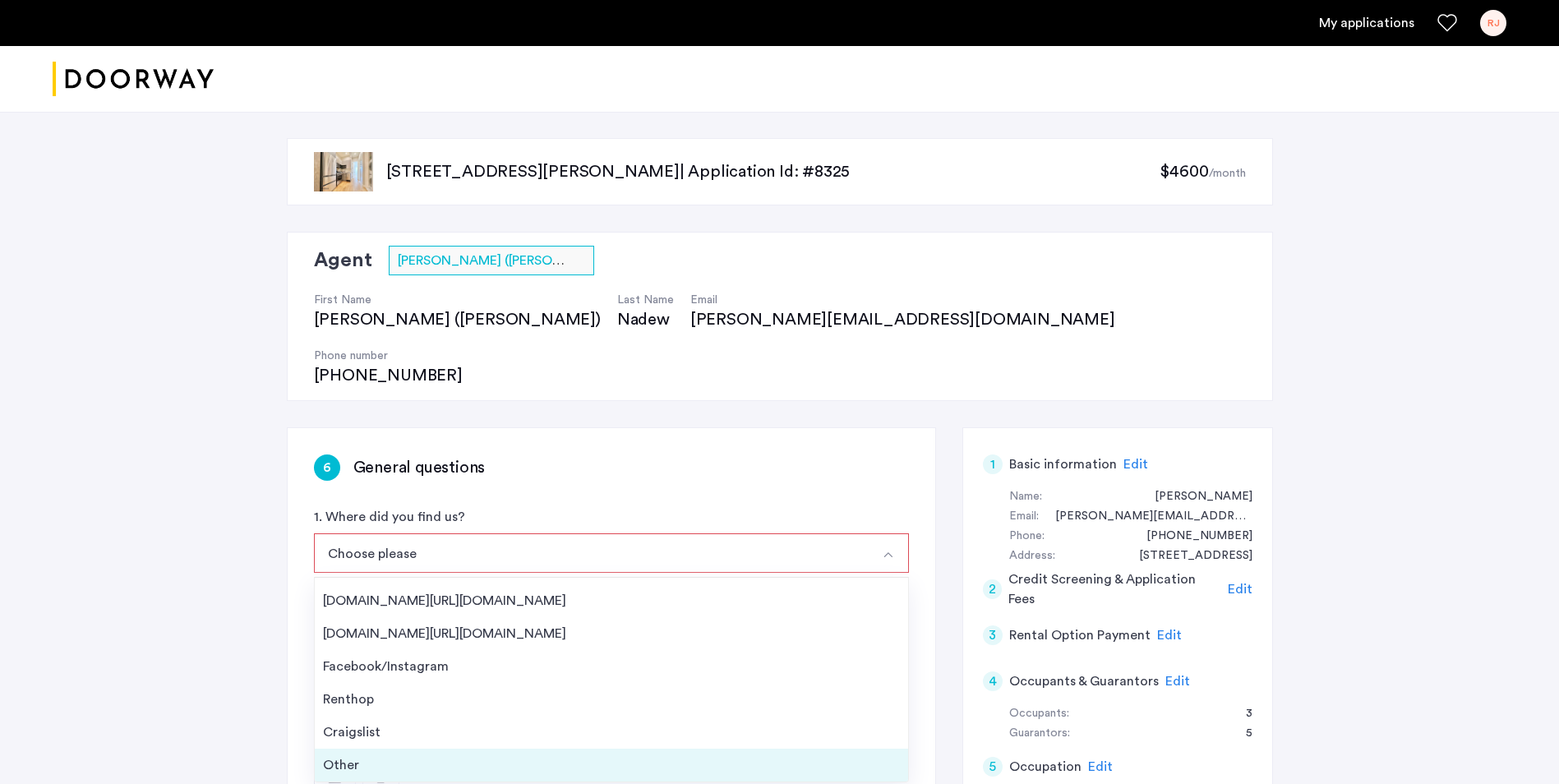
click at [354, 755] on div "Other" at bounding box center [611, 765] width 577 height 19
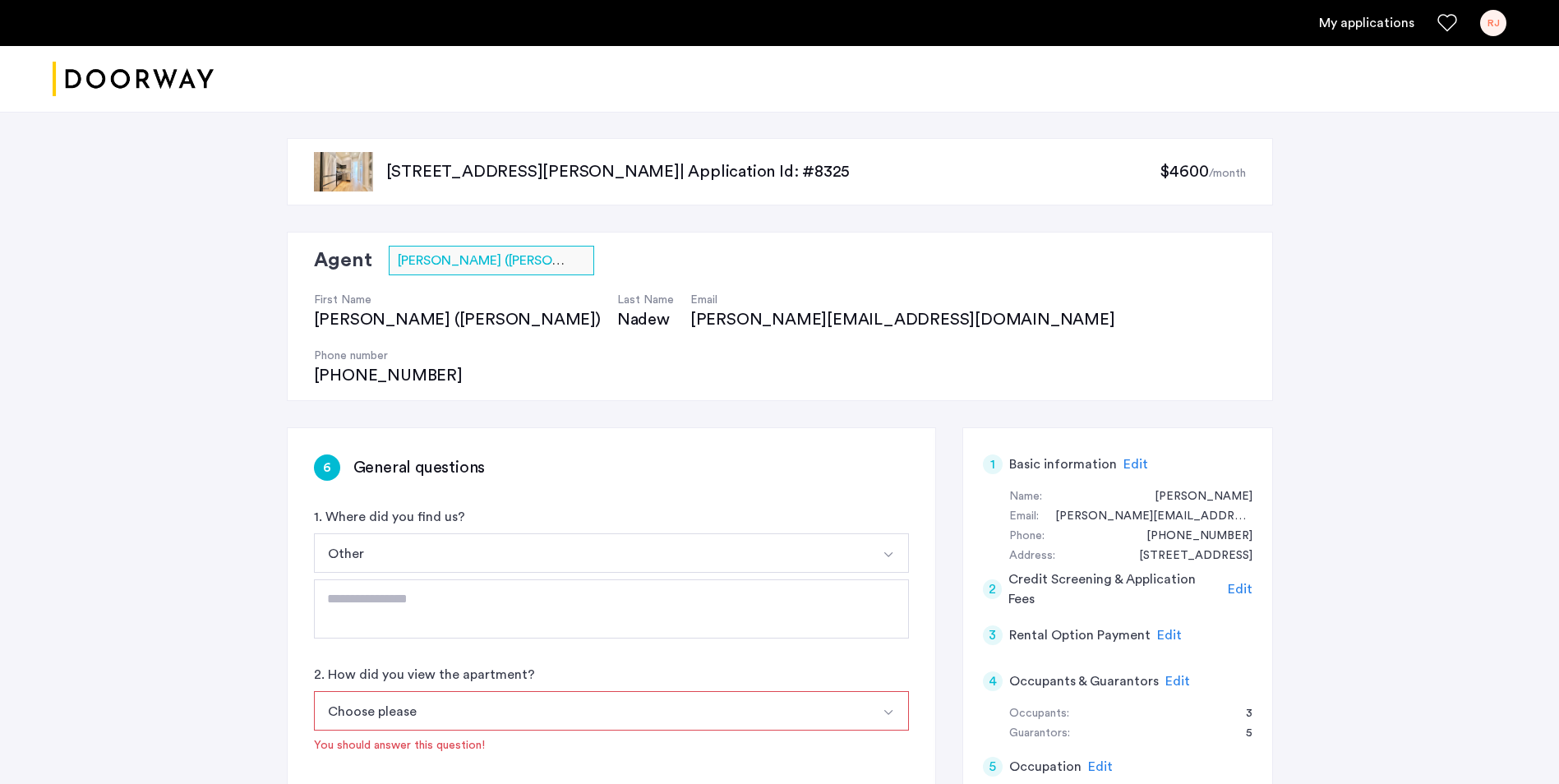
scroll to position [82, 0]
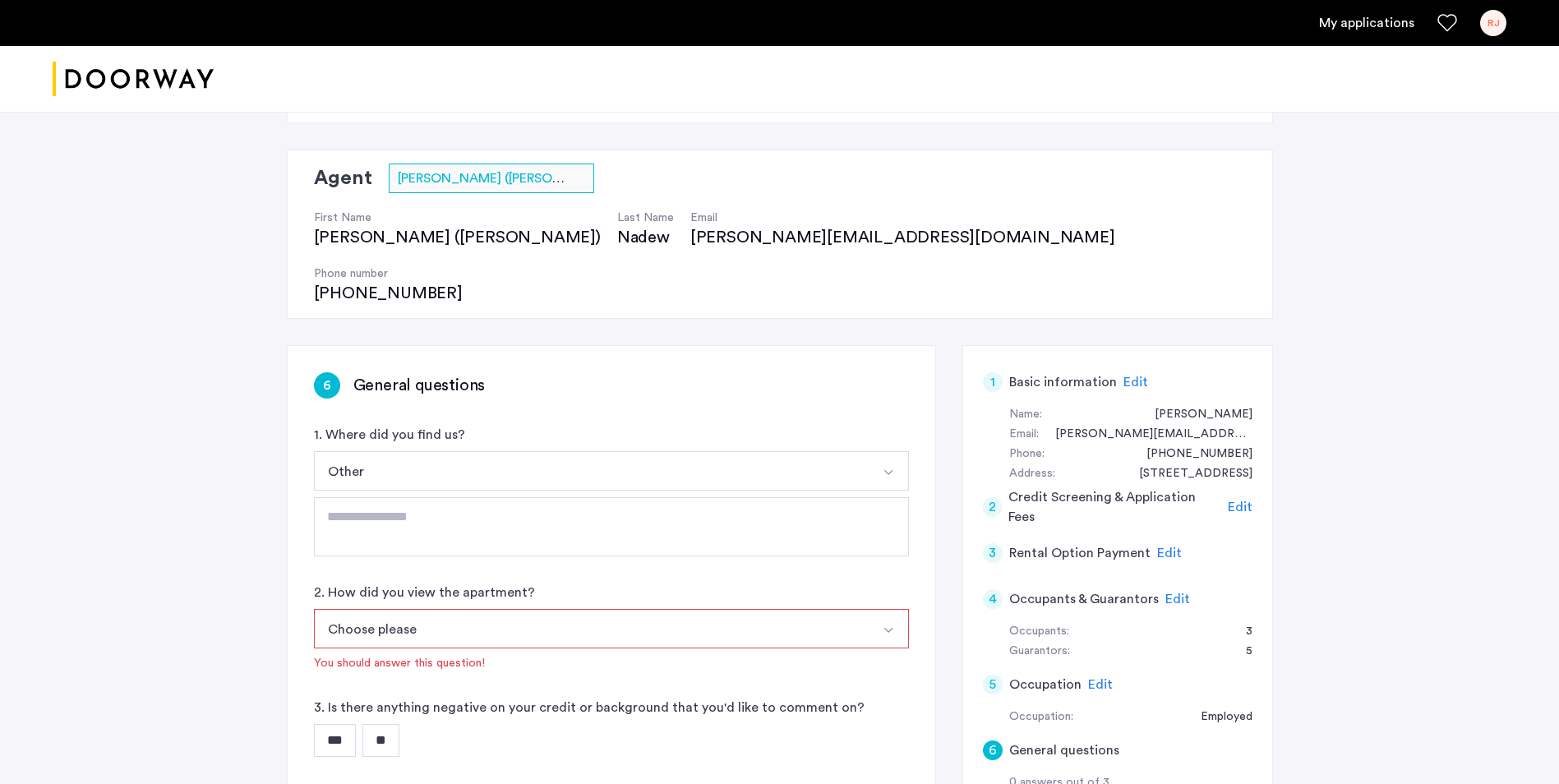
click at [416, 609] on button "Choose please" at bounding box center [592, 628] width 557 height 40
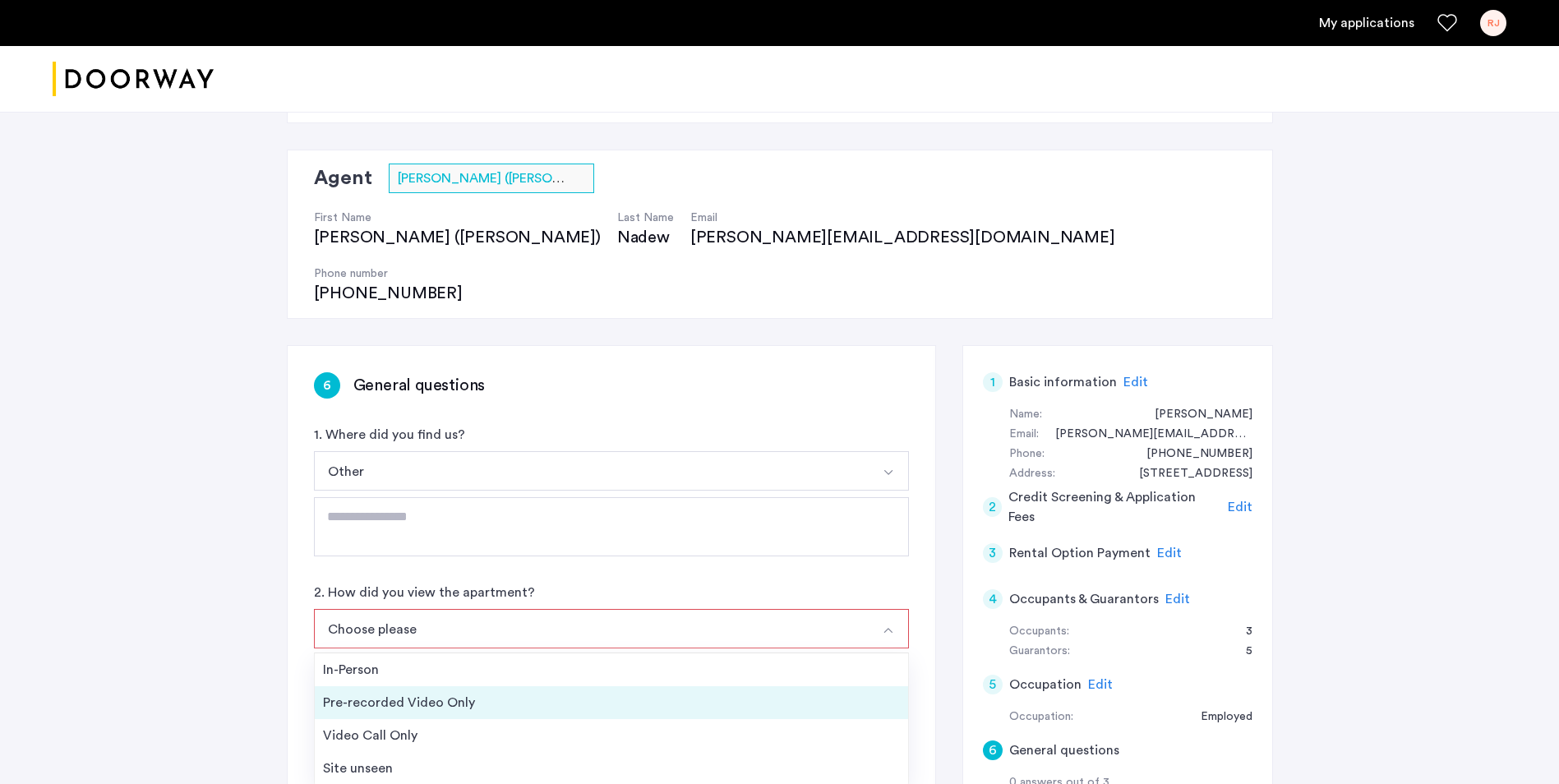
scroll to position [165, 0]
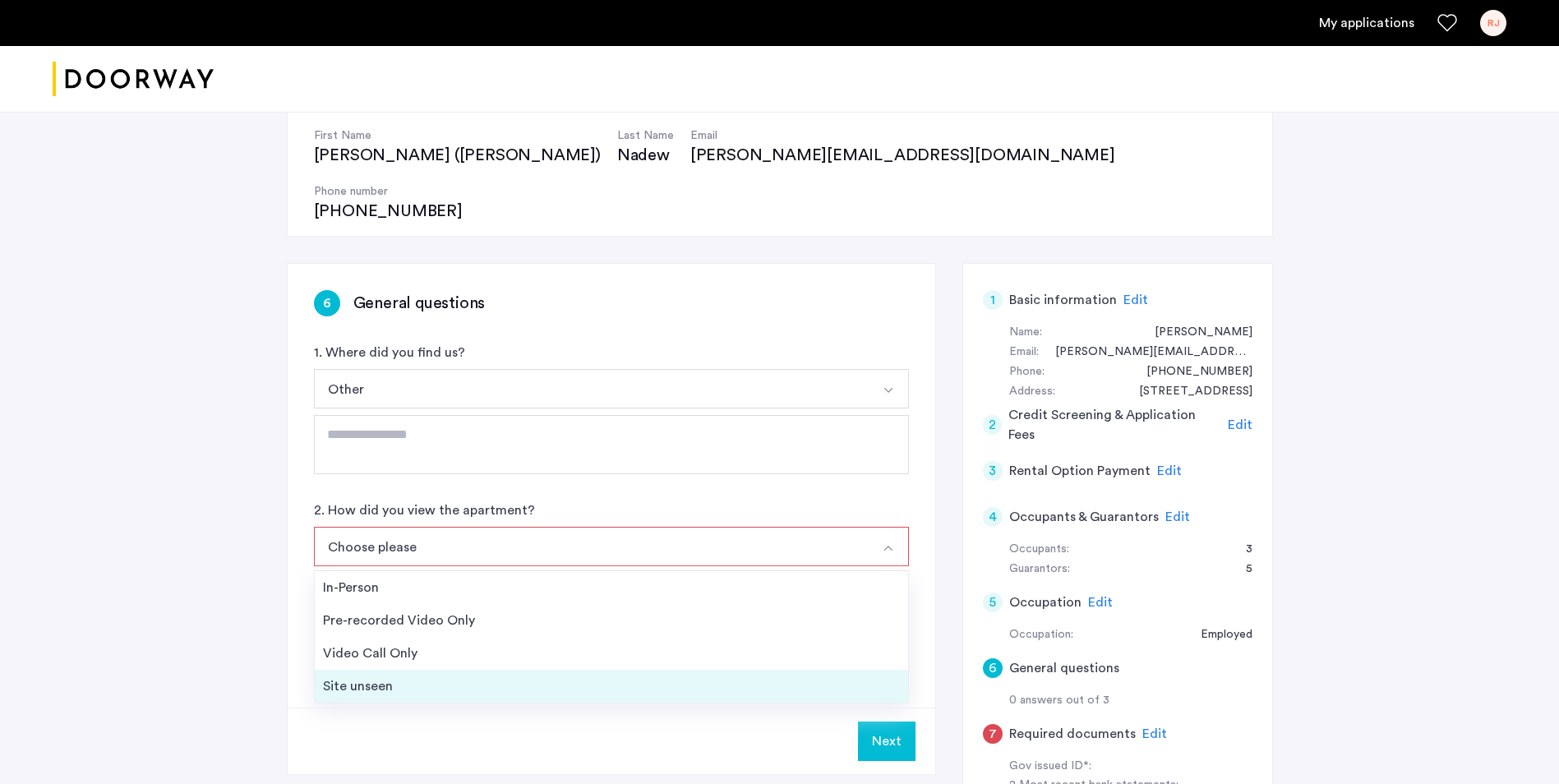
click at [377, 676] on div "Site unseen" at bounding box center [611, 686] width 577 height 19
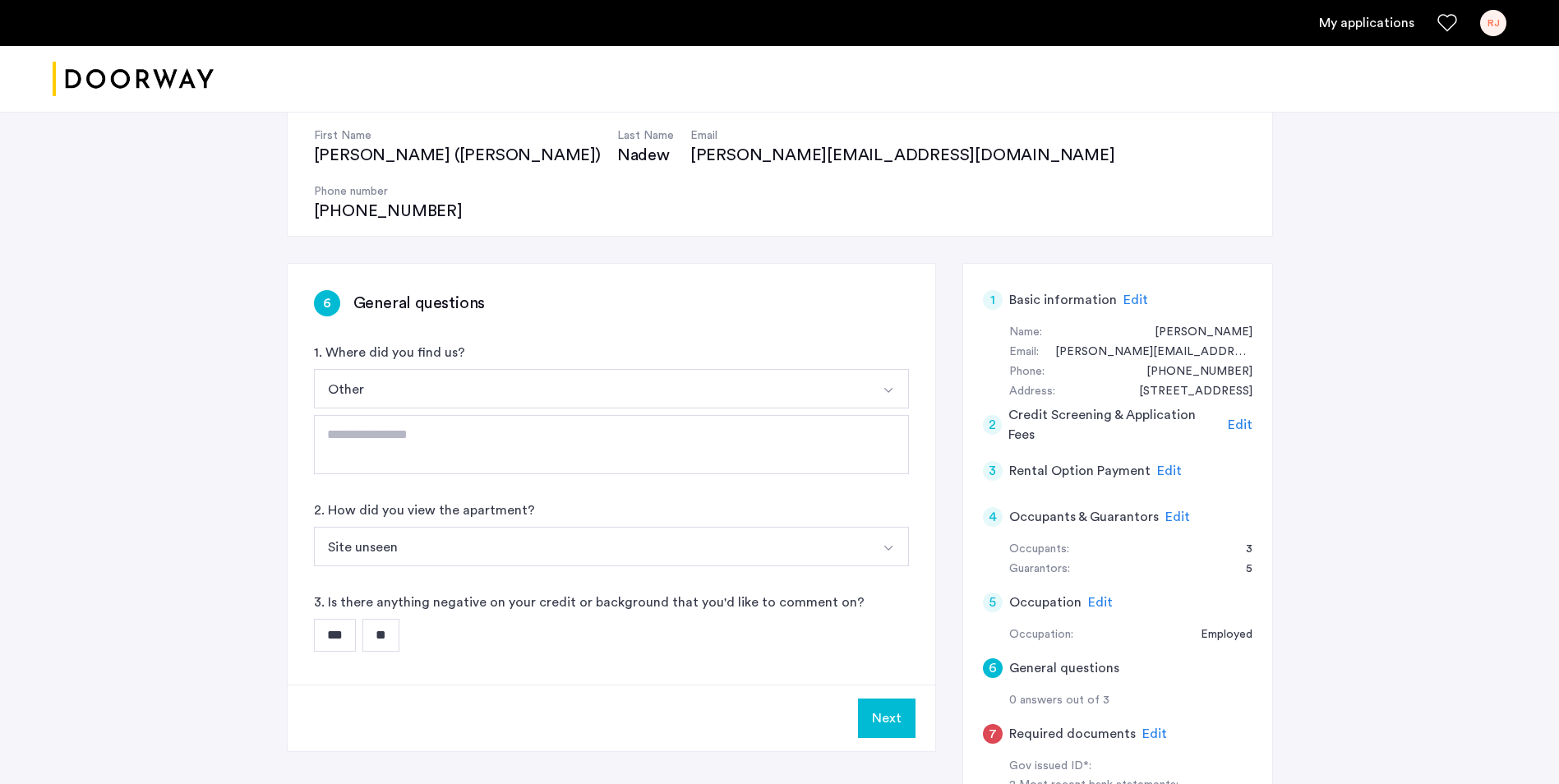
click at [393, 618] on input "**" at bounding box center [381, 635] width 37 height 33
click at [895, 698] on button "Next" at bounding box center [886, 717] width 57 height 40
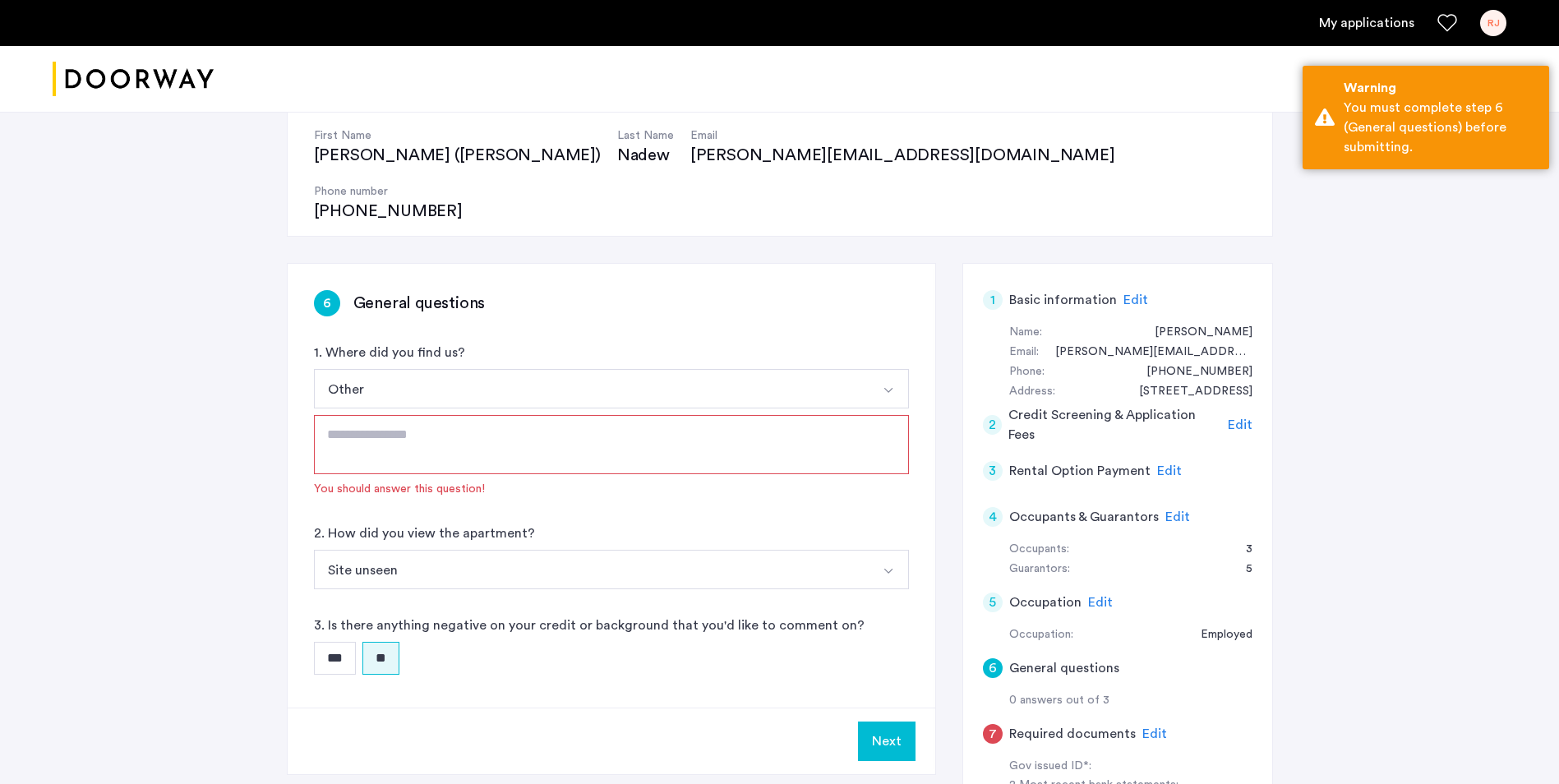
click at [350, 415] on textarea at bounding box center [612, 444] width 595 height 59
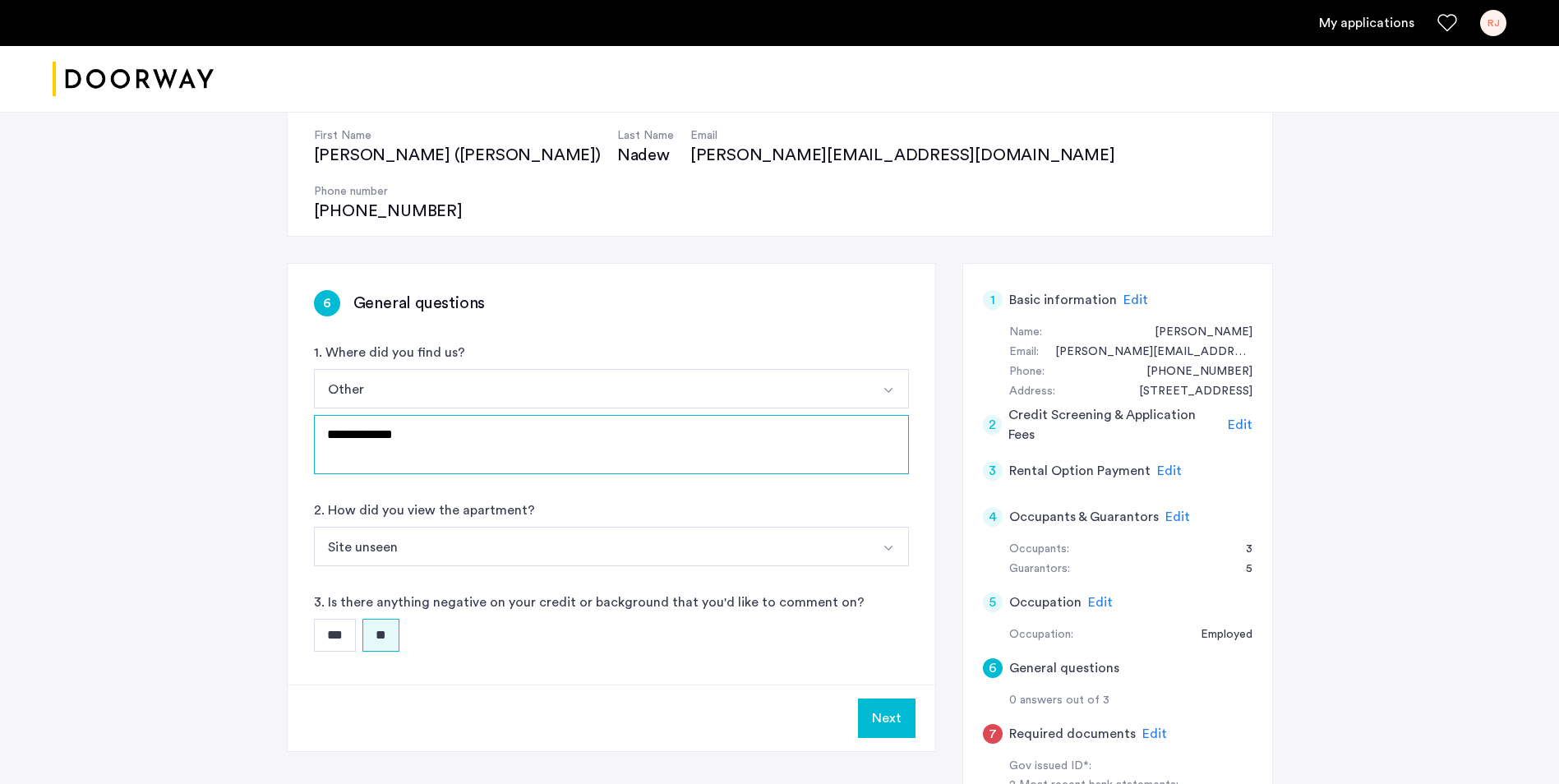
type textarea "**********"
click at [887, 698] on button "Next" at bounding box center [886, 717] width 57 height 40
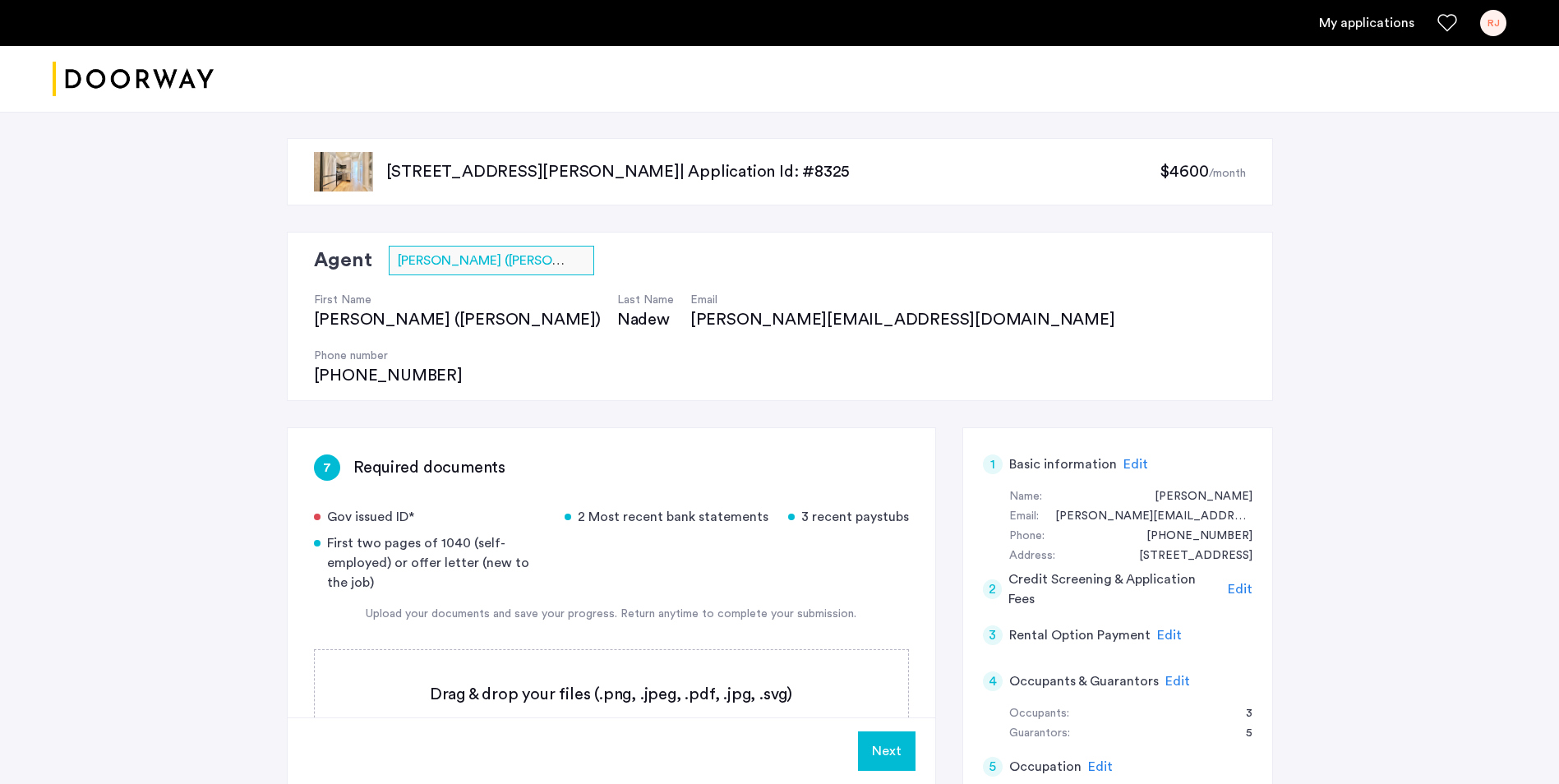
click at [633, 665] on label at bounding box center [612, 707] width 593 height 116
click at [0, 0] on input "file" at bounding box center [0, 0] width 0 height 0
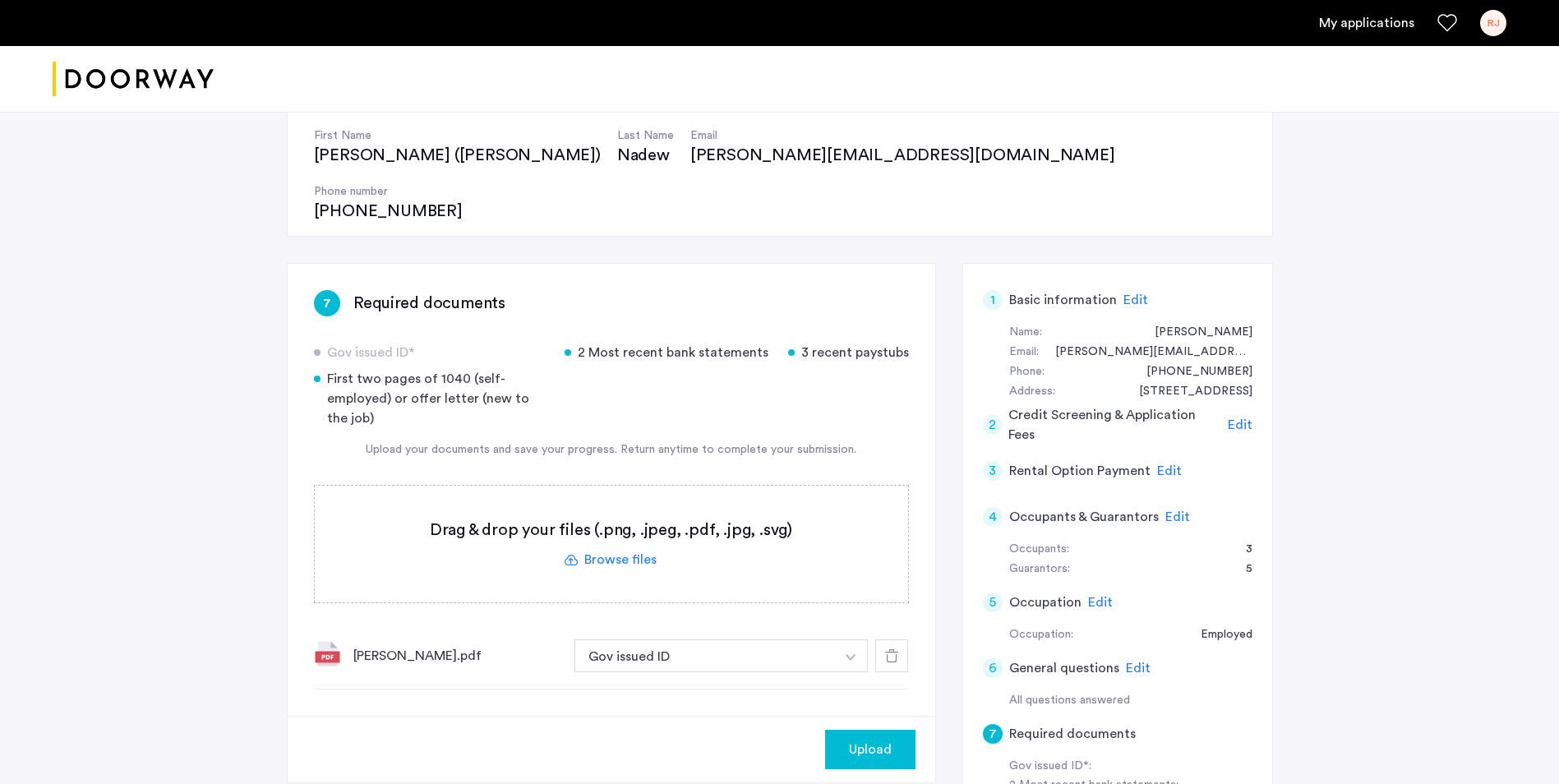
scroll to position [82, 0]
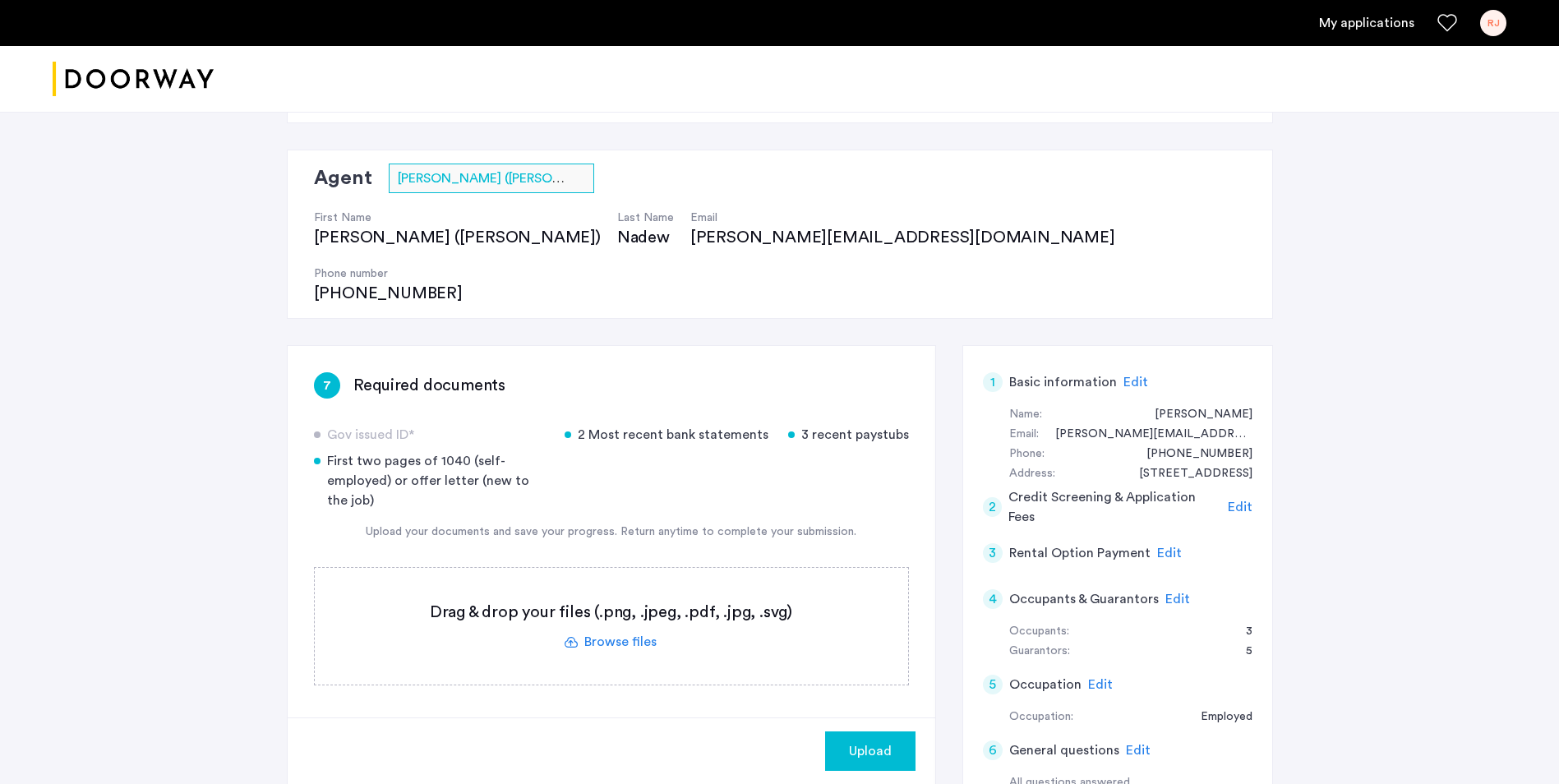
click at [609, 589] on label at bounding box center [612, 626] width 593 height 116
click at [0, 0] on input "file" at bounding box center [0, 0] width 0 height 0
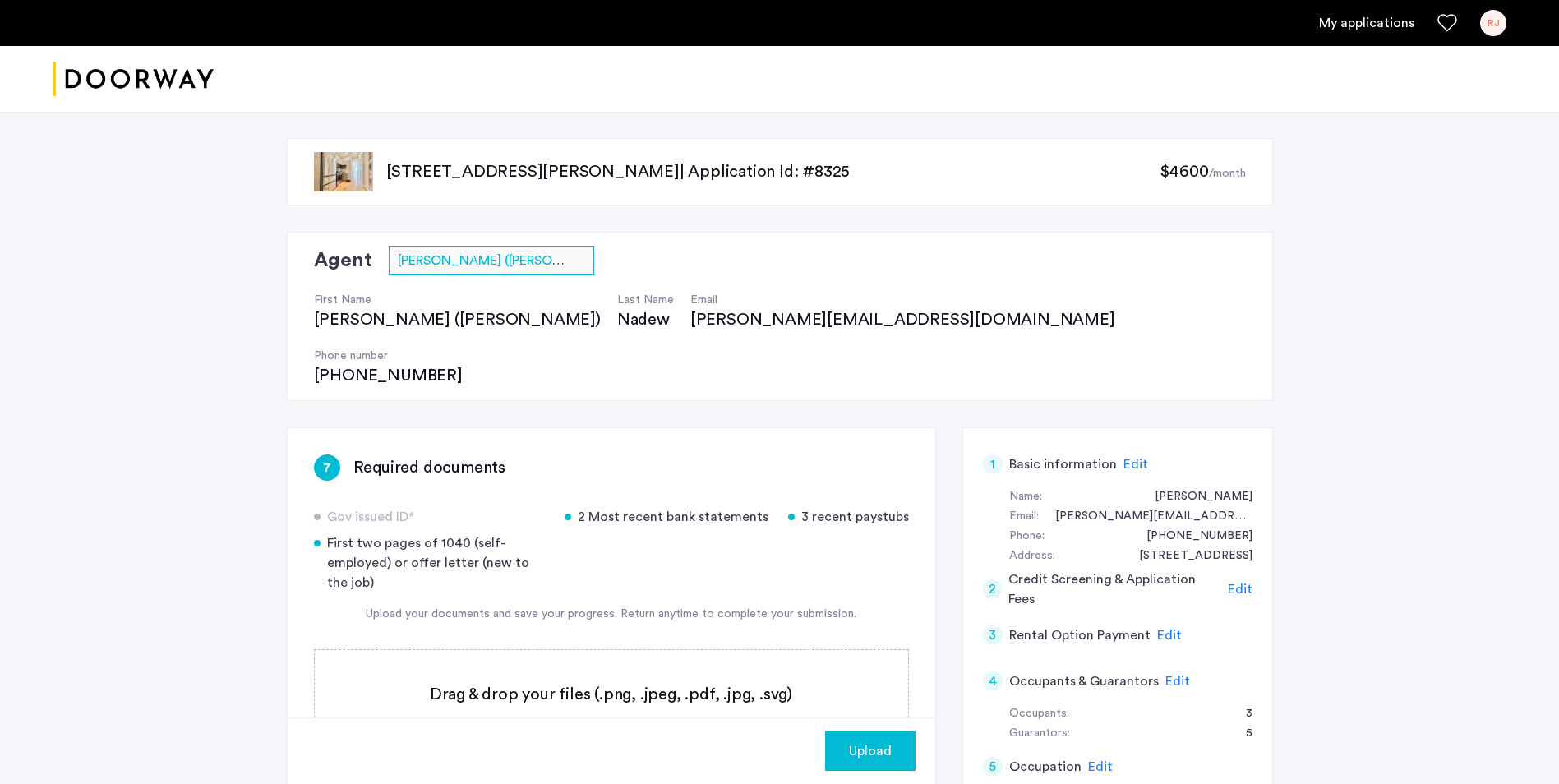
click at [602, 666] on label at bounding box center [612, 707] width 593 height 116
click at [0, 0] on input "file" at bounding box center [0, 0] width 0 height 0
click at [606, 666] on label at bounding box center [612, 707] width 593 height 116
click at [0, 0] on input "file" at bounding box center [0, 0] width 0 height 0
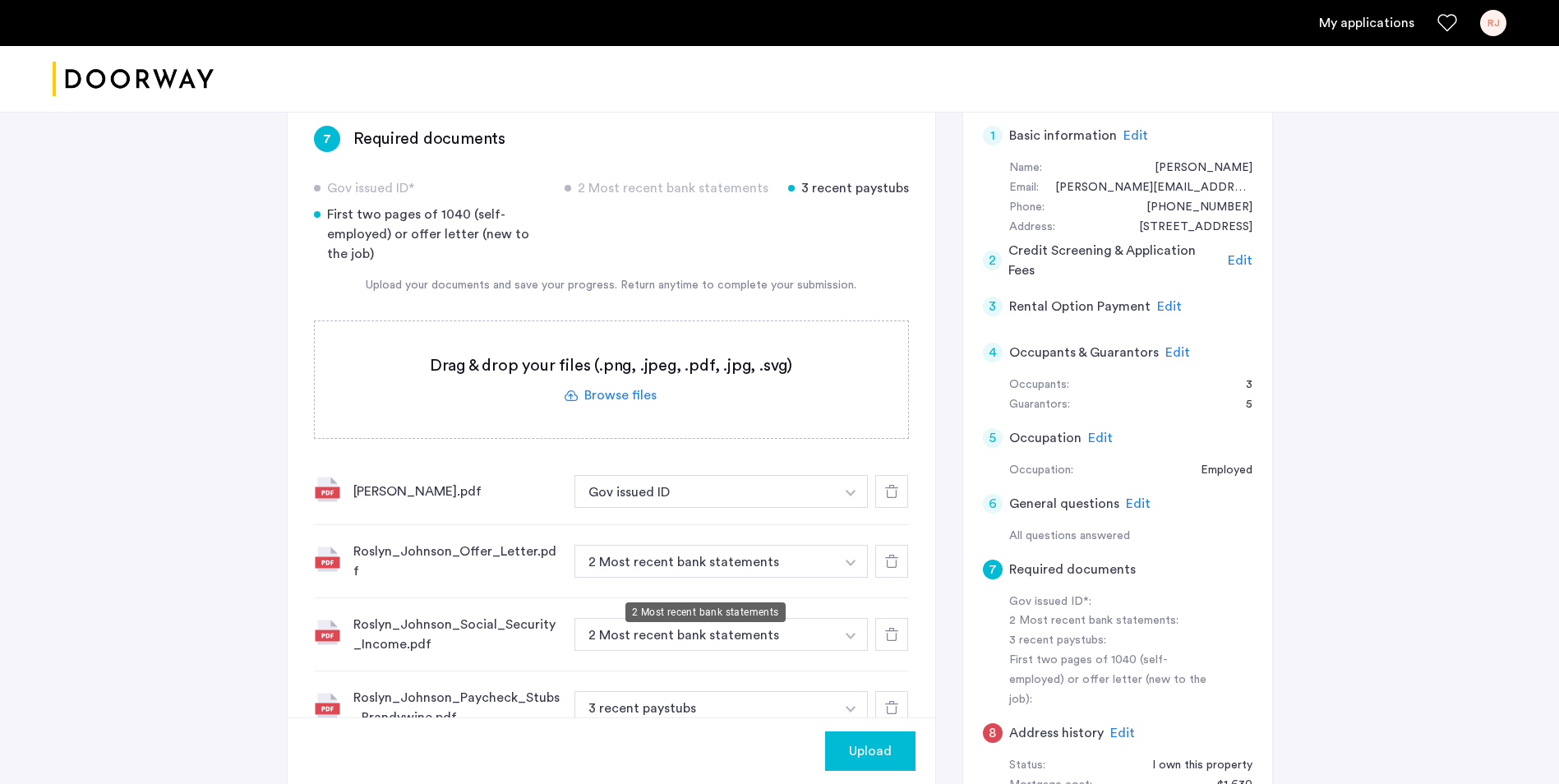
scroll to position [246, 0]
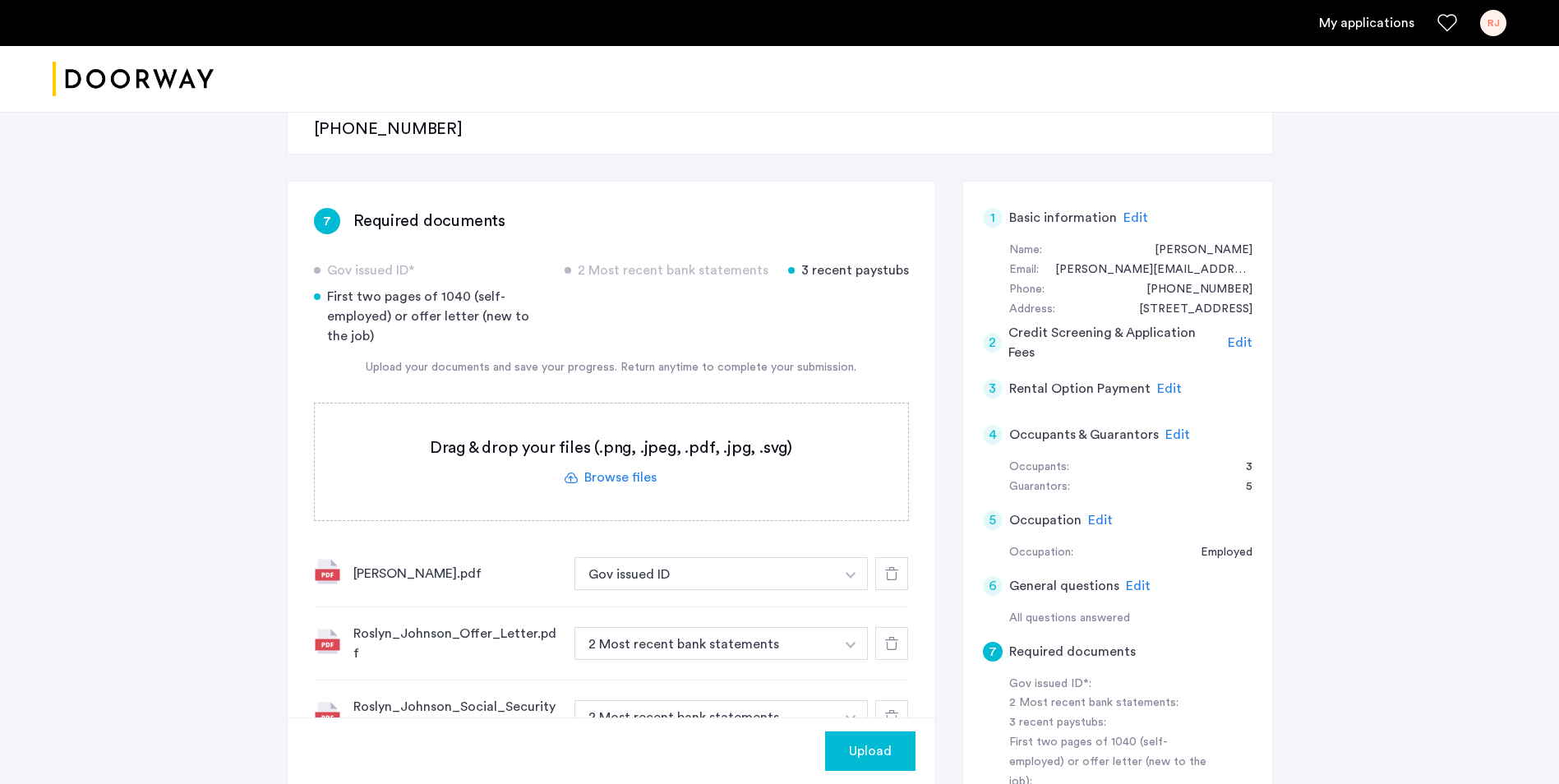
click at [852, 579] on img "button" at bounding box center [850, 575] width 10 height 7
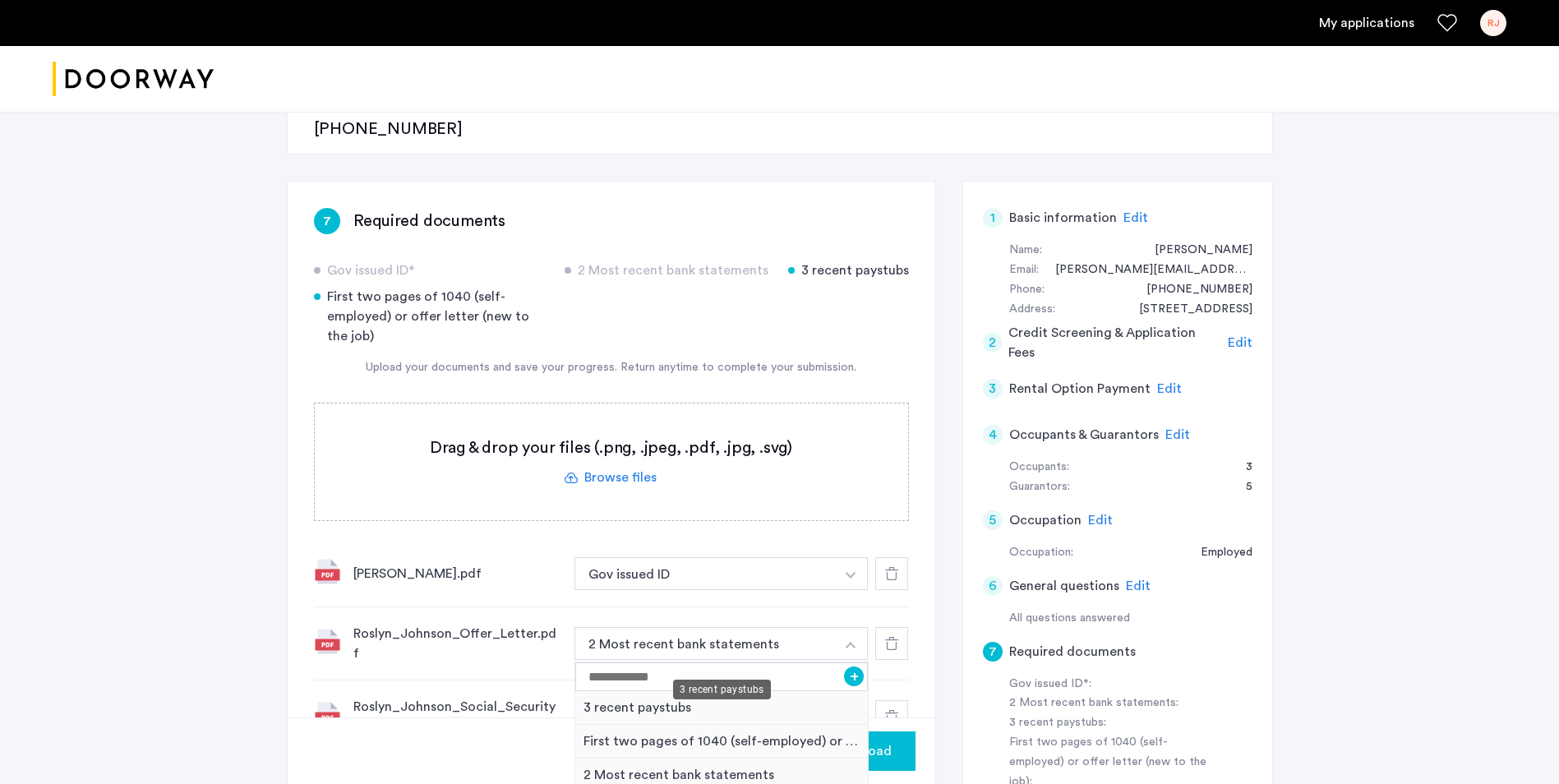
click at [655, 691] on div "3 recent paystubs" at bounding box center [721, 707] width 294 height 34
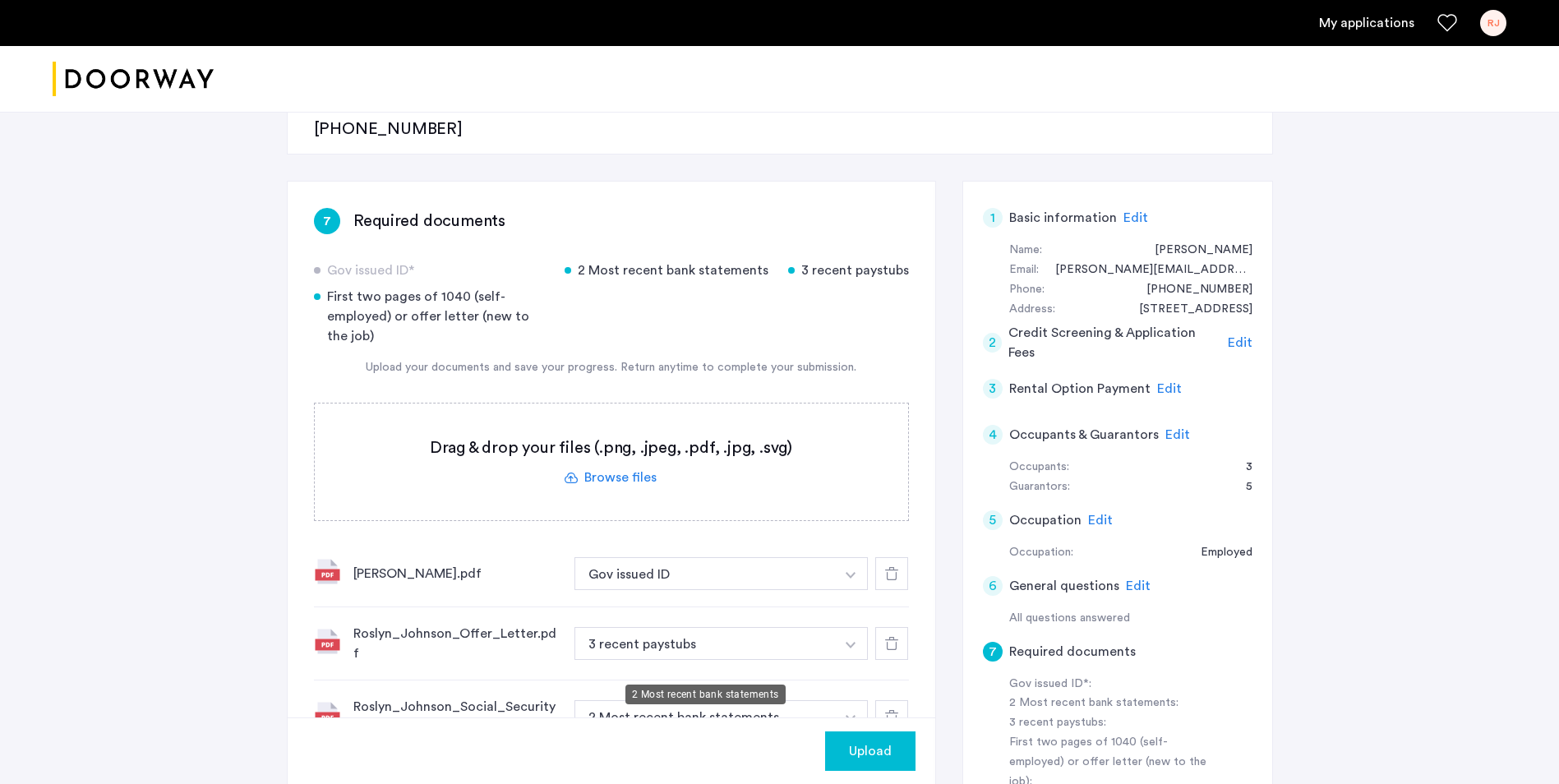
click at [681, 700] on button "2 Most recent bank statements" at bounding box center [705, 716] width 262 height 33
click at [846, 579] on img "button" at bounding box center [850, 575] width 10 height 7
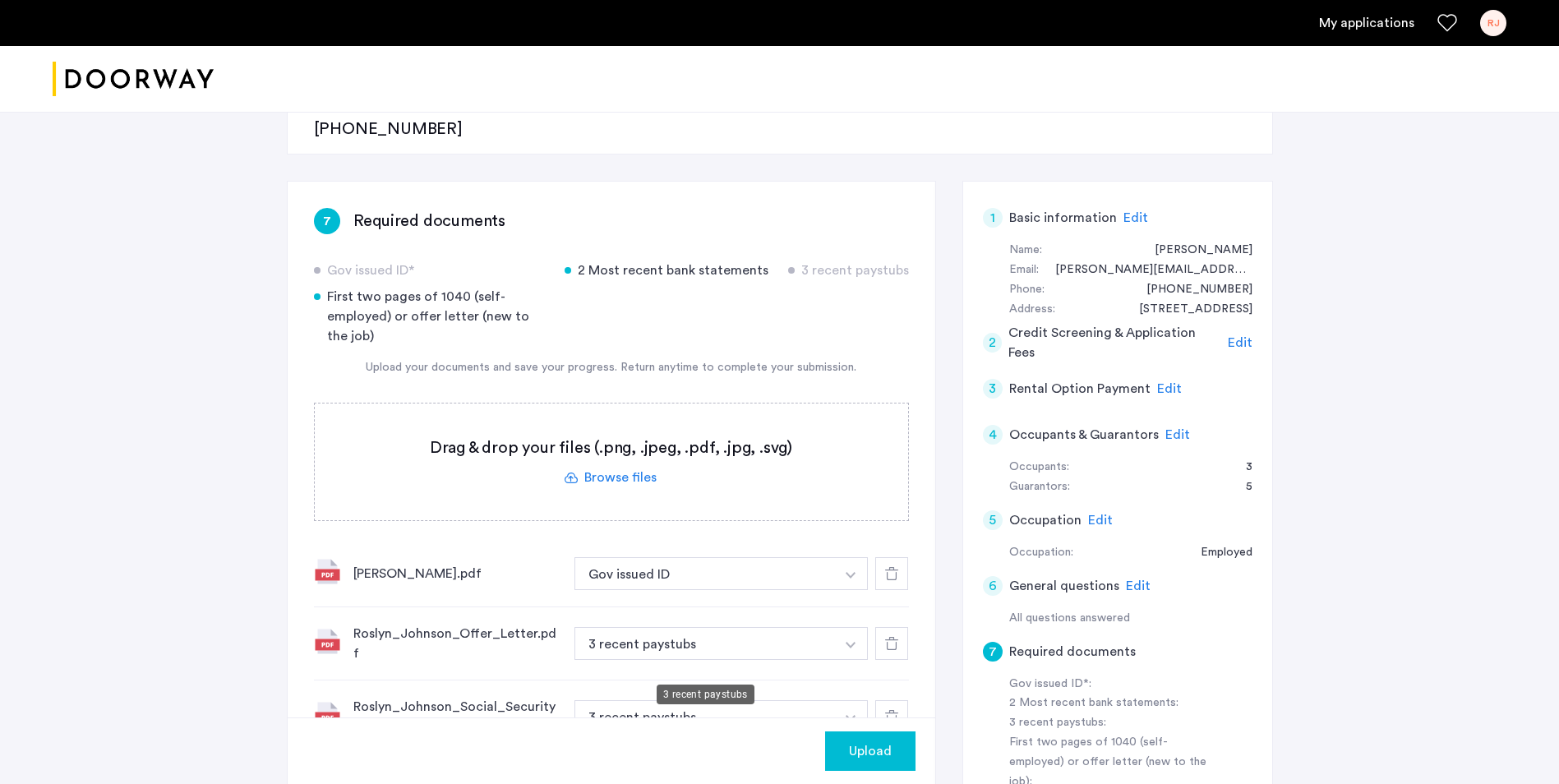
scroll to position [411, 0]
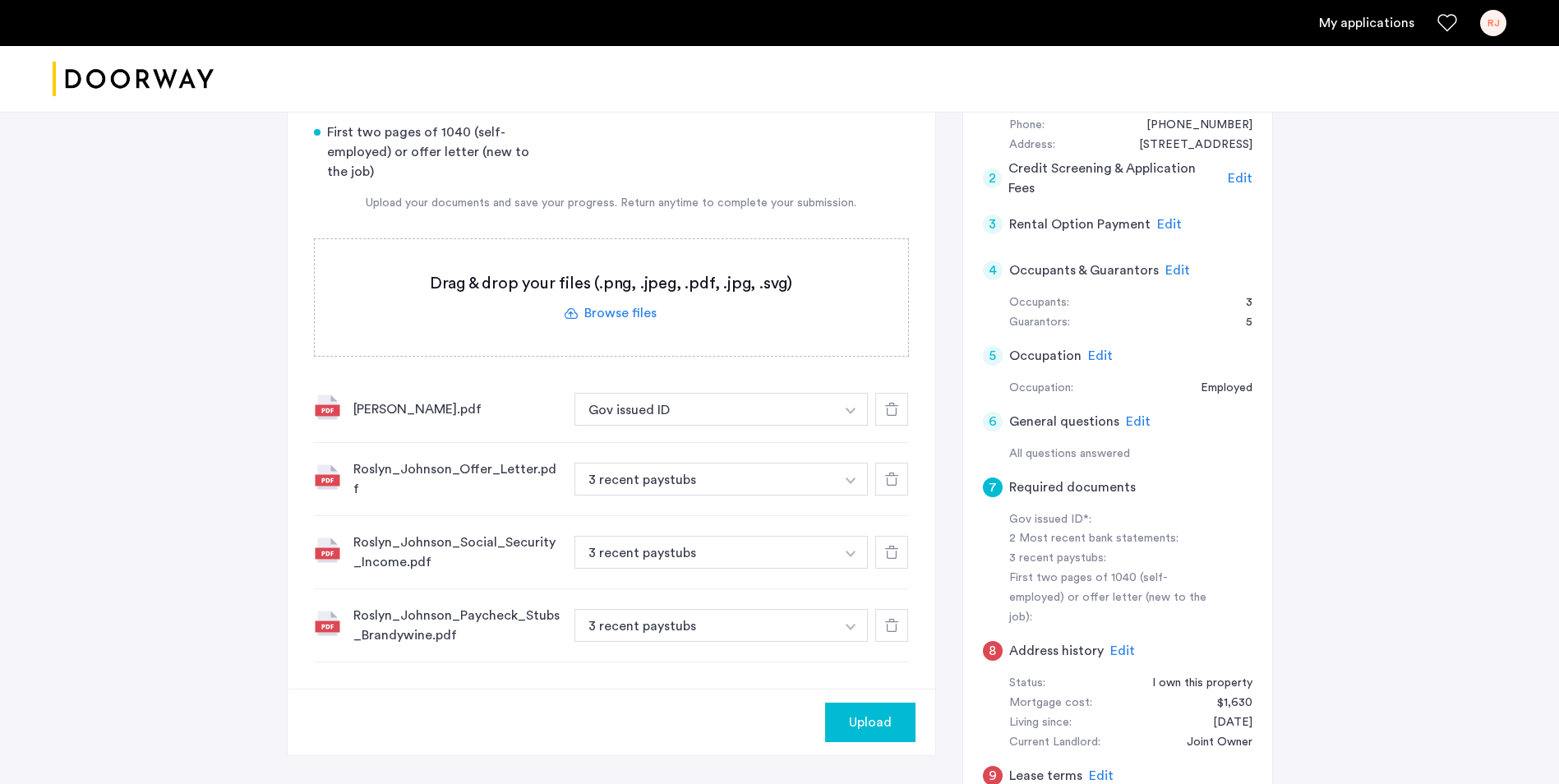
click at [853, 414] on img "button" at bounding box center [850, 410] width 10 height 7
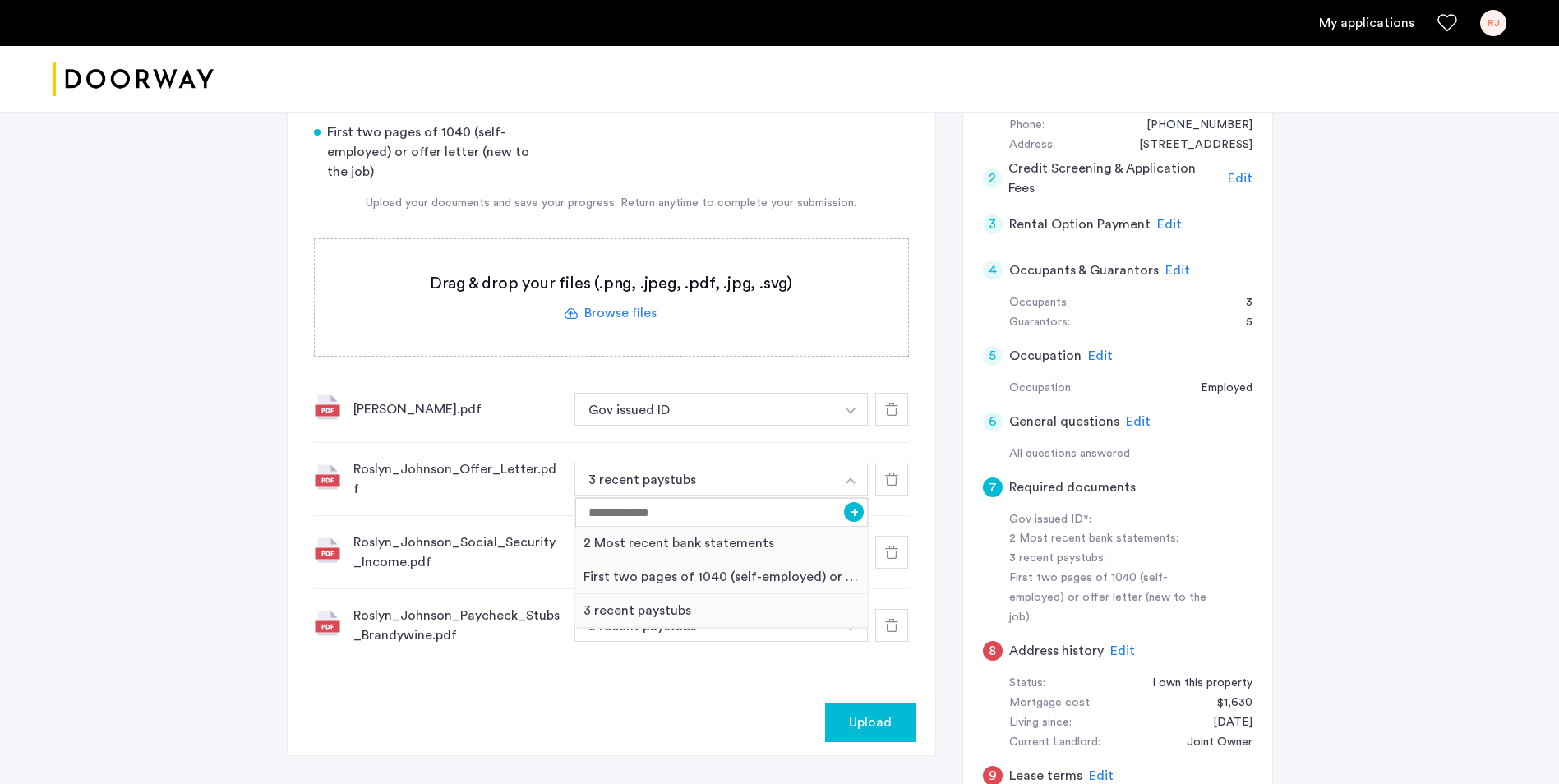
click at [853, 477] on img "button" at bounding box center [850, 480] width 10 height 7
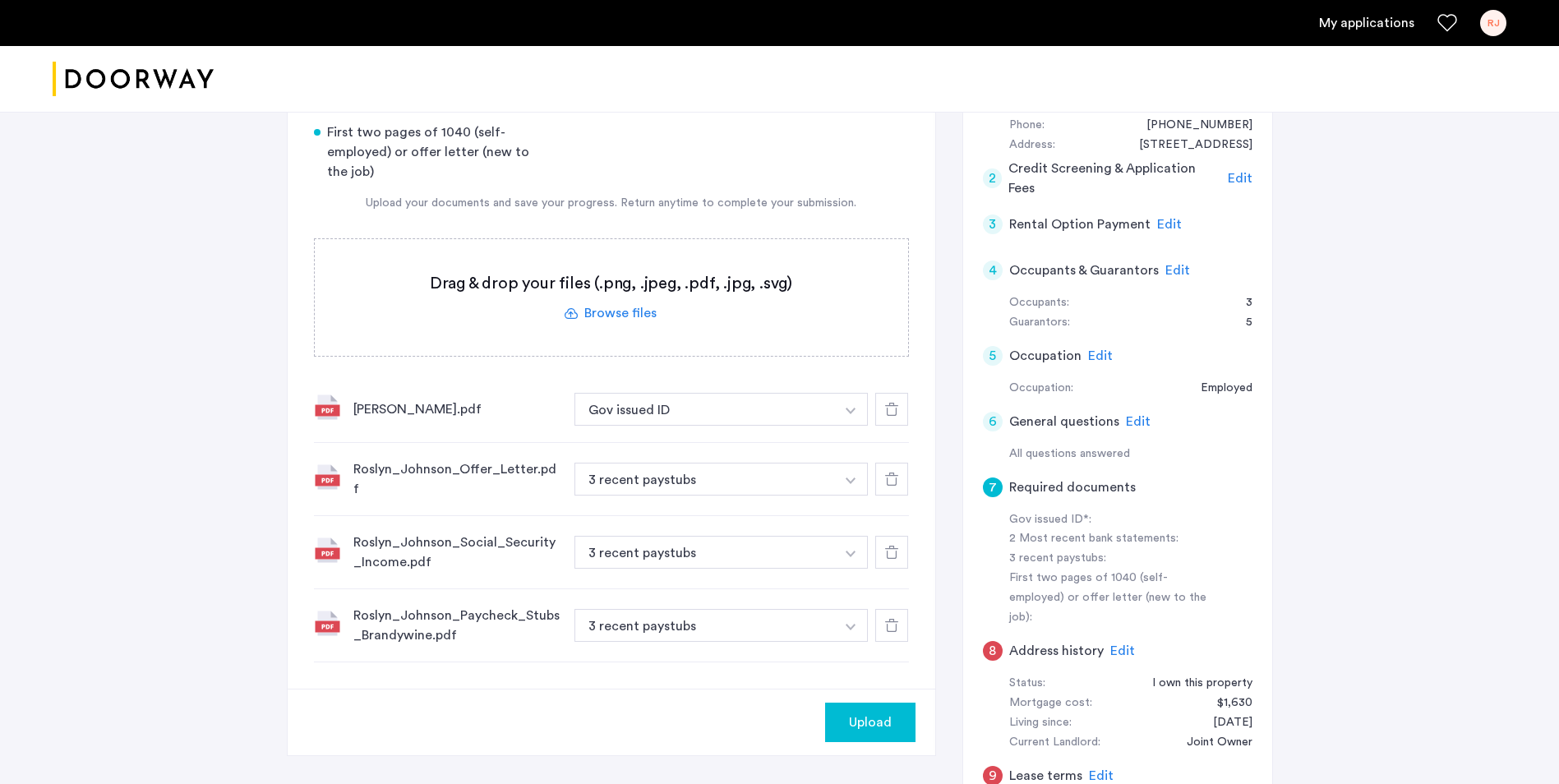
click at [865, 712] on span "Upload" at bounding box center [871, 722] width 43 height 19
click at [894, 703] on button "Next" at bounding box center [886, 722] width 57 height 40
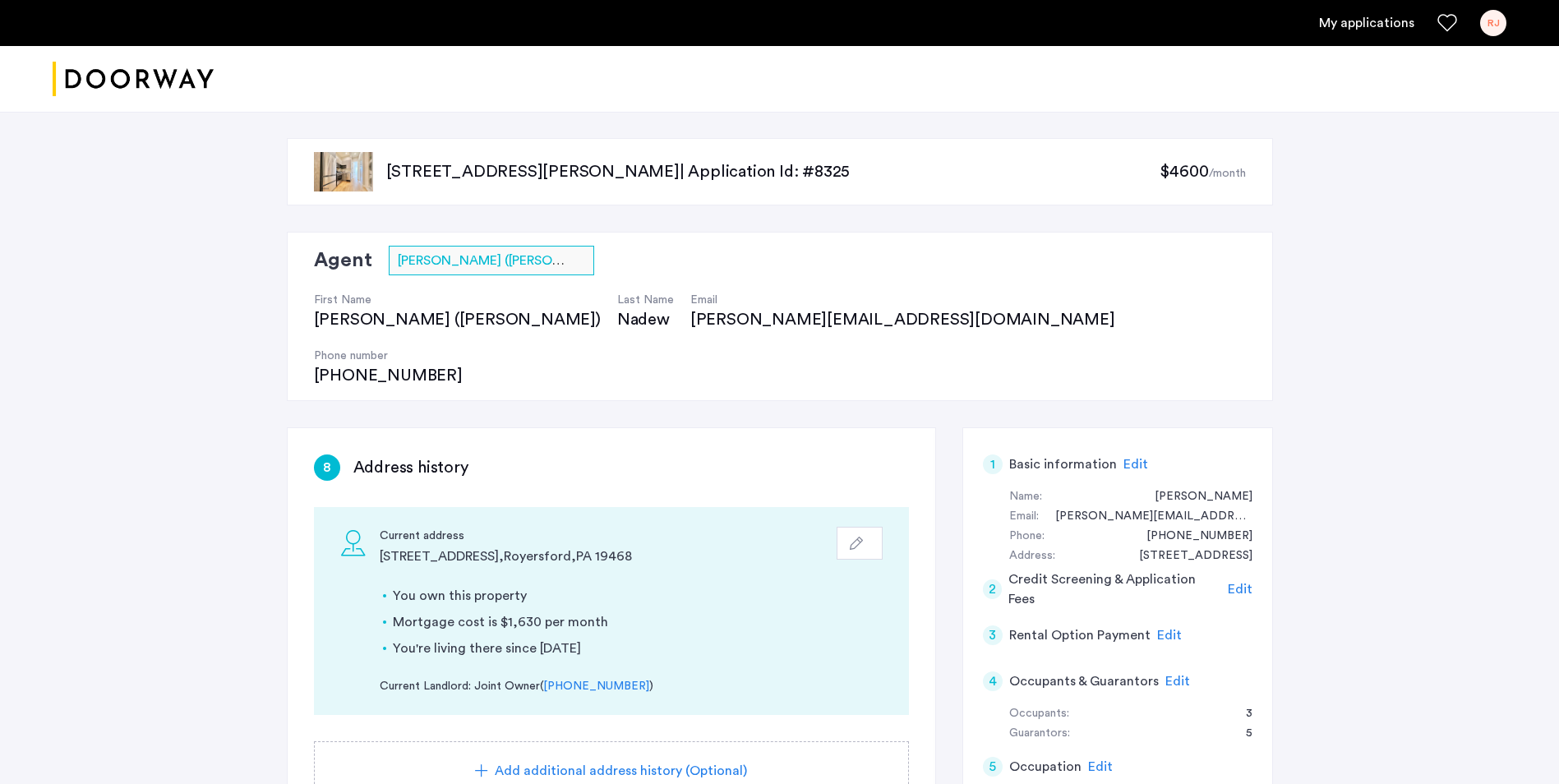
click at [864, 536] on div "button" at bounding box center [859, 543] width 19 height 14
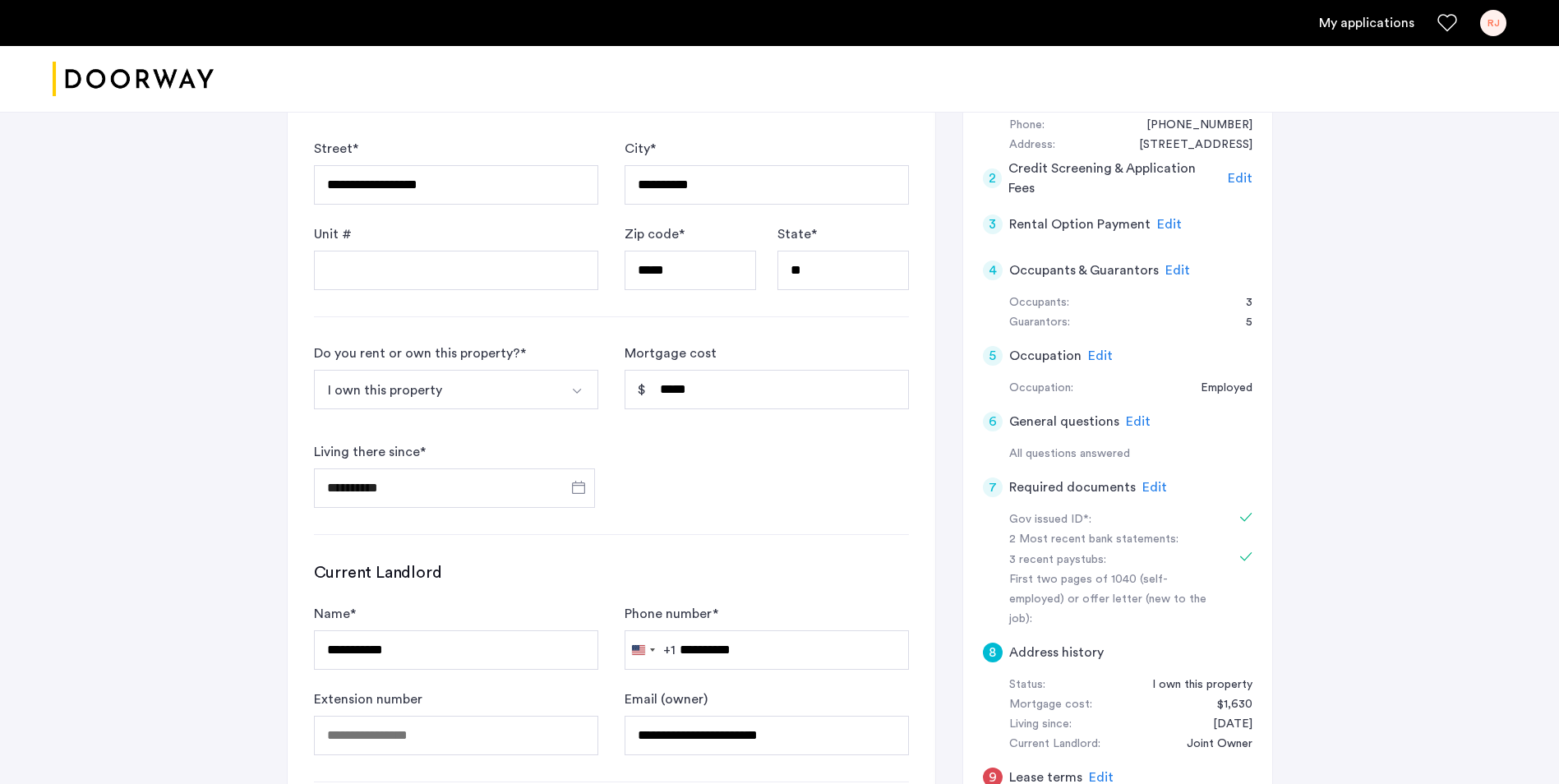
scroll to position [493, 0]
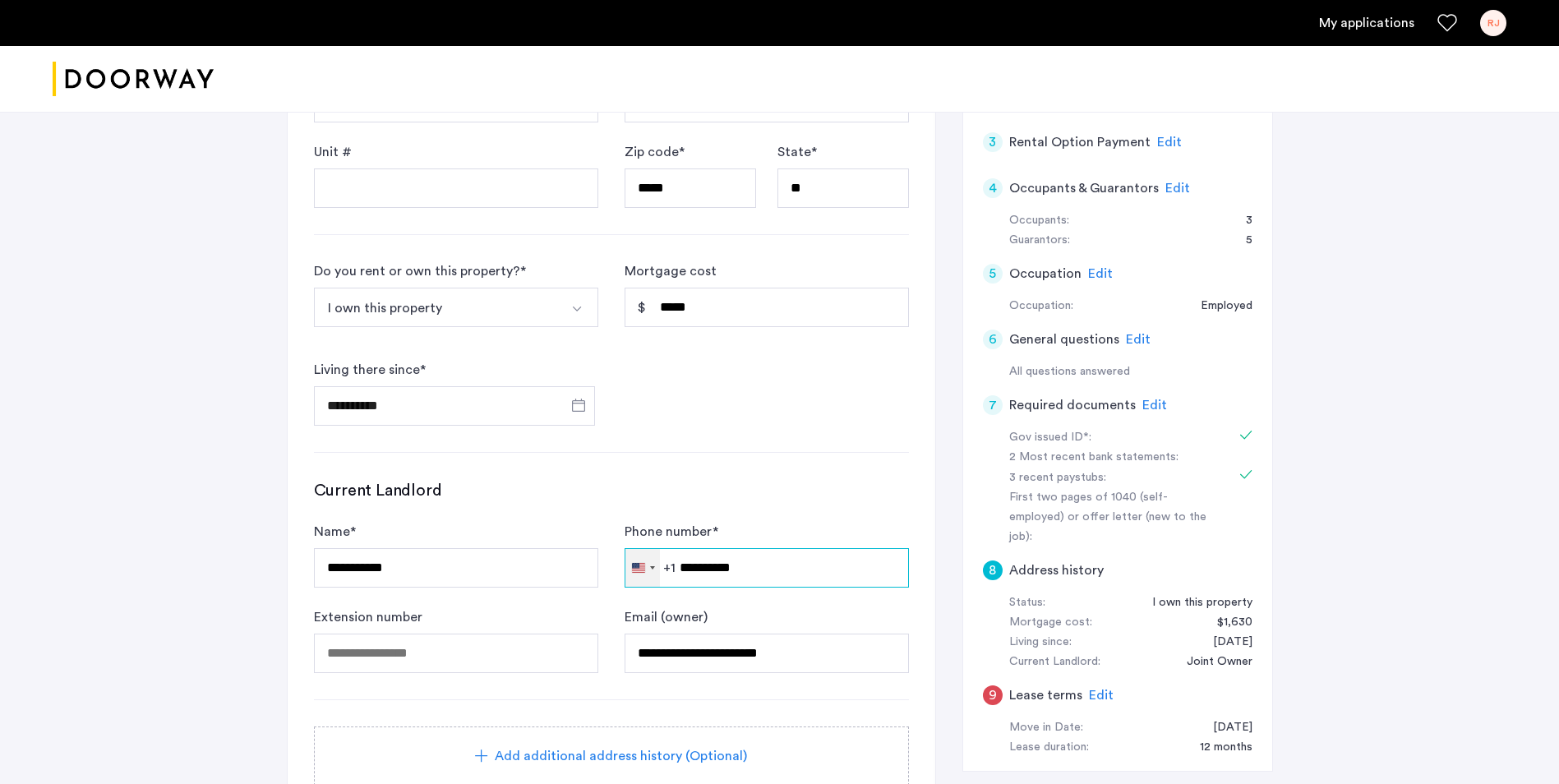
drag, startPoint x: 771, startPoint y: 512, endPoint x: 631, endPoint y: 509, distance: 140.0
click at [631, 548] on div "[GEOGRAPHIC_DATA] +1 +1 244 results found [GEOGRAPHIC_DATA] +93 [GEOGRAPHIC_DAT…" at bounding box center [766, 567] width 284 height 40
type input "**********"
drag, startPoint x: 760, startPoint y: 512, endPoint x: 677, endPoint y: 520, distance: 83.4
click at [677, 548] on input "**********" at bounding box center [766, 567] width 284 height 40
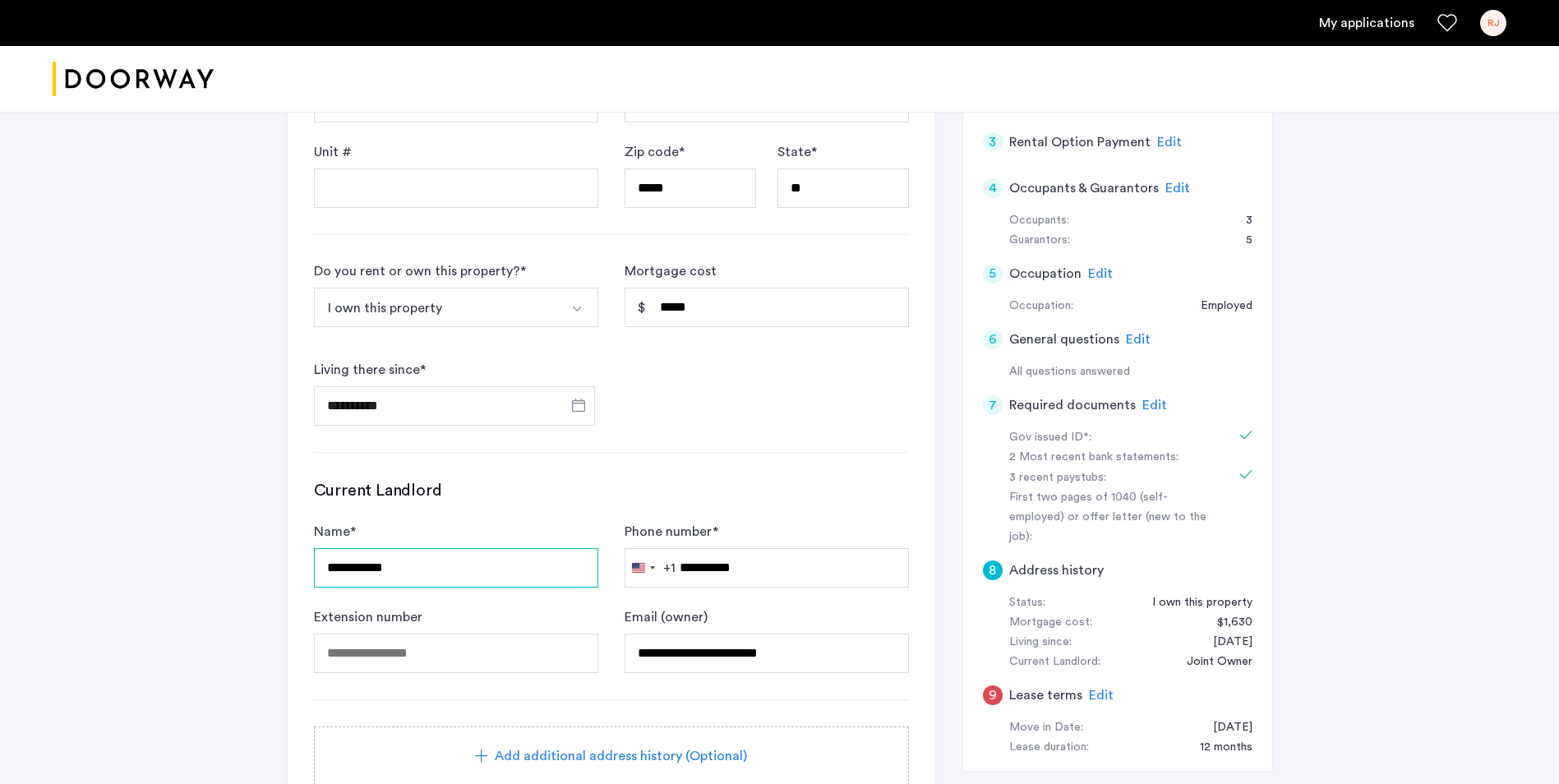
click at [364, 548] on input "**********" at bounding box center [456, 567] width 284 height 40
type input "*****"
click at [808, 607] on div "**********" at bounding box center [766, 640] width 284 height 66
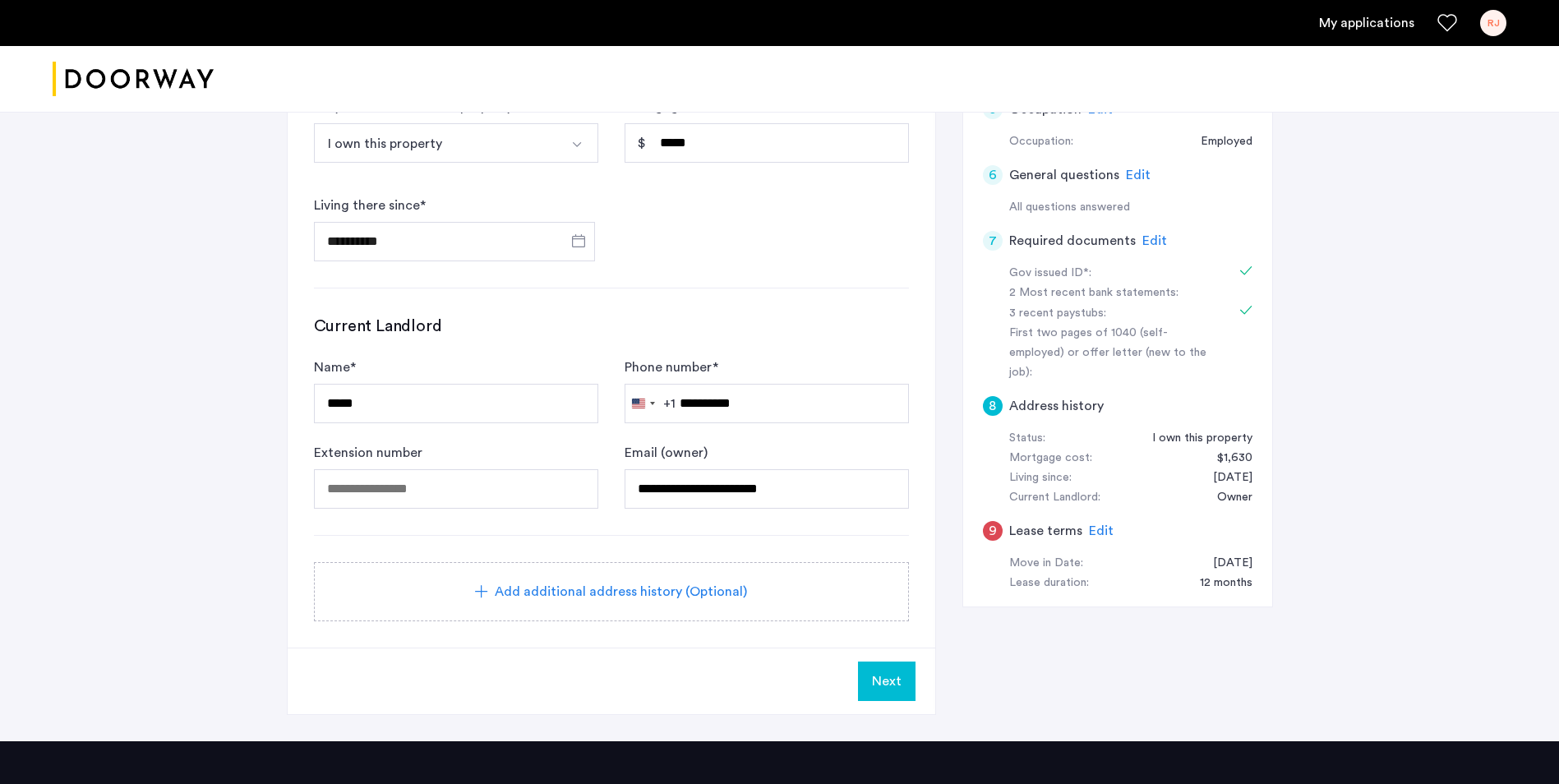
click at [884, 671] on span "Next" at bounding box center [886, 680] width 30 height 19
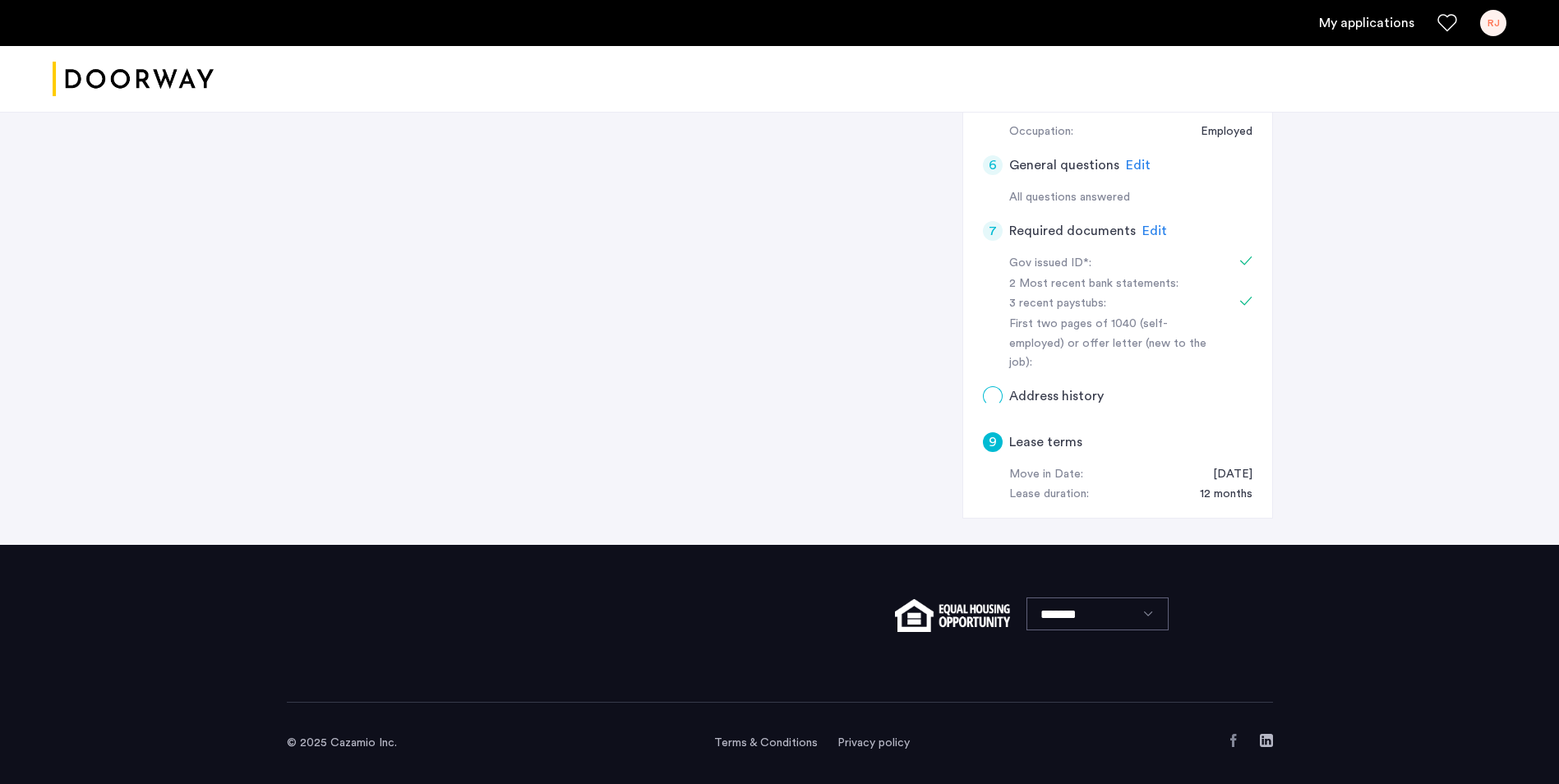
scroll to position [0, 0]
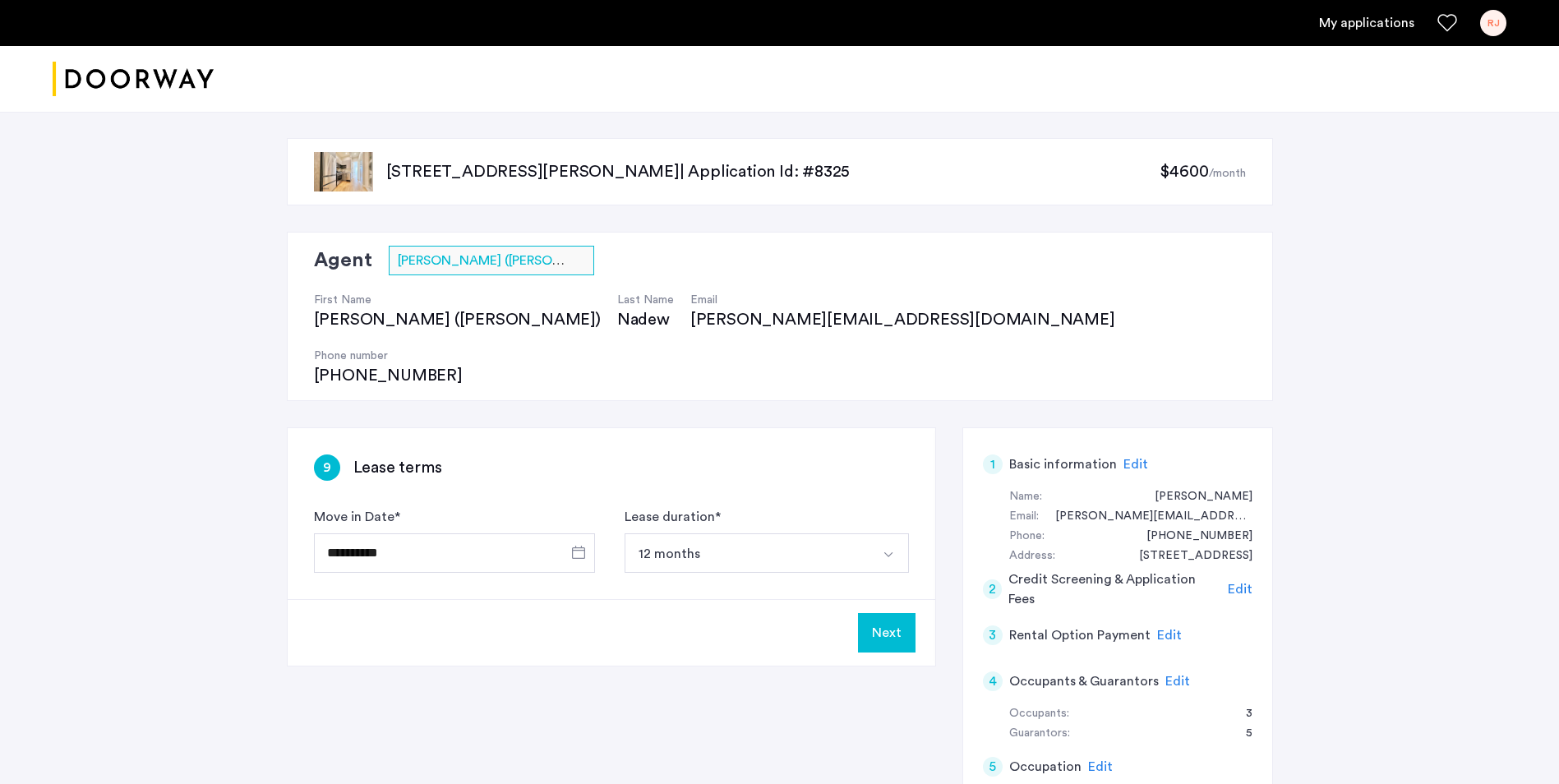
click at [885, 612] on button "Next" at bounding box center [886, 632] width 57 height 40
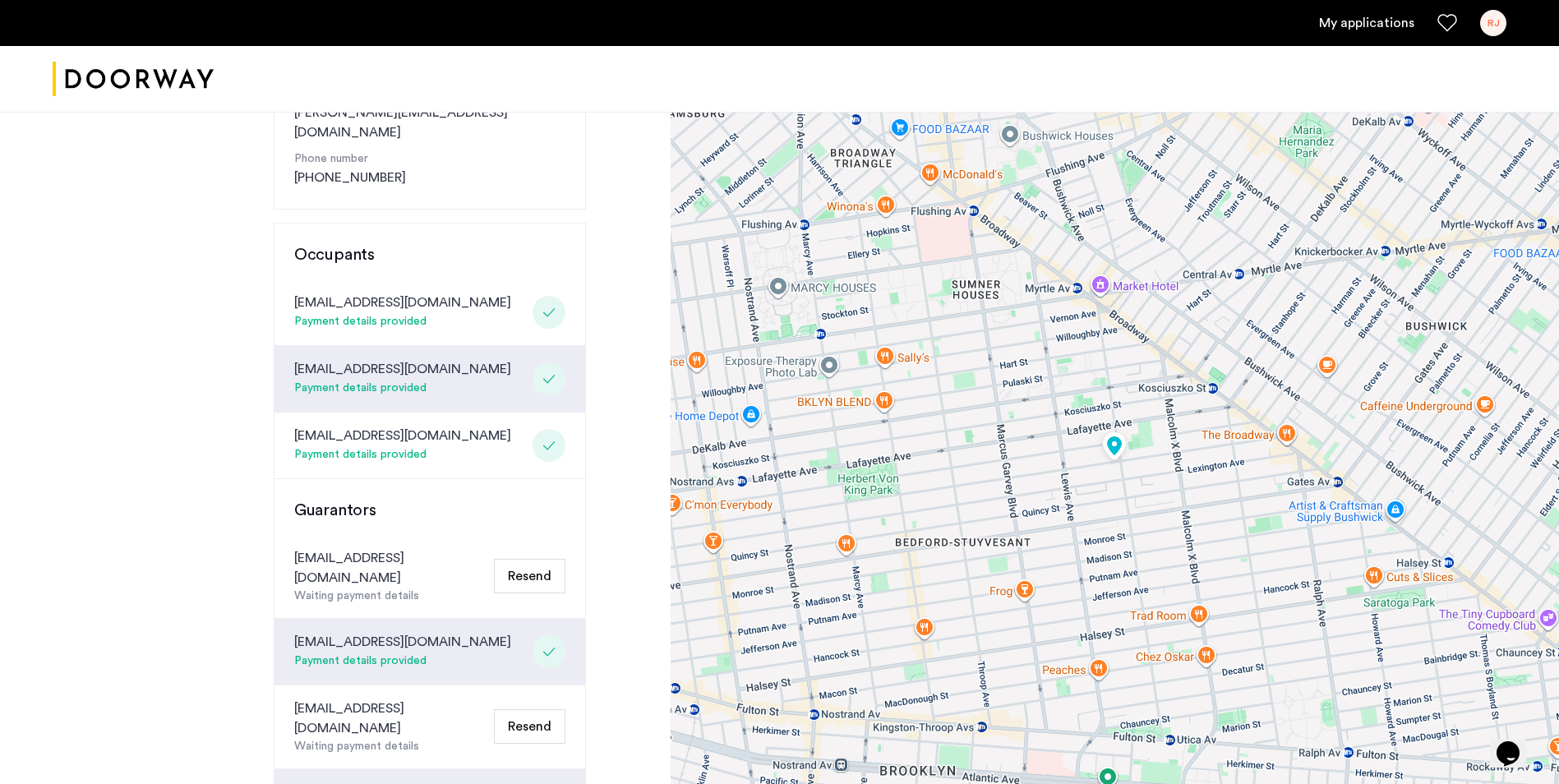
scroll to position [82, 0]
